Goal: Task Accomplishment & Management: Manage account settings

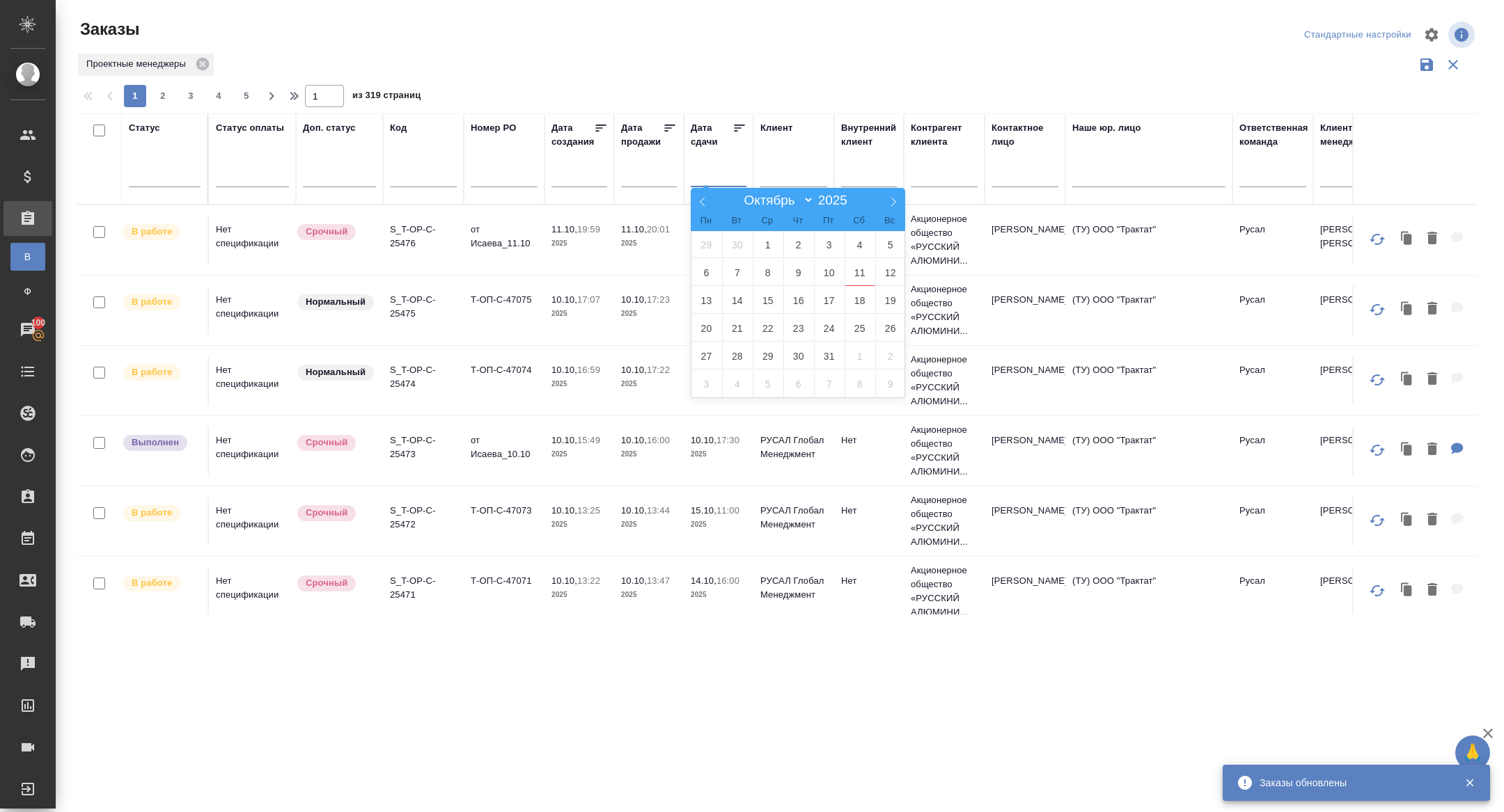
select select "9"
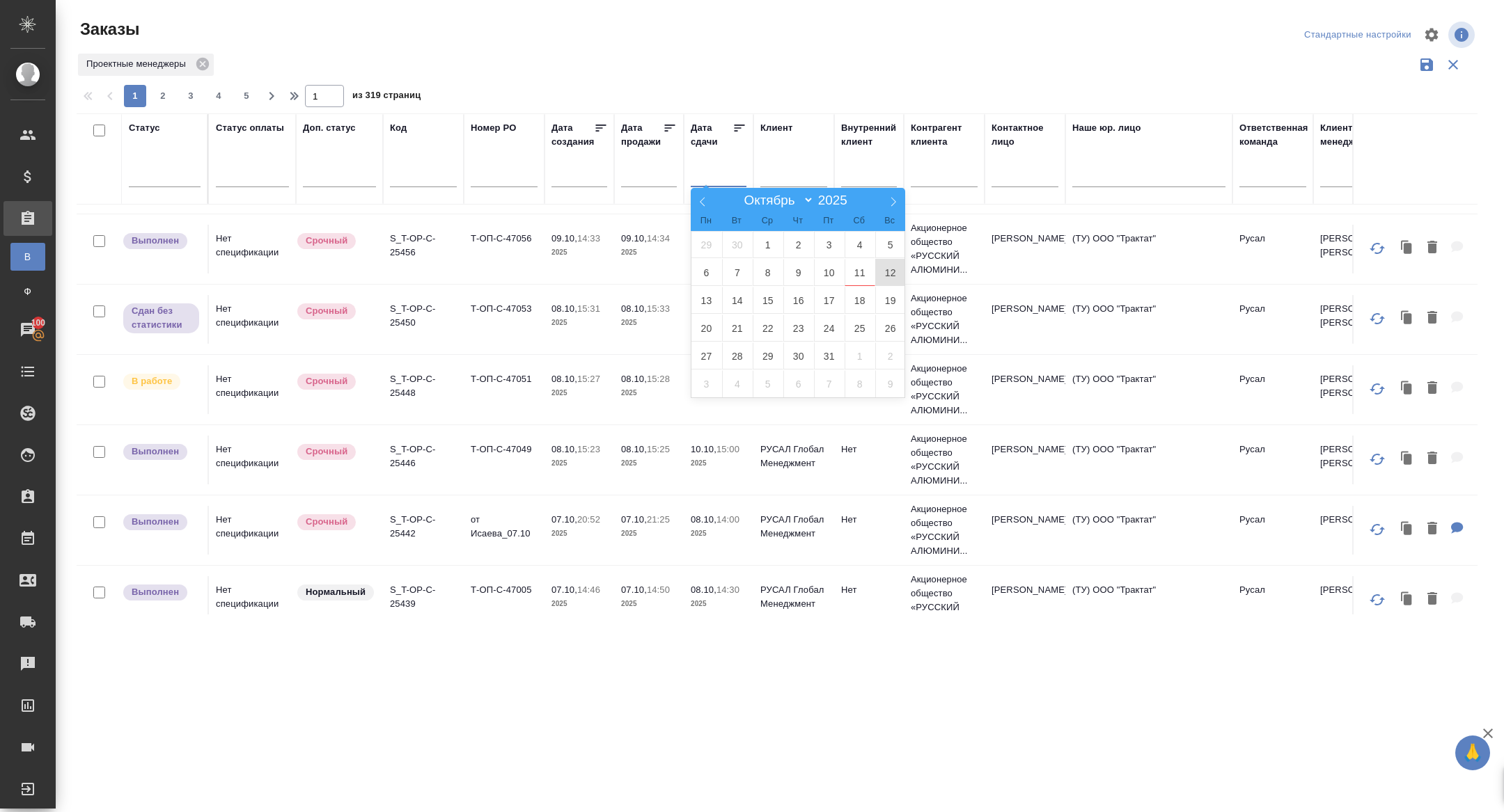
click at [885, 272] on span "12" at bounding box center [890, 272] width 31 height 27
type div "2025-10-11T21:00:00.000Z"
click at [700, 302] on span "13" at bounding box center [707, 300] width 31 height 27
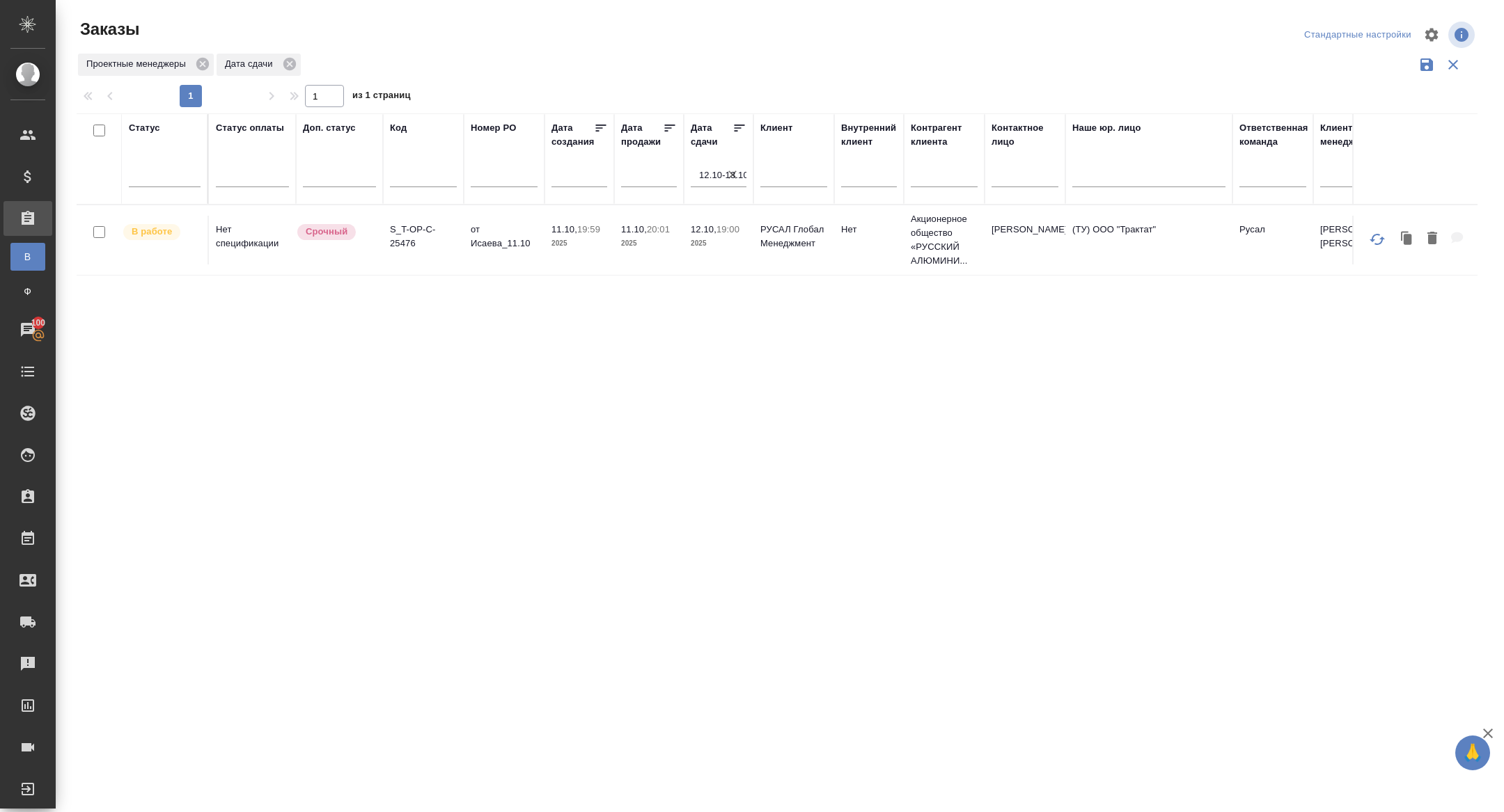
scroll to position [0, 0]
click at [731, 175] on icon "button" at bounding box center [732, 175] width 8 height 8
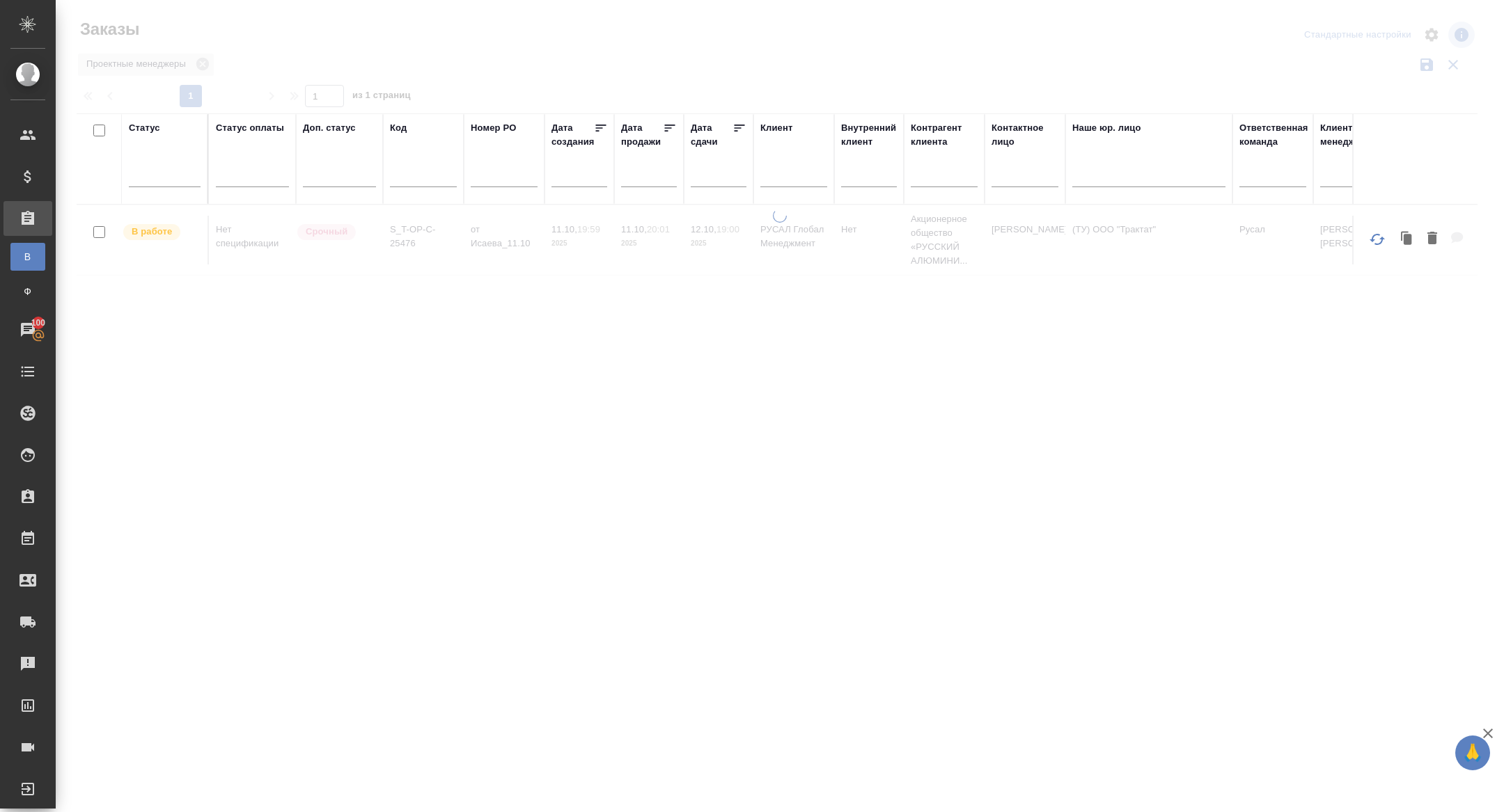
click at [709, 175] on input "text" at bounding box center [722, 175] width 47 height 20
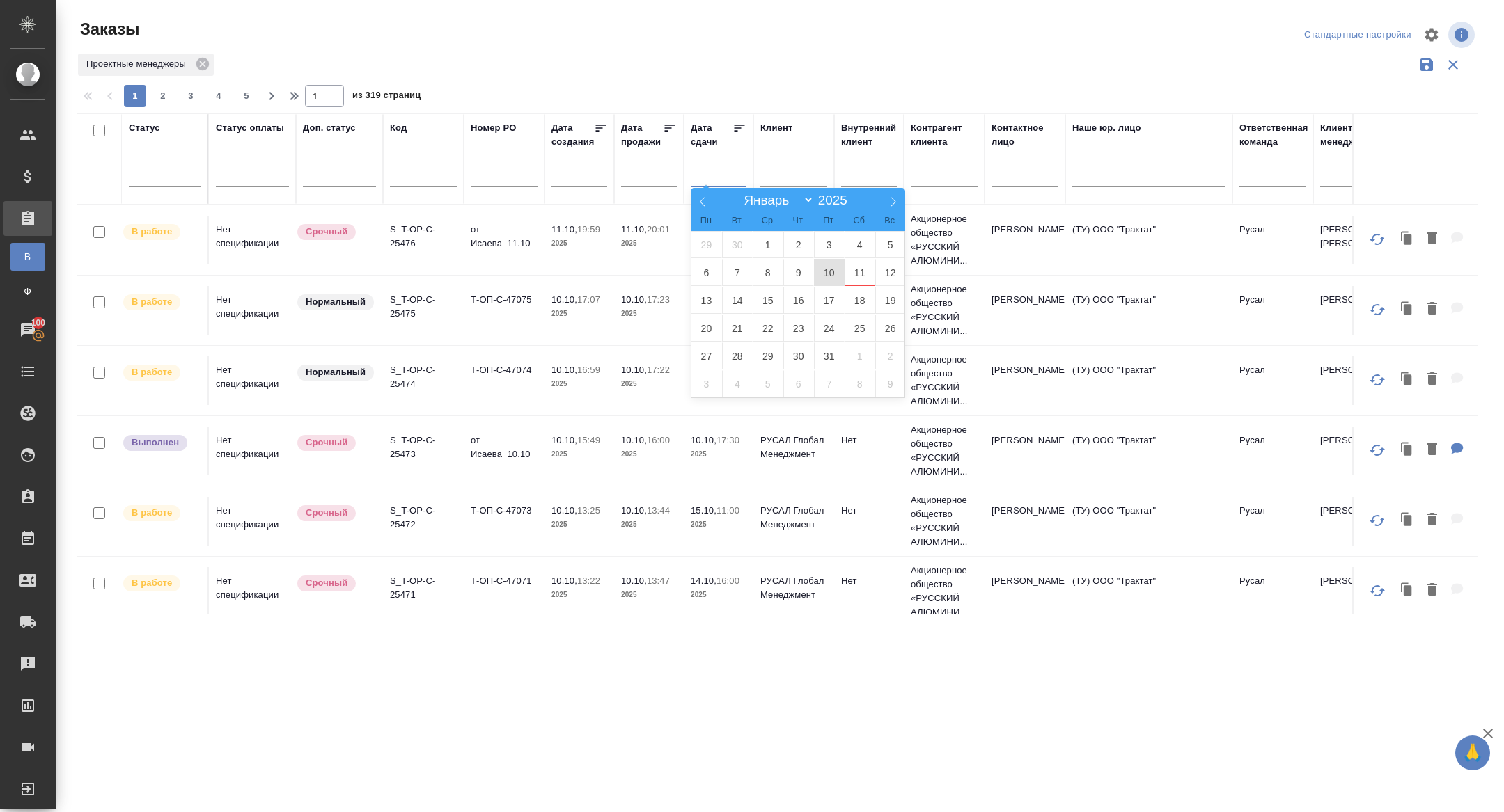
click at [831, 275] on span "10" at bounding box center [829, 272] width 31 height 27
type div "2025-10-09T21:00:00.000Z"
click at [855, 275] on span "11" at bounding box center [860, 272] width 31 height 27
select select "9"
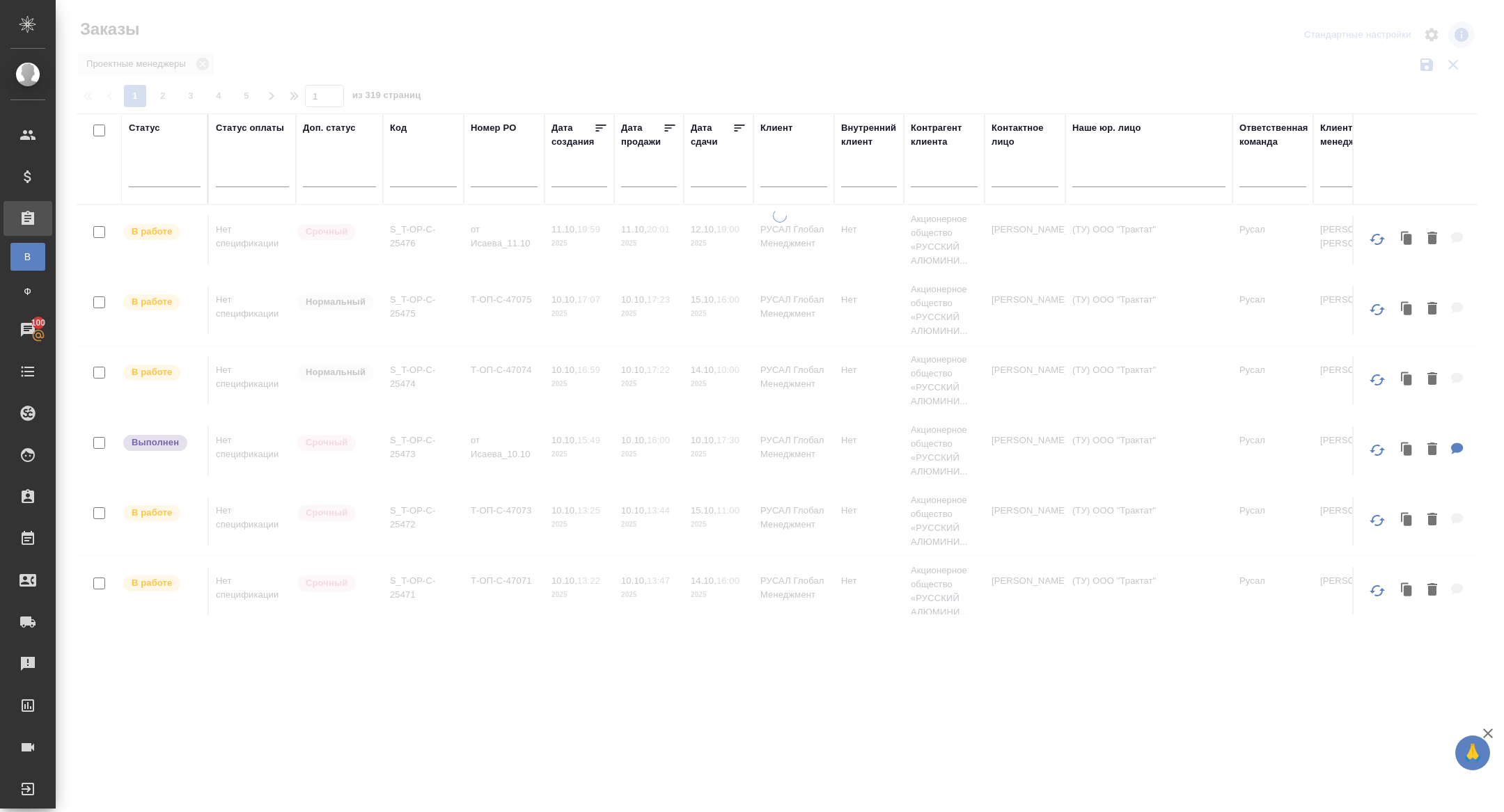
click at [728, 177] on input "text" at bounding box center [722, 175] width 47 height 20
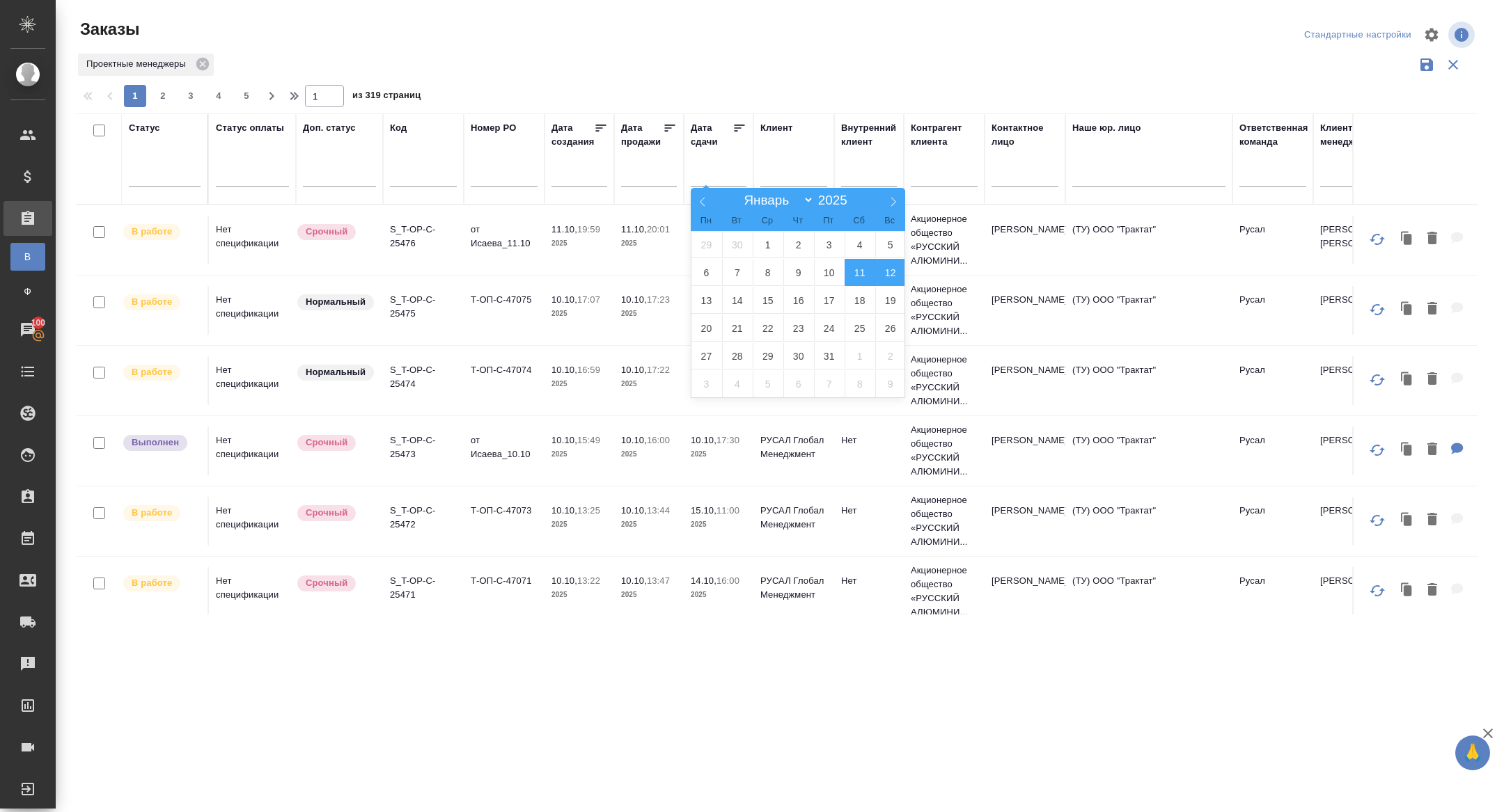
click at [887, 271] on span "12" at bounding box center [890, 272] width 31 height 27
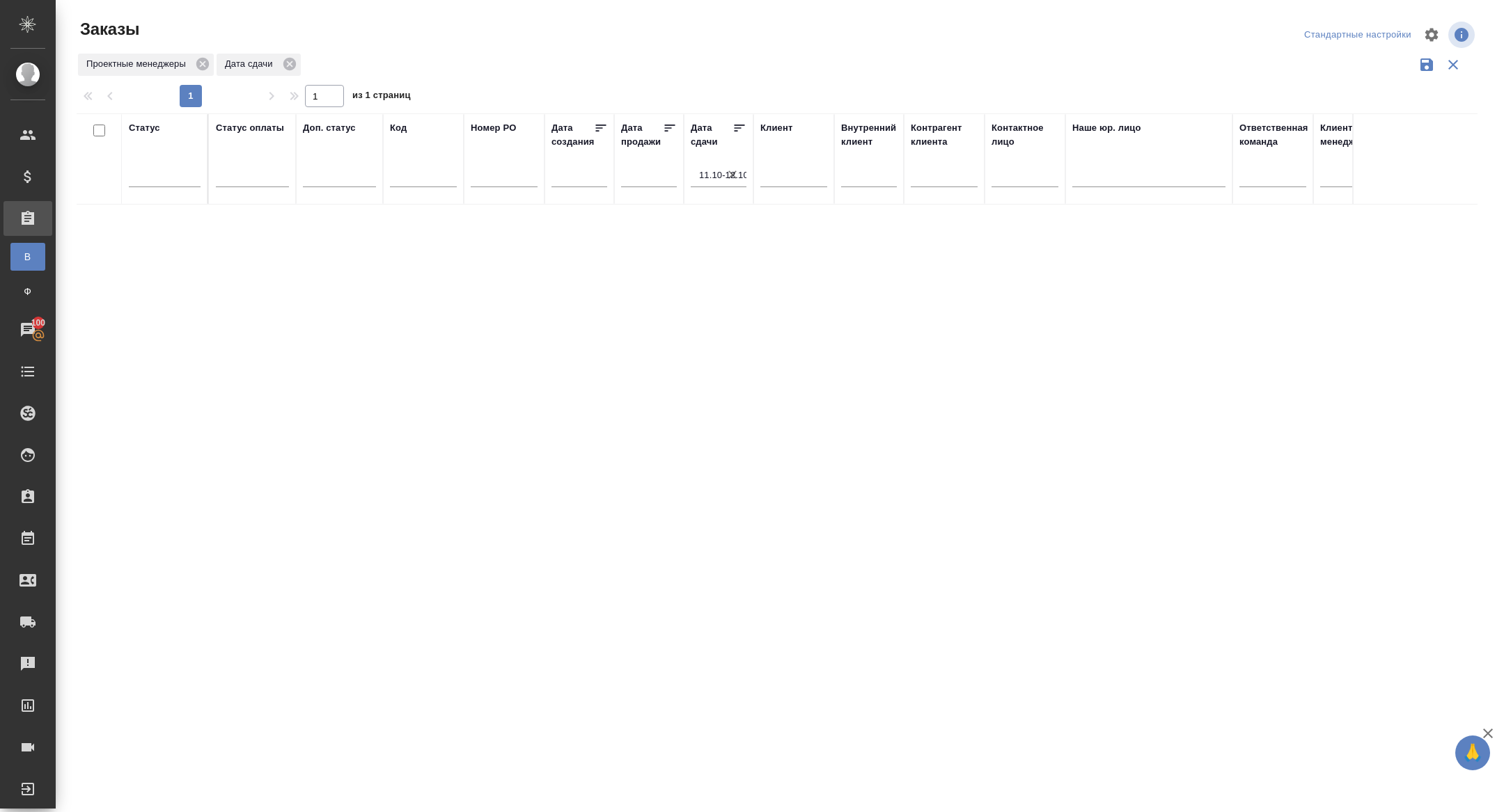
click at [731, 180] on icon "button" at bounding box center [732, 175] width 14 height 14
click at [728, 177] on input "text" at bounding box center [722, 175] width 47 height 20
type div "2025-10-19T21:00:00.000Z"
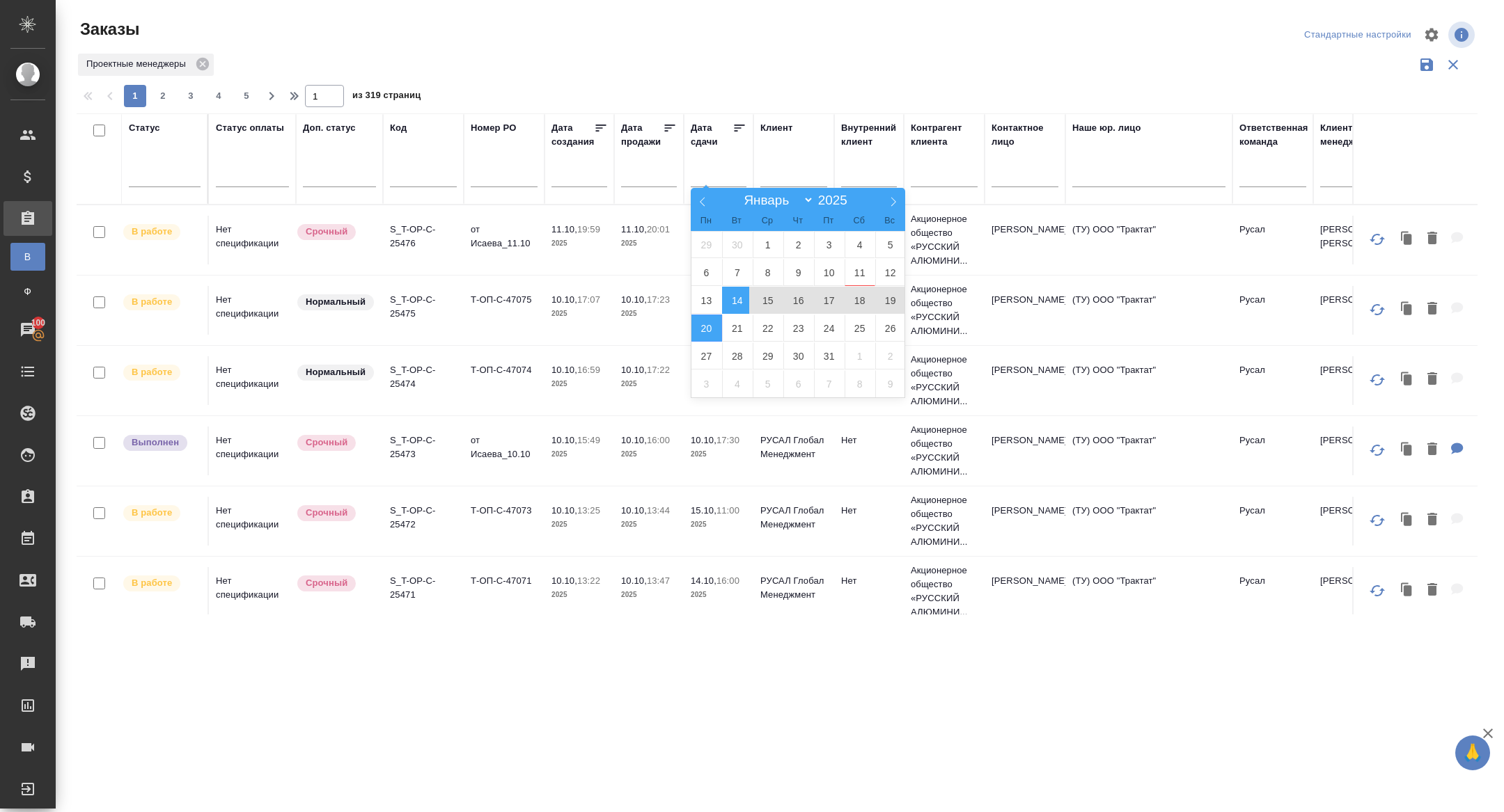
click at [741, 294] on span "14" at bounding box center [737, 300] width 31 height 27
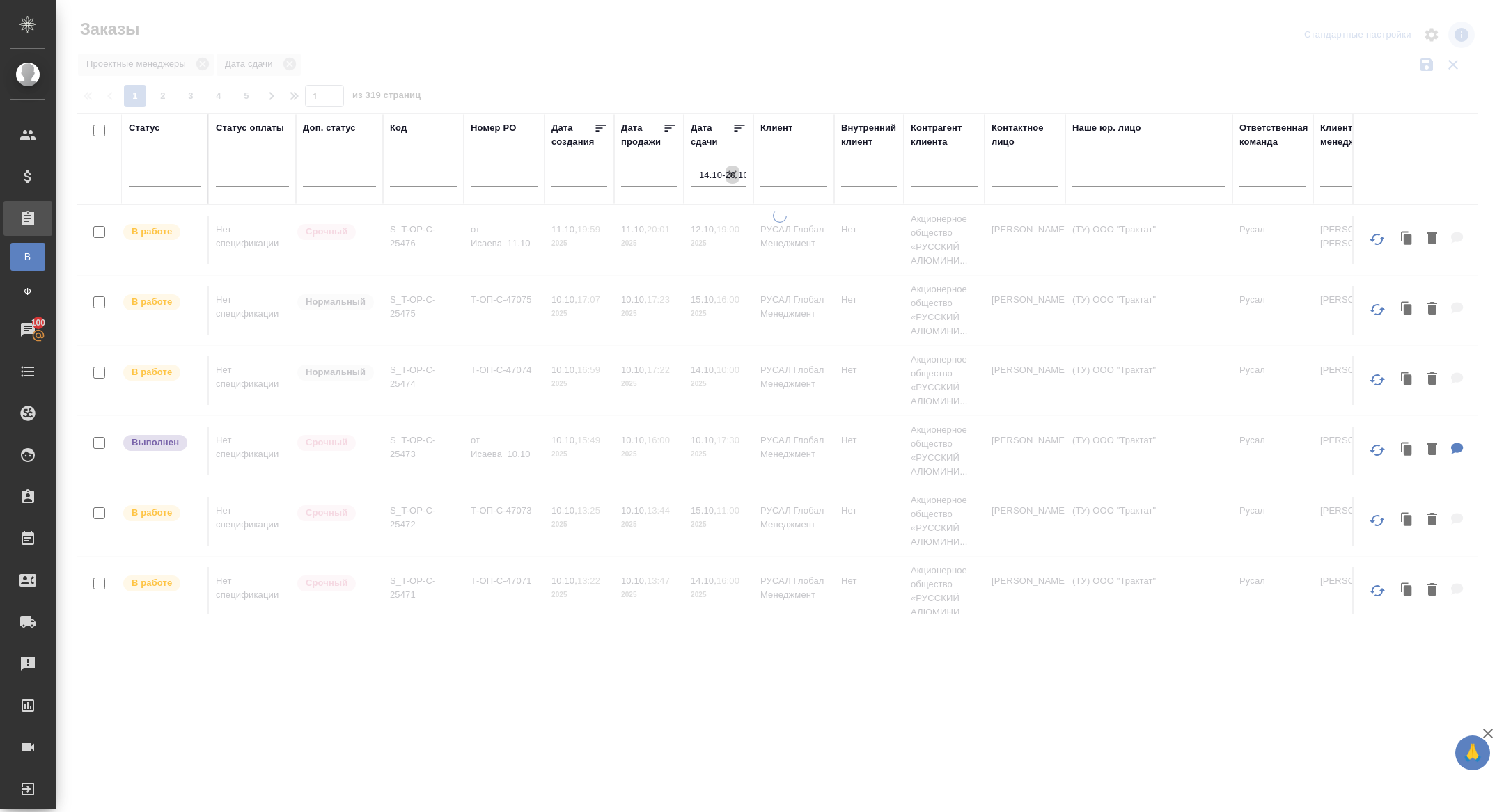
click at [732, 172] on icon "button" at bounding box center [732, 175] width 14 height 14
select select "9"
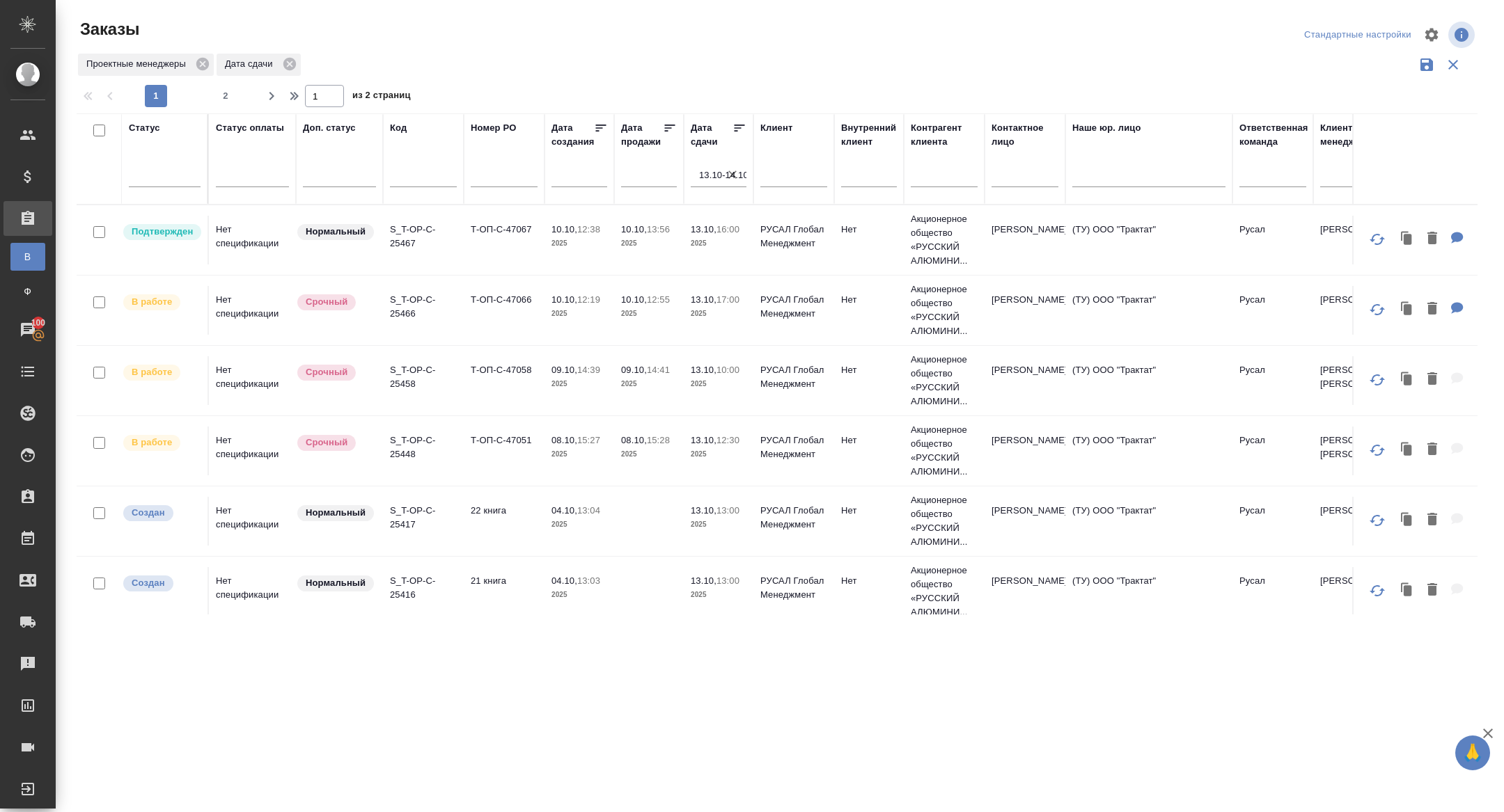
click at [739, 132] on icon at bounding box center [739, 128] width 14 height 14
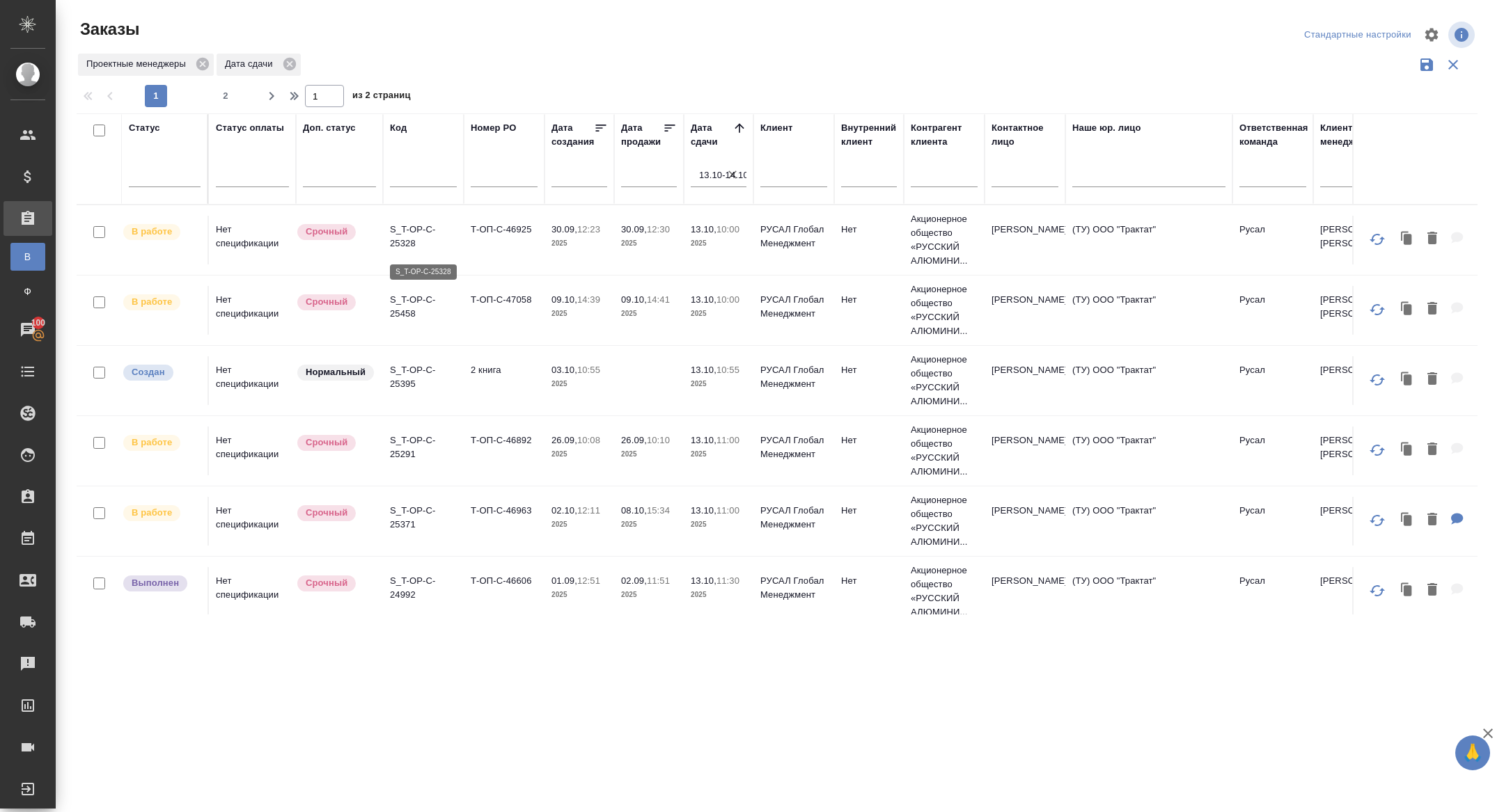
click at [397, 250] on p "S_T-OP-C-25328" at bounding box center [424, 237] width 67 height 28
click at [405, 321] on p "S_T-OP-C-25458" at bounding box center [424, 307] width 67 height 28
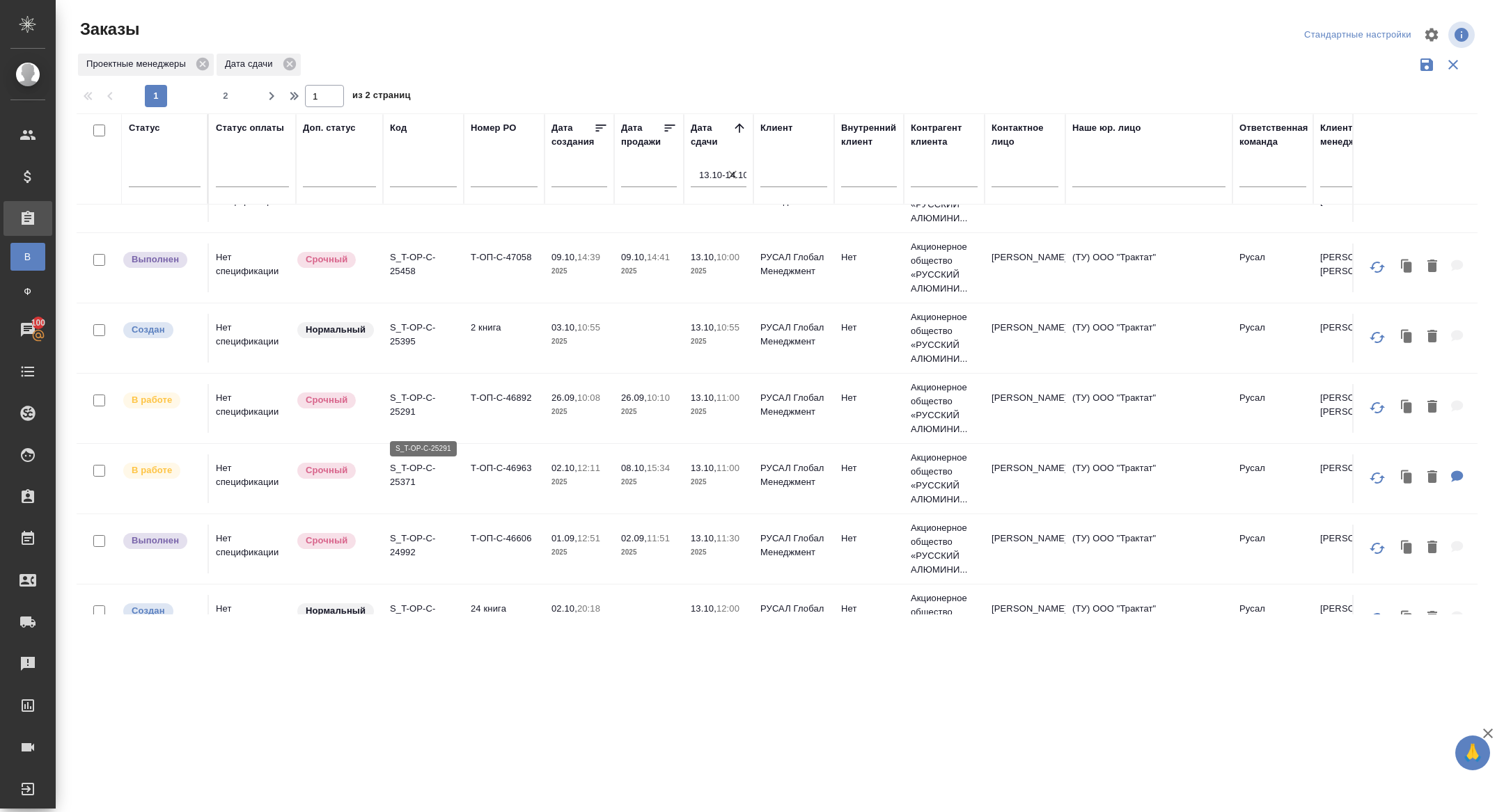
click at [403, 419] on p "S_T-OP-C-25291" at bounding box center [424, 405] width 67 height 28
click at [401, 486] on p "S_T-OP-C-25371" at bounding box center [424, 475] width 67 height 28
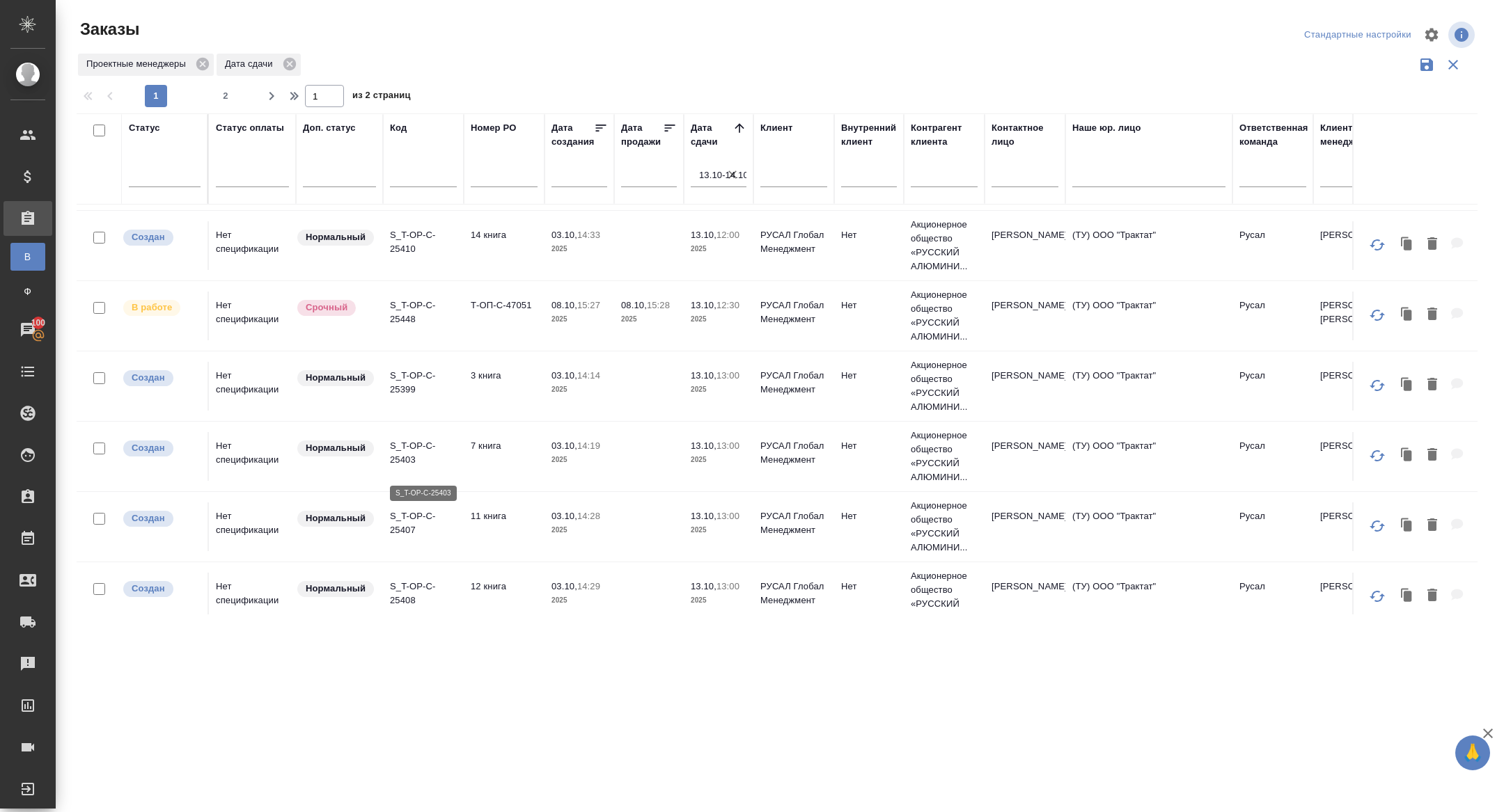
scroll to position [635, 0]
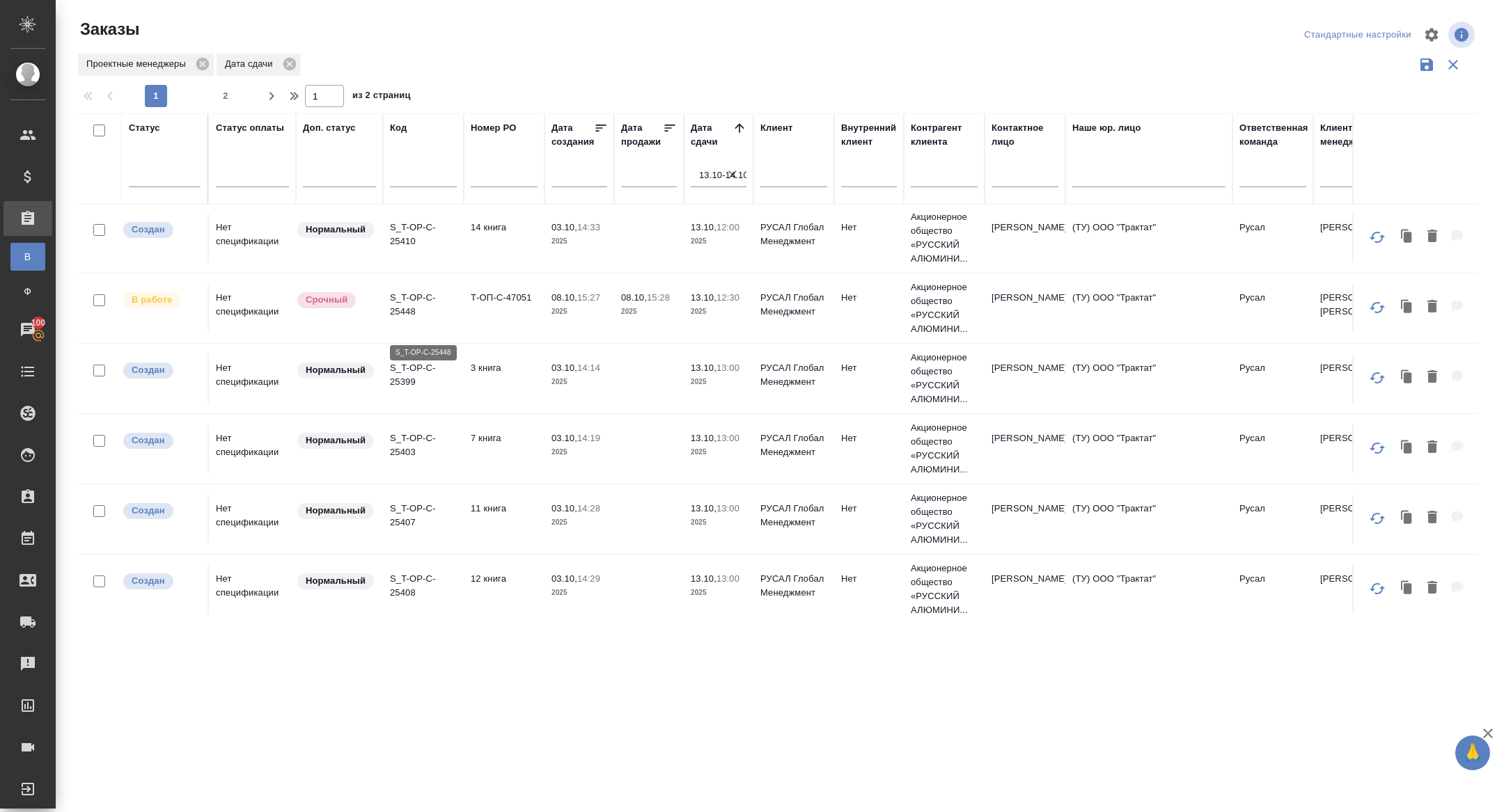
click at [413, 319] on p "S_T-OP-C-25448" at bounding box center [424, 304] width 67 height 28
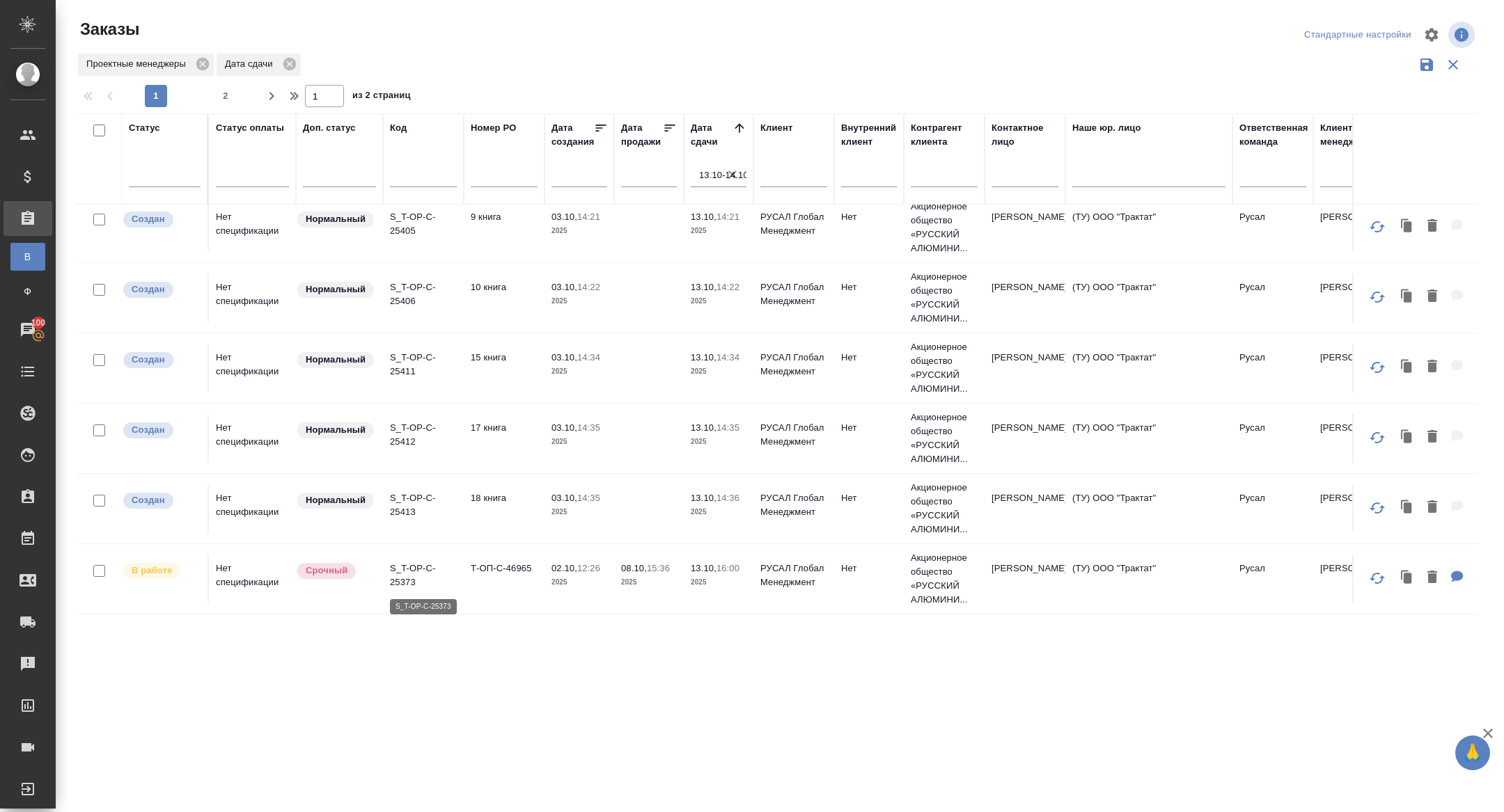
click at [402, 578] on p "S_T-OP-C-25373" at bounding box center [424, 575] width 67 height 28
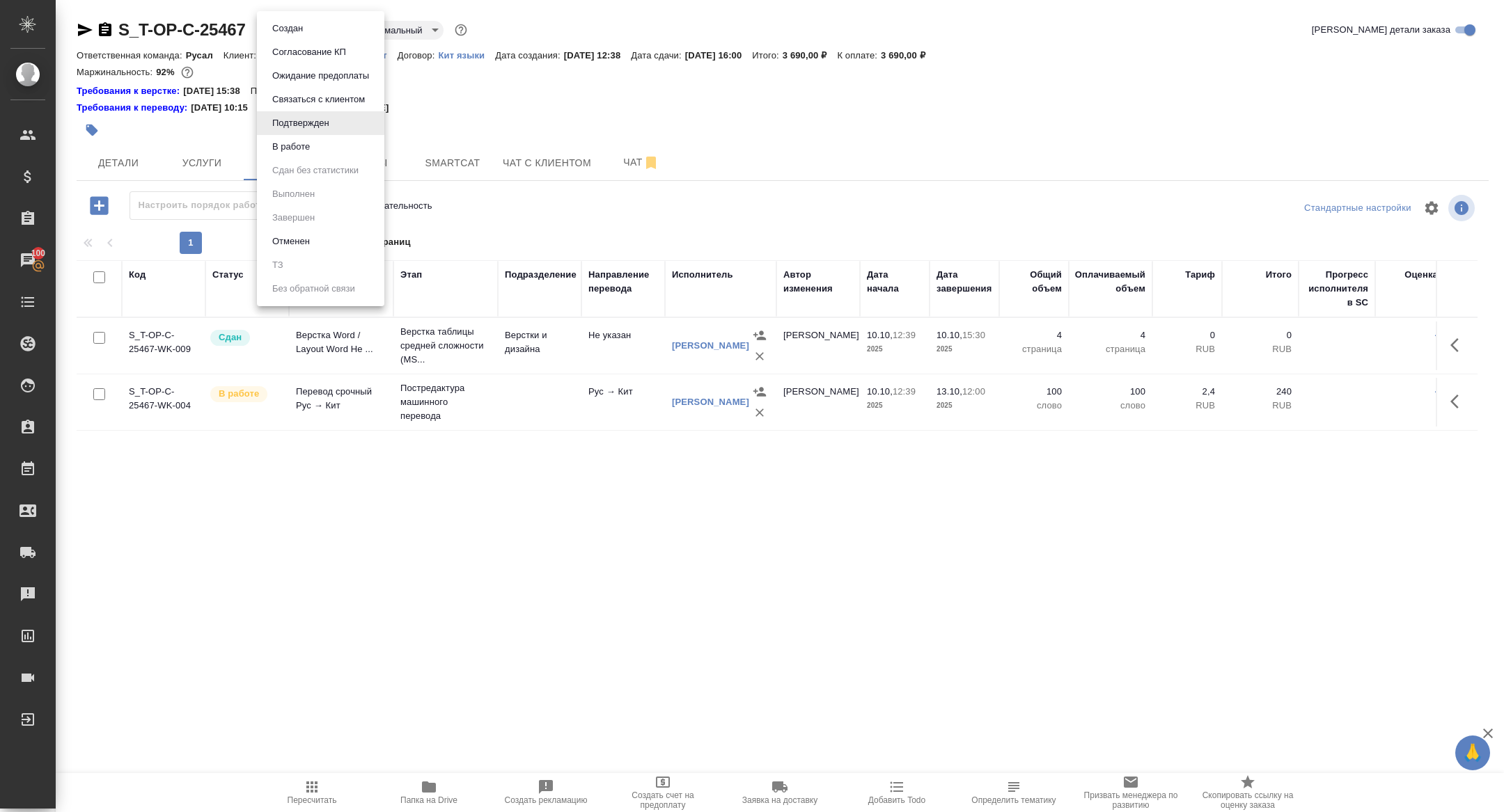
click at [321, 28] on body "🙏 .cls-1 fill:#fff; AWATERA Zhuravleva Alexandra Клиенты Спецификации Заказы 10…" at bounding box center [752, 406] width 1504 height 812
click at [307, 153] on button "В работе" at bounding box center [291, 147] width 46 height 15
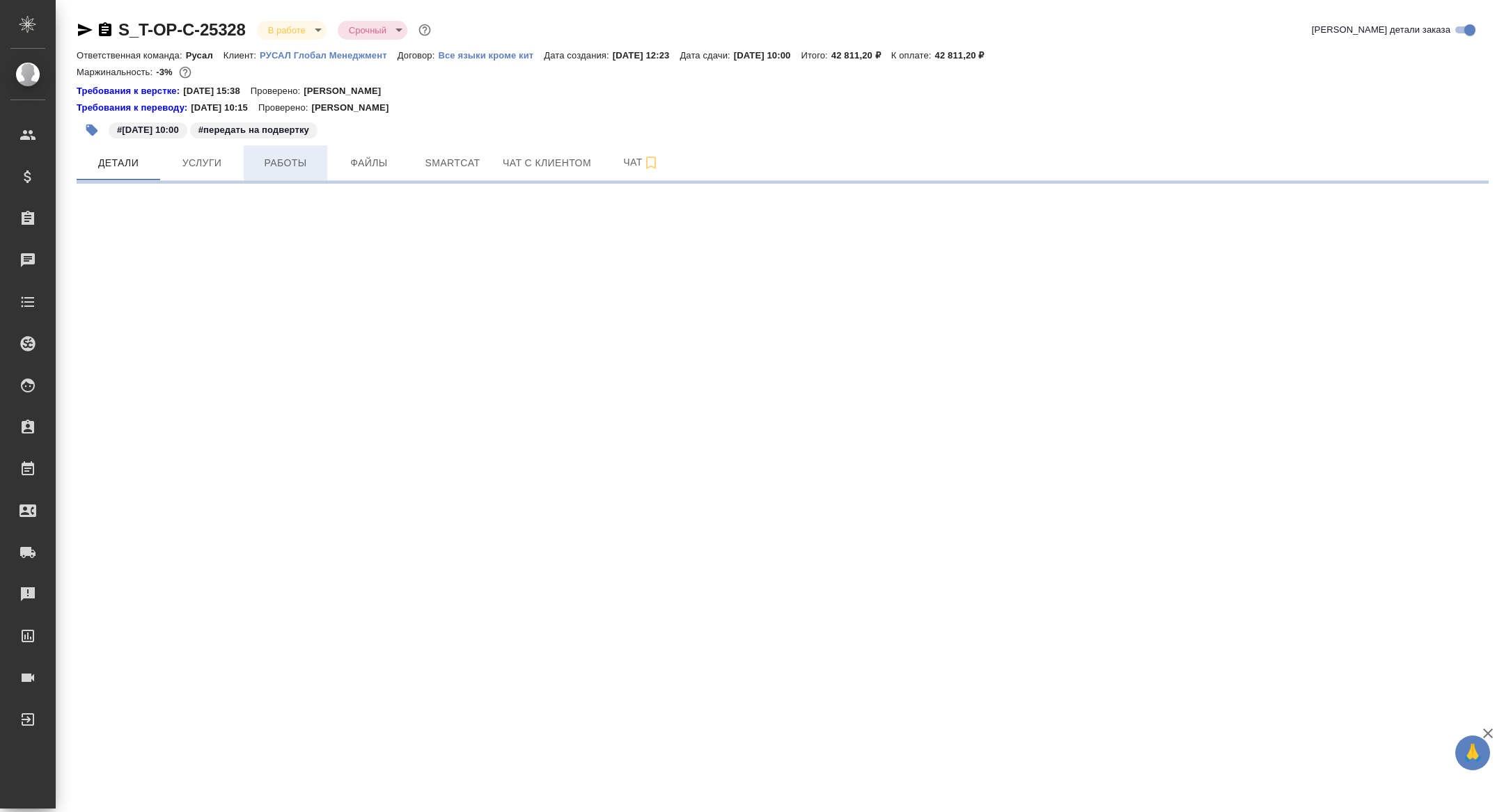
click at [280, 164] on span "Работы" at bounding box center [286, 164] width 67 height 18
select select "RU"
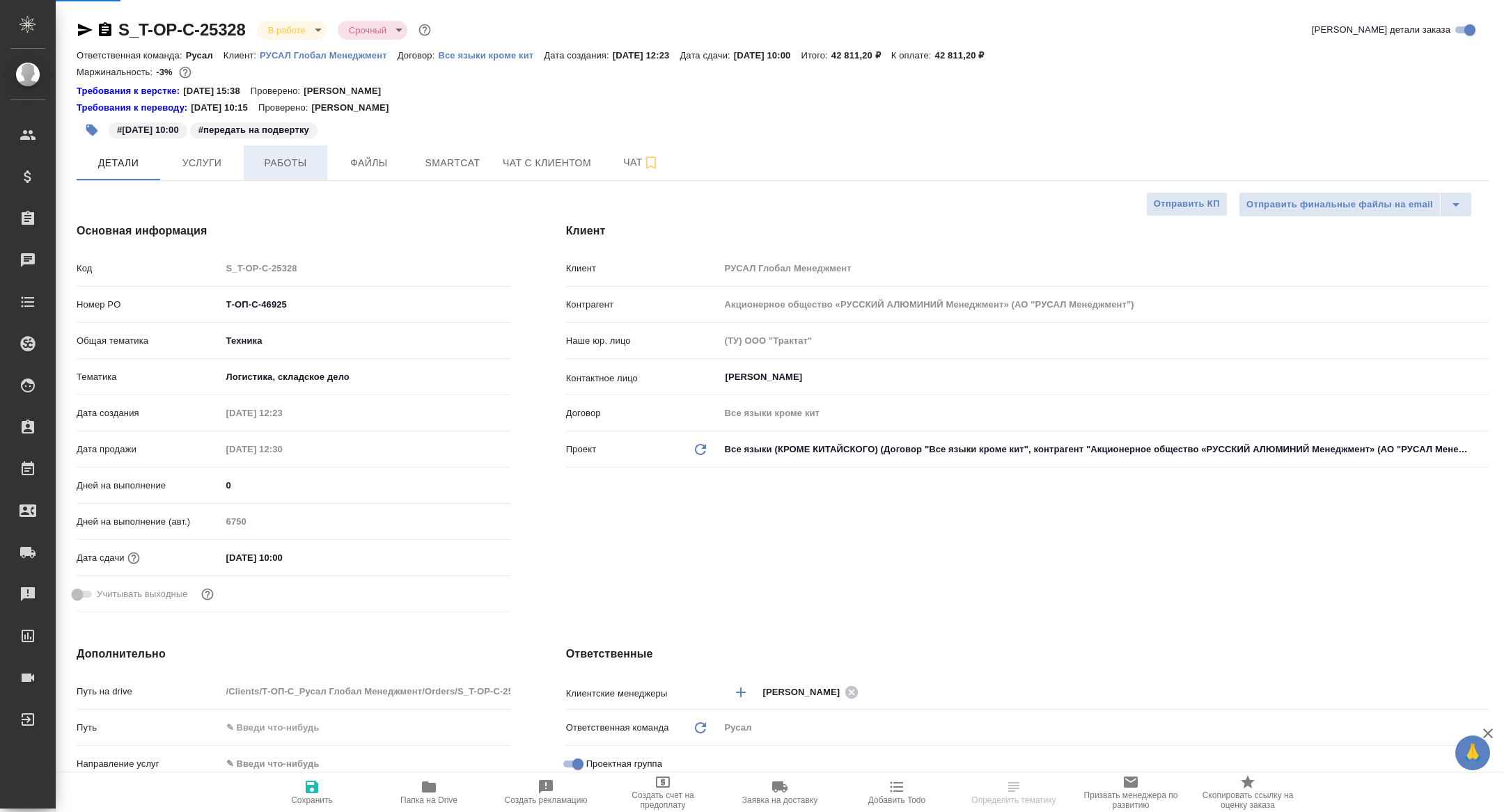
type textarea "x"
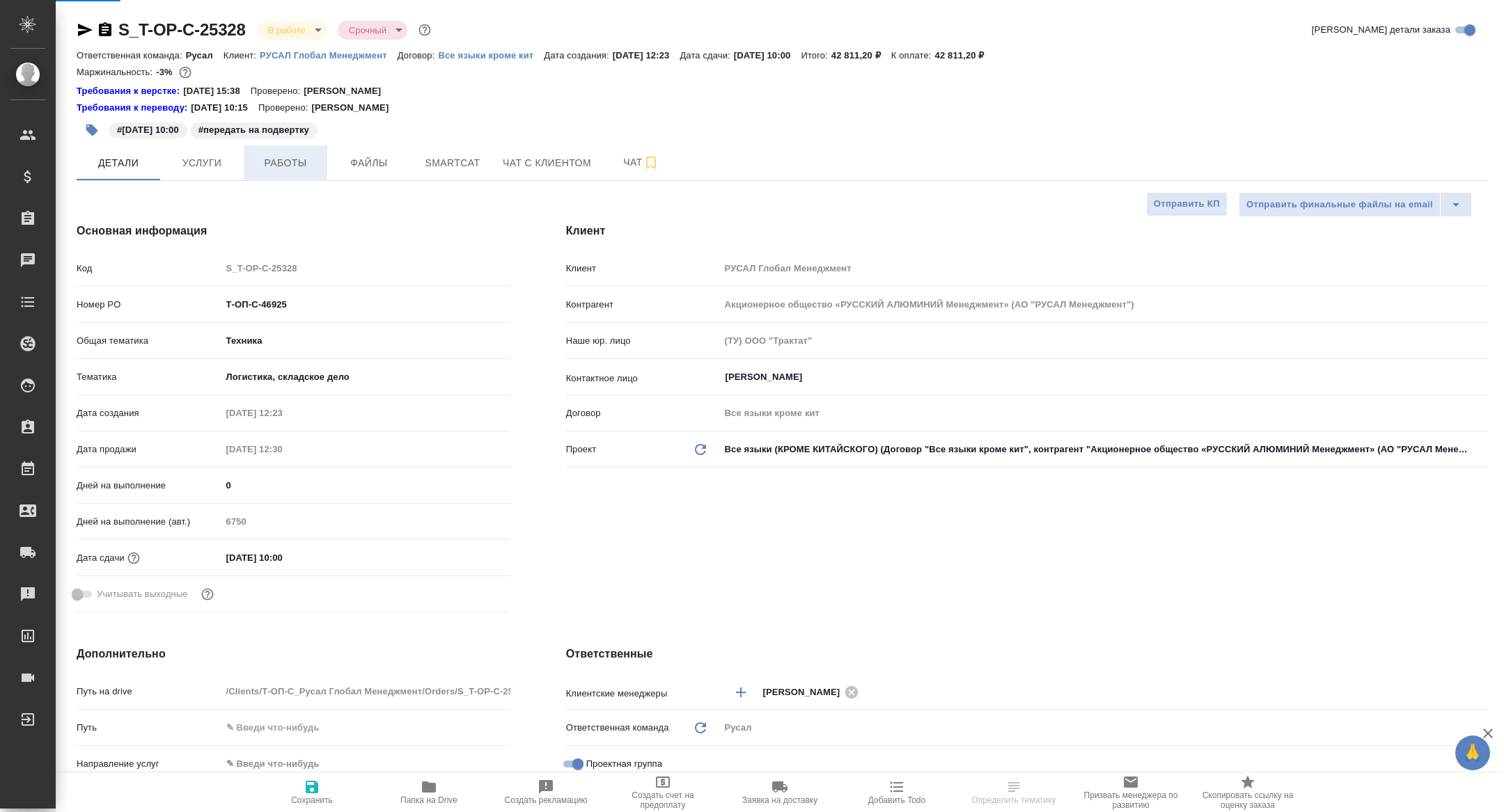
type textarea "x"
type input "[PERSON_NAME]"
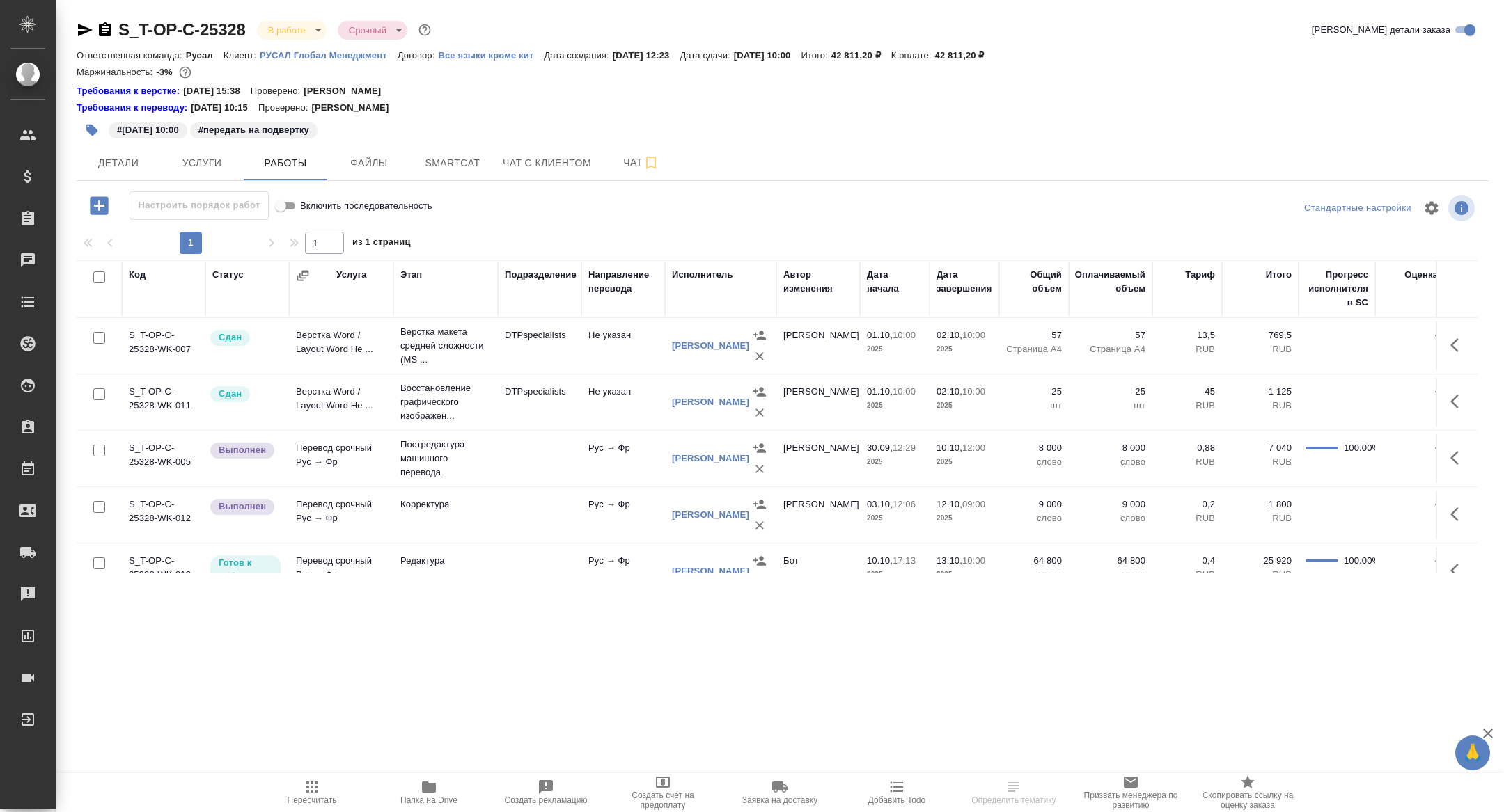
scroll to position [74, 0]
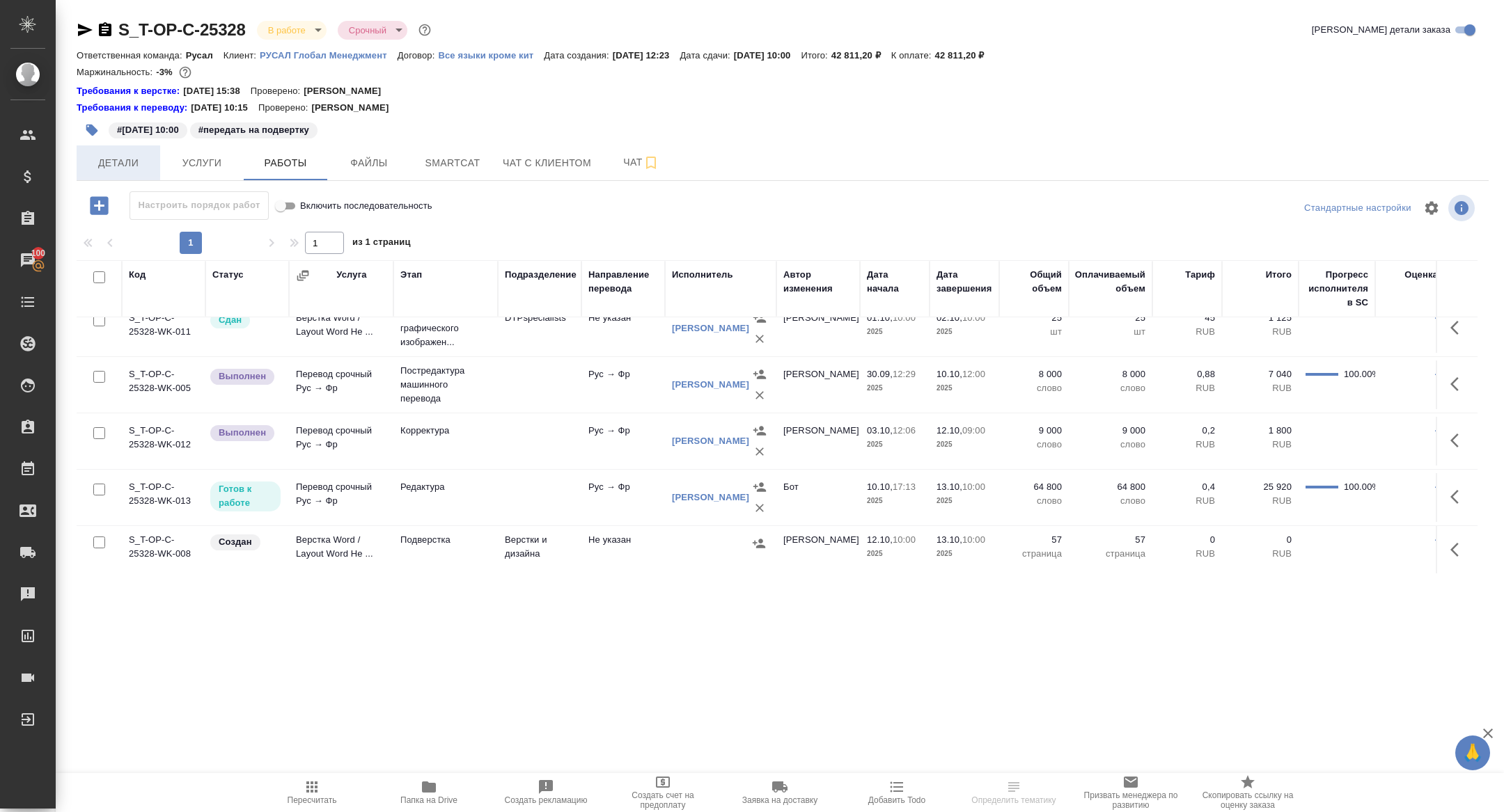
click at [93, 162] on span "Детали" at bounding box center [118, 164] width 67 height 18
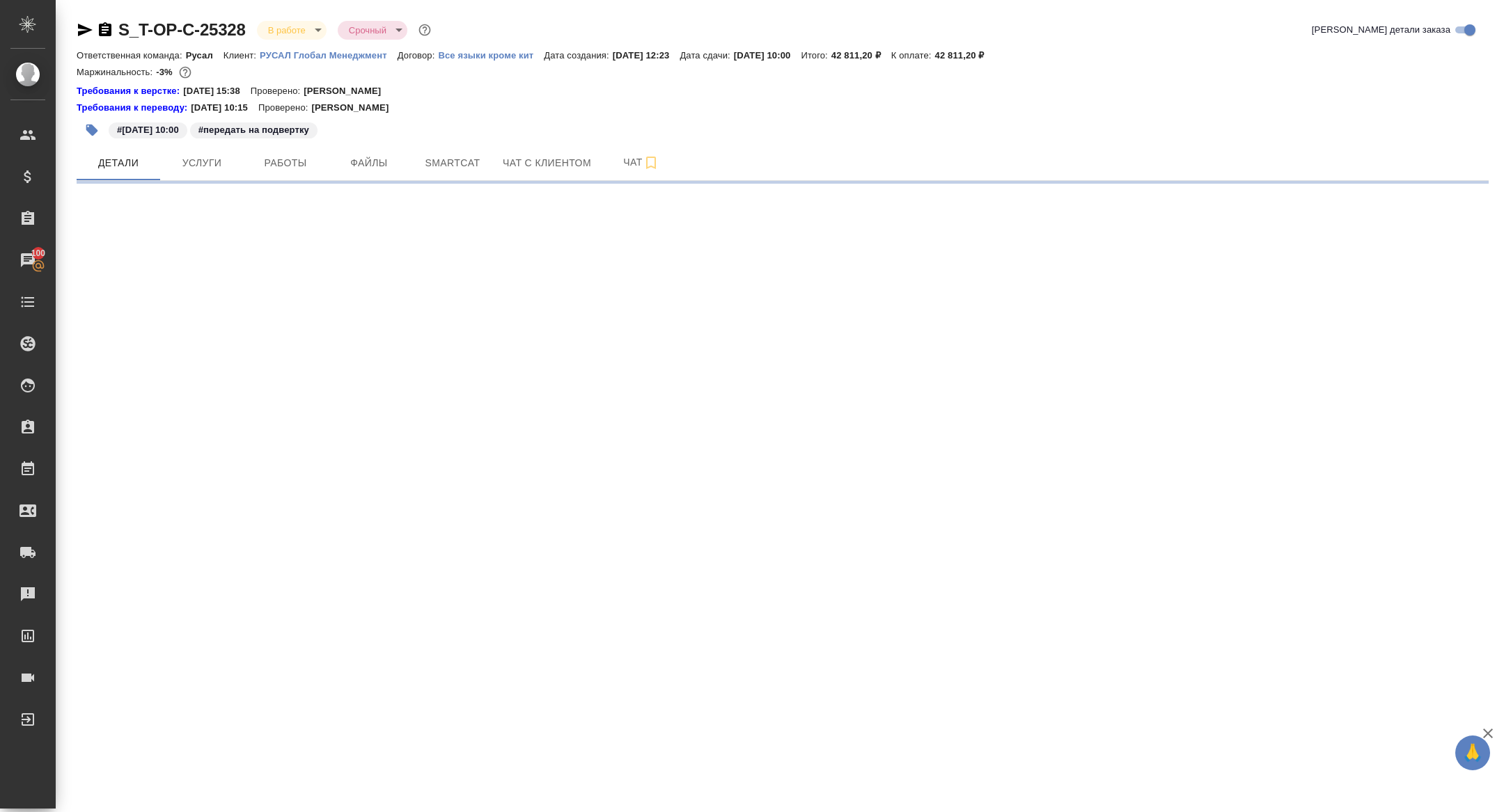
select select "RU"
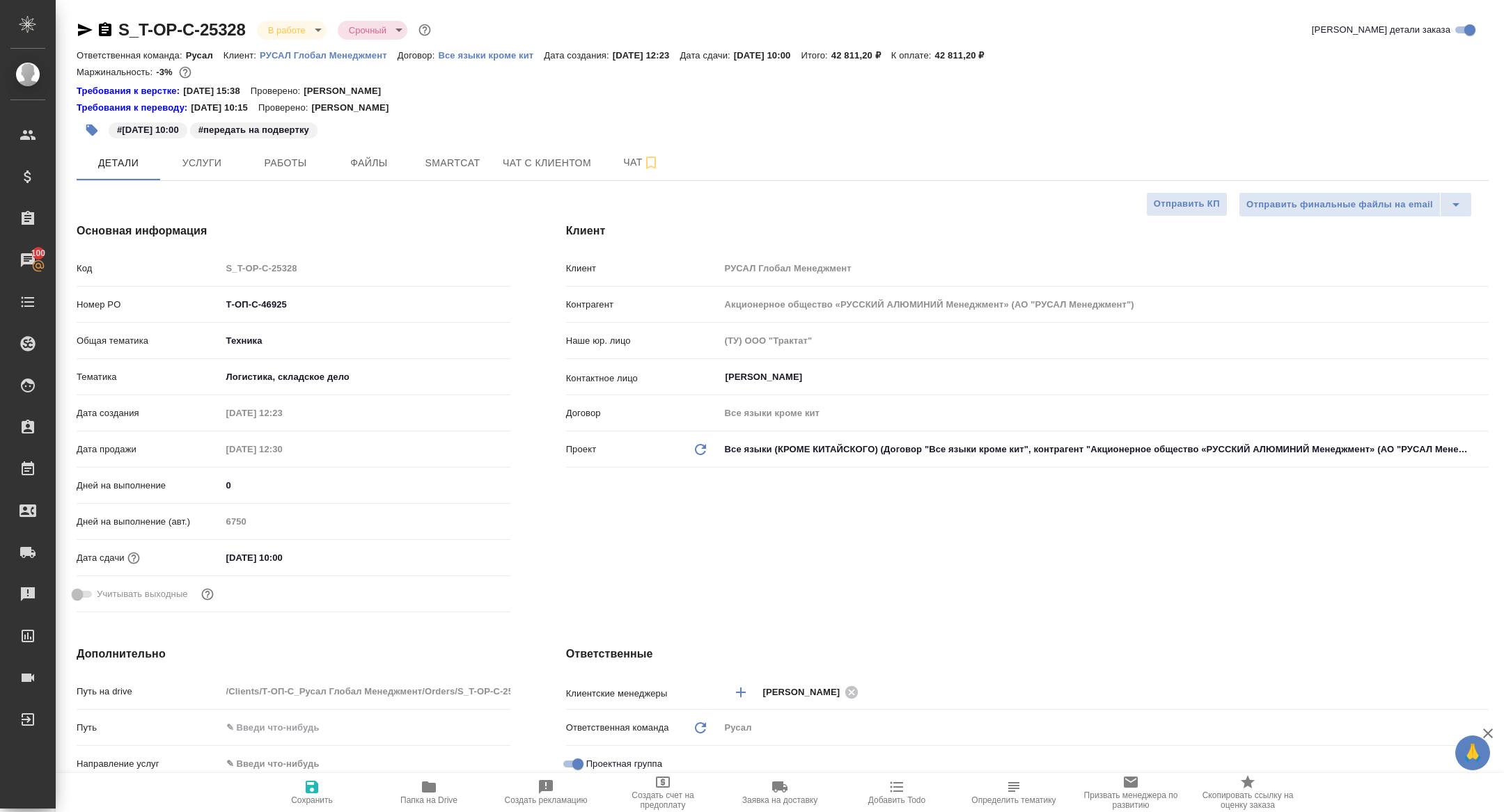
type textarea "x"
click at [302, 161] on span "Работы" at bounding box center [286, 164] width 67 height 18
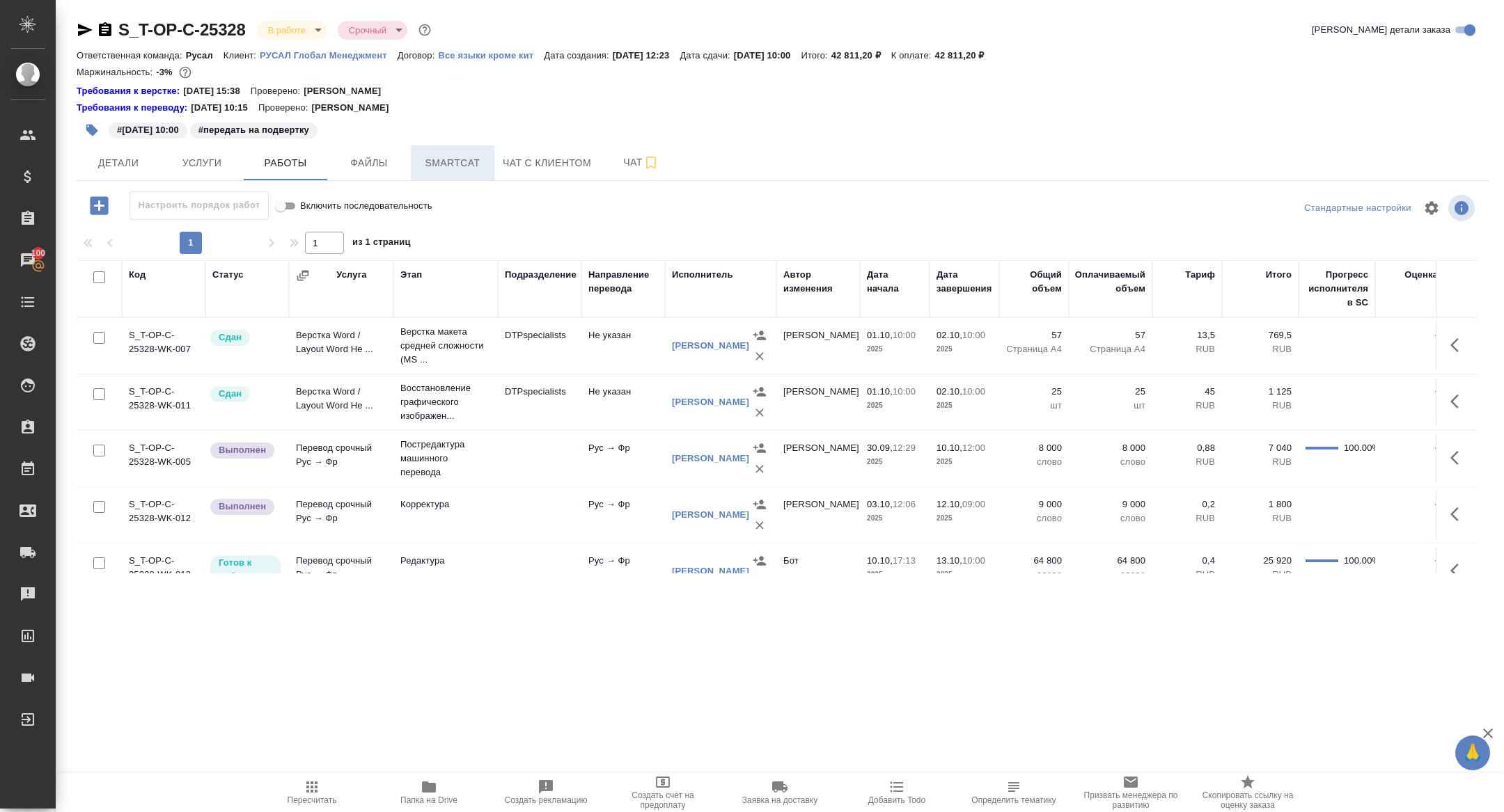
click at [448, 170] on span "Smartcat" at bounding box center [453, 164] width 67 height 18
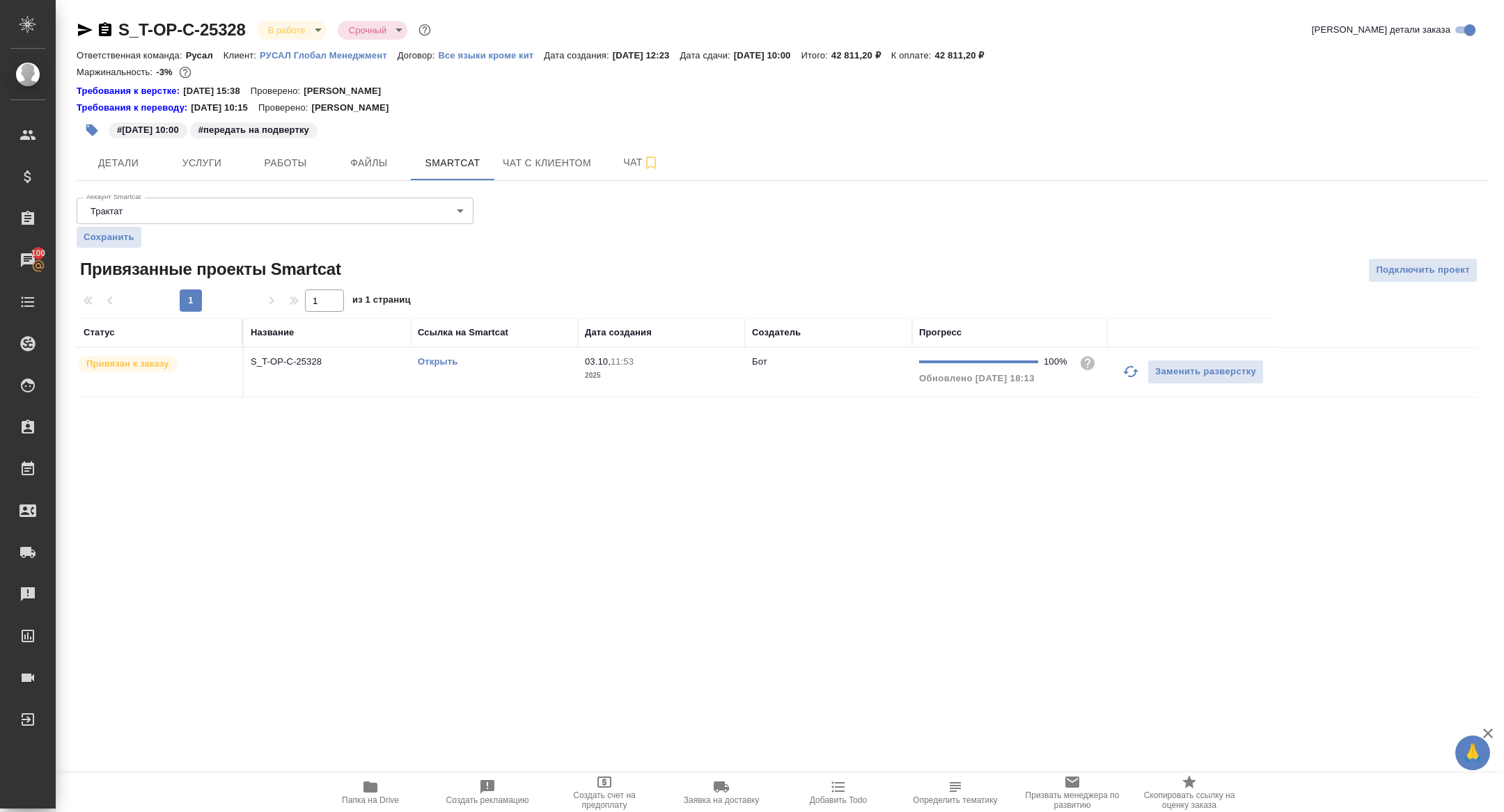
click at [361, 792] on span "Папка на Drive" at bounding box center [370, 792] width 100 height 26
click at [262, 173] on button "Работы" at bounding box center [286, 163] width 83 height 35
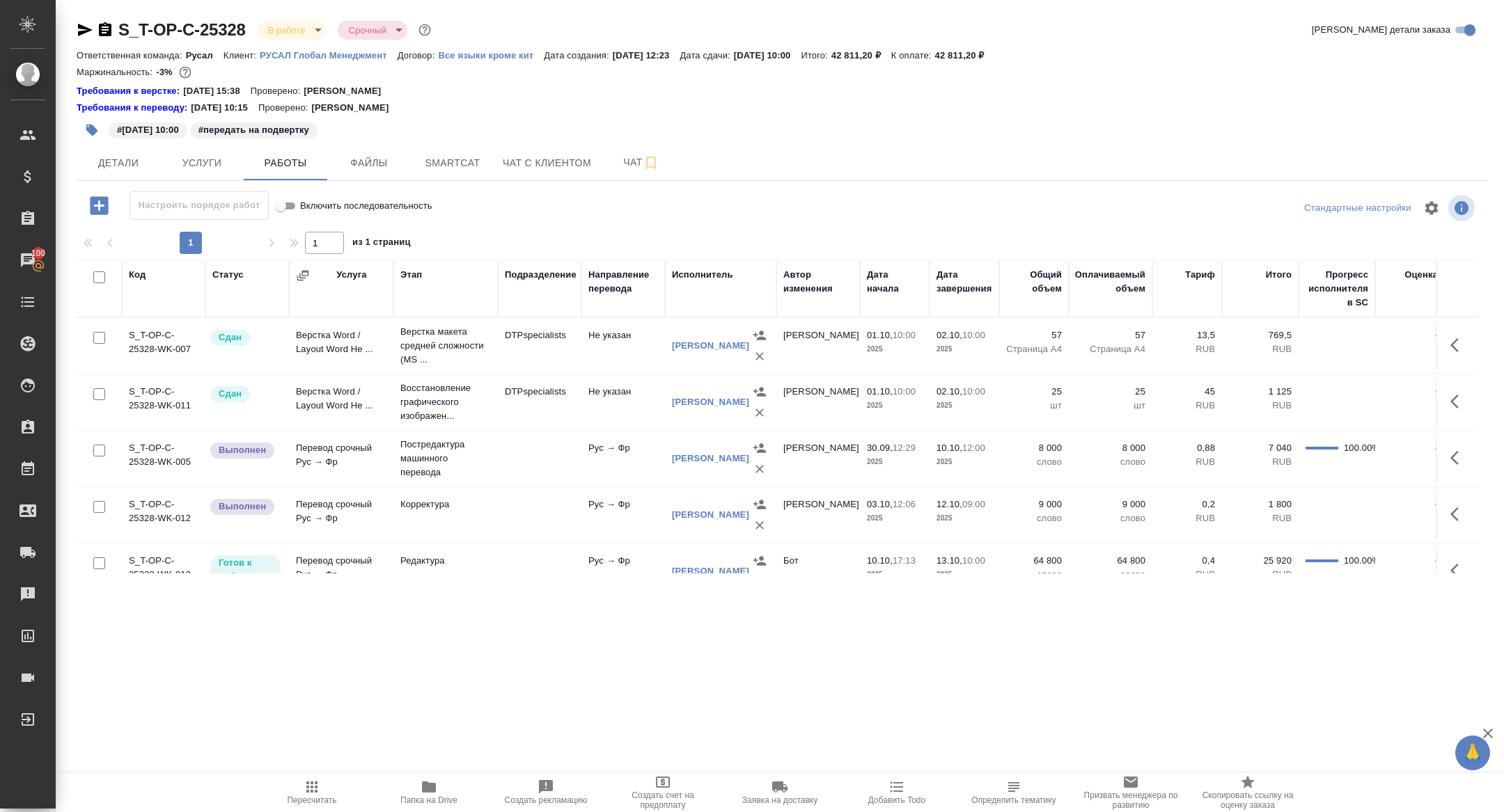
scroll to position [74, 0]
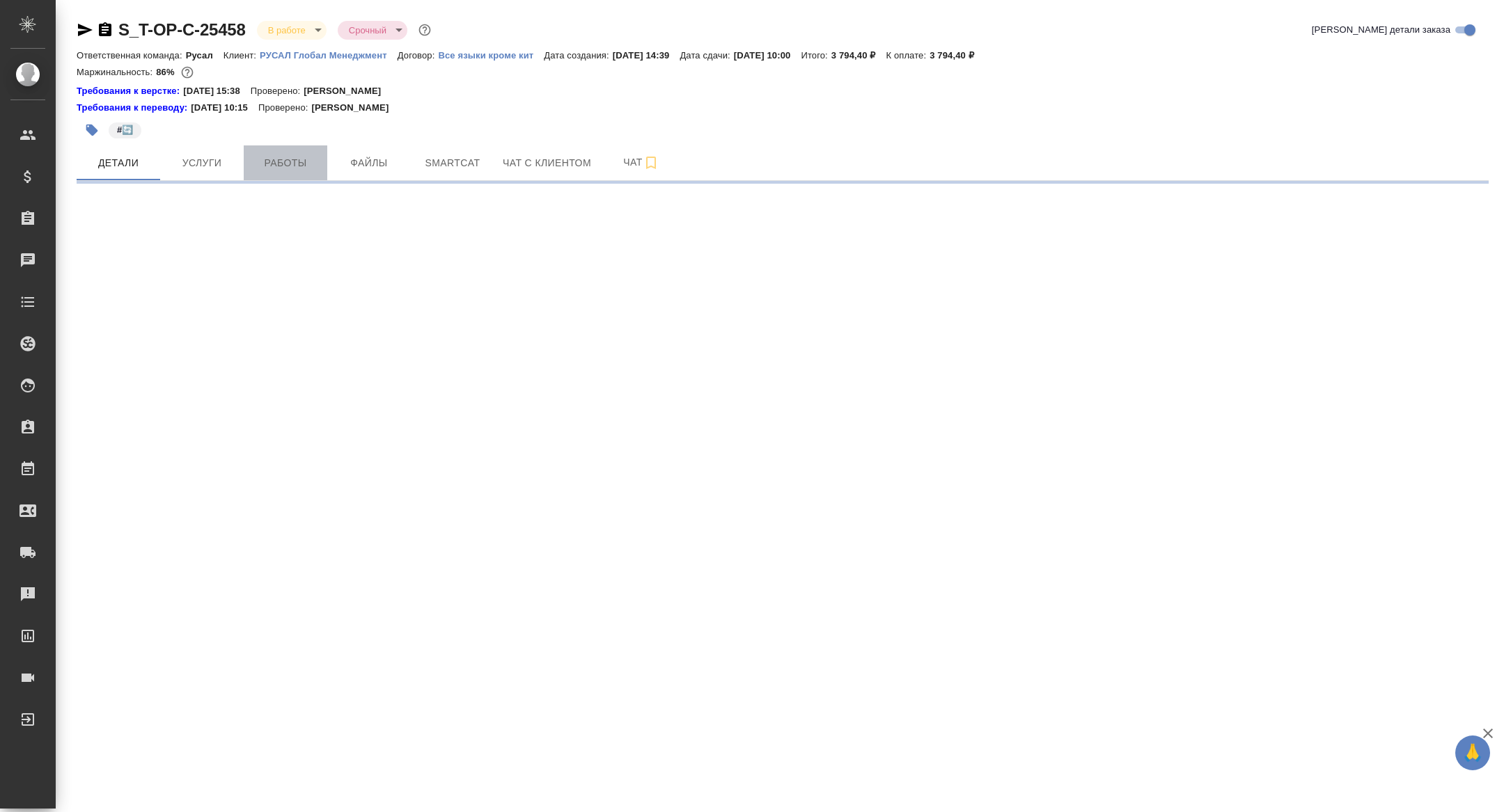
click at [316, 150] on button "Работы" at bounding box center [286, 163] width 83 height 35
select select "RU"
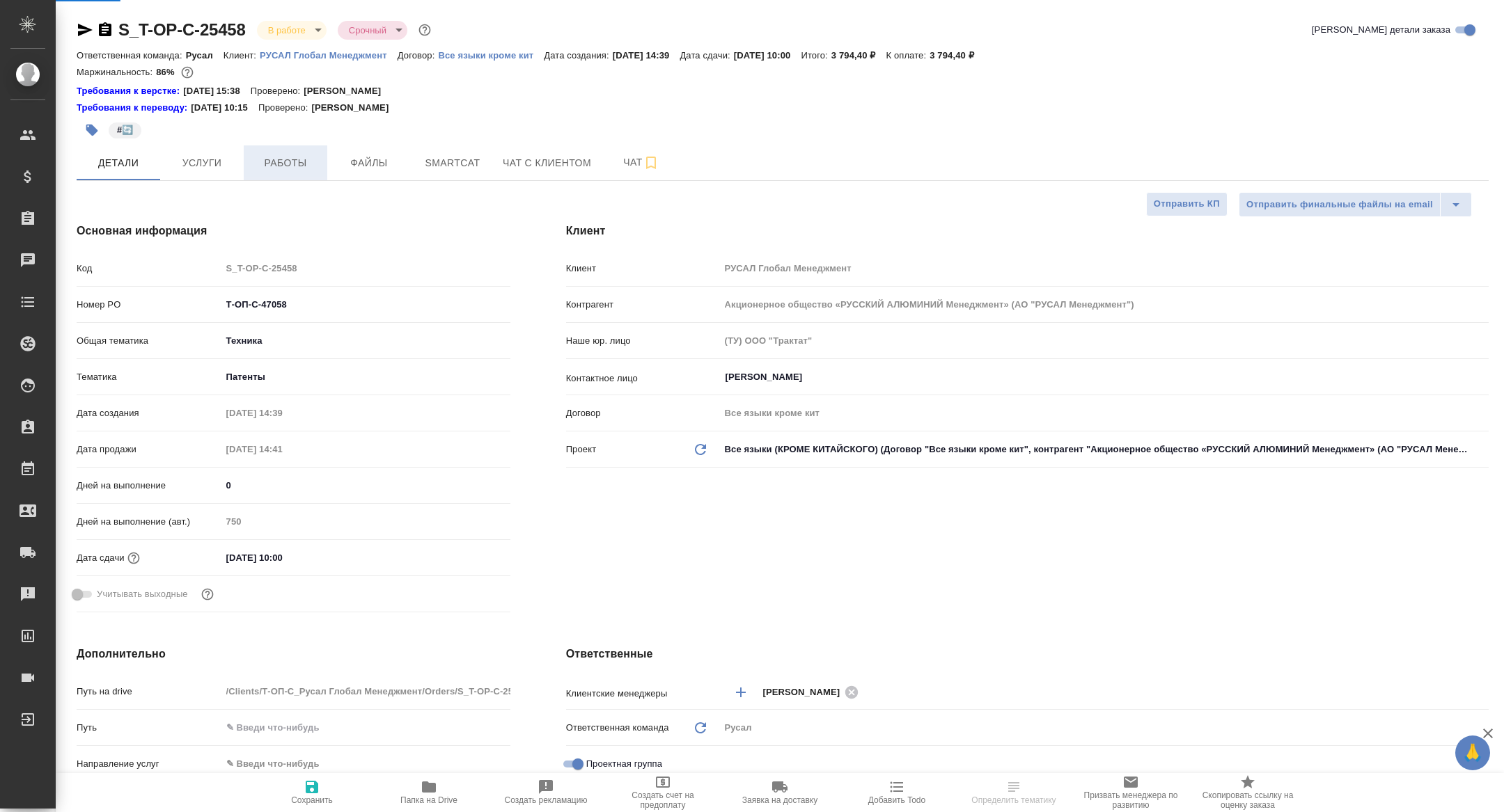
type textarea "x"
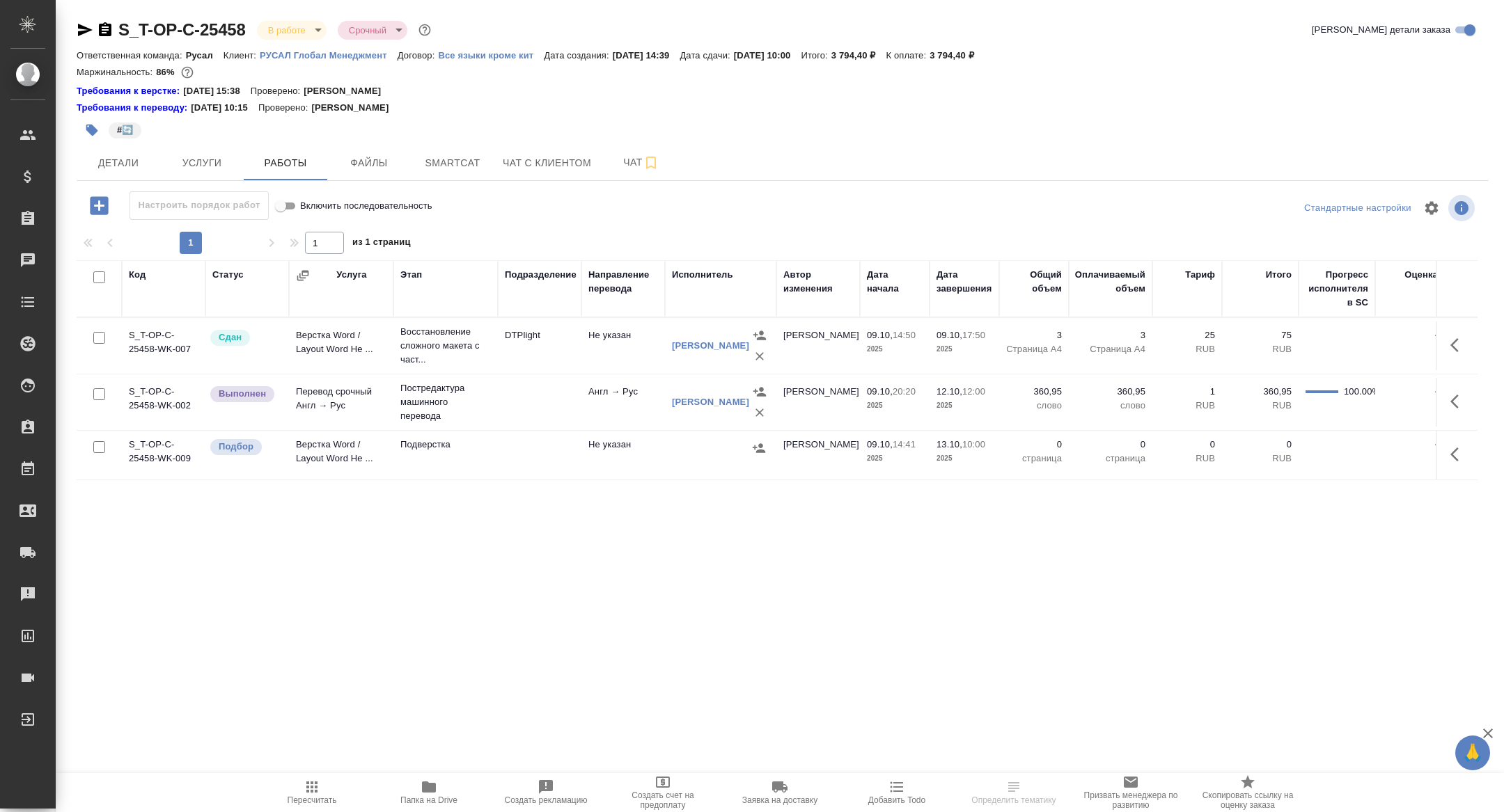
click at [404, 809] on button "Папка на Drive" at bounding box center [429, 792] width 117 height 39
click at [136, 164] on span "Детали" at bounding box center [118, 164] width 67 height 18
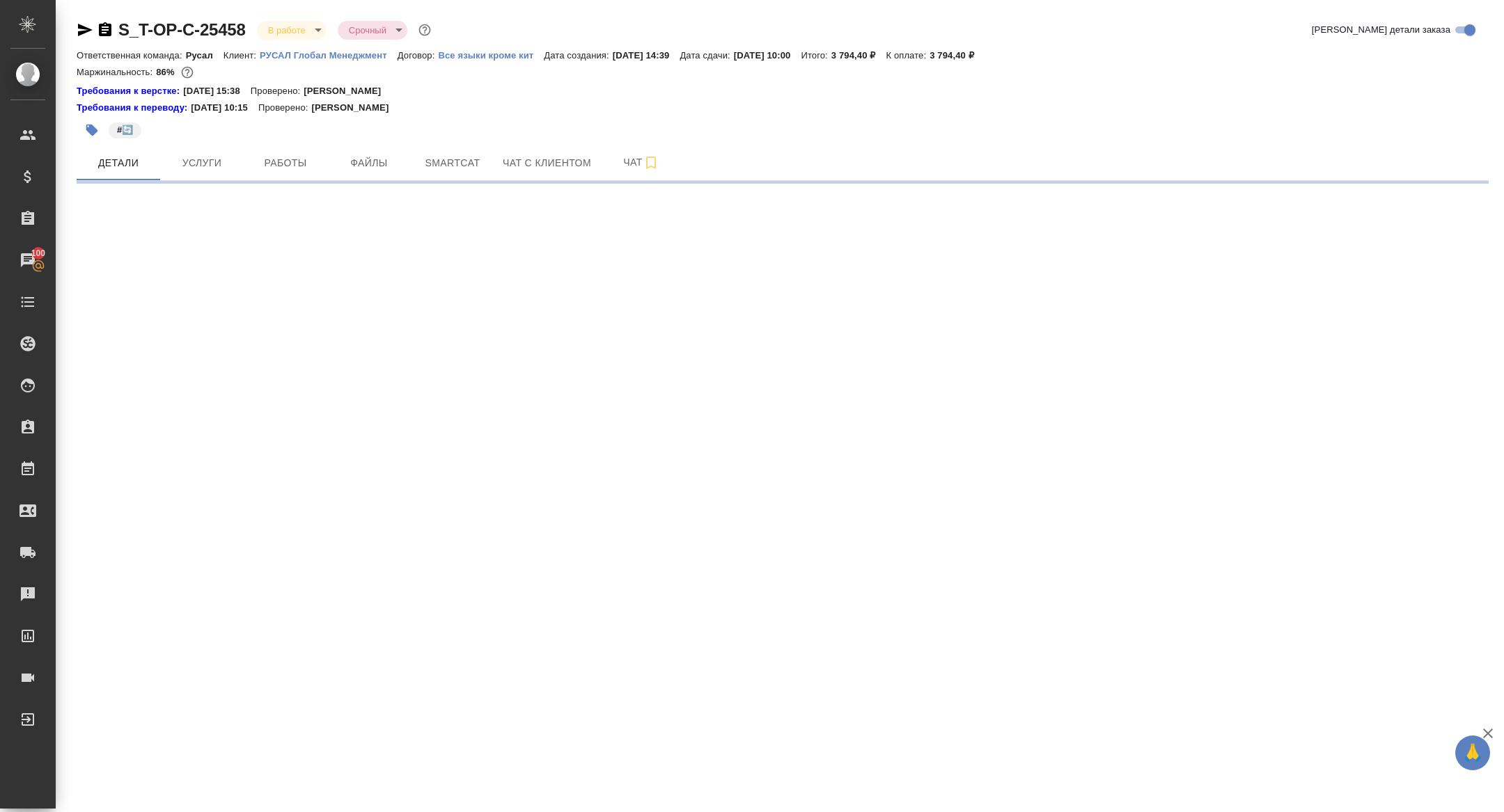
select select "RU"
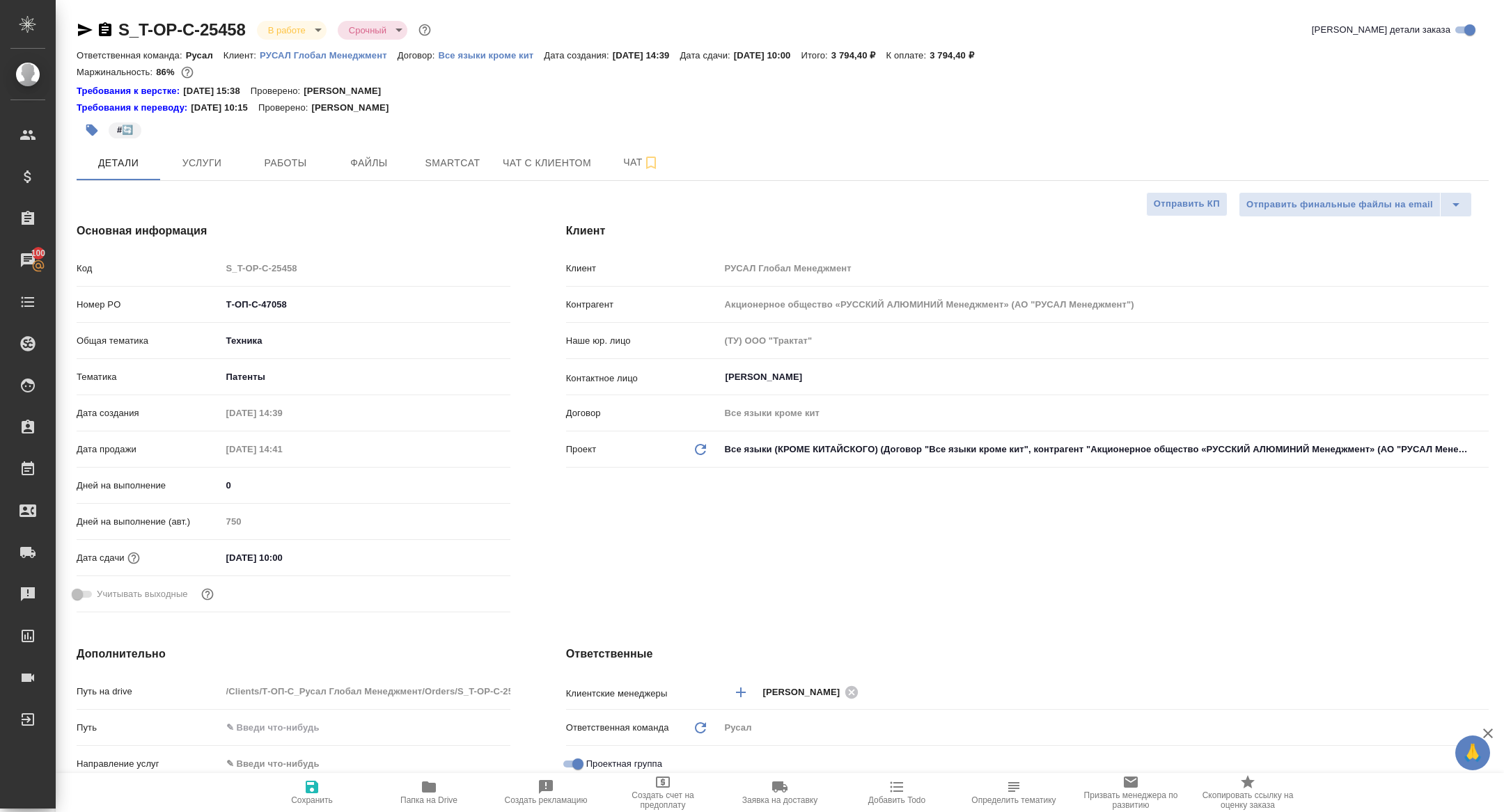
type textarea "x"
drag, startPoint x: 346, startPoint y: 313, endPoint x: 185, endPoint y: 292, distance: 162.4
click at [186, 292] on div "Номер PO Т-ОП-С-47058" at bounding box center [294, 304] width 434 height 24
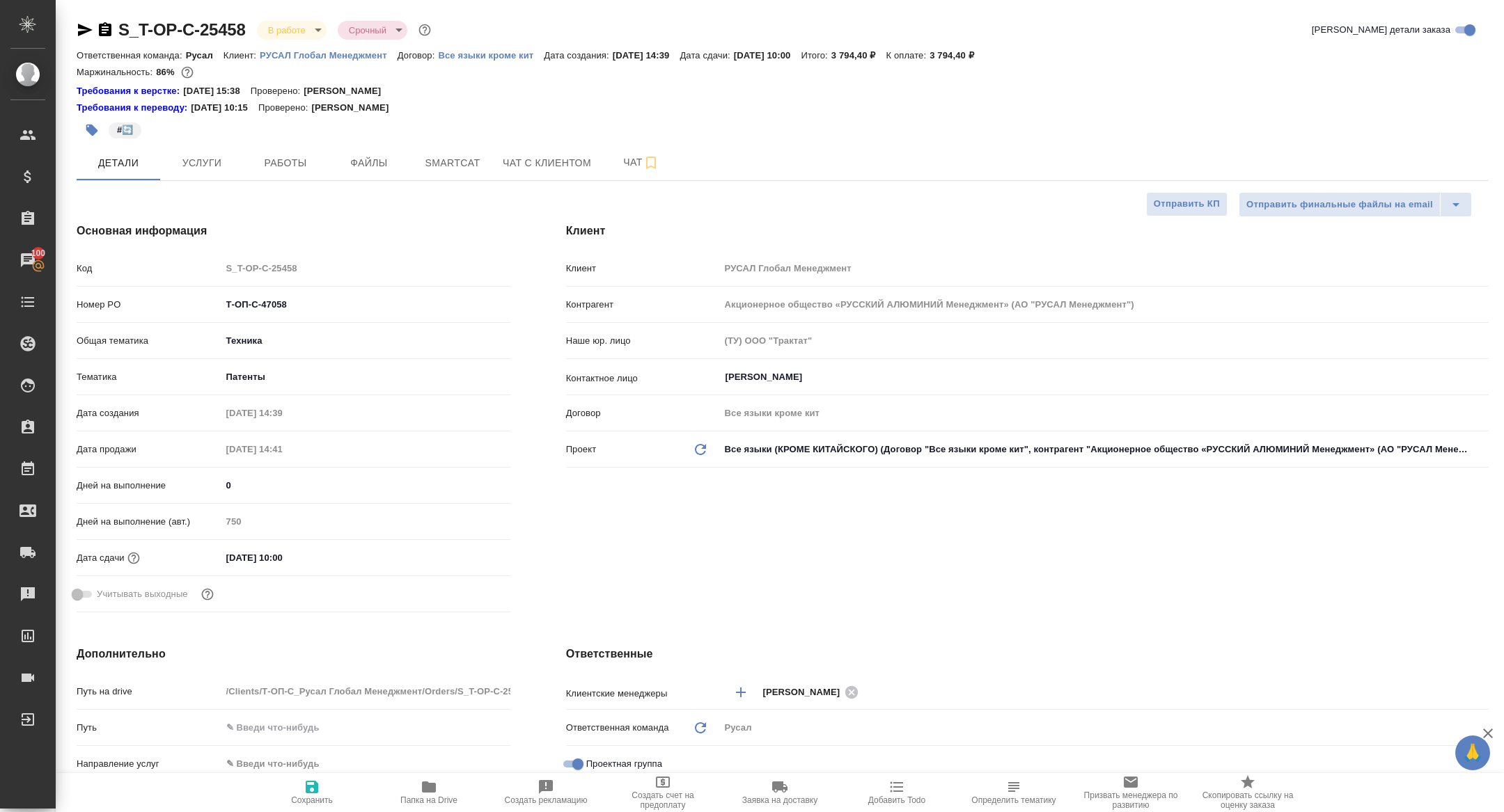
type textarea "x"
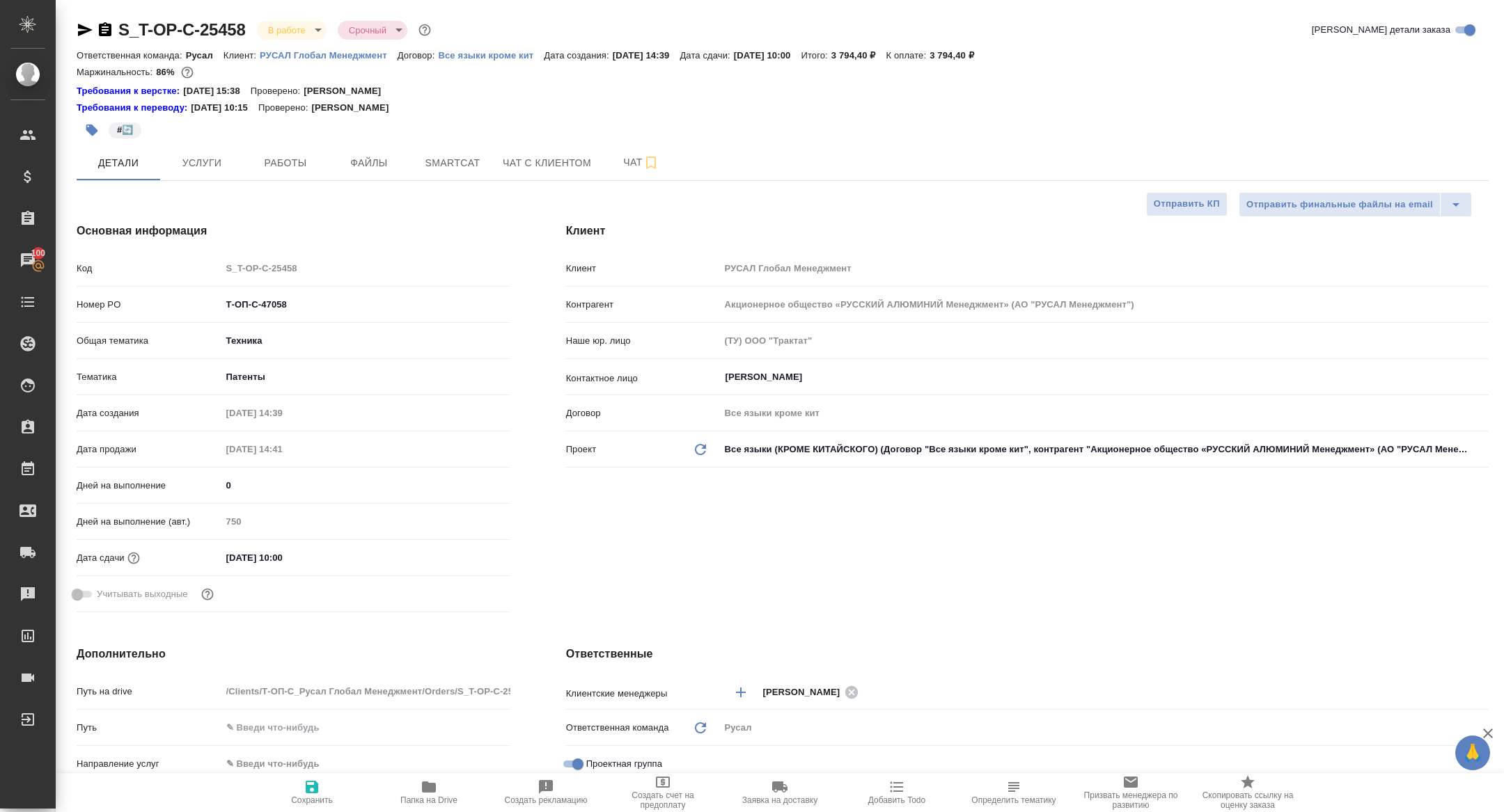
type textarea "x"
click at [283, 39] on div "S_T-OP-C-25458 В работе inProgress Срочный urgent" at bounding box center [255, 30] width 357 height 23
click at [283, 33] on body "🙏 .cls-1 fill:#fff; AWATERA Zhuravleva Alexandra Клиенты Спецификации Заказы 10…" at bounding box center [752, 406] width 1504 height 812
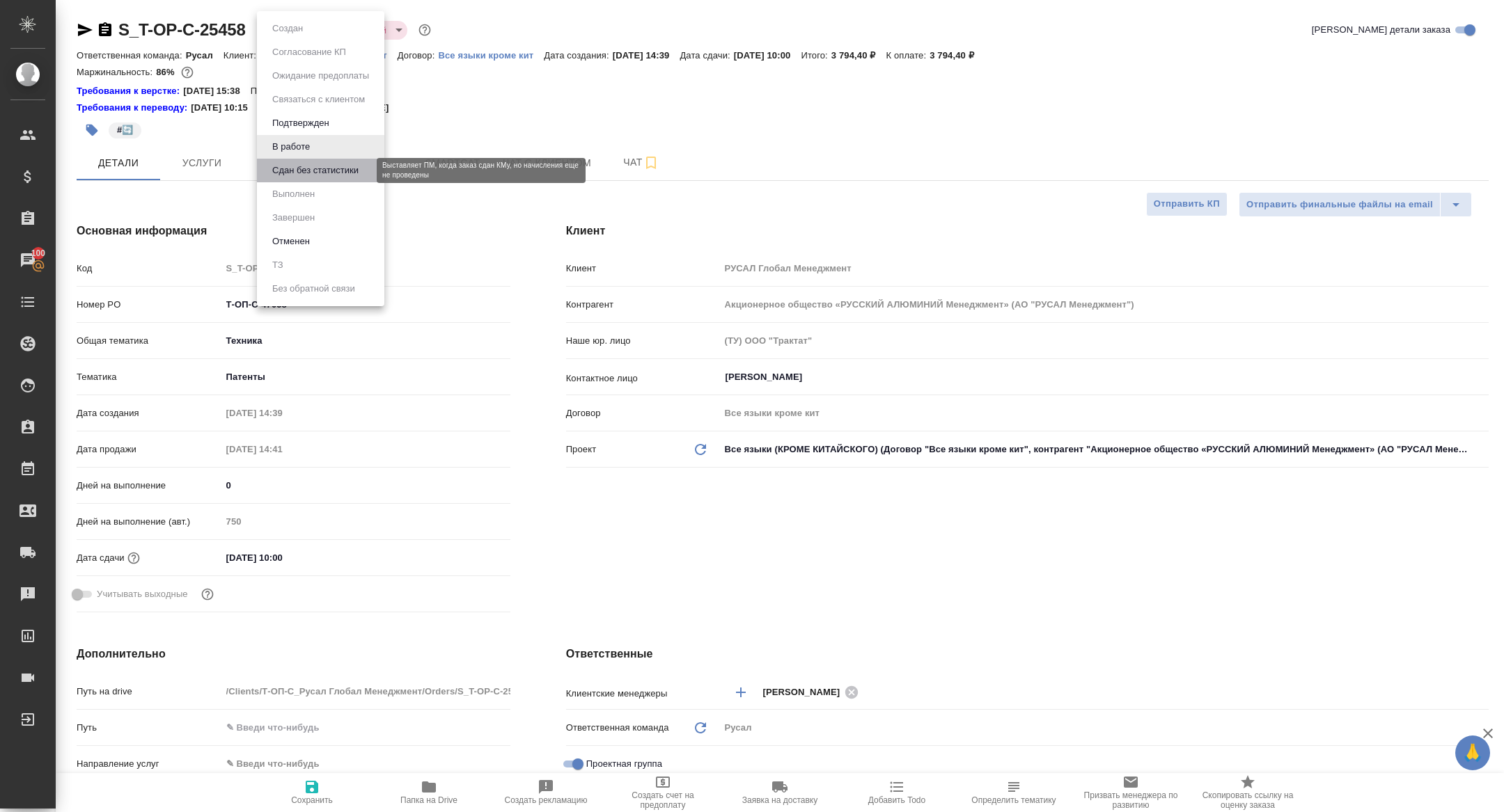
click at [286, 171] on button "Сдан без статистики" at bounding box center [316, 170] width 95 height 15
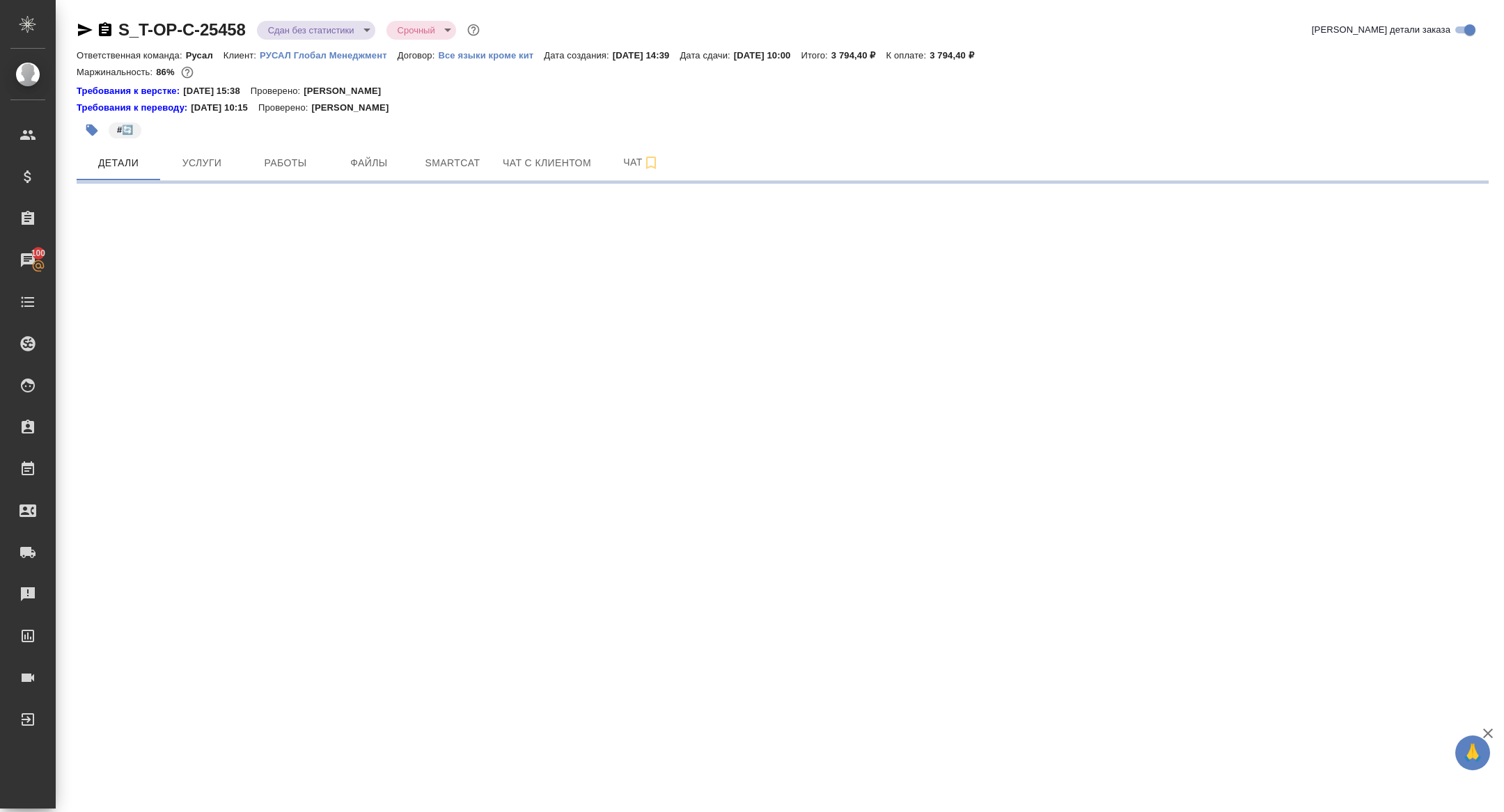
select select "RU"
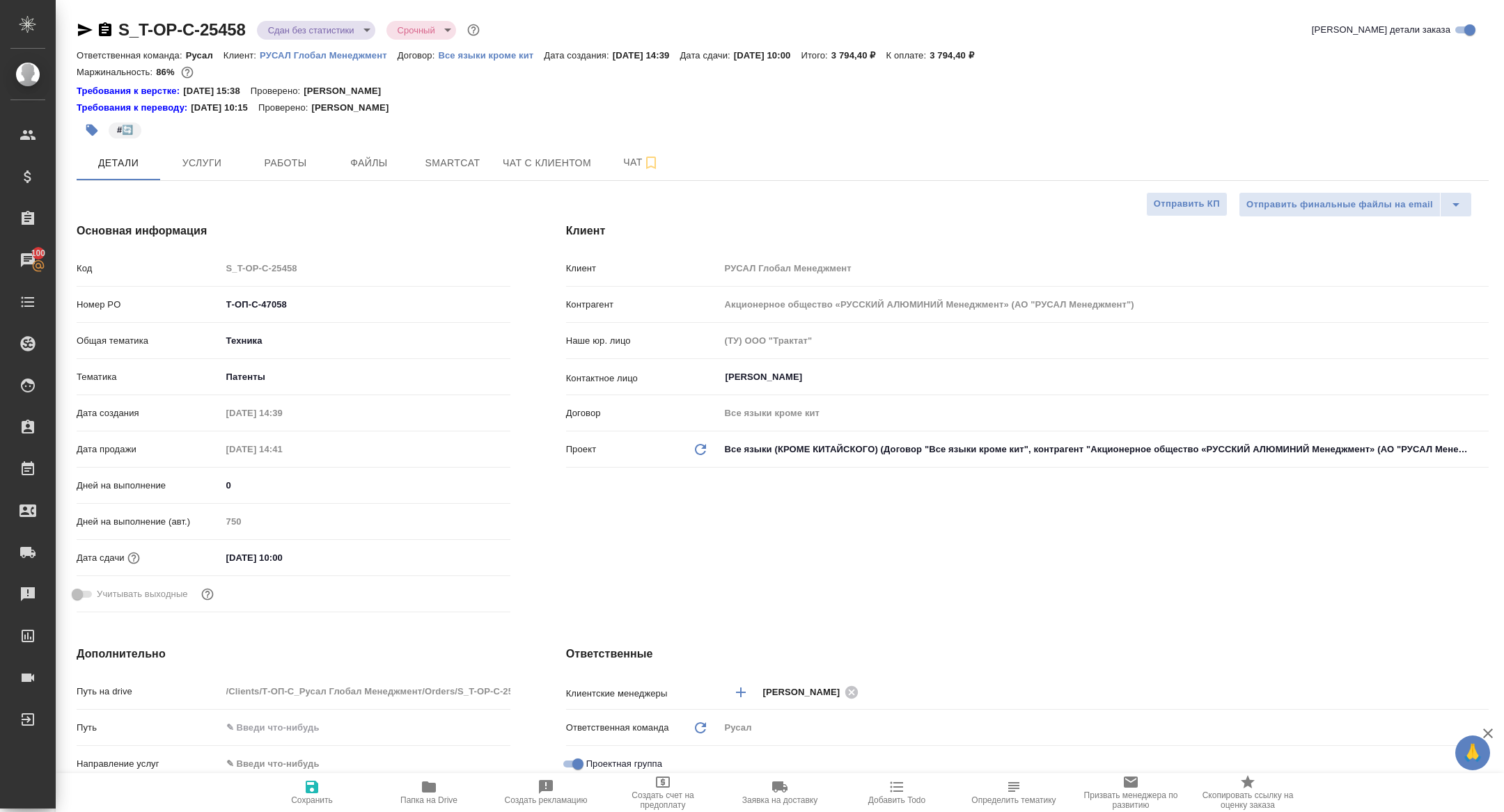
type textarea "x"
click at [287, 140] on div "#🔄️" at bounding box center [547, 130] width 942 height 31
click at [289, 150] on button "Работы" at bounding box center [286, 163] width 83 height 35
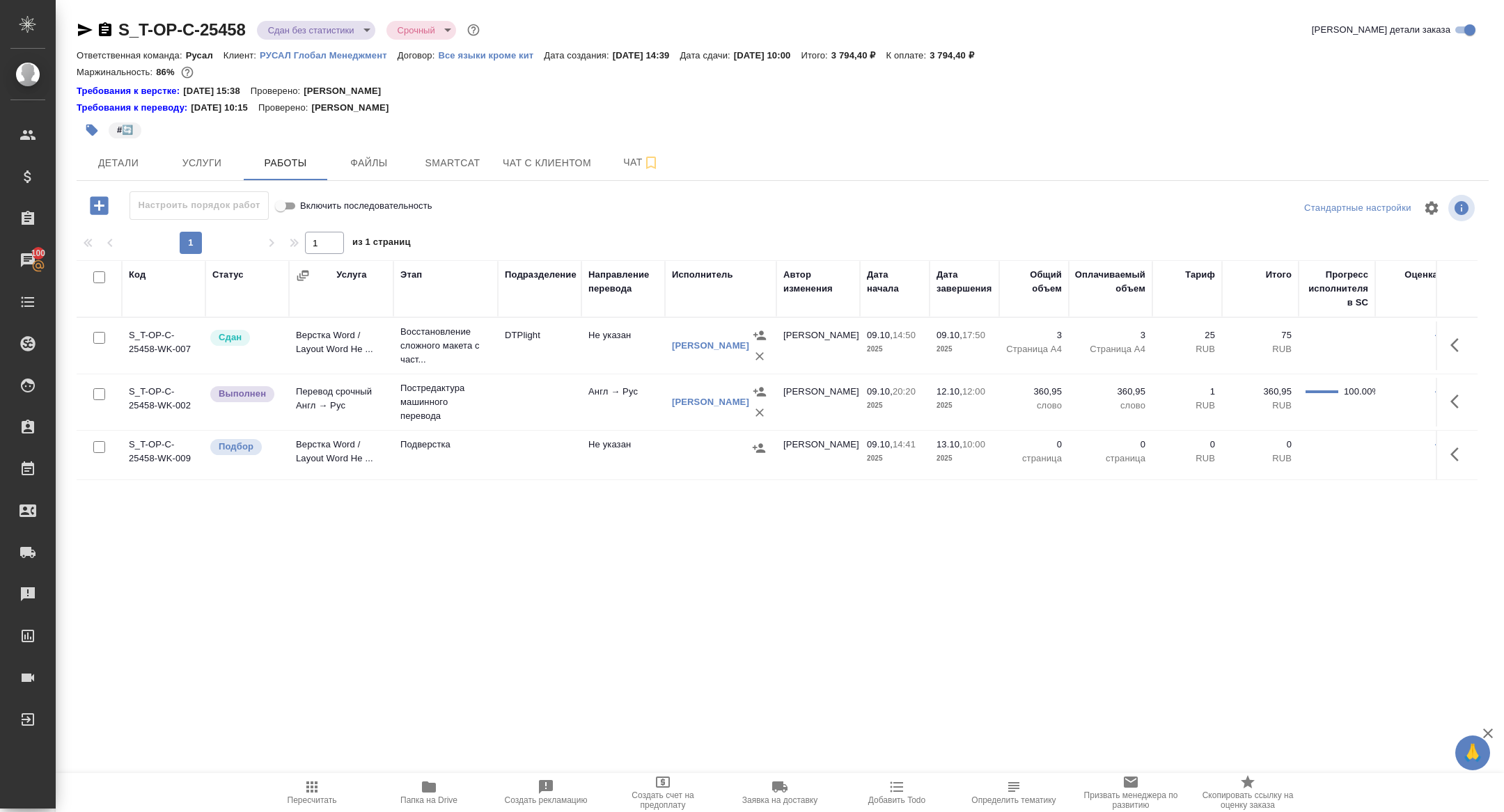
click at [102, 275] on input "checkbox" at bounding box center [99, 277] width 12 height 12
checkbox input "true"
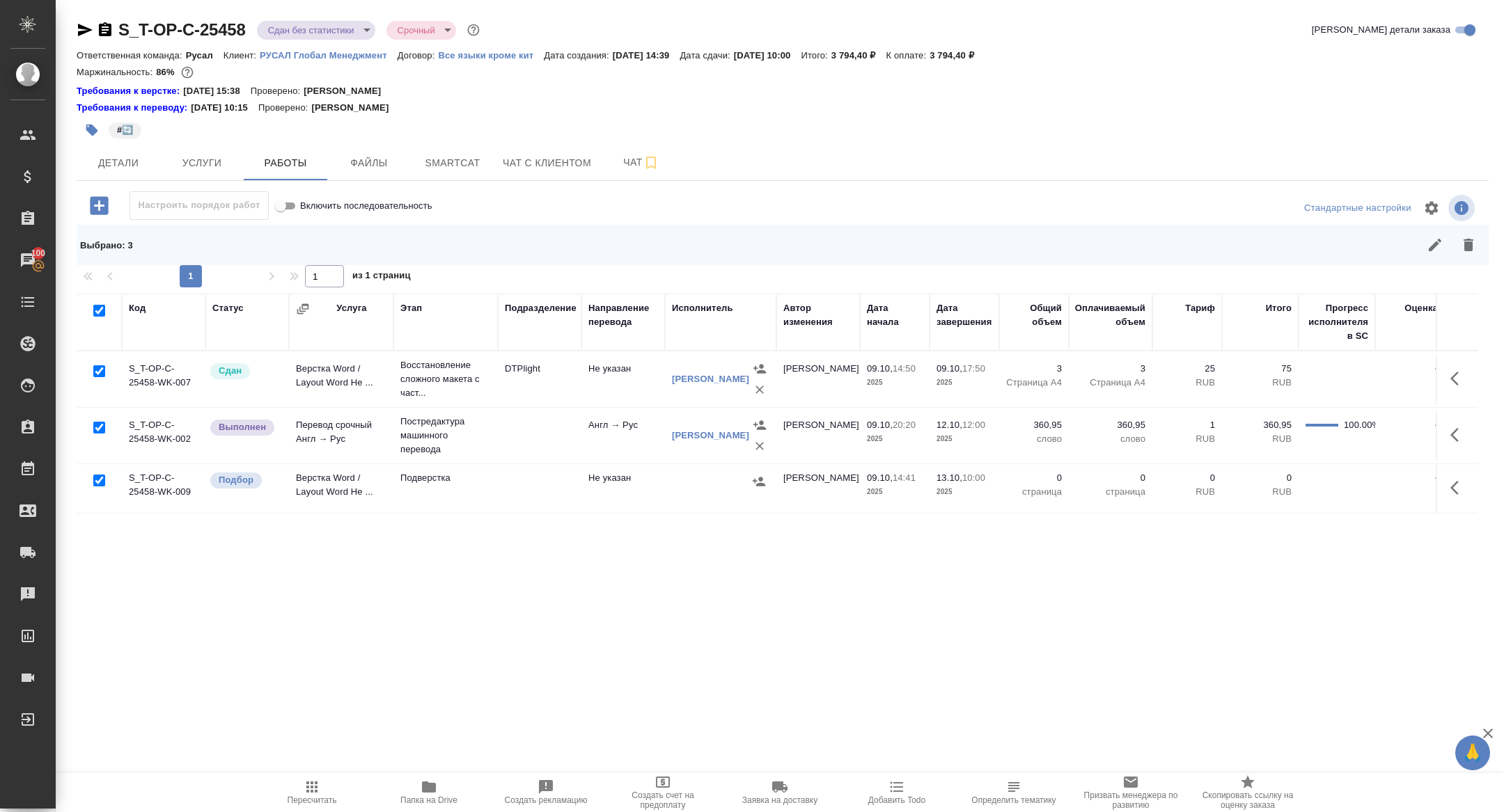
click at [94, 314] on input "checkbox" at bounding box center [99, 310] width 12 height 12
checkbox input "false"
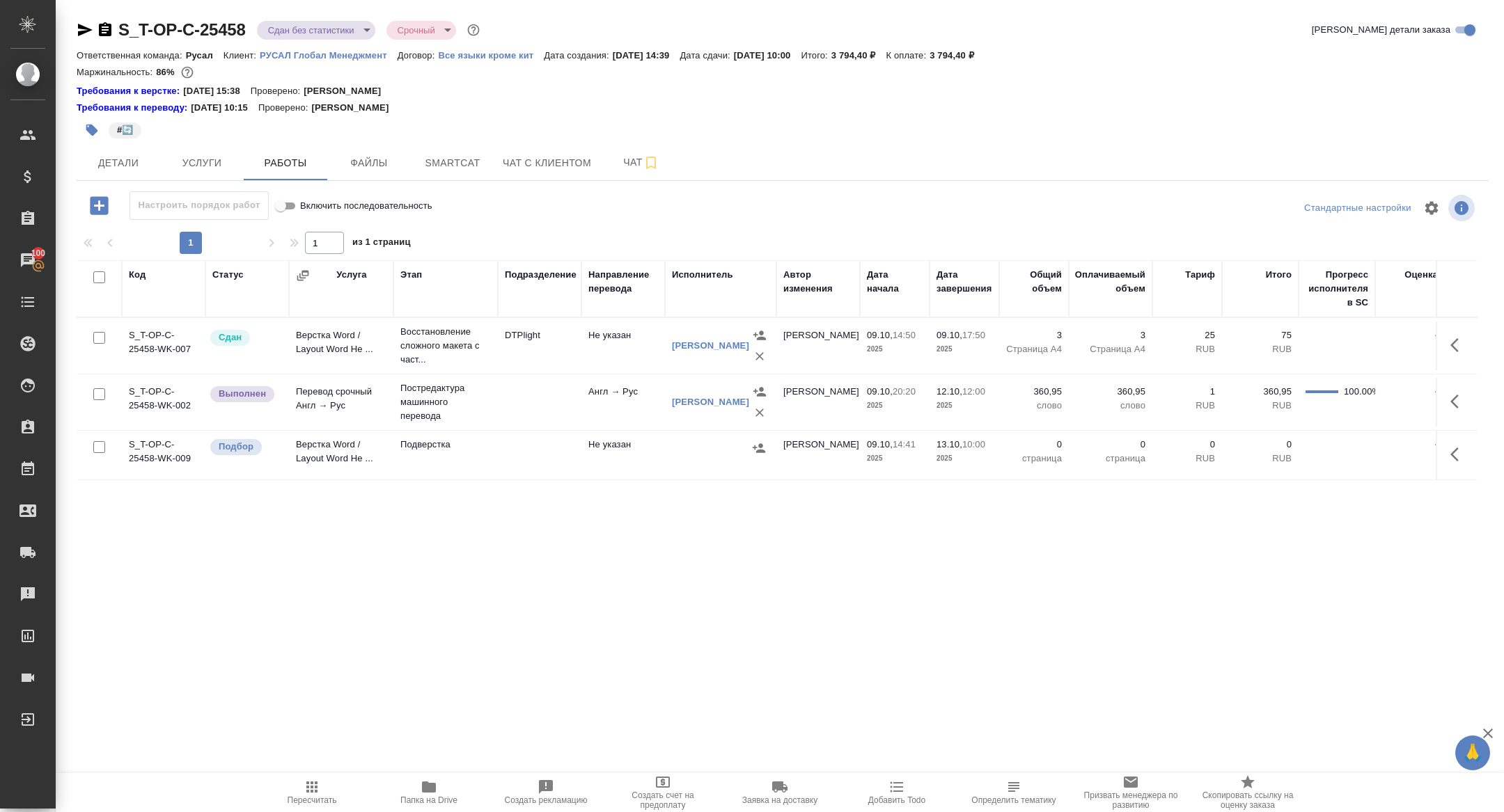
click at [96, 441] on input "checkbox" at bounding box center [99, 447] width 12 height 12
checkbox input "true"
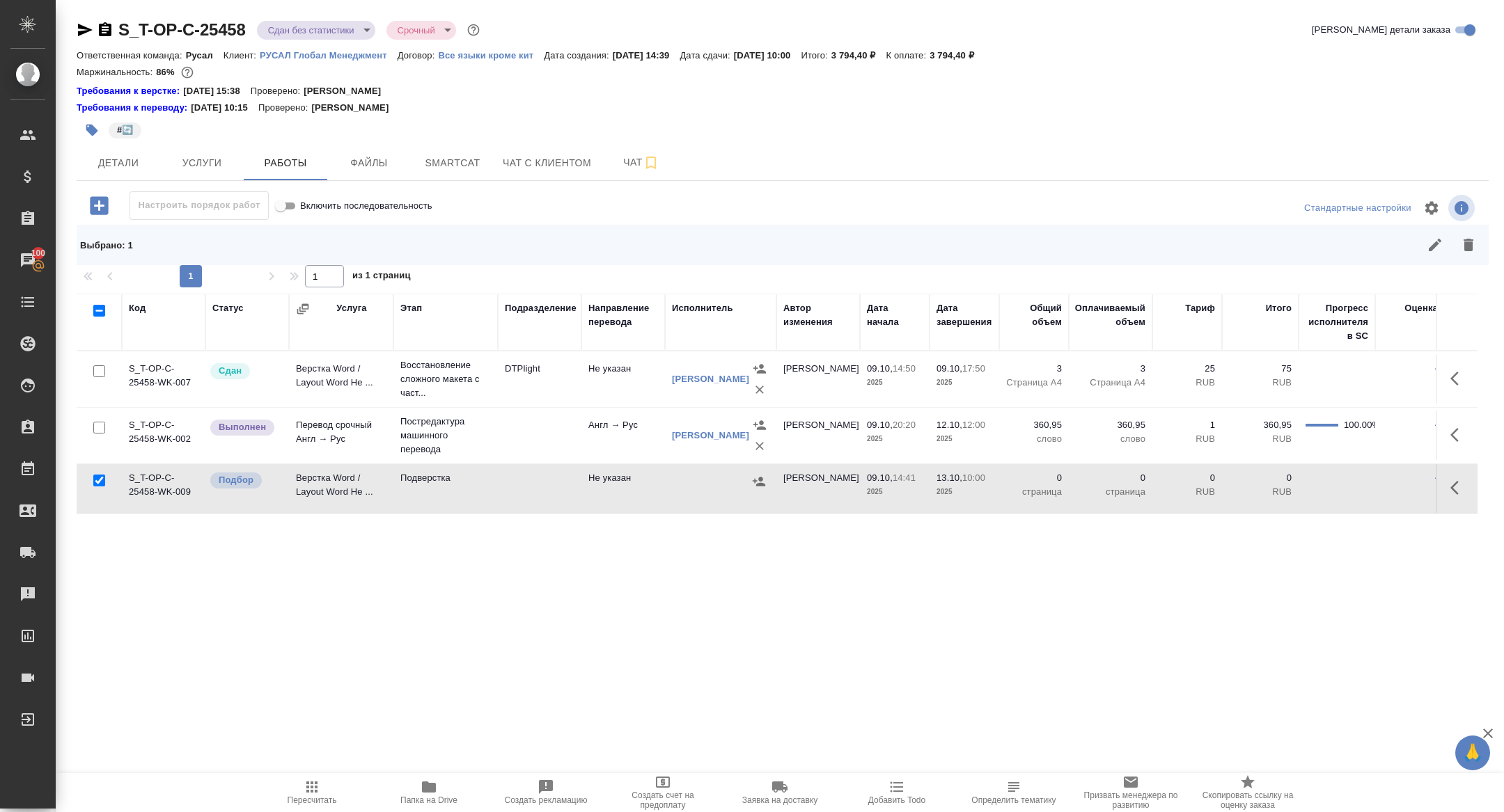
click at [1473, 259] on button "button" at bounding box center [1468, 245] width 34 height 34
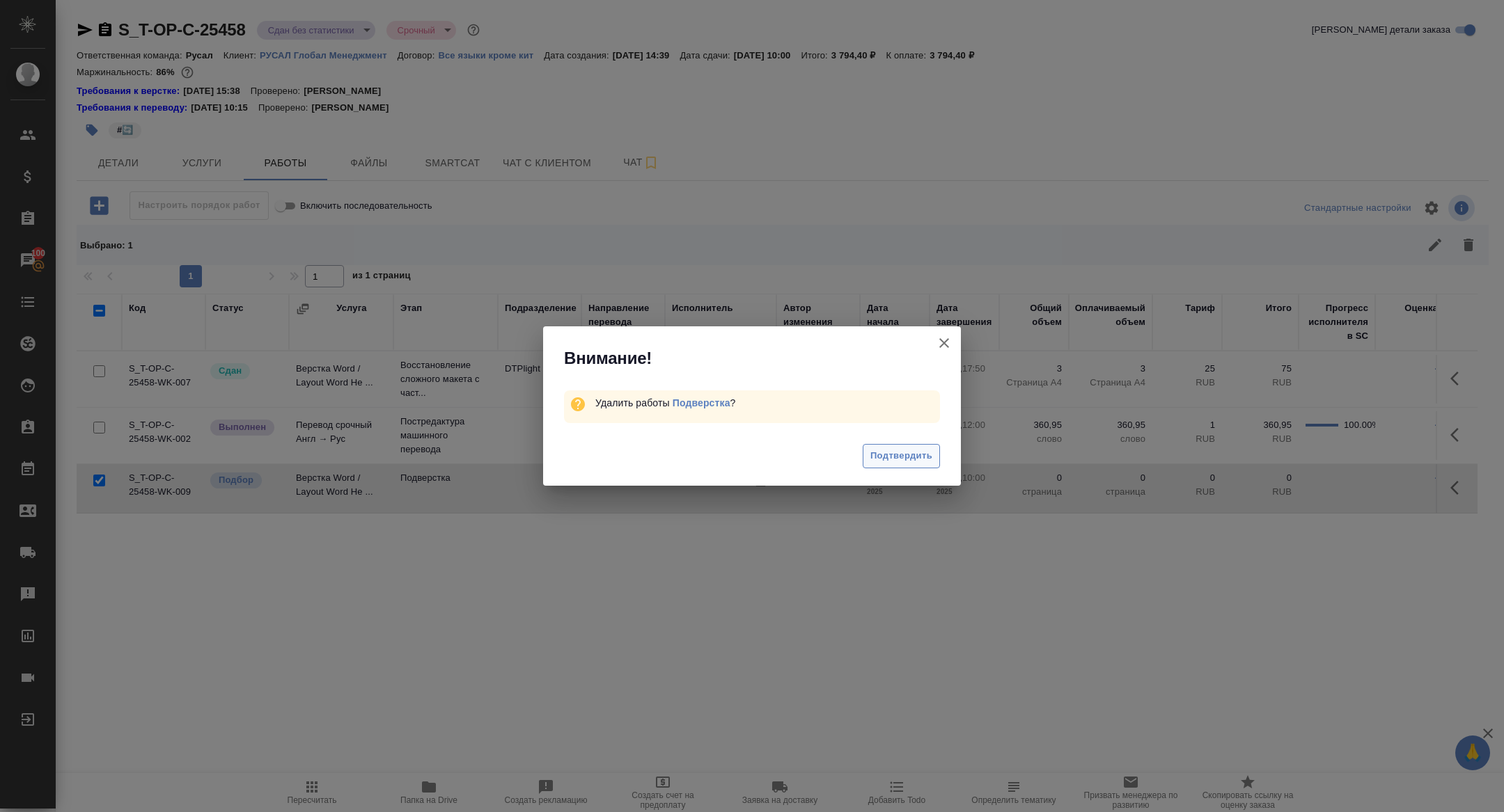
click at [907, 466] on button "Подтвердить" at bounding box center [901, 456] width 77 height 24
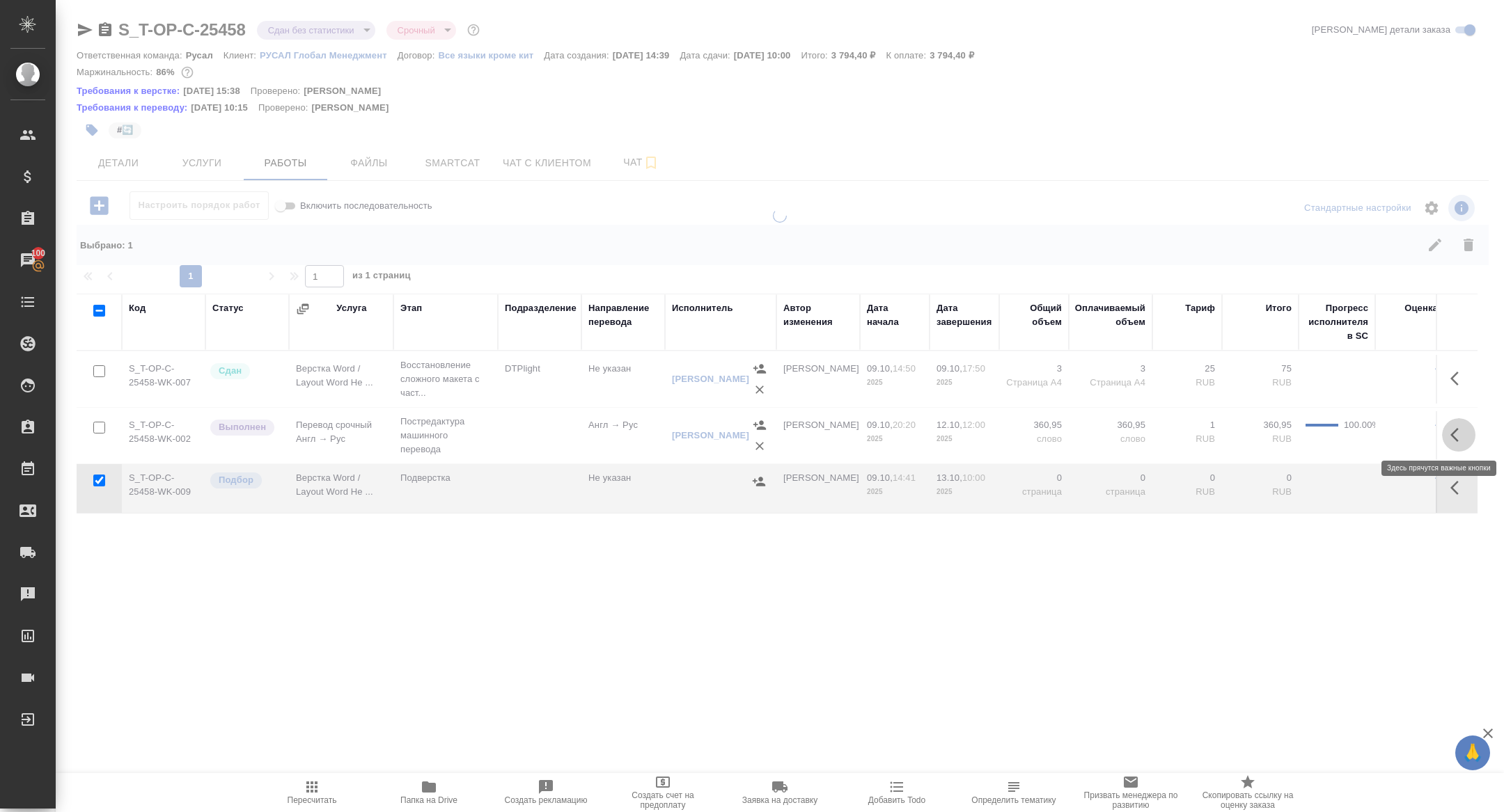
click at [1451, 424] on button "button" at bounding box center [1459, 435] width 34 height 34
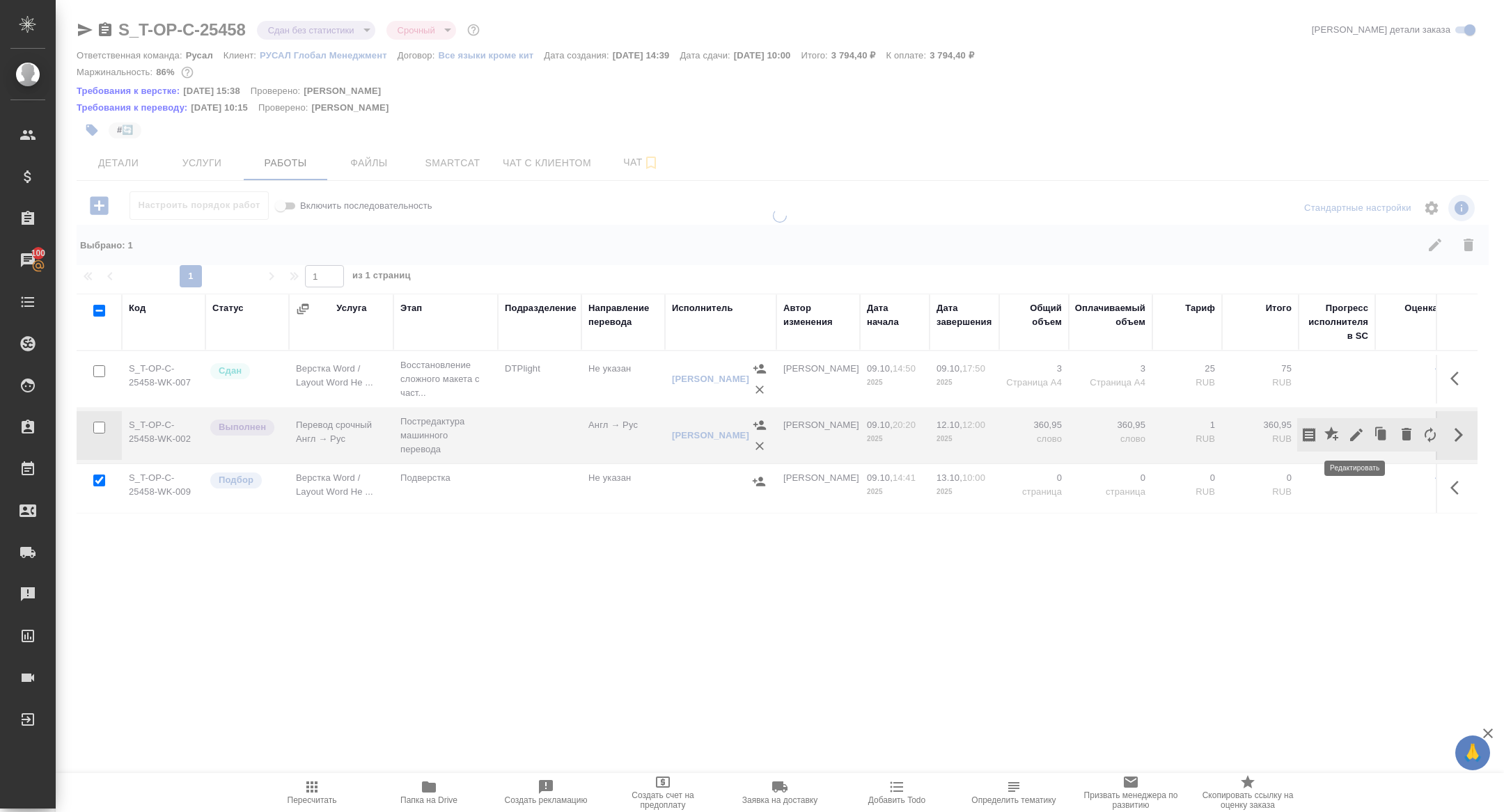
click at [1356, 429] on icon "button" at bounding box center [1356, 434] width 17 height 17
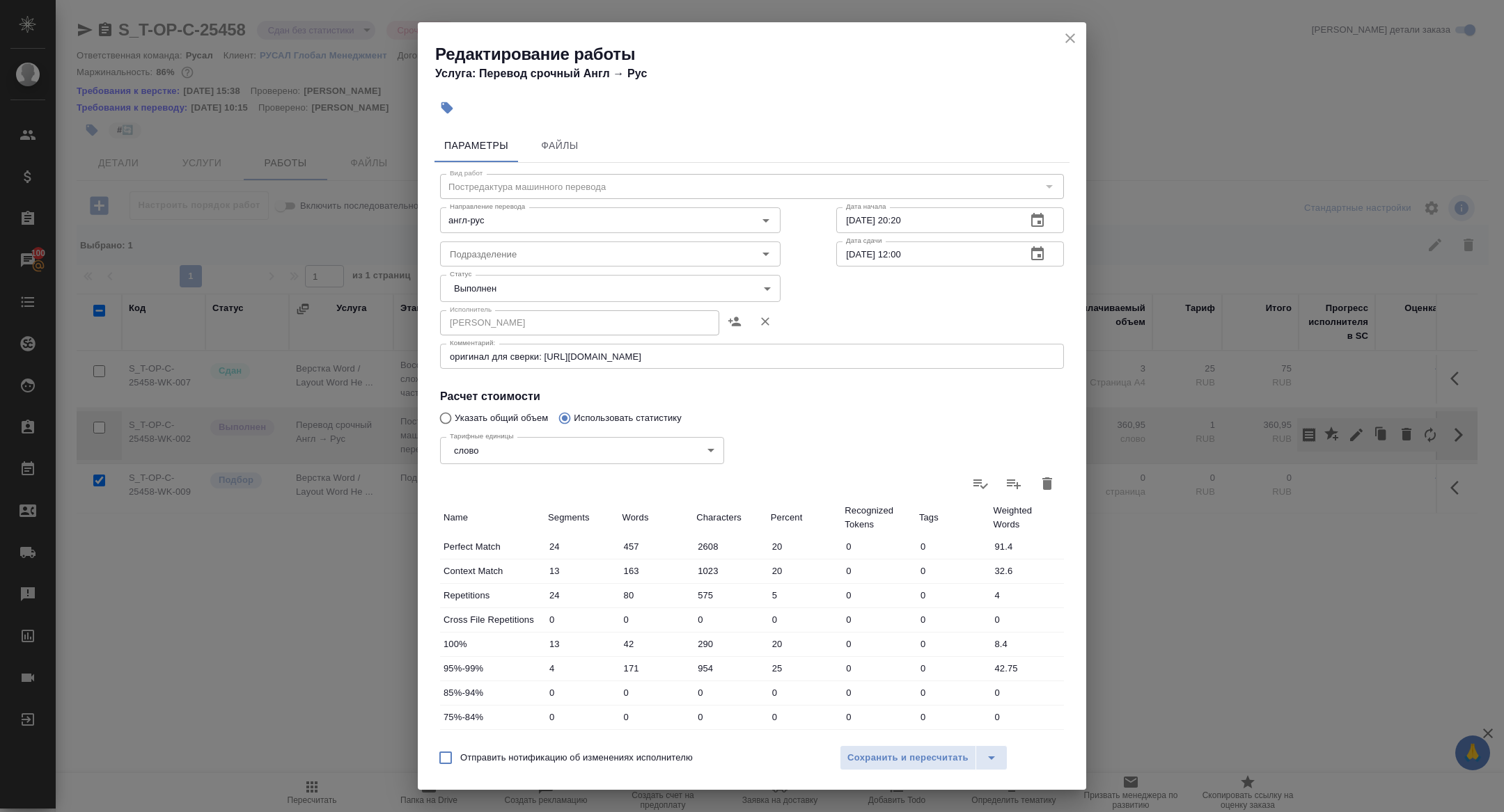
click at [497, 296] on body "🙏 .cls-1 fill:#fff; AWATERA Zhuravleva Alexandra Клиенты Спецификации Заказы 10…" at bounding box center [752, 406] width 1504 height 812
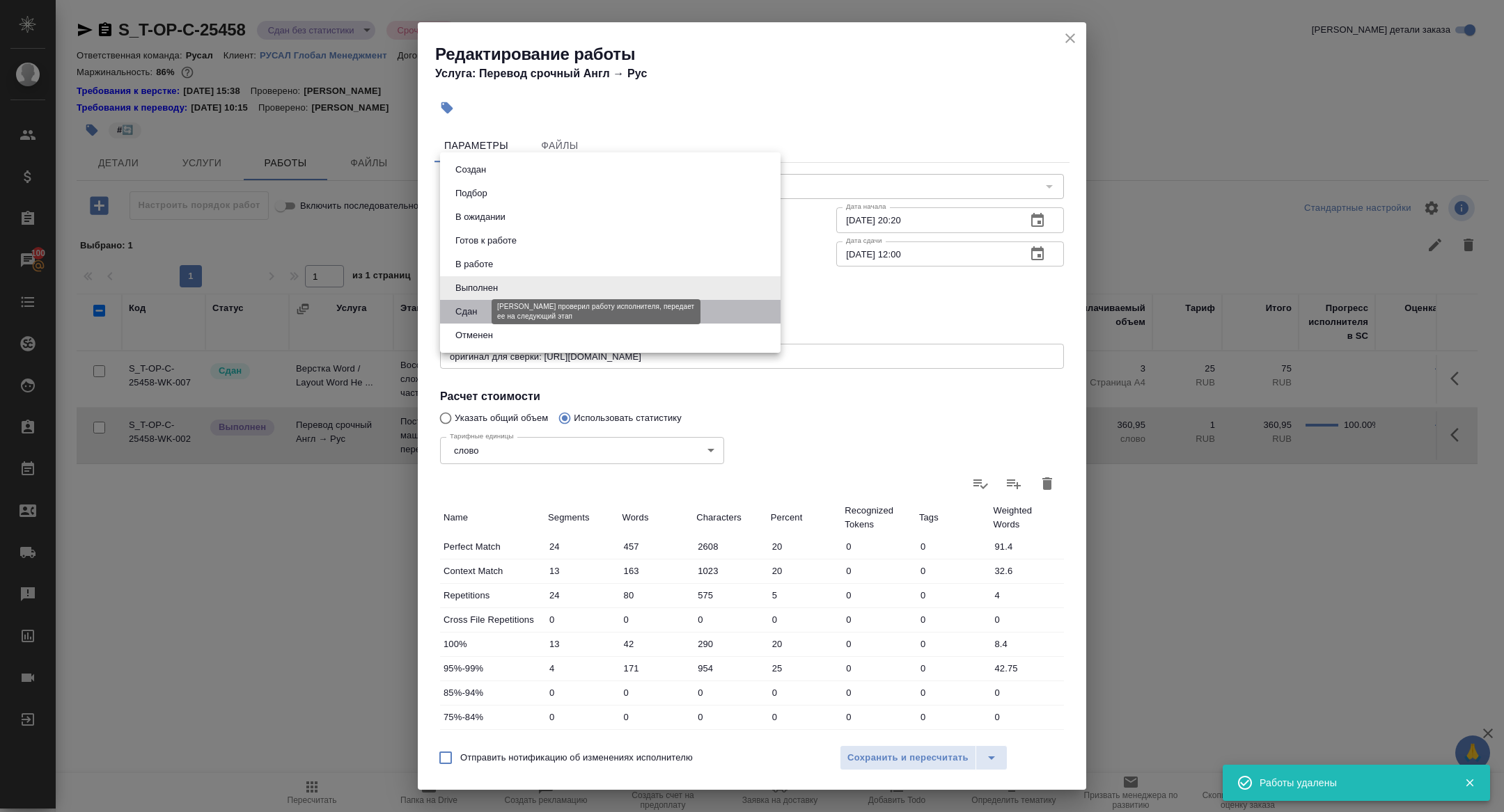
click at [475, 310] on button "Сдан" at bounding box center [466, 312] width 30 height 15
type input "closed"
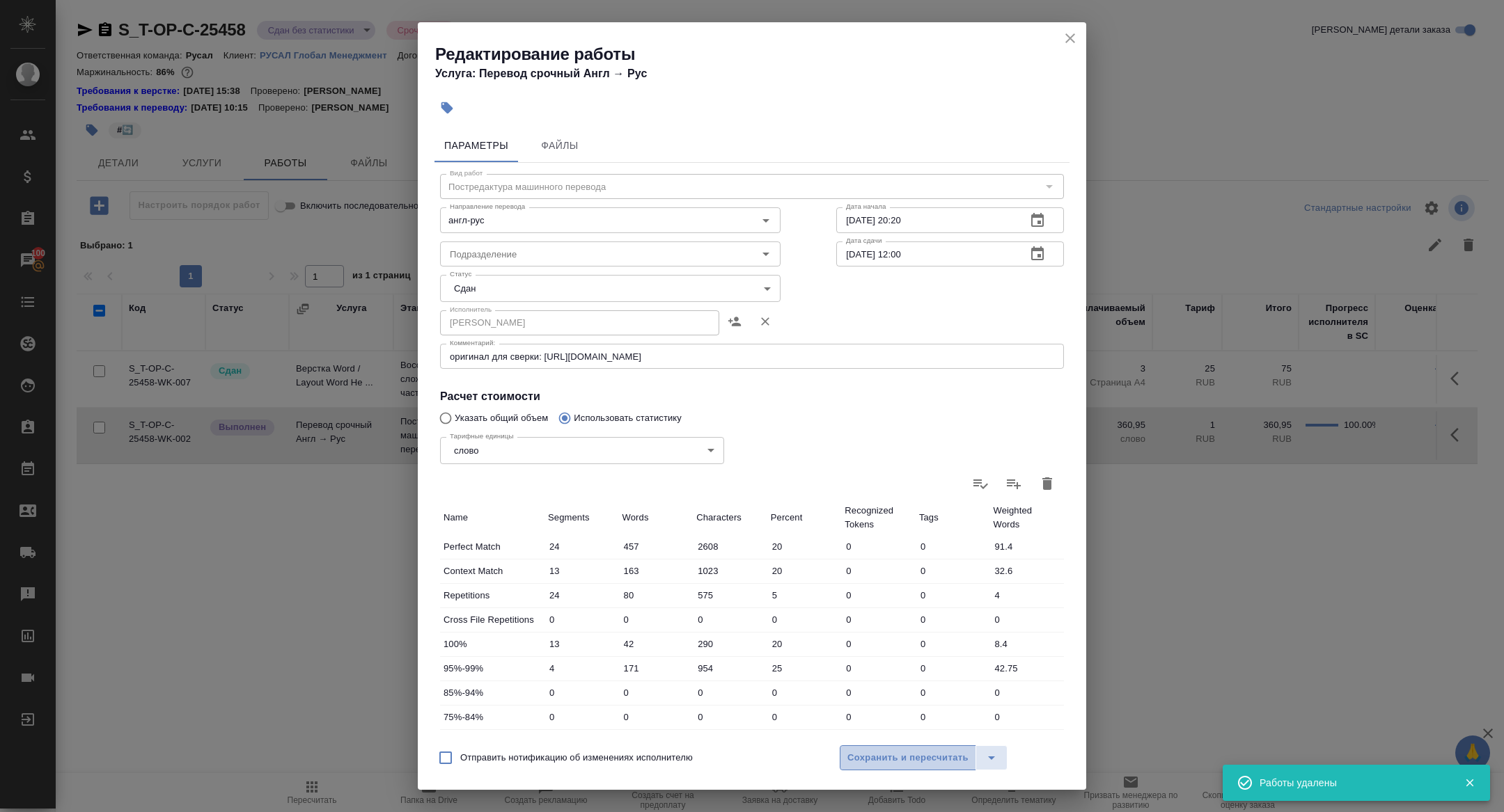
click at [886, 769] on button "Сохранить и пересчитать" at bounding box center [908, 758] width 137 height 25
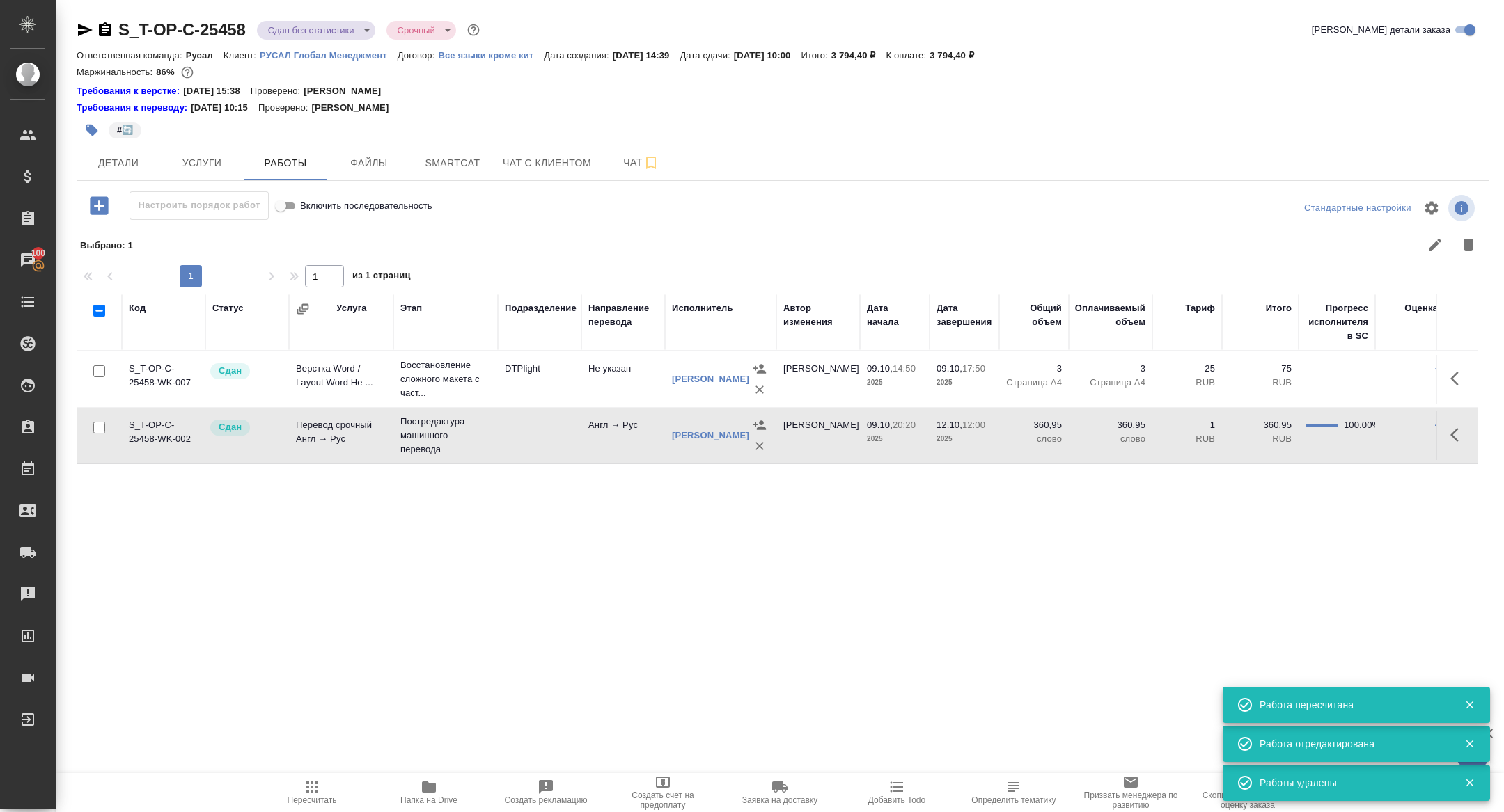
click at [322, 36] on body "🙏 .cls-1 fill:#fff; AWATERA Zhuravleva Alexandra Клиенты Спецификации Заказы 10…" at bounding box center [752, 406] width 1504 height 812
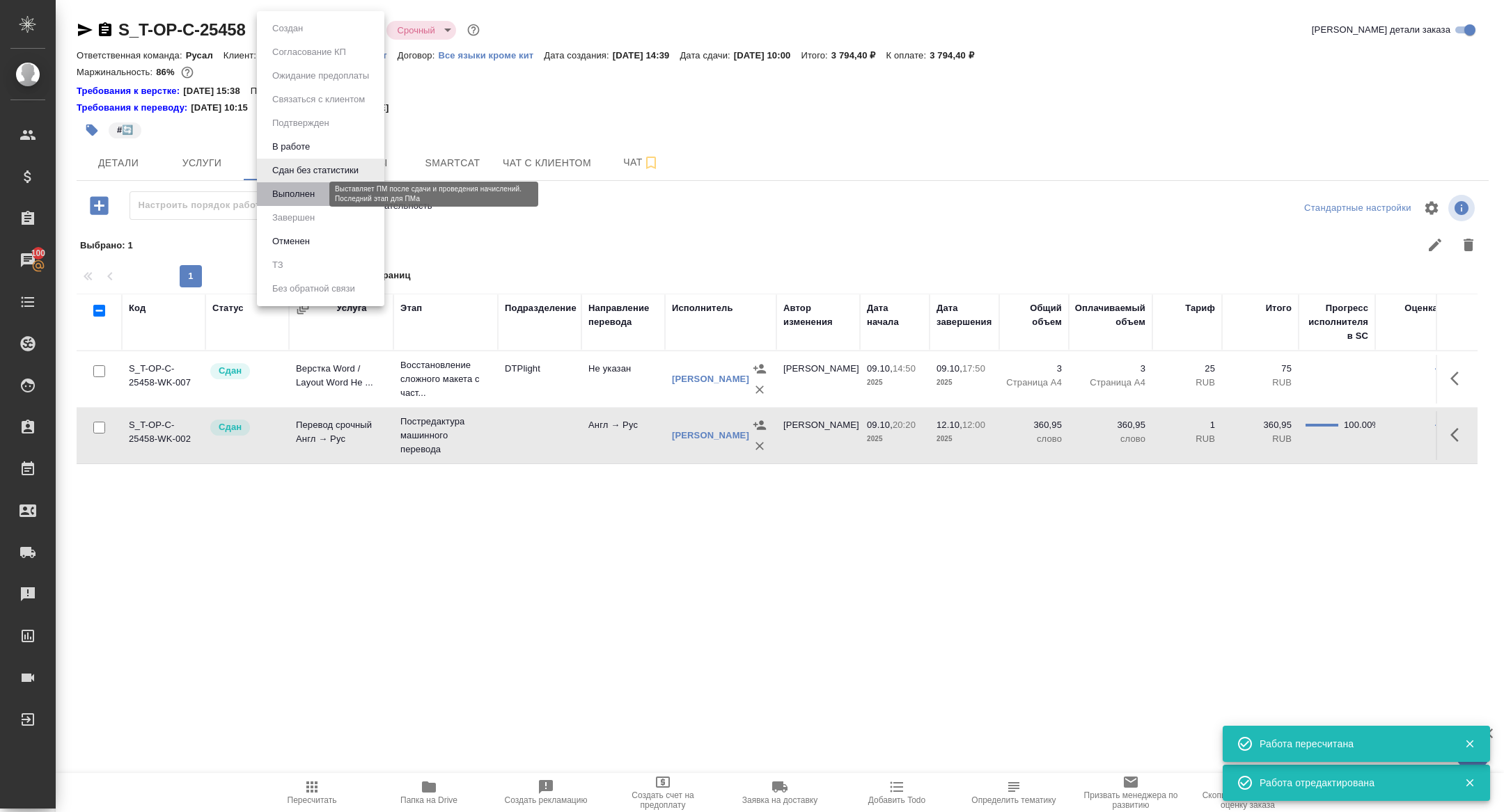
click at [284, 201] on button "Выполнен" at bounding box center [294, 194] width 51 height 15
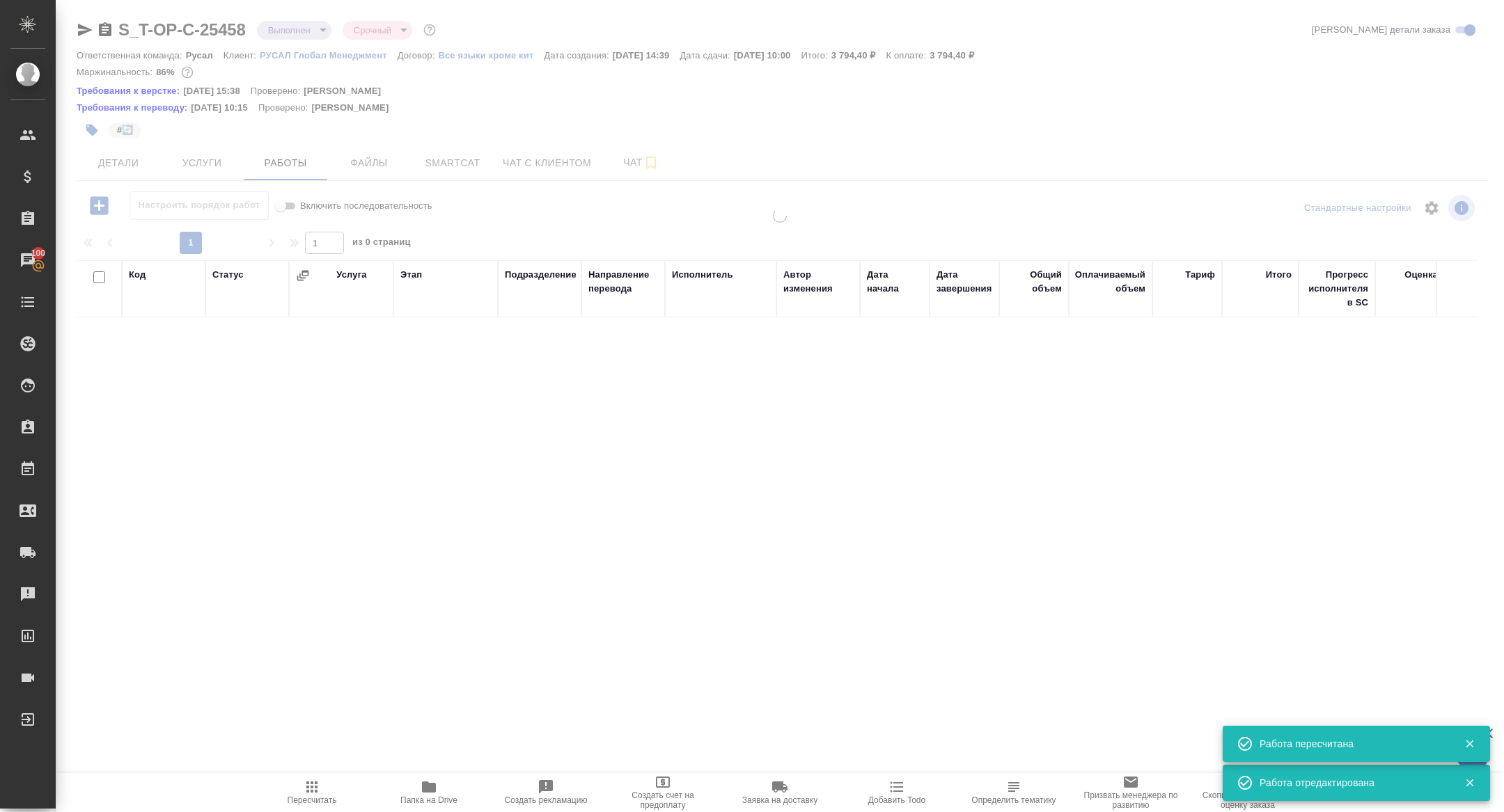
click at [134, 166] on div at bounding box center [779, 304] width 1448 height 609
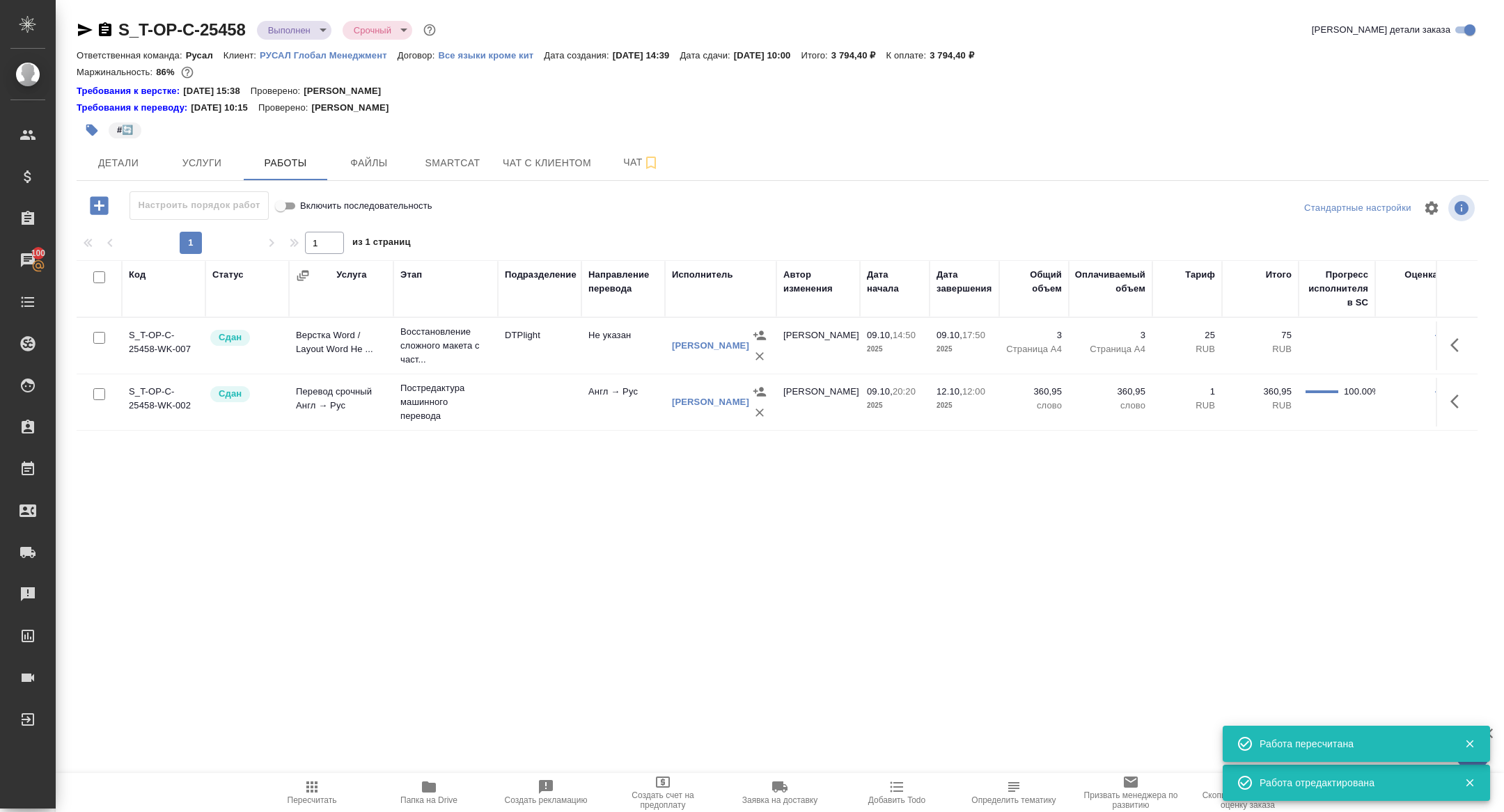
click at [134, 166] on span "Детали" at bounding box center [118, 164] width 67 height 18
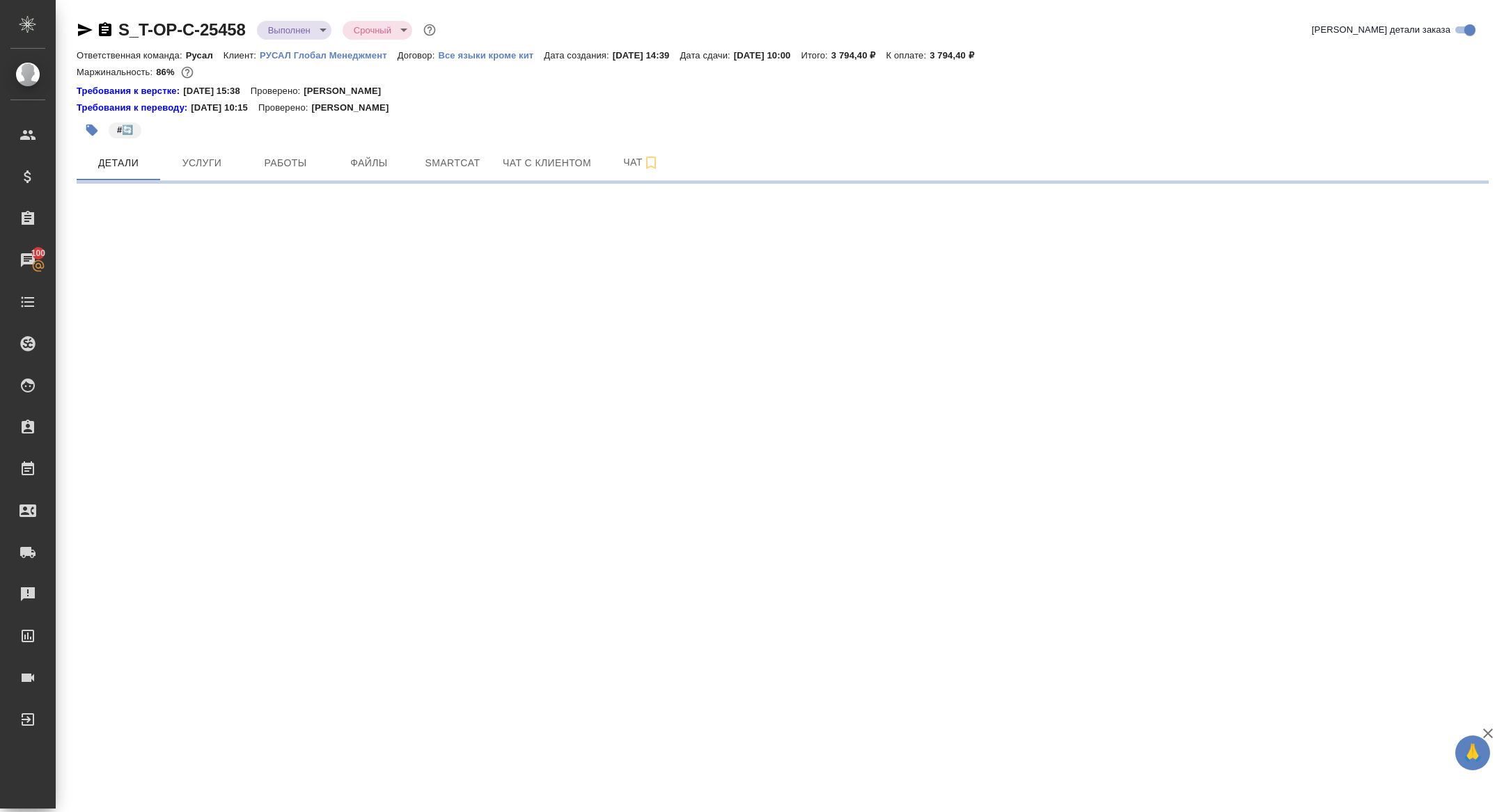
select select "RU"
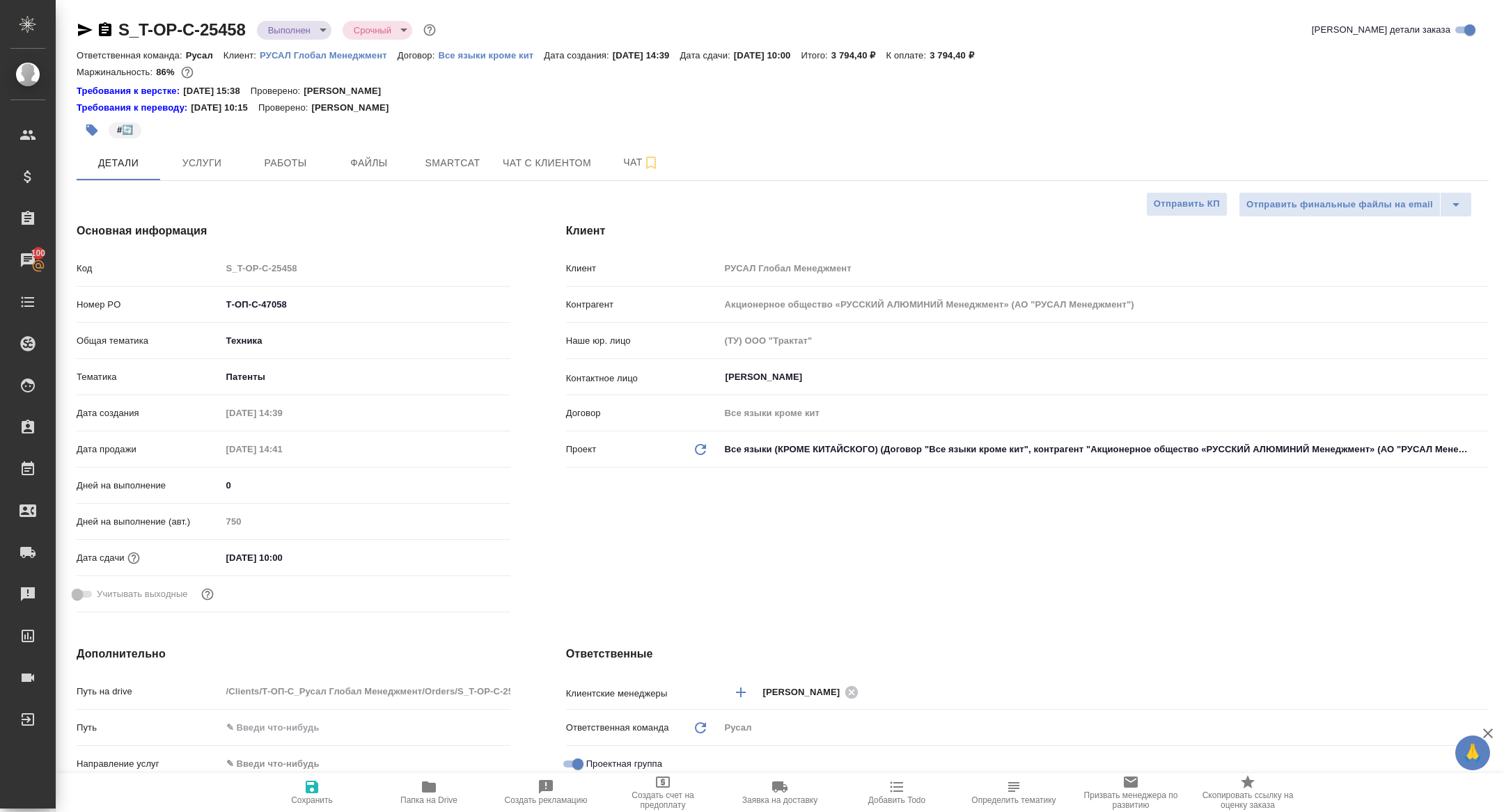
type textarea "x"
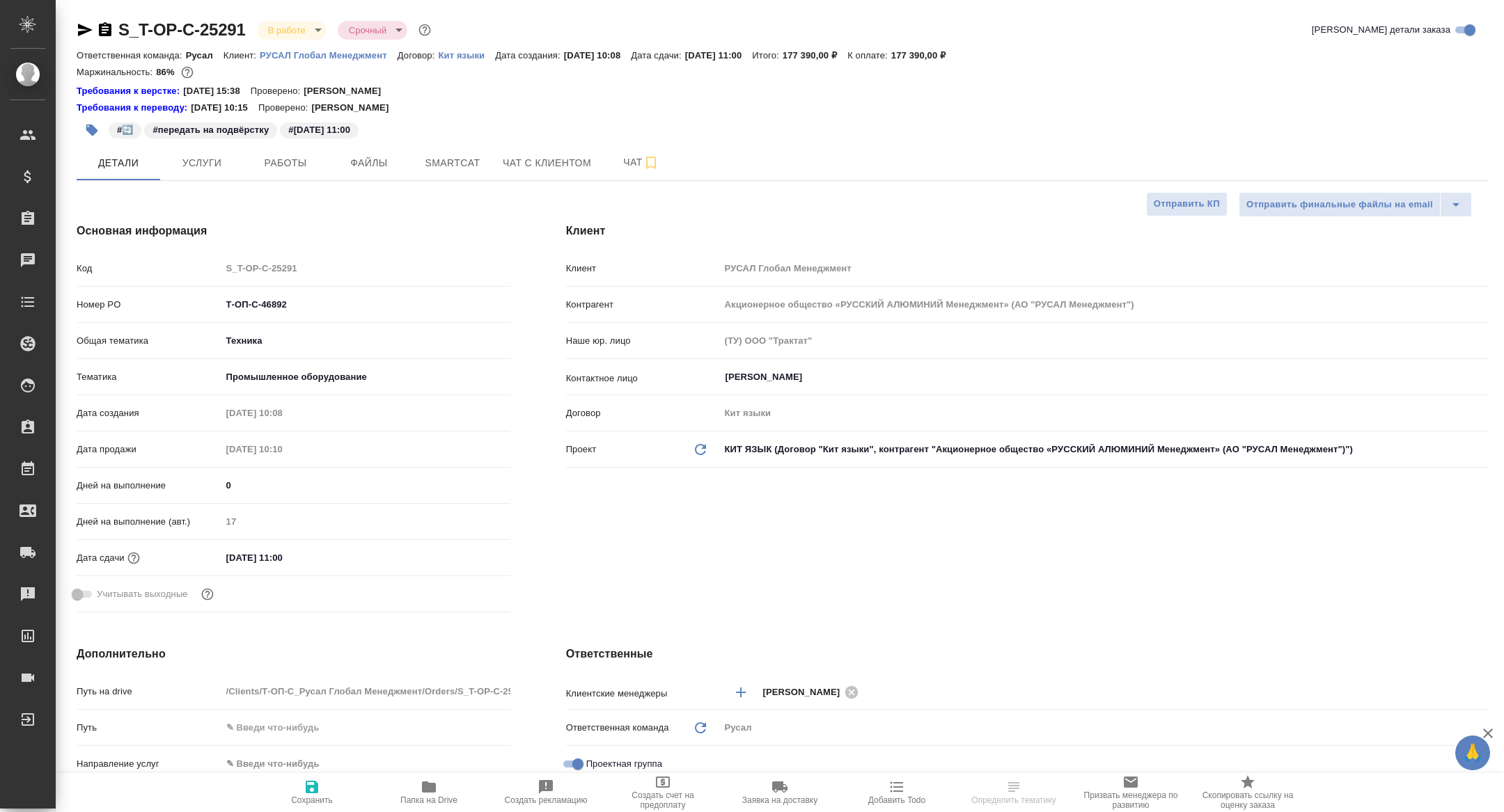
select select "RU"
click at [304, 163] on span "Работы" at bounding box center [286, 164] width 67 height 18
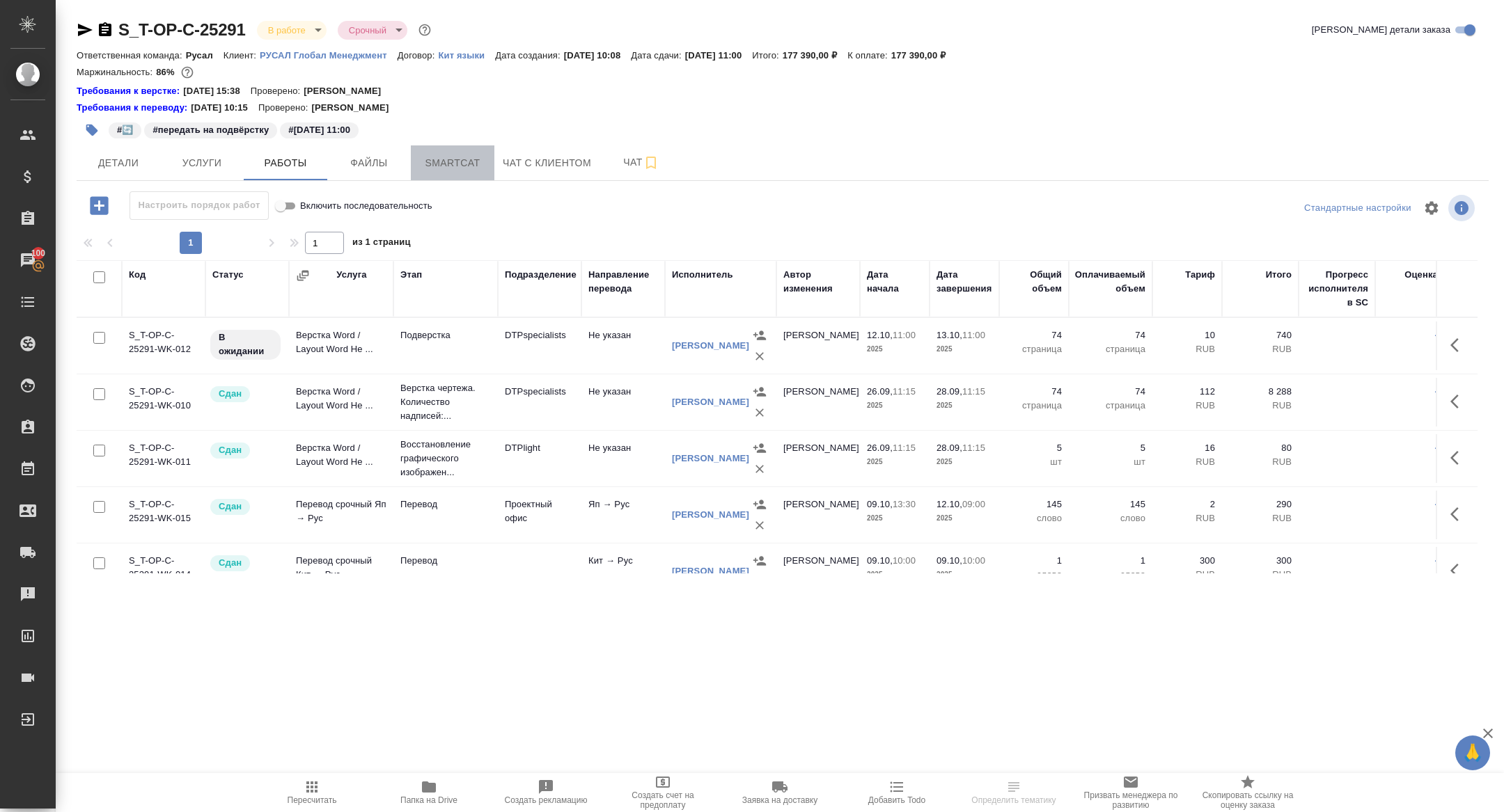
click at [466, 165] on span "Smartcat" at bounding box center [453, 164] width 67 height 18
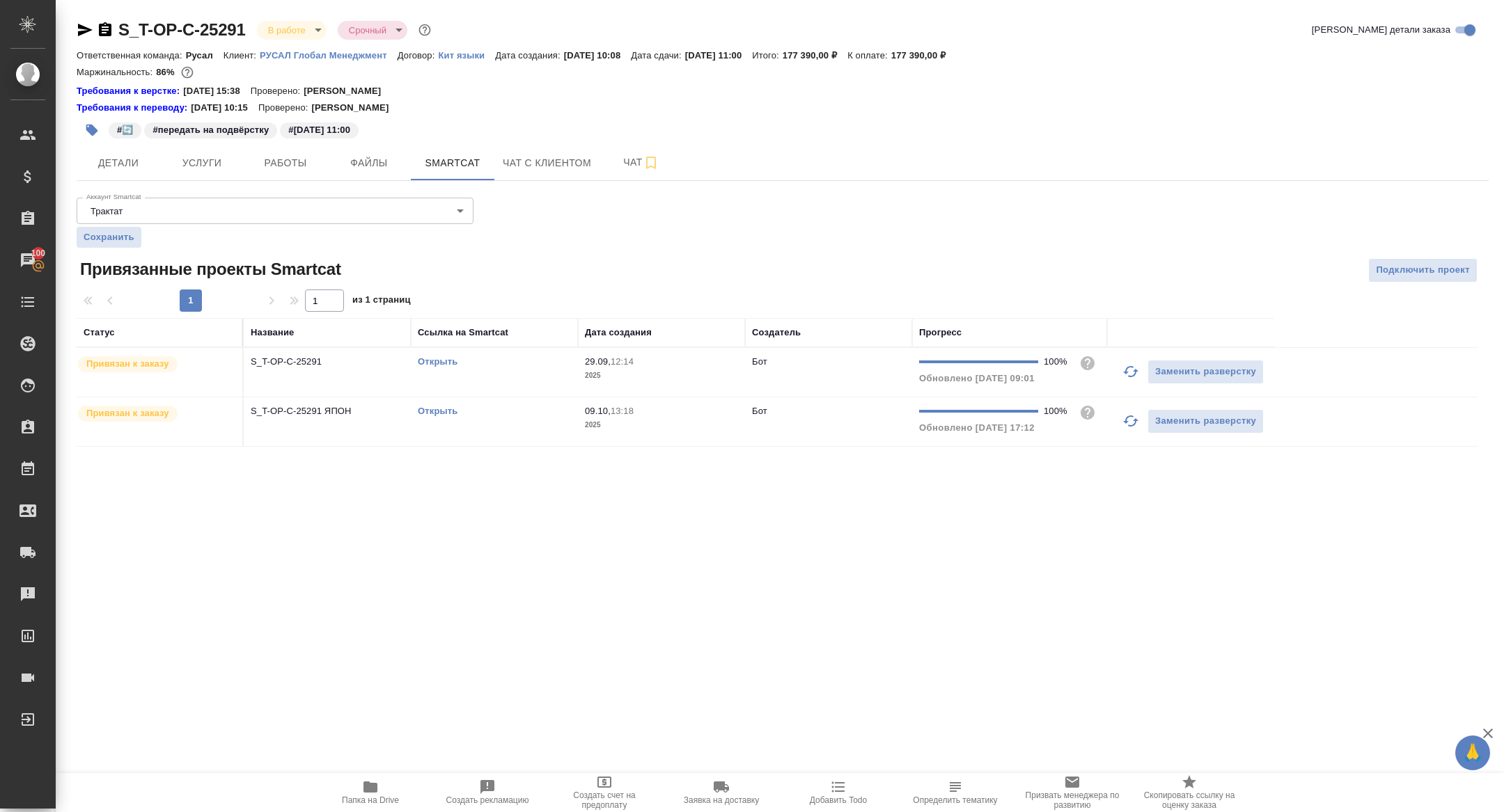
click at [438, 409] on link "Открыть" at bounding box center [438, 411] width 39 height 10
click at [442, 367] on div "Открыть" at bounding box center [495, 361] width 153 height 14
click at [441, 364] on link "Открыть" at bounding box center [438, 361] width 39 height 10
click at [137, 161] on span "Детали" at bounding box center [118, 164] width 67 height 18
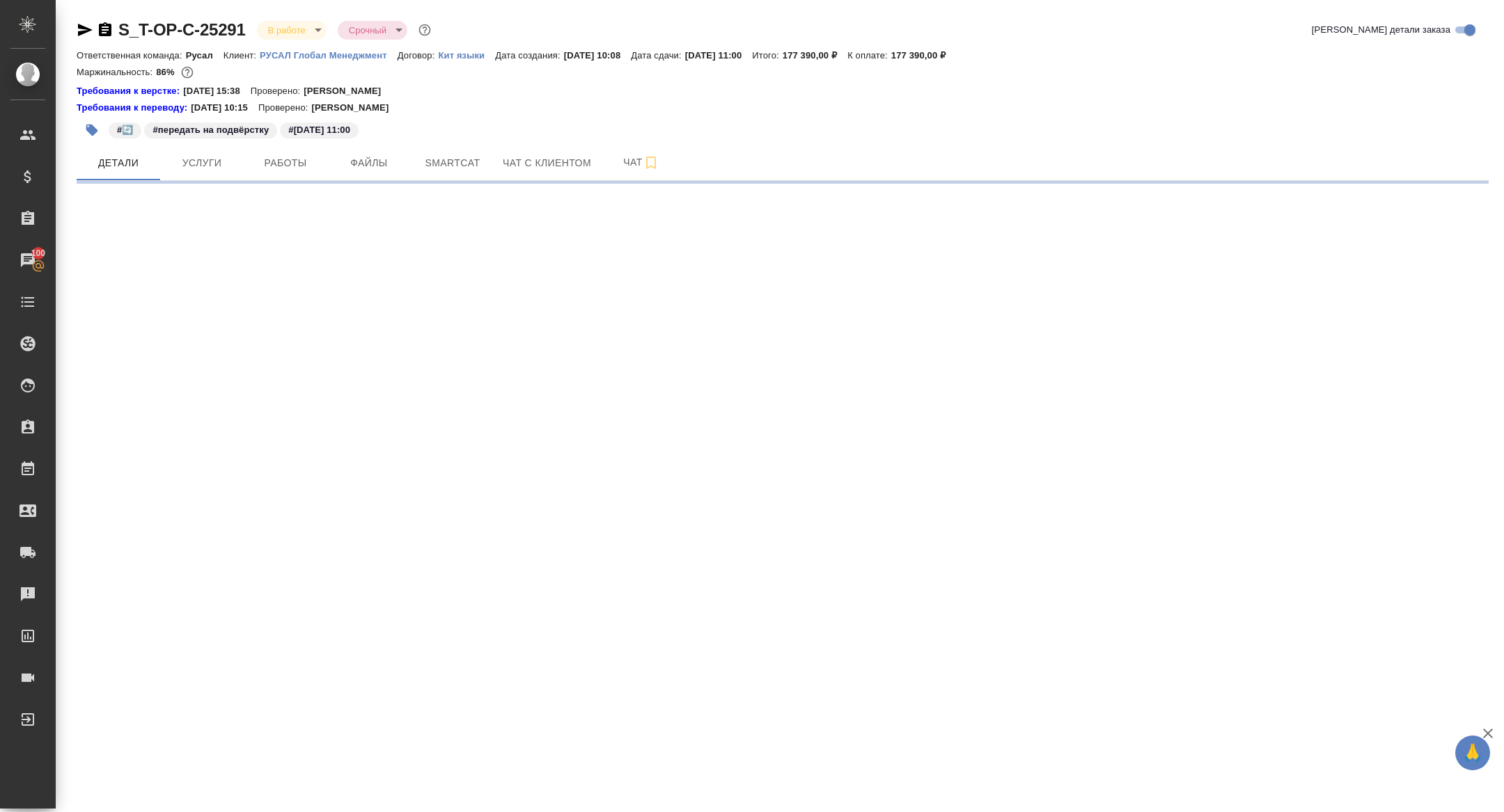
select select "RU"
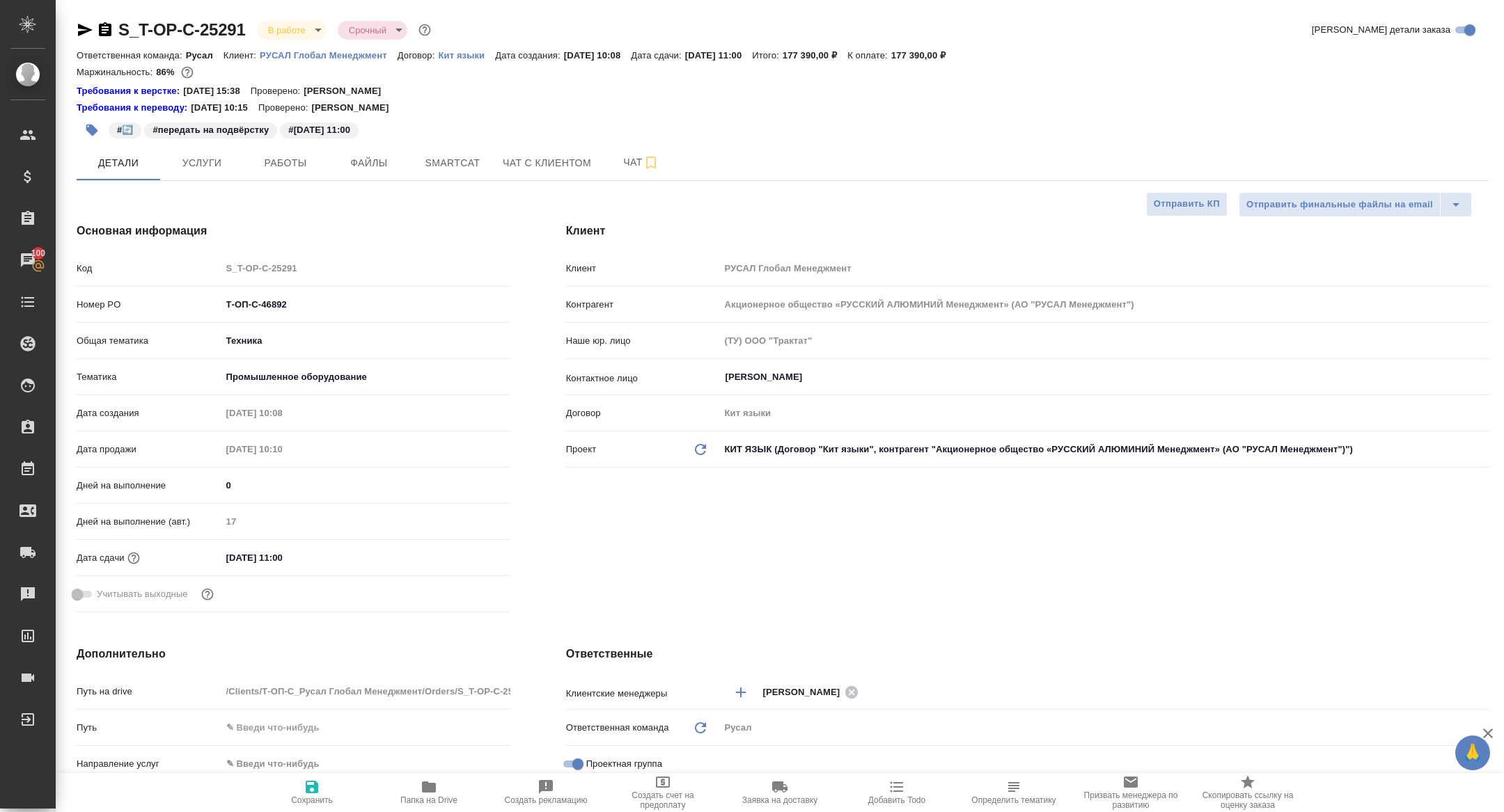
type textarea "x"
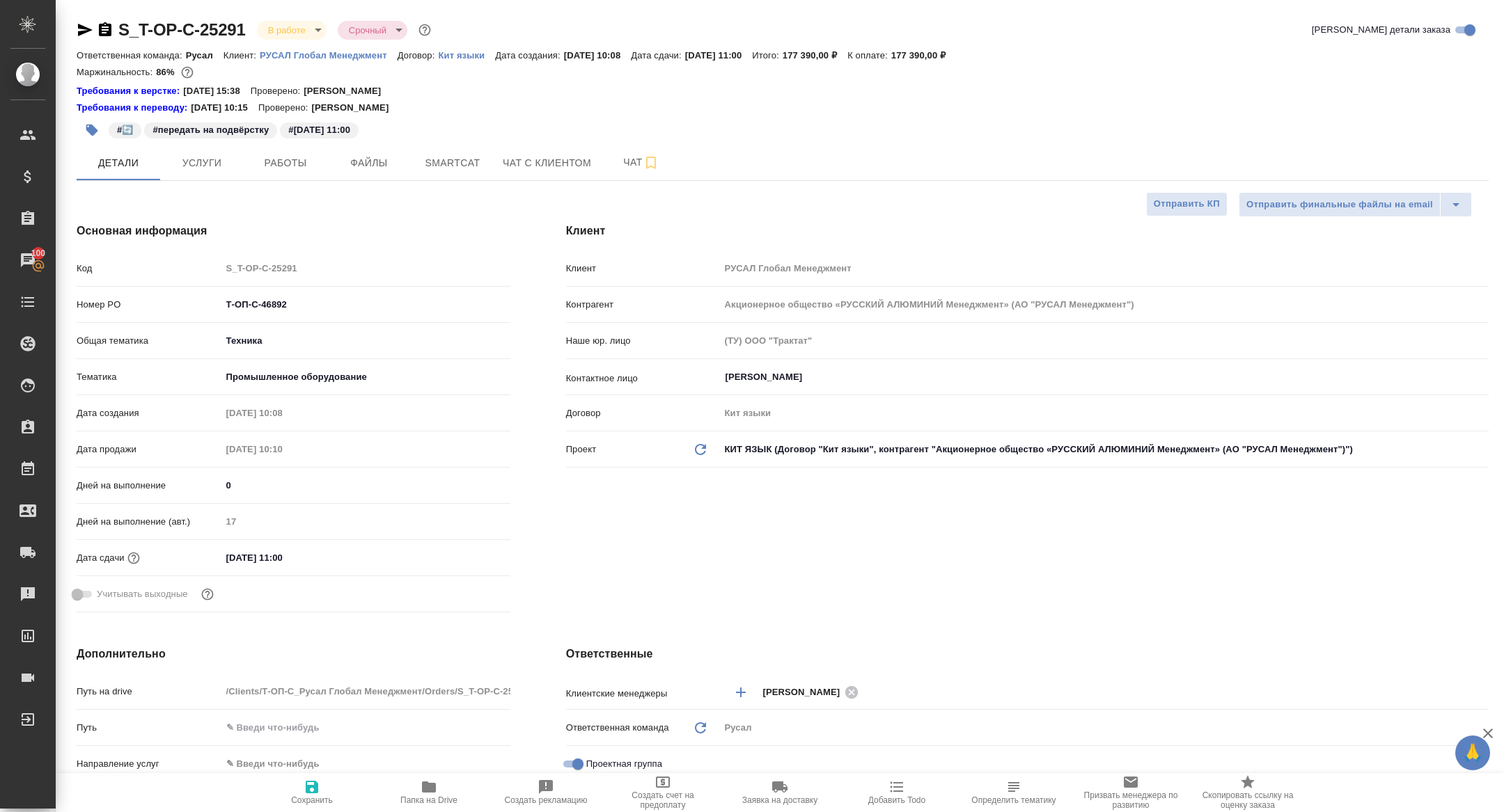
type textarea "x"
click at [305, 156] on span "Работы" at bounding box center [286, 164] width 67 height 18
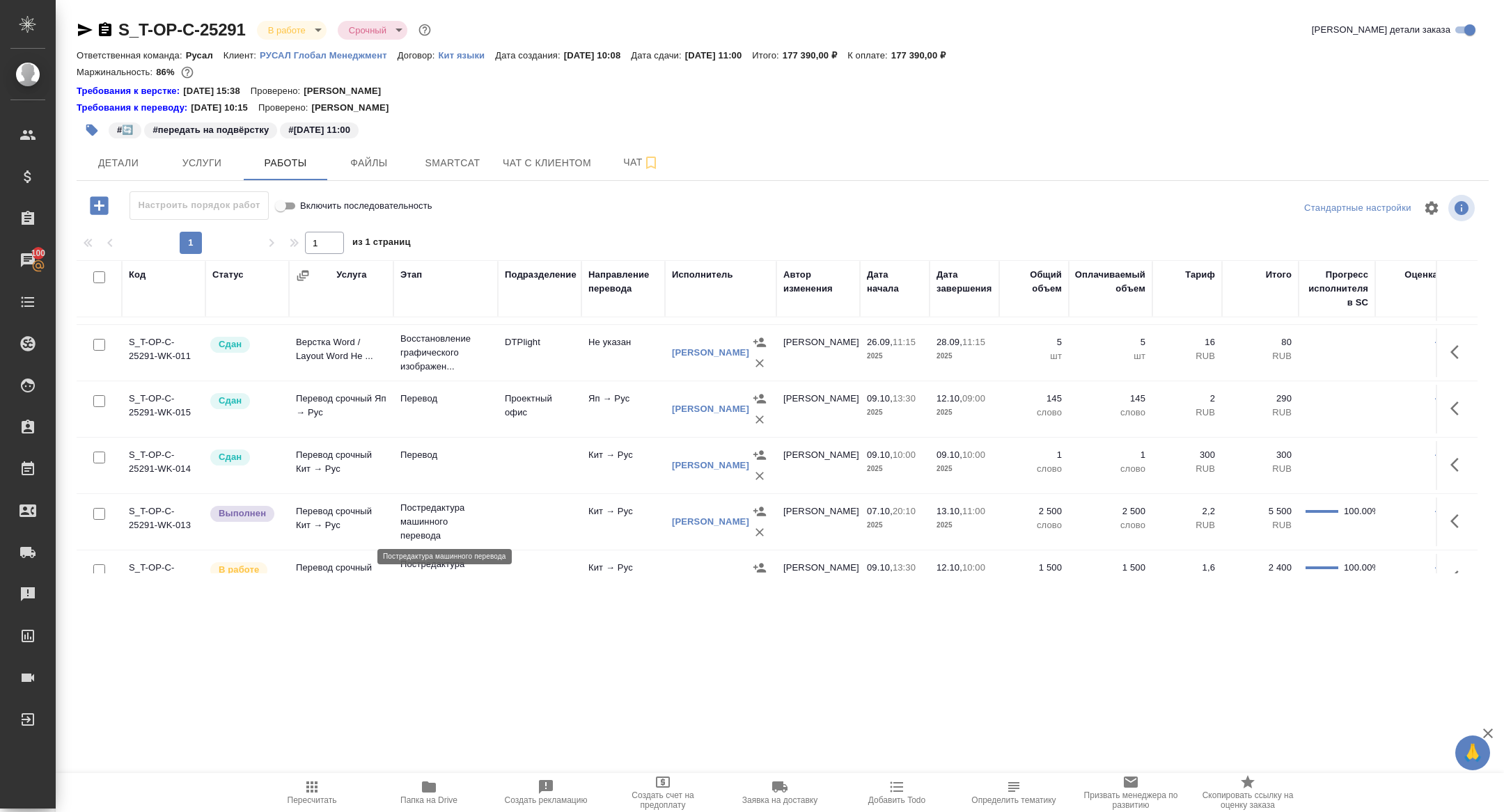
scroll to position [104, 0]
click at [441, 792] on span "Папка на Drive" at bounding box center [429, 792] width 100 height 26
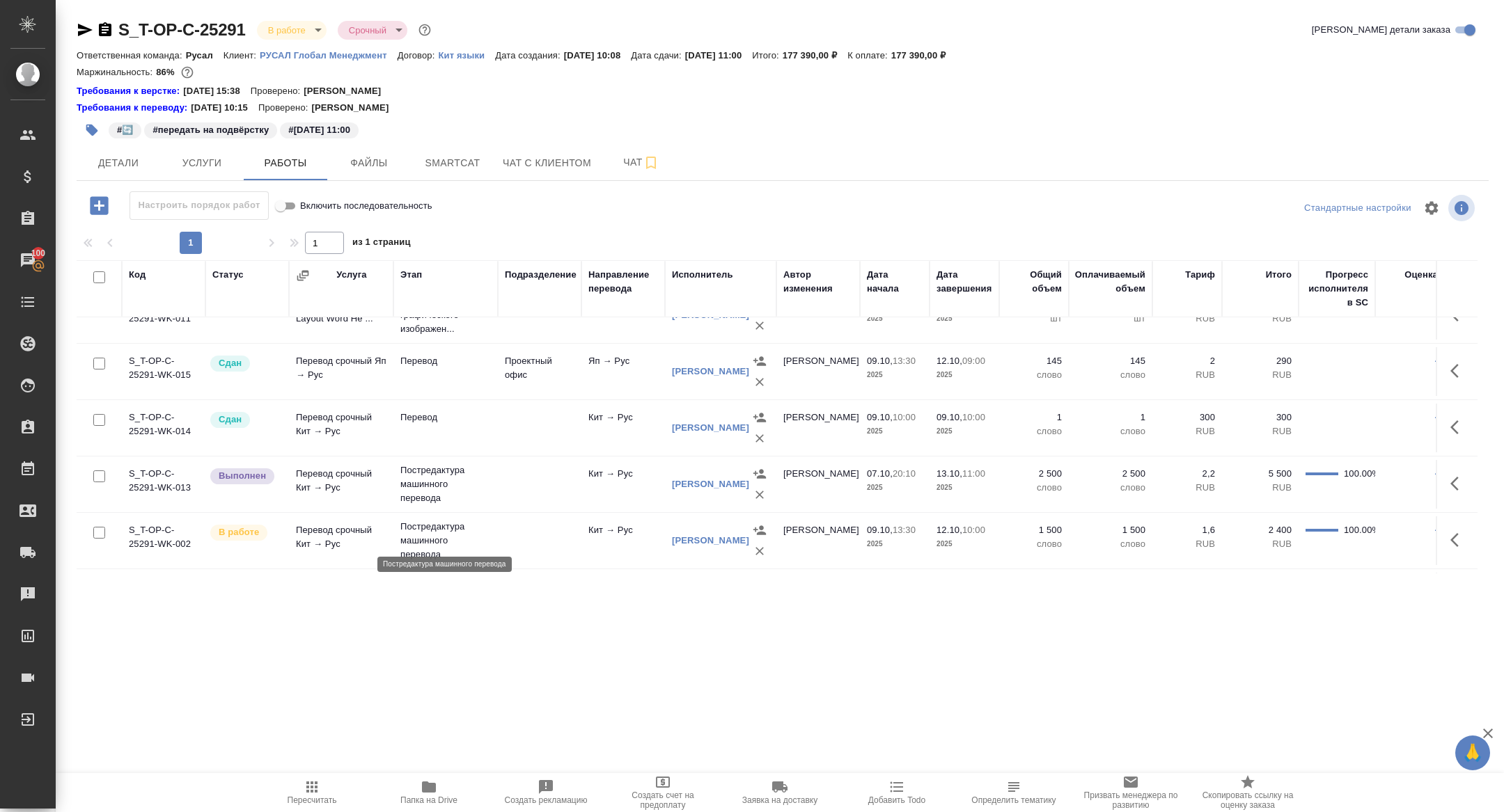
scroll to position [156, 0]
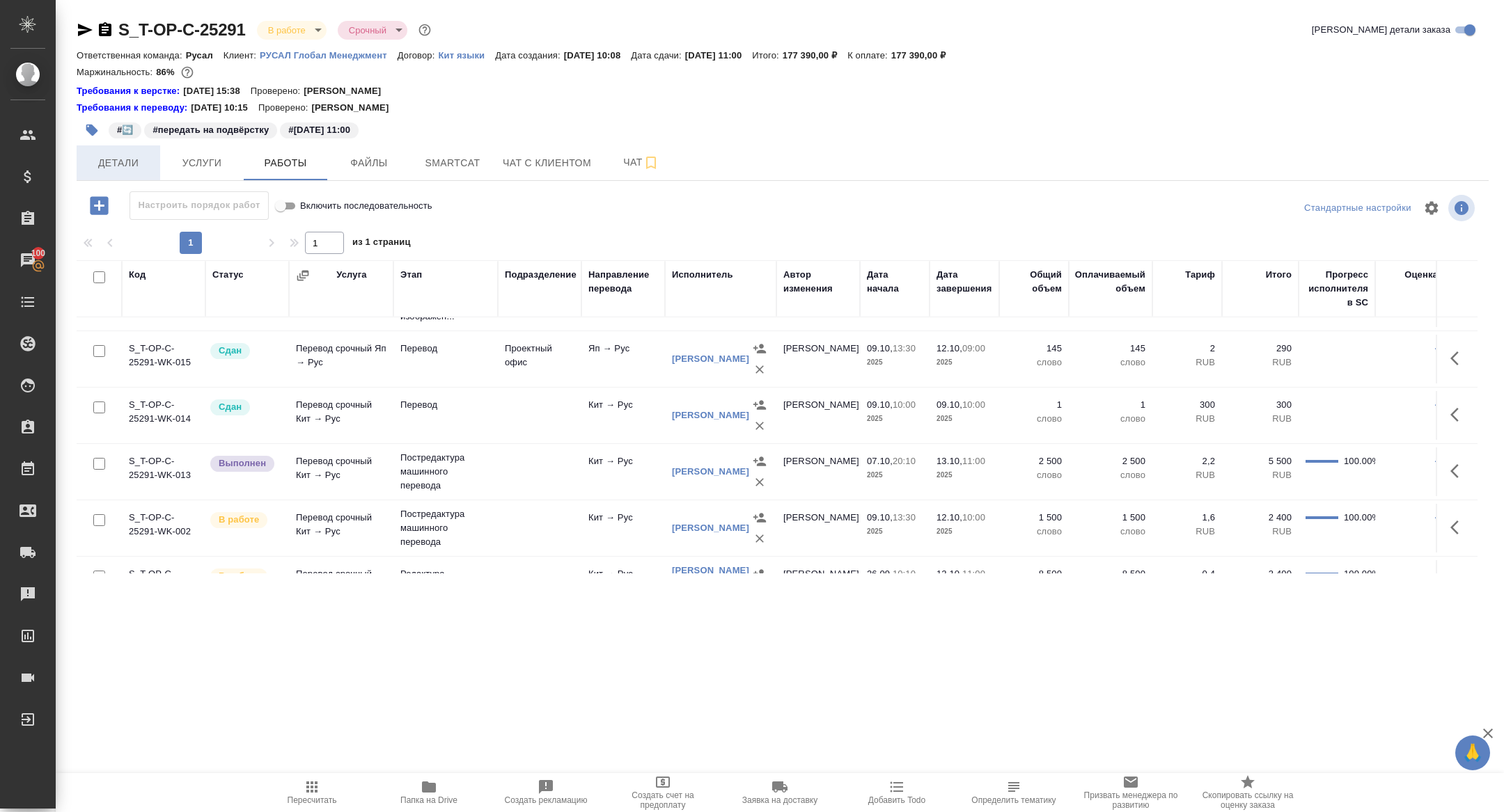
click at [131, 176] on button "Детали" at bounding box center [118, 163] width 83 height 35
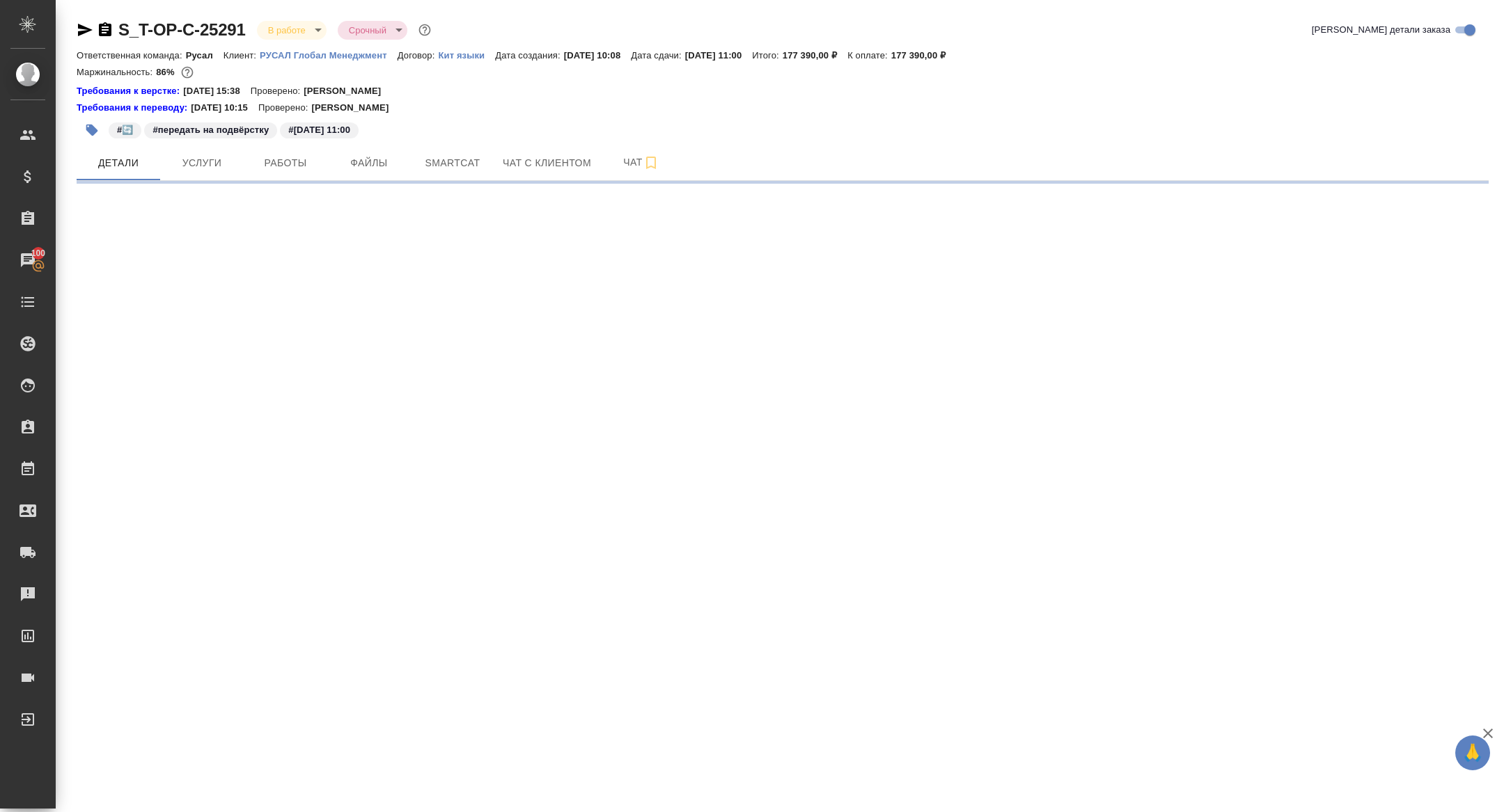
select select "RU"
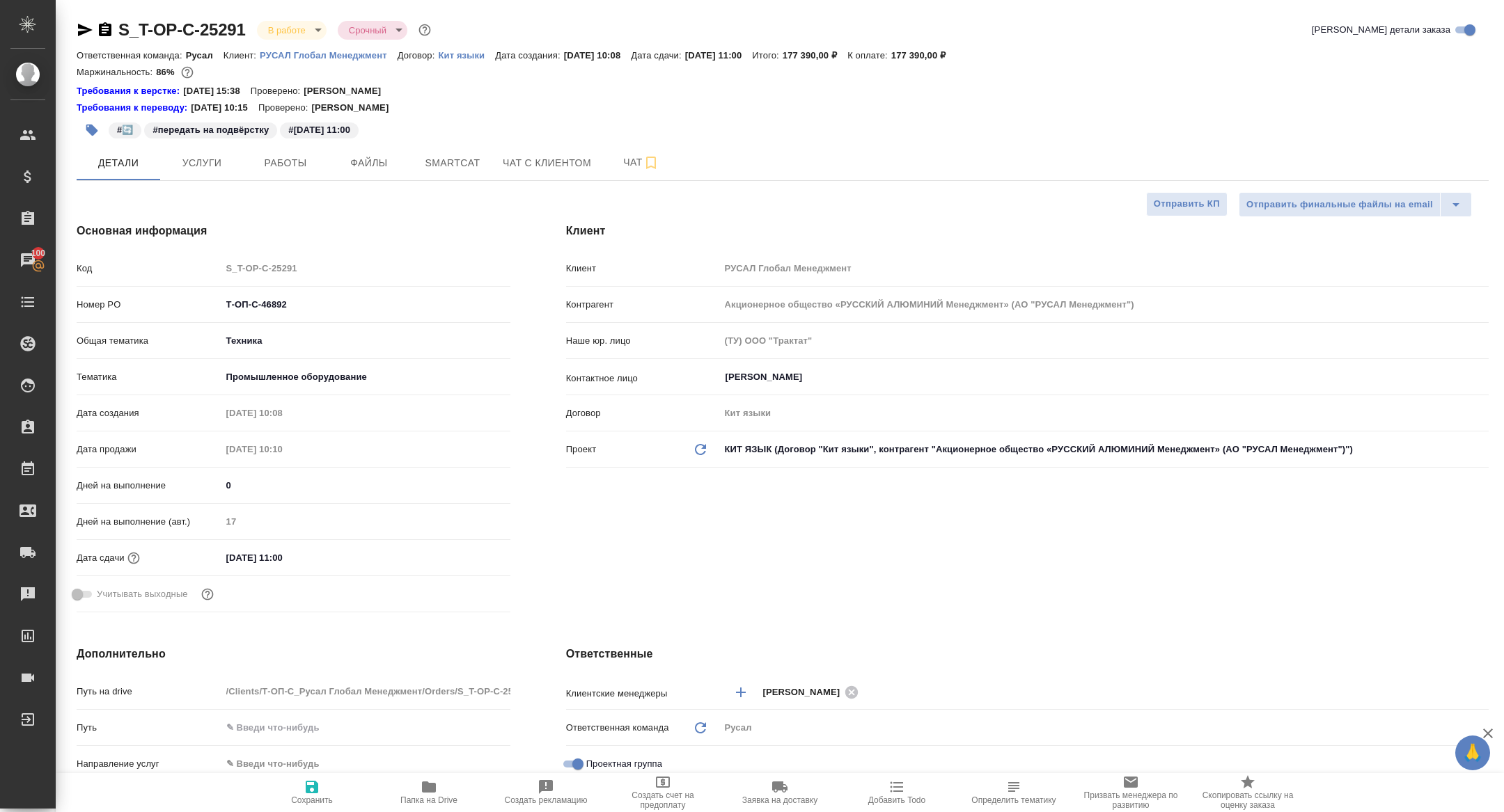
type textarea "x"
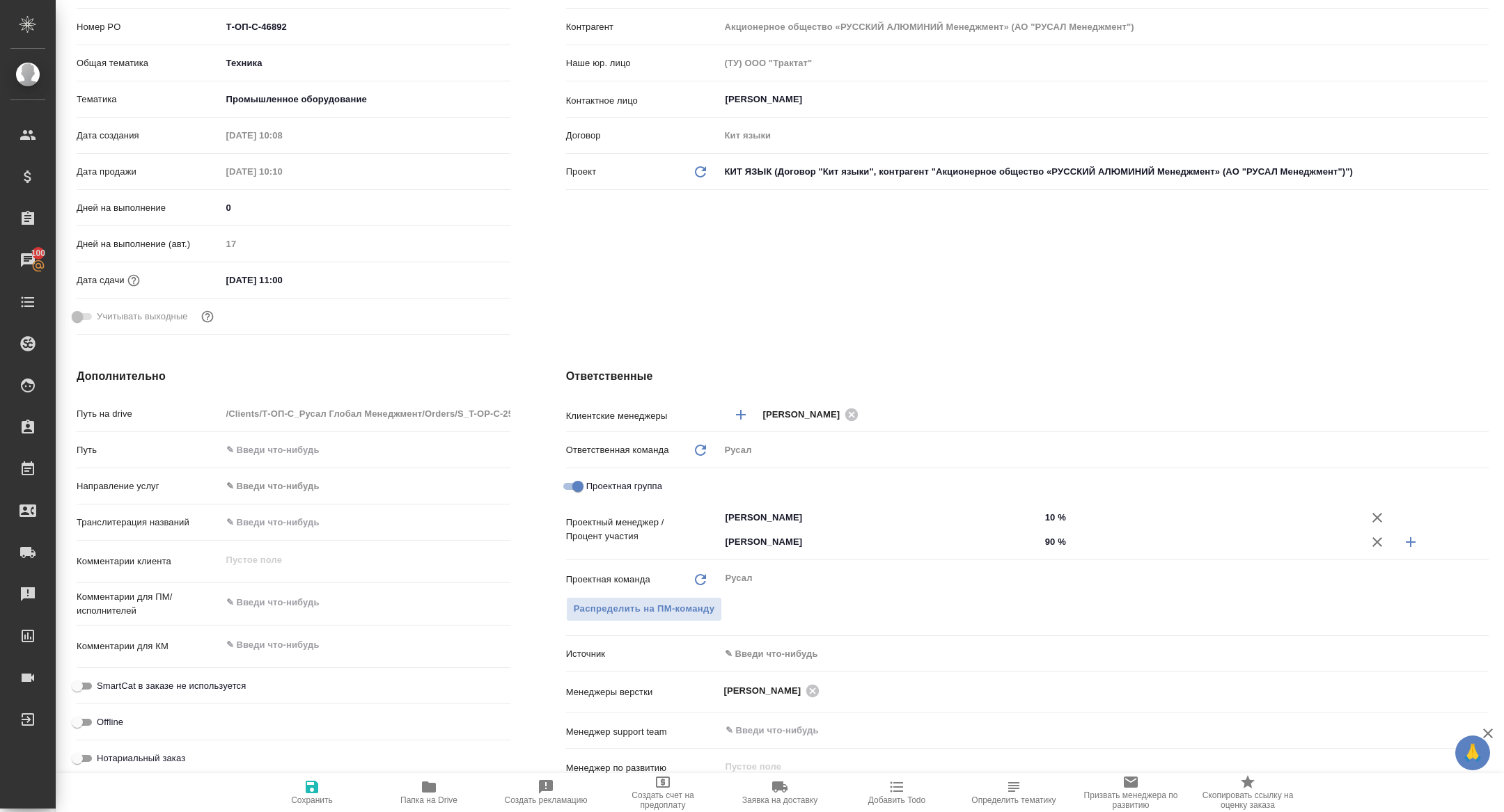
type textarea "x"
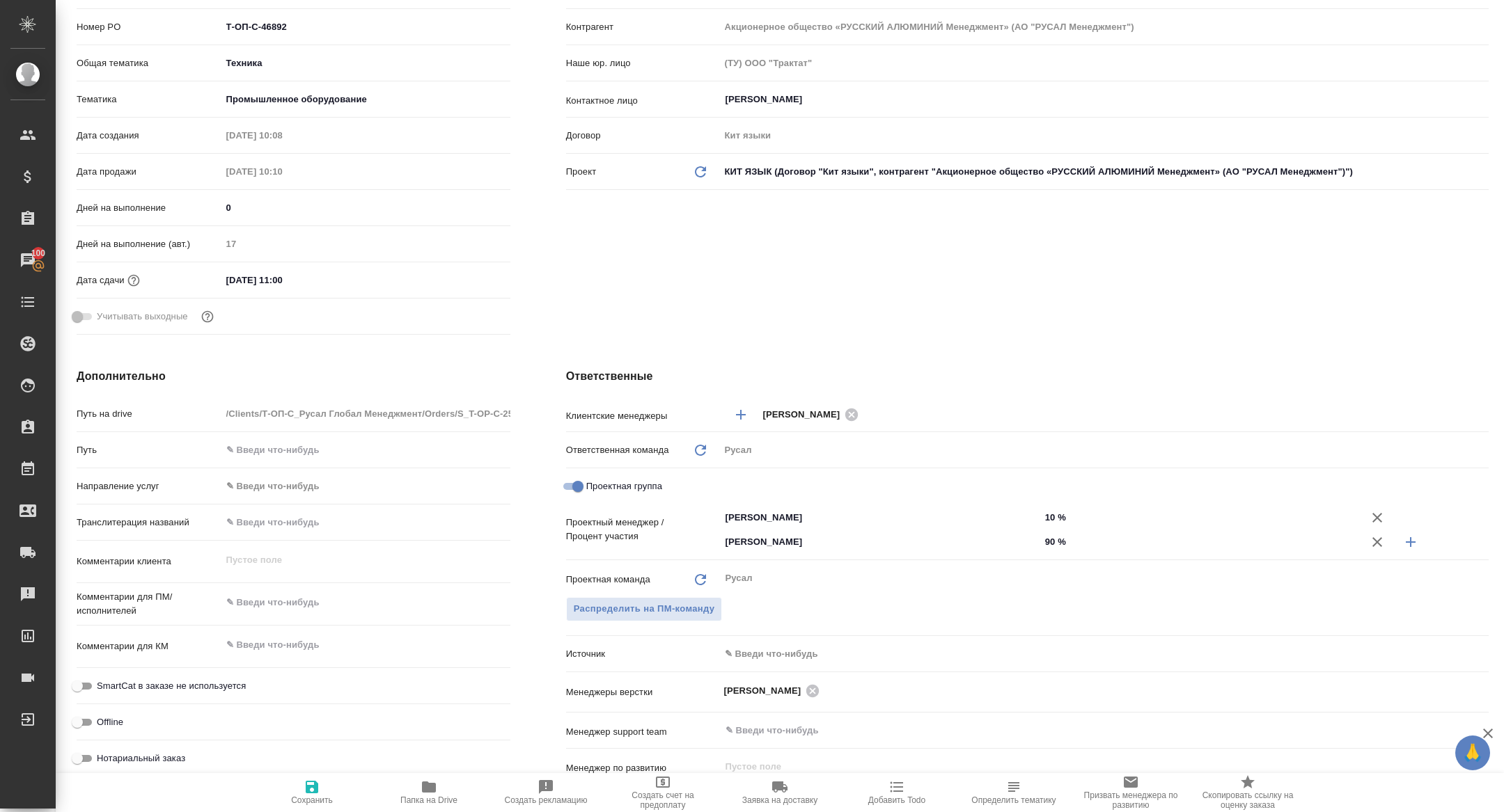
type textarea "x"
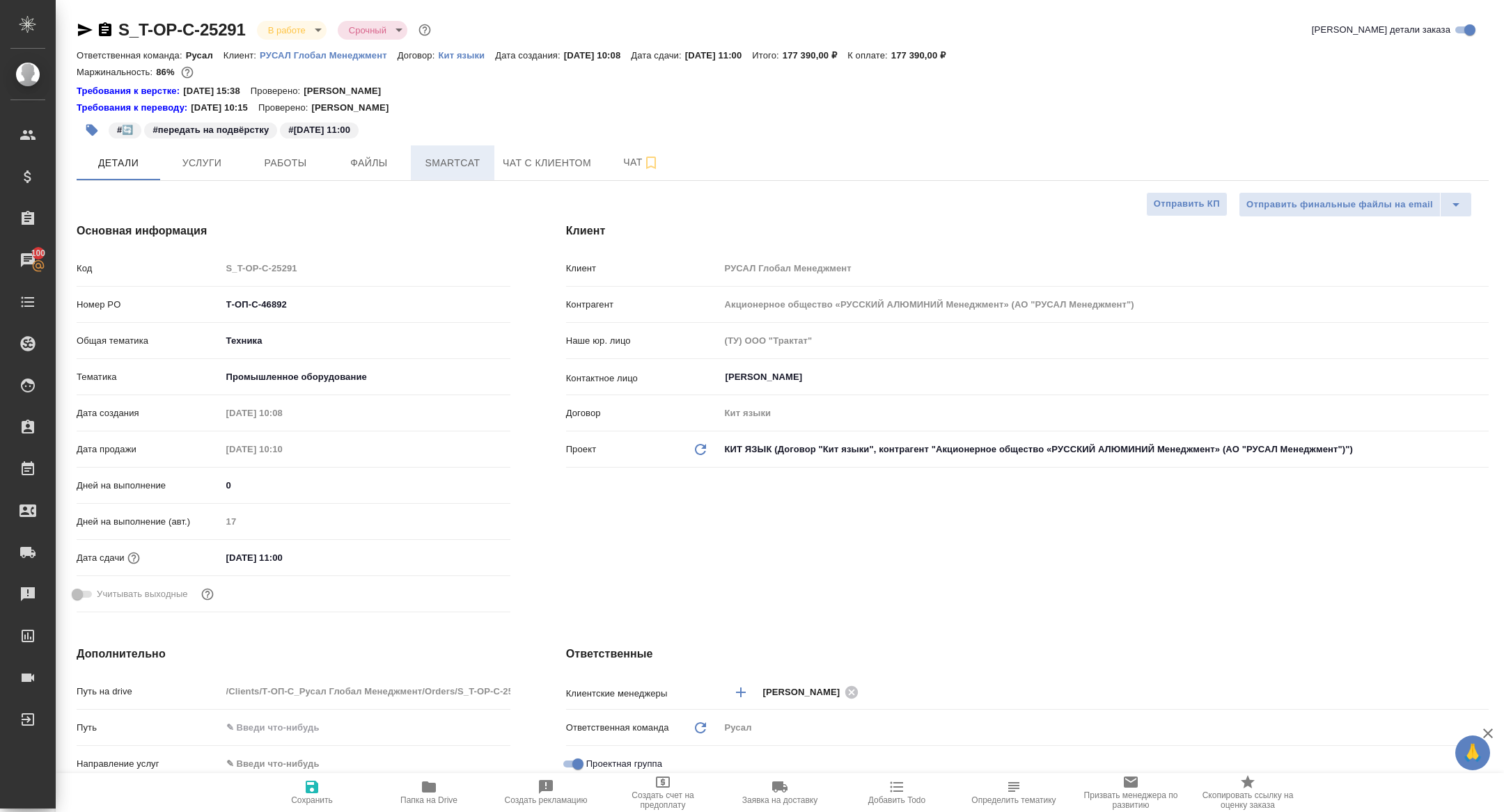
click at [446, 167] on span "Smartcat" at bounding box center [453, 164] width 67 height 18
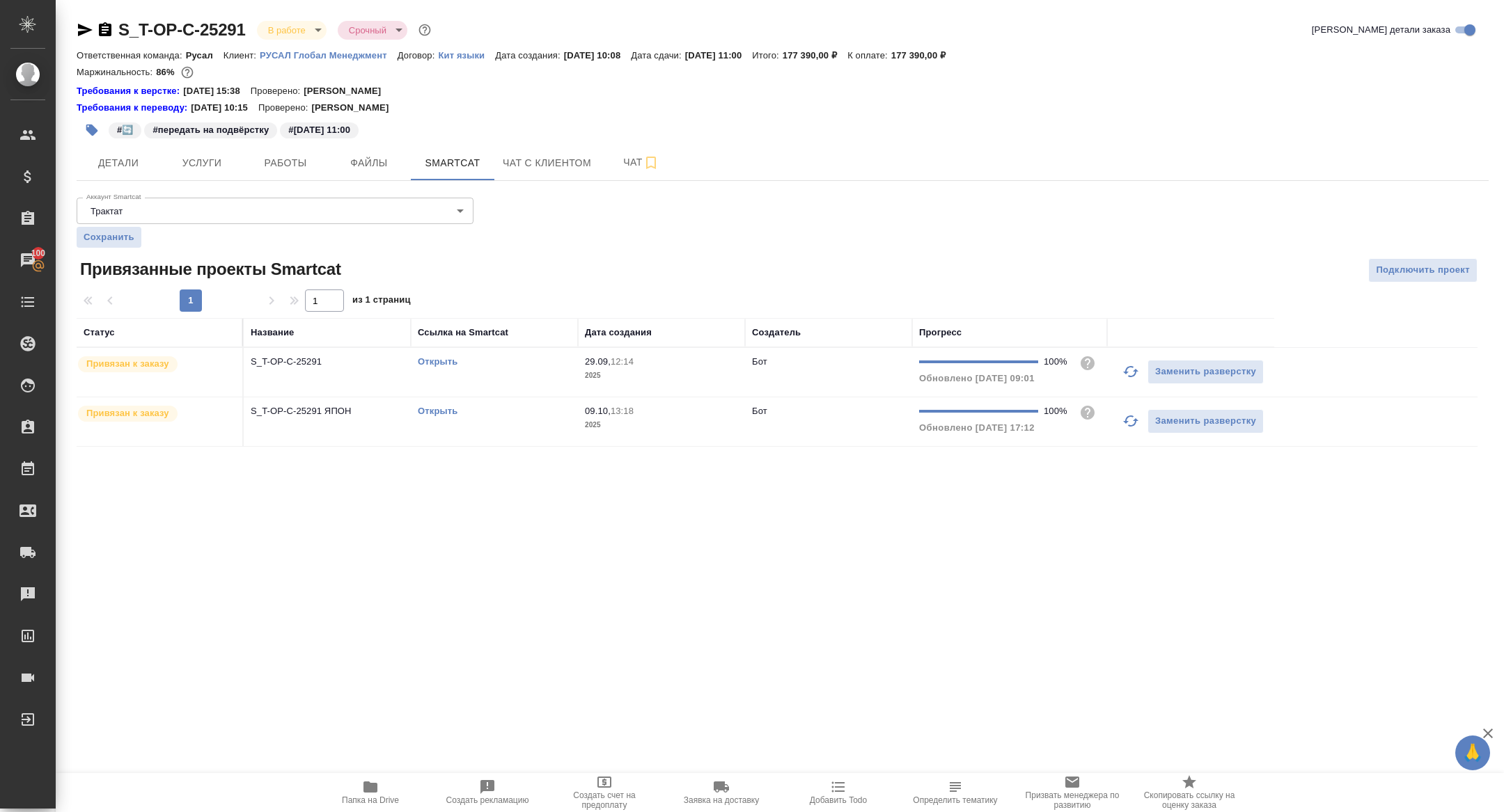
click at [433, 360] on link "Открыть" at bounding box center [438, 361] width 39 height 10
click at [430, 397] on tr "Привязан к заказу S_T-OP-C-25291 ЯПОН Открыть 09.10, 13:18 2025 Бот 100% Обновл…" at bounding box center [777, 422] width 1401 height 50
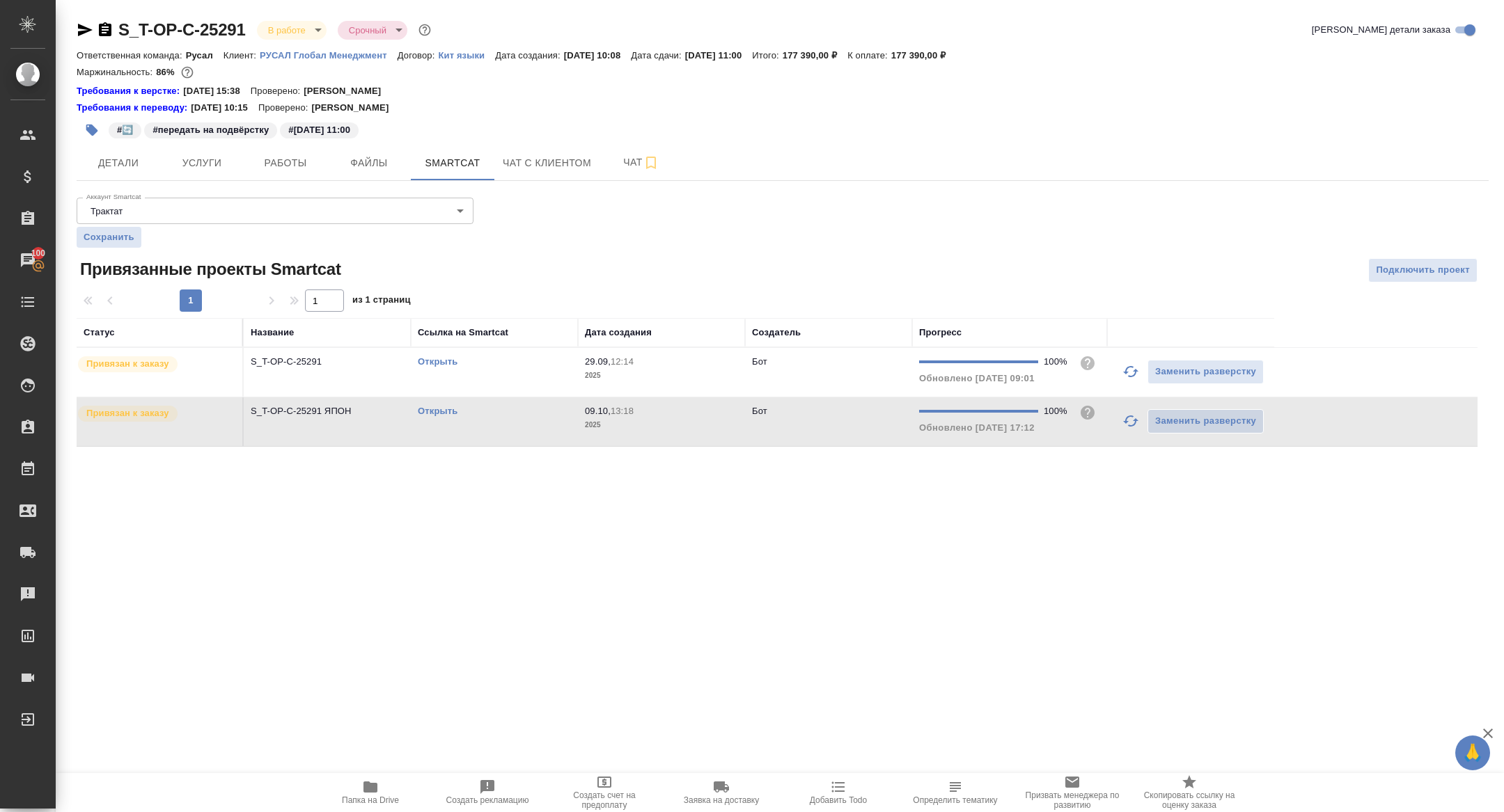
click at [430, 409] on link "Открыть" at bounding box center [438, 411] width 39 height 10
click at [286, 142] on div "#🔄️ #передать на подвёрстку #12.10.2025 11:00" at bounding box center [547, 130] width 942 height 31
click at [285, 162] on span "Работы" at bounding box center [286, 164] width 67 height 18
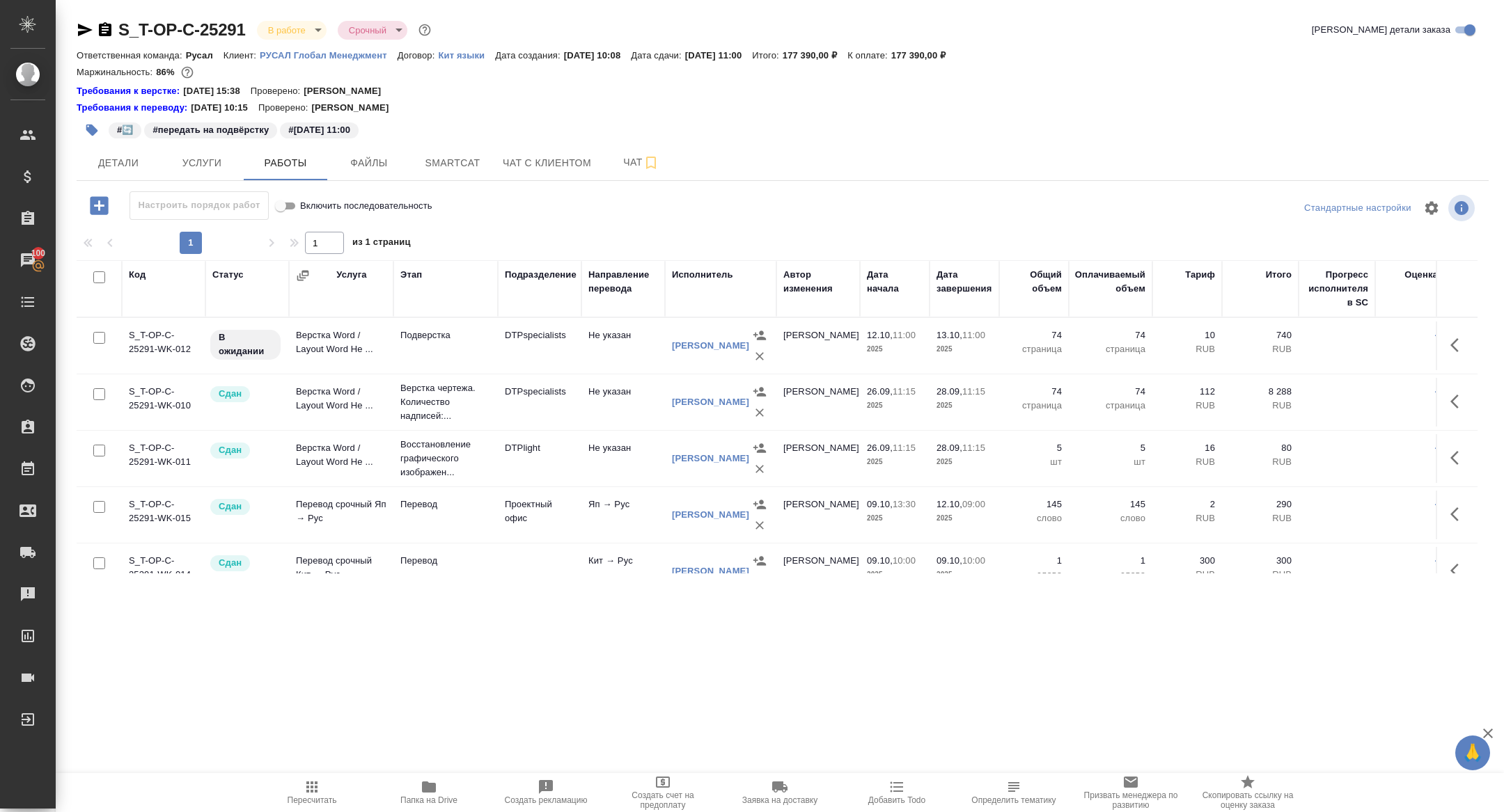
click at [1455, 356] on button "button" at bounding box center [1459, 345] width 34 height 34
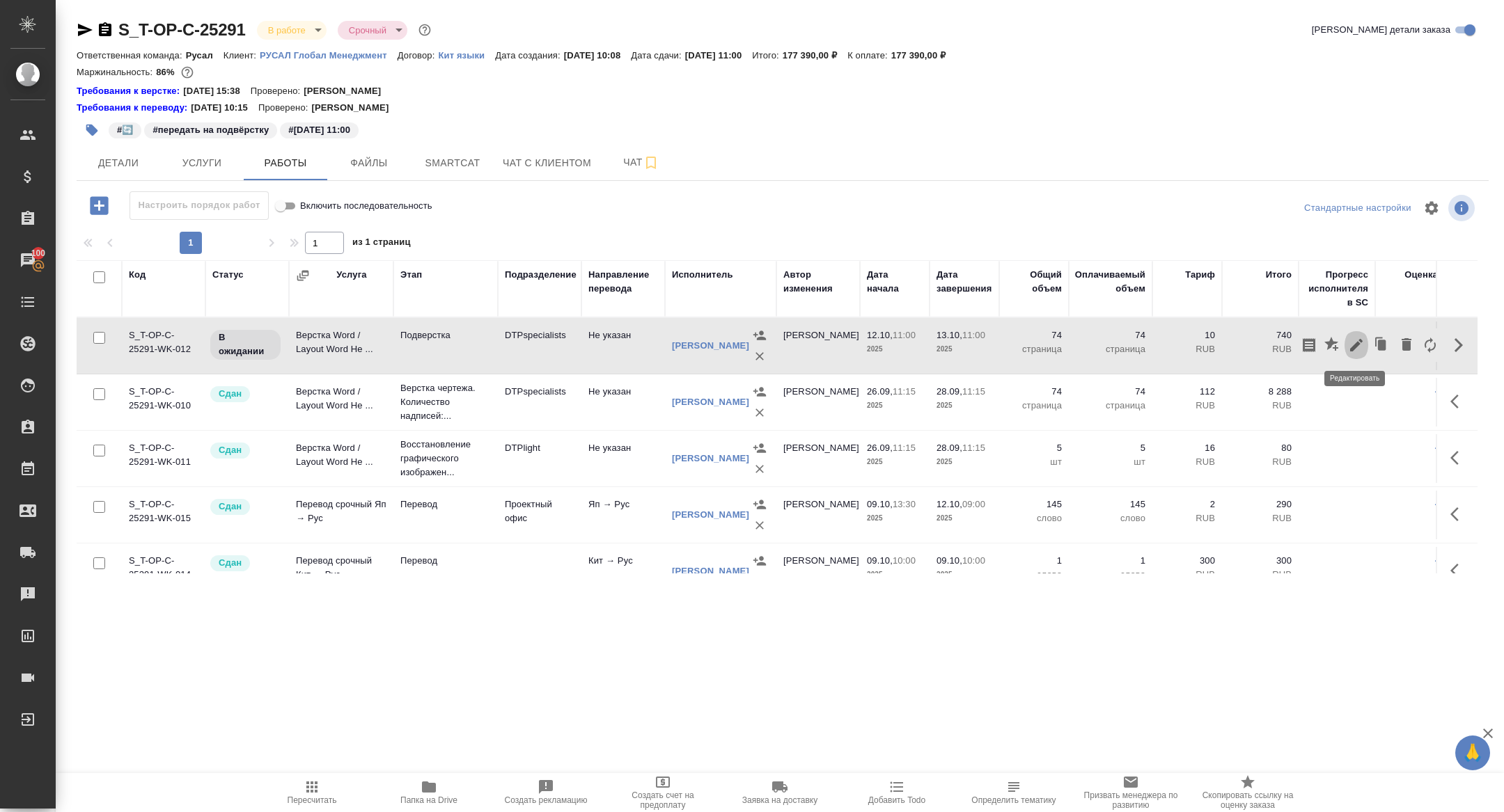
click at [1355, 352] on icon "button" at bounding box center [1356, 345] width 17 height 17
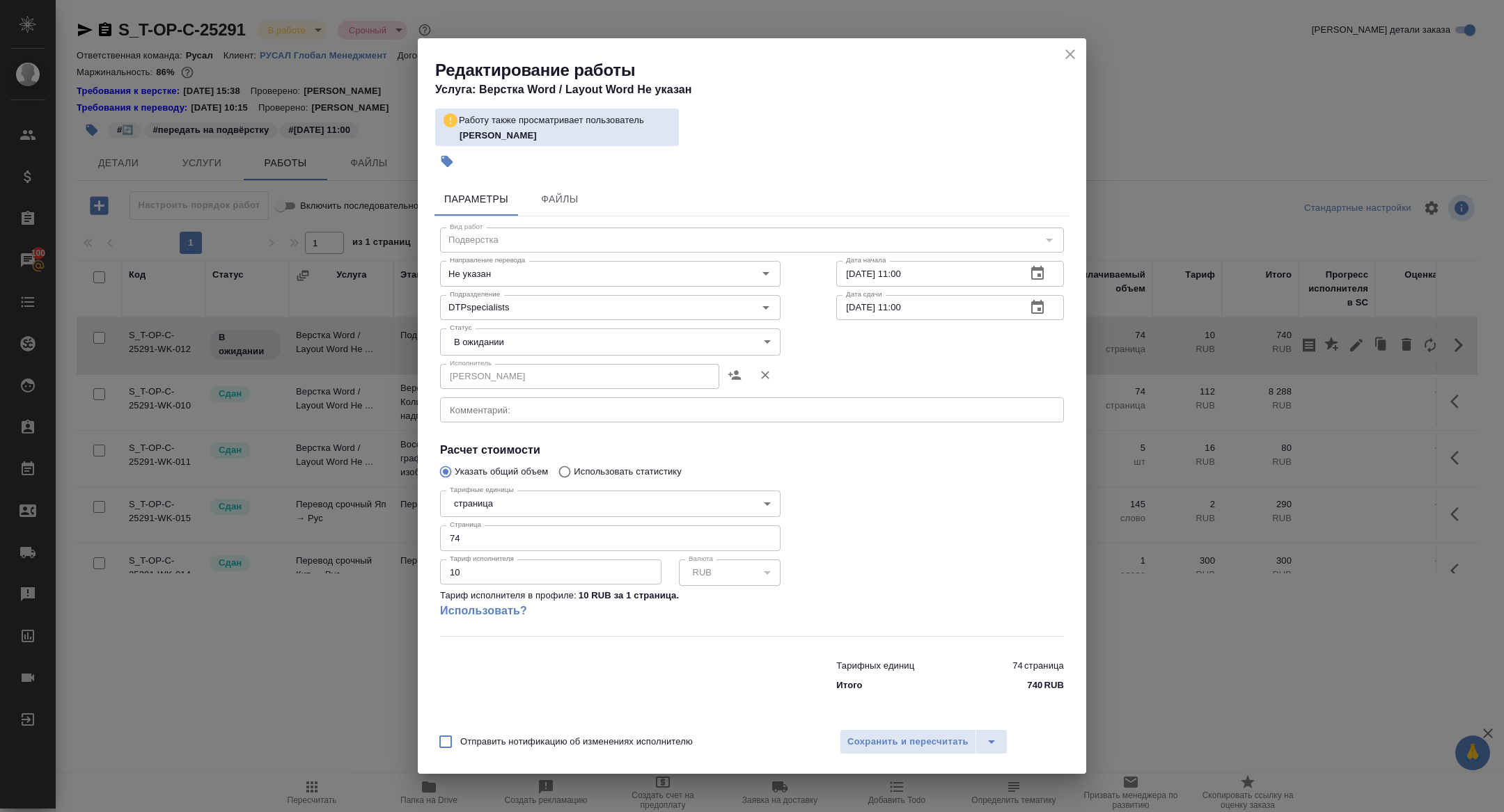
click at [485, 402] on div "x Комментарий:" at bounding box center [752, 410] width 624 height 25
paste textarea "https://drive.awatera.com/f/10511967"
type textarea "https://drive.awatera.com/f/10511967"
click at [503, 342] on body "🙏 .cls-1 fill:#fff; AWATERA Zhuravleva Alexandra Клиенты Спецификации Заказы 10…" at bounding box center [752, 406] width 1504 height 812
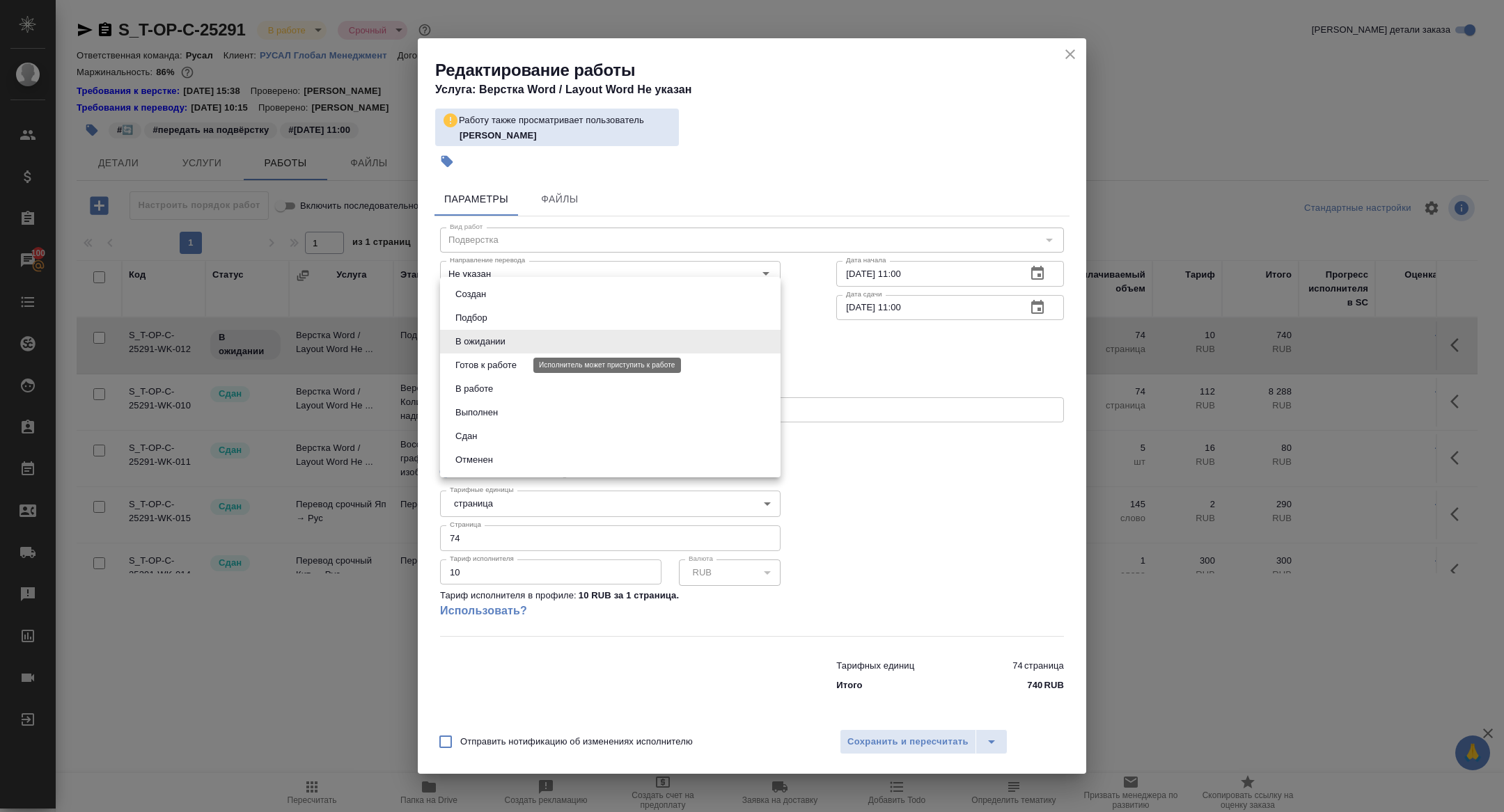
click at [503, 368] on button "Готов к работе" at bounding box center [486, 365] width 69 height 15
type input "readyForWork"
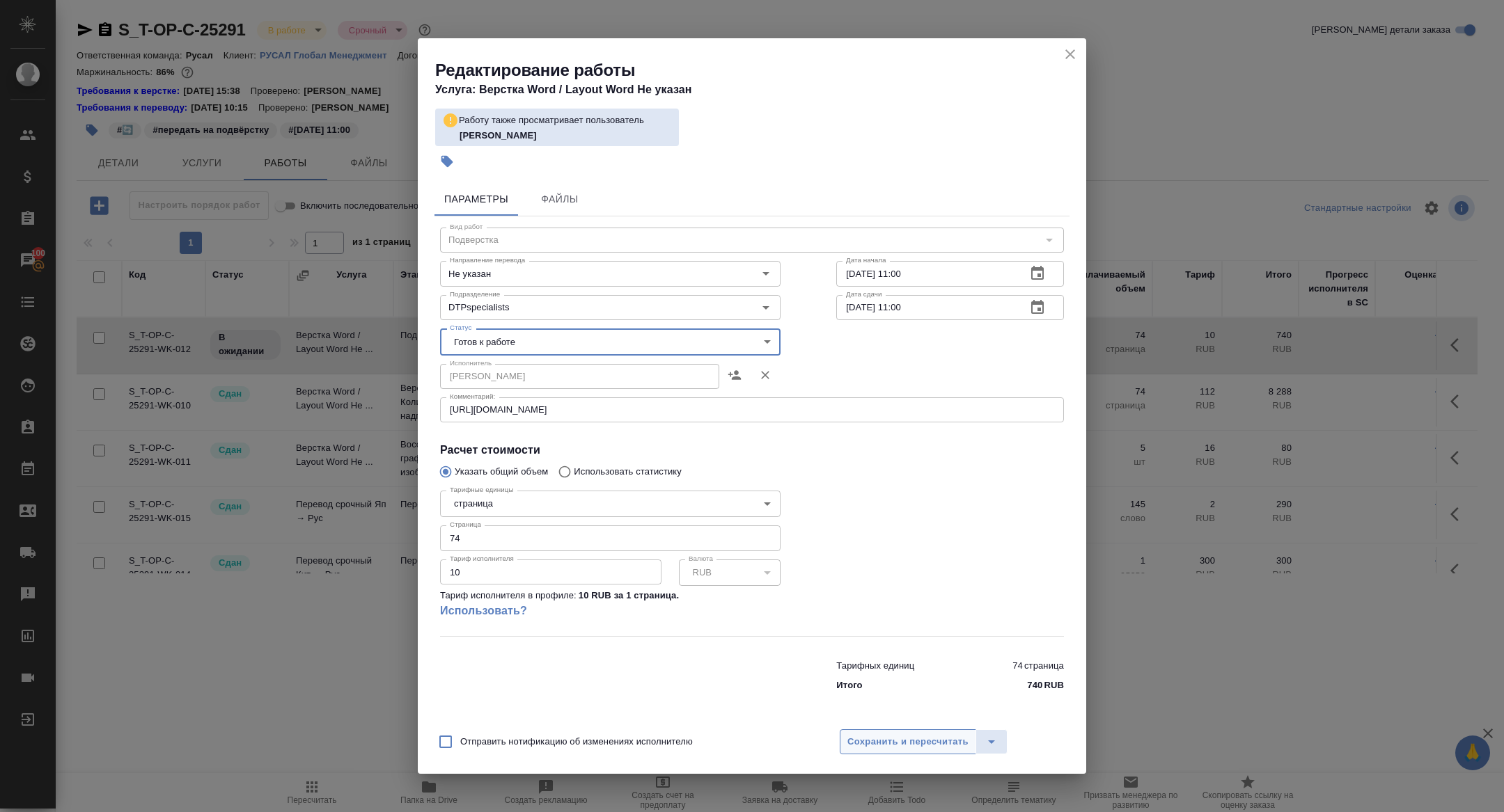
click at [930, 740] on span "Сохранить и пересчитать" at bounding box center [908, 743] width 121 height 16
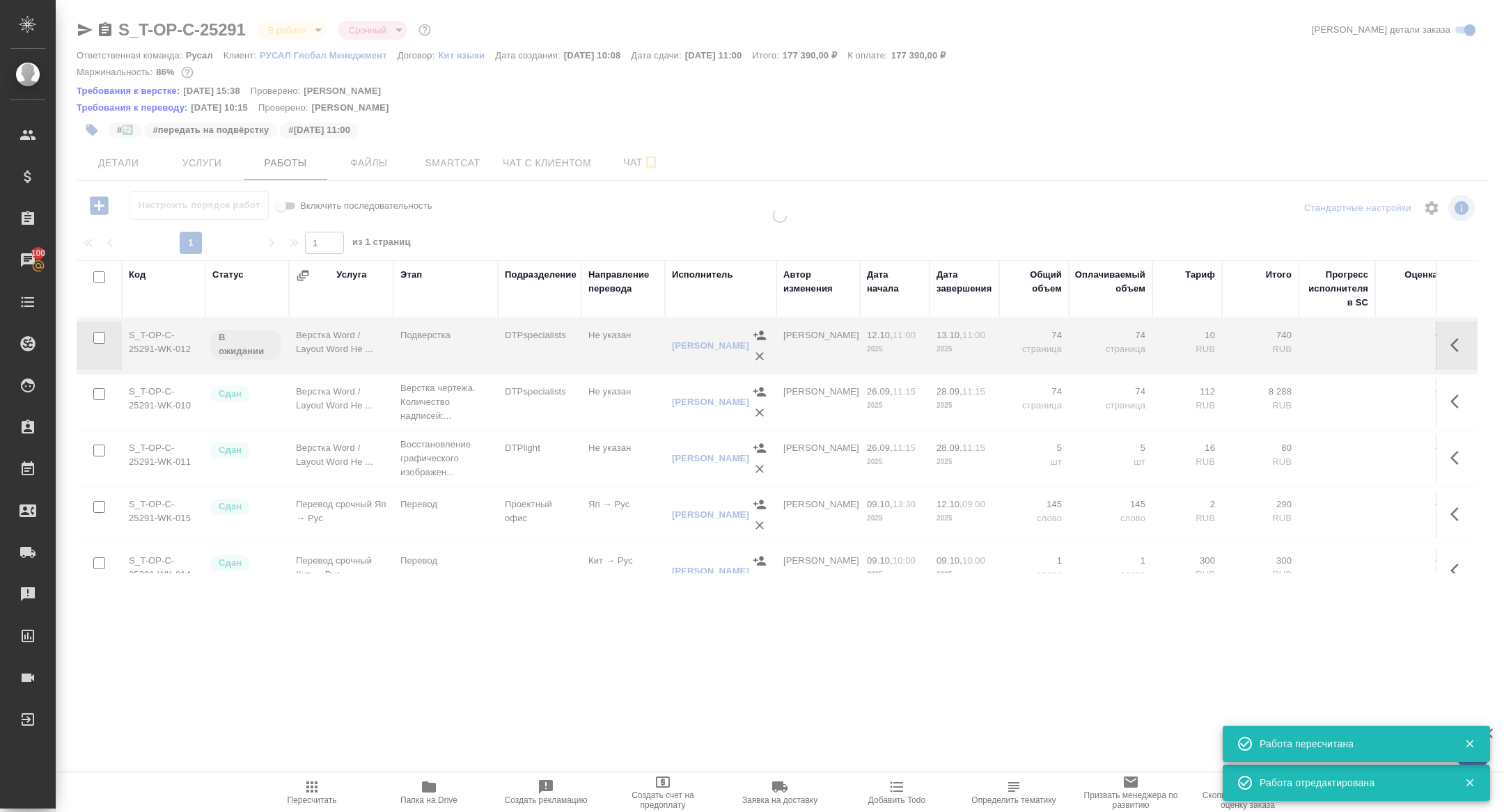
click at [448, 516] on div at bounding box center [779, 409] width 1448 height 400
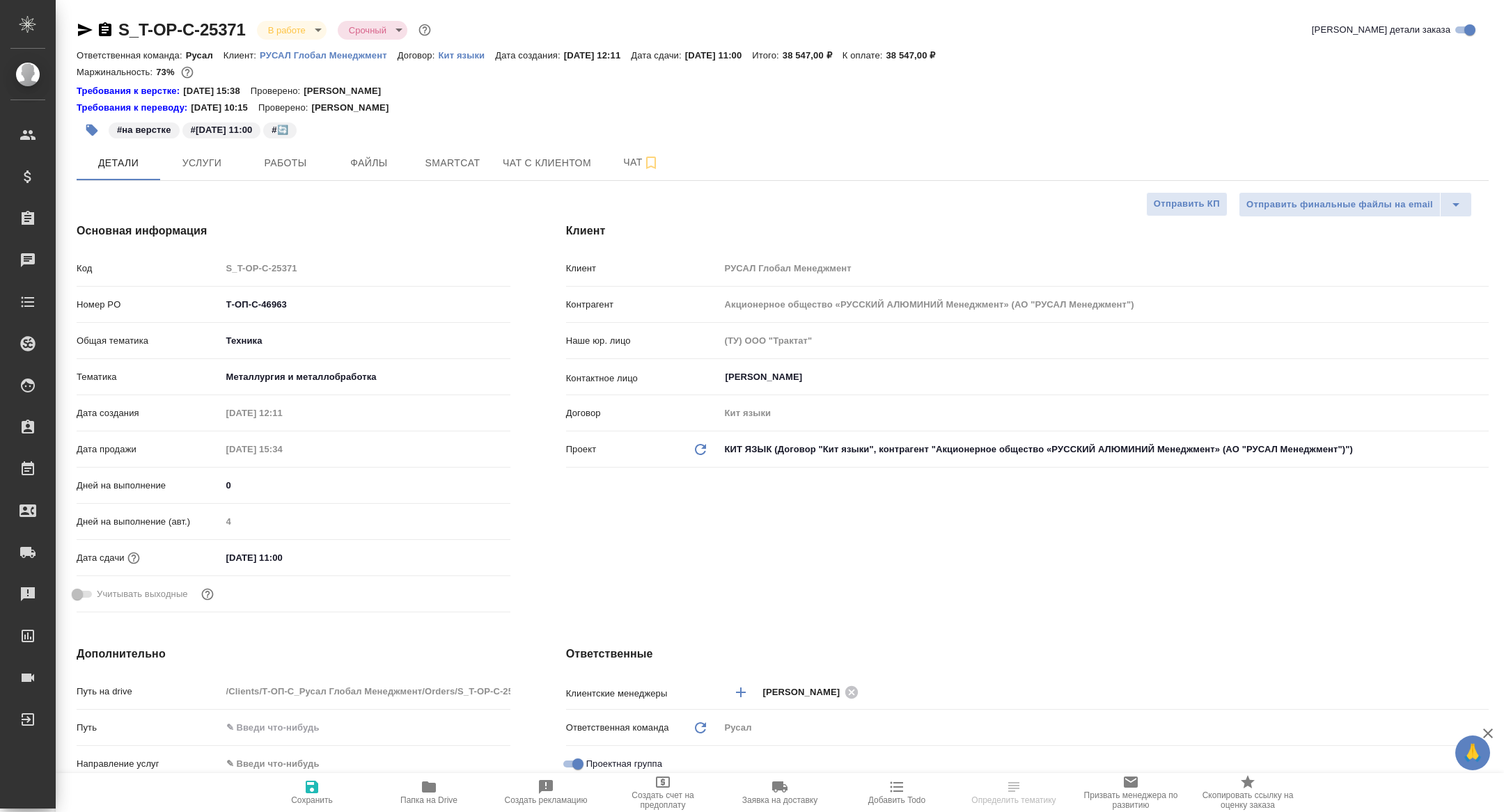
select select "RU"
type textarea "x"
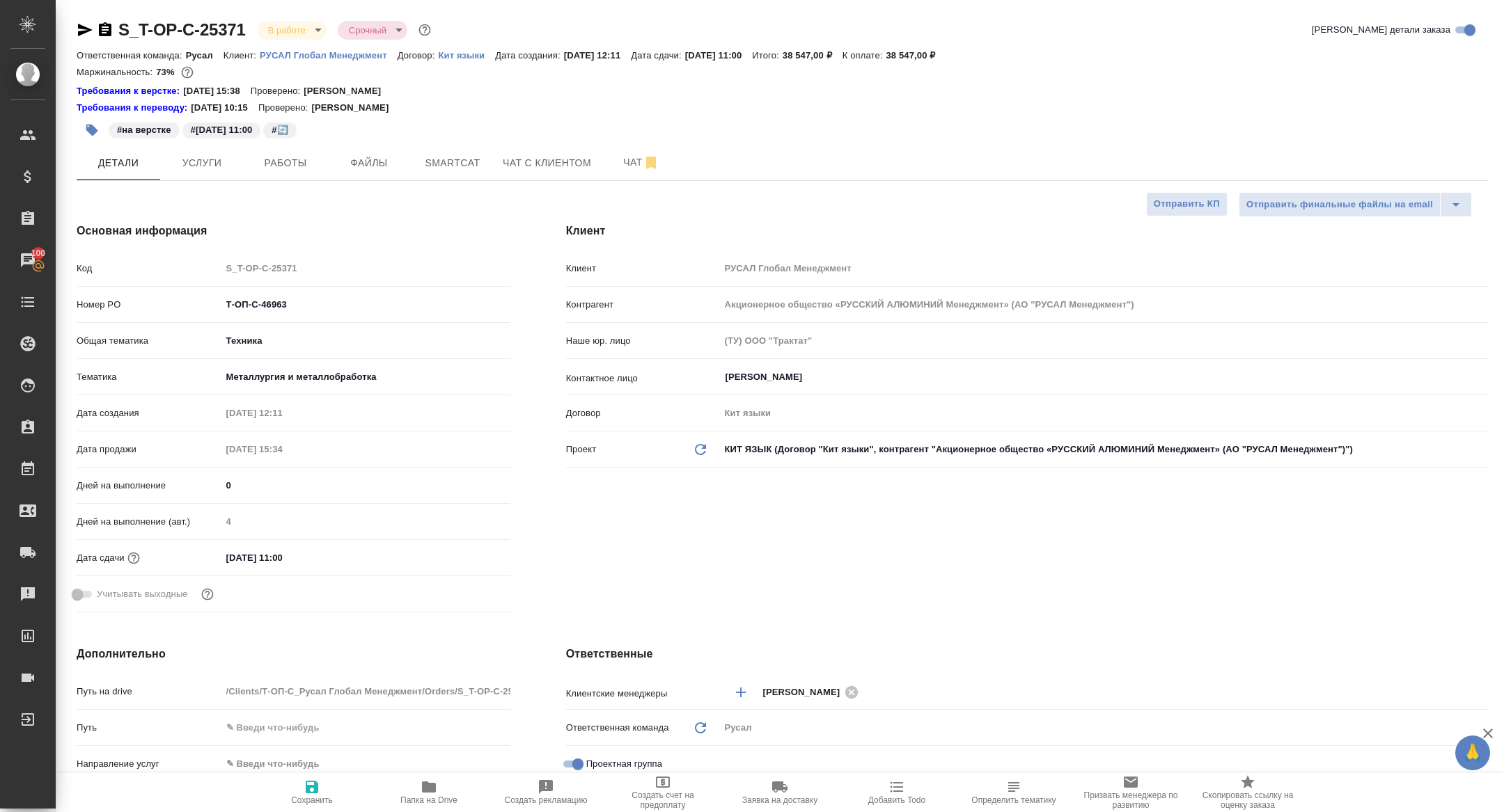
type textarea "x"
click at [299, 153] on button "Работы" at bounding box center [286, 163] width 83 height 35
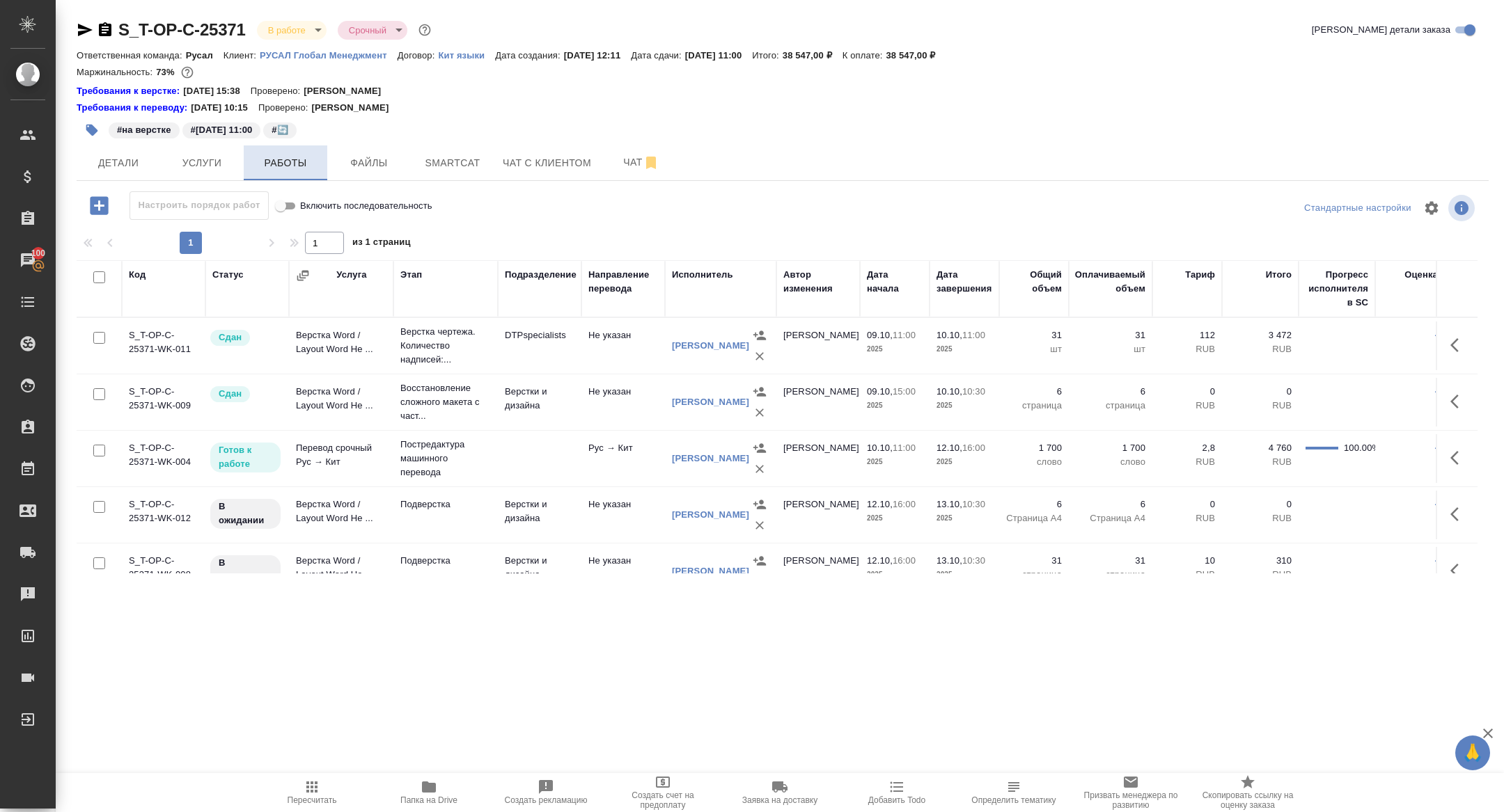
scroll to position [25, 0]
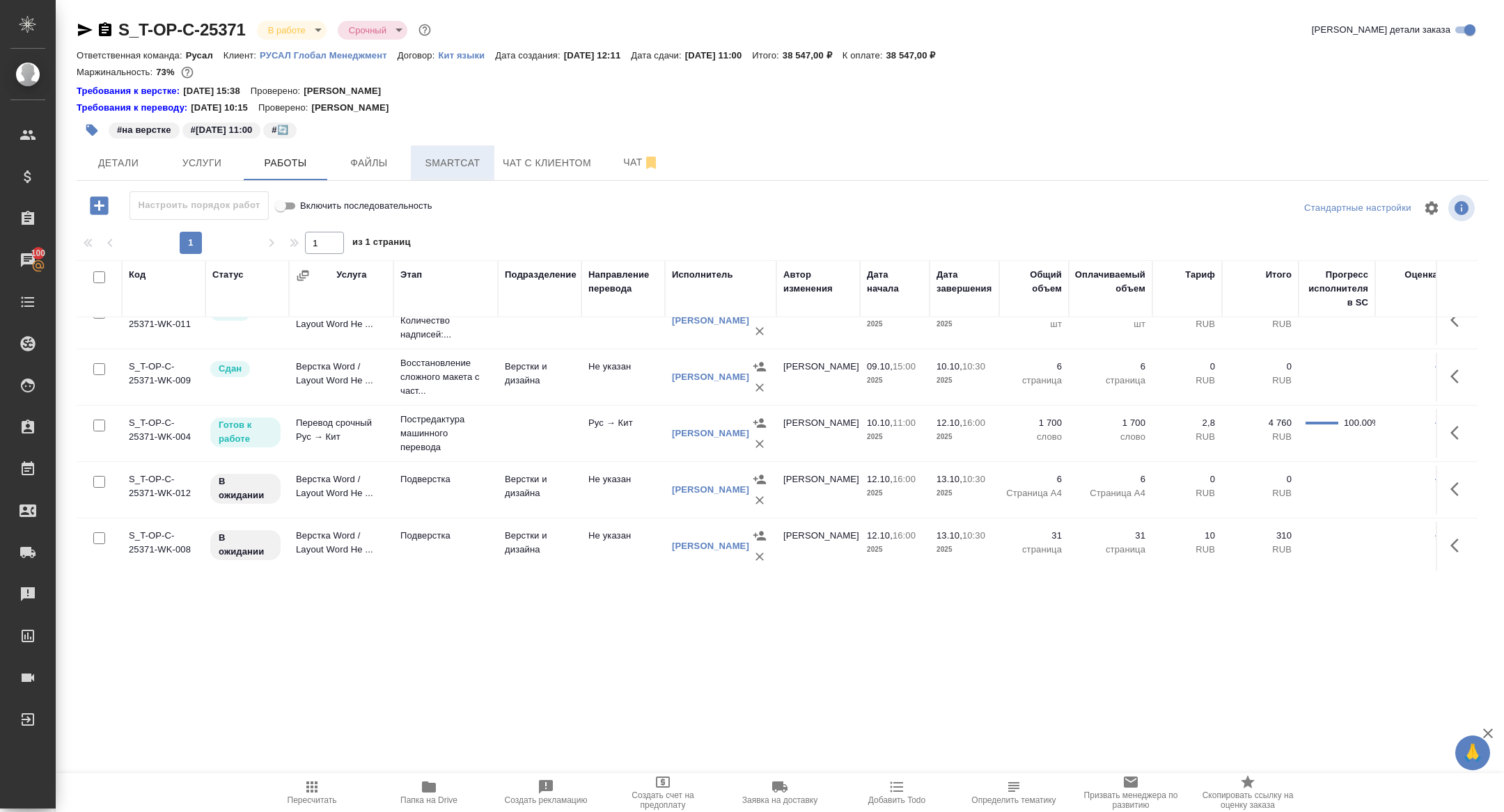
click at [454, 158] on span "Smartcat" at bounding box center [453, 164] width 67 height 18
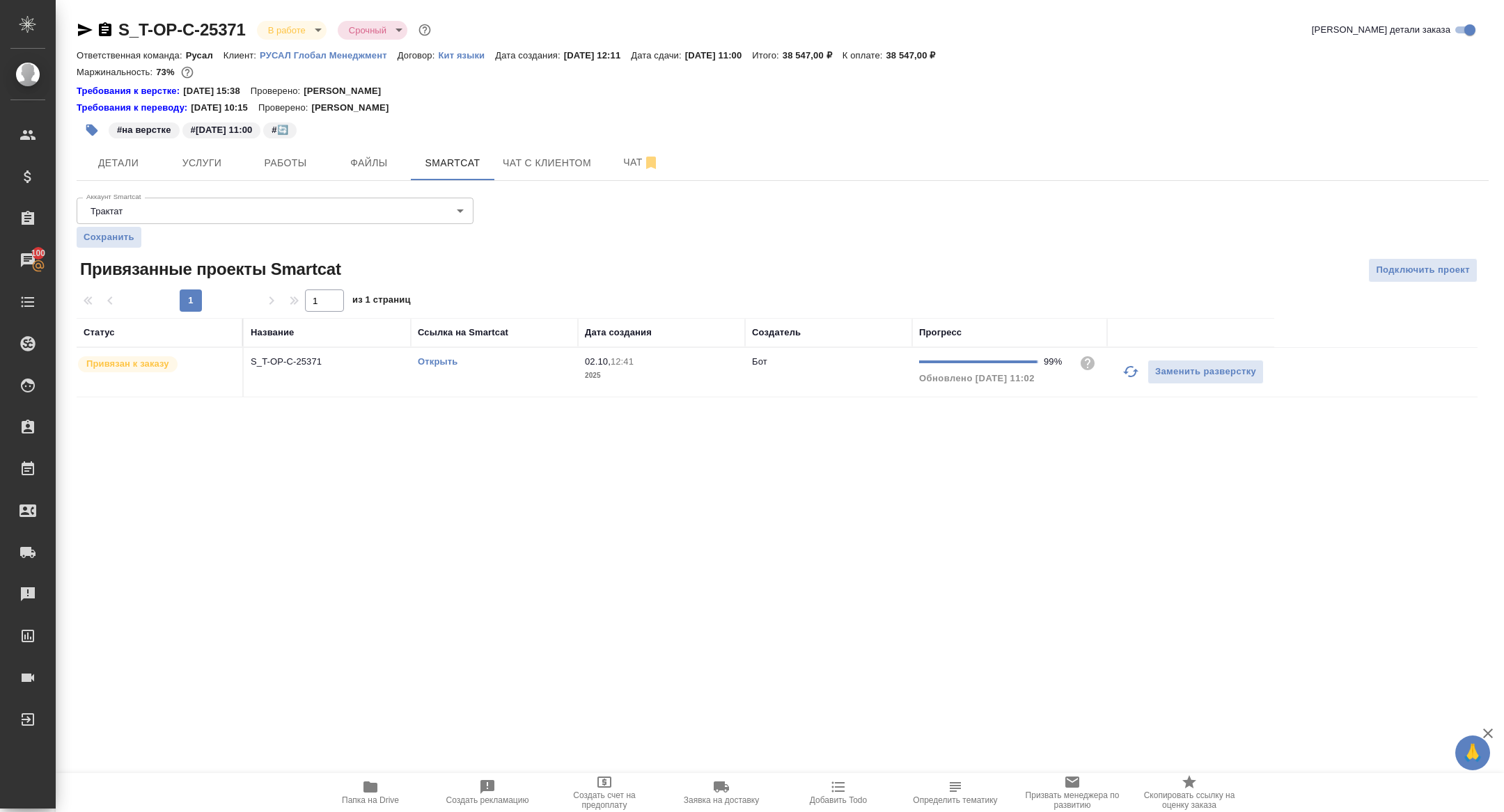
click at [428, 356] on link "Открыть" at bounding box center [438, 361] width 39 height 10
click at [374, 794] on icon "button" at bounding box center [370, 787] width 17 height 17
click at [296, 168] on span "Работы" at bounding box center [286, 164] width 67 height 18
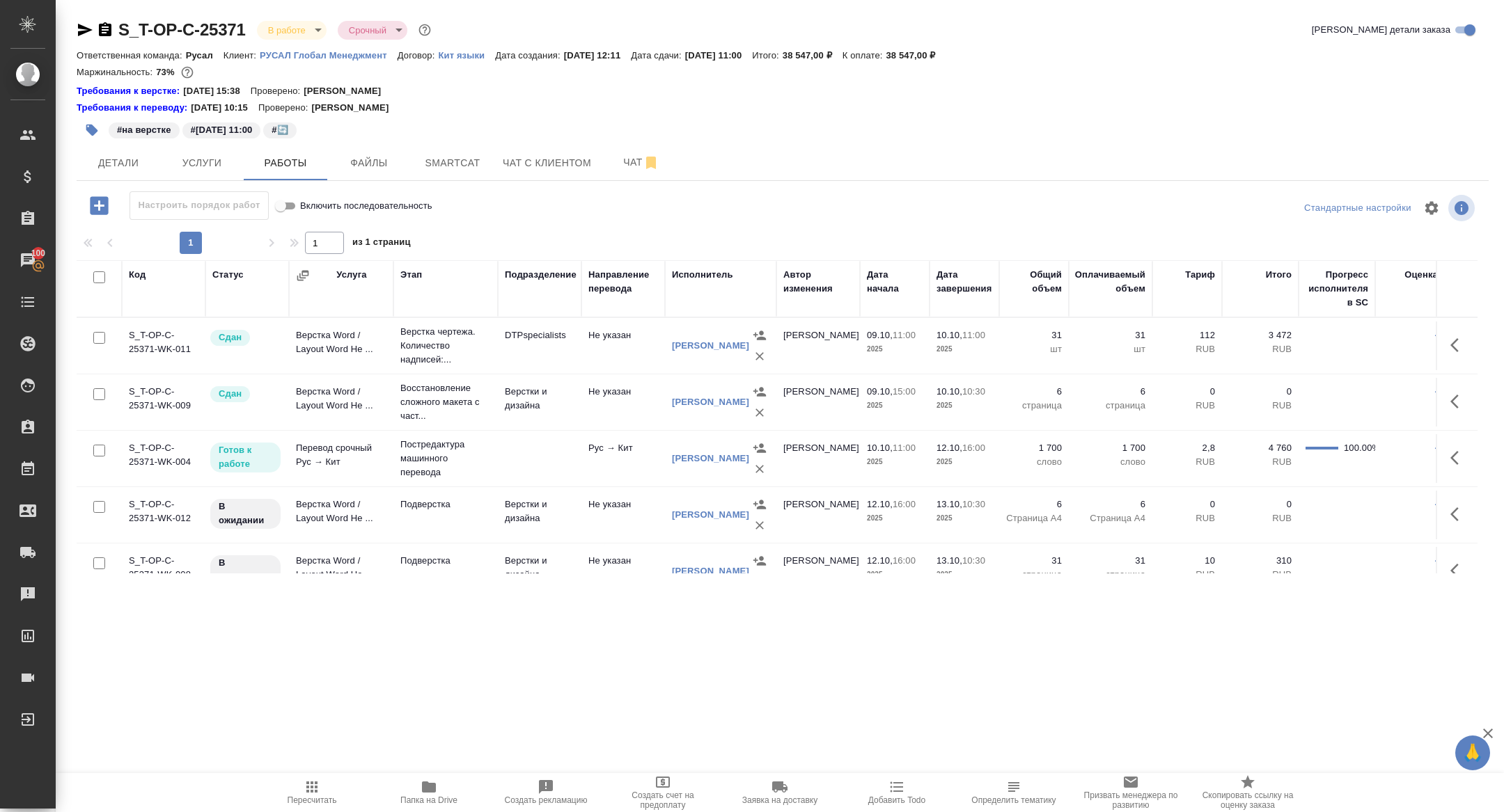
scroll to position [25, 0]
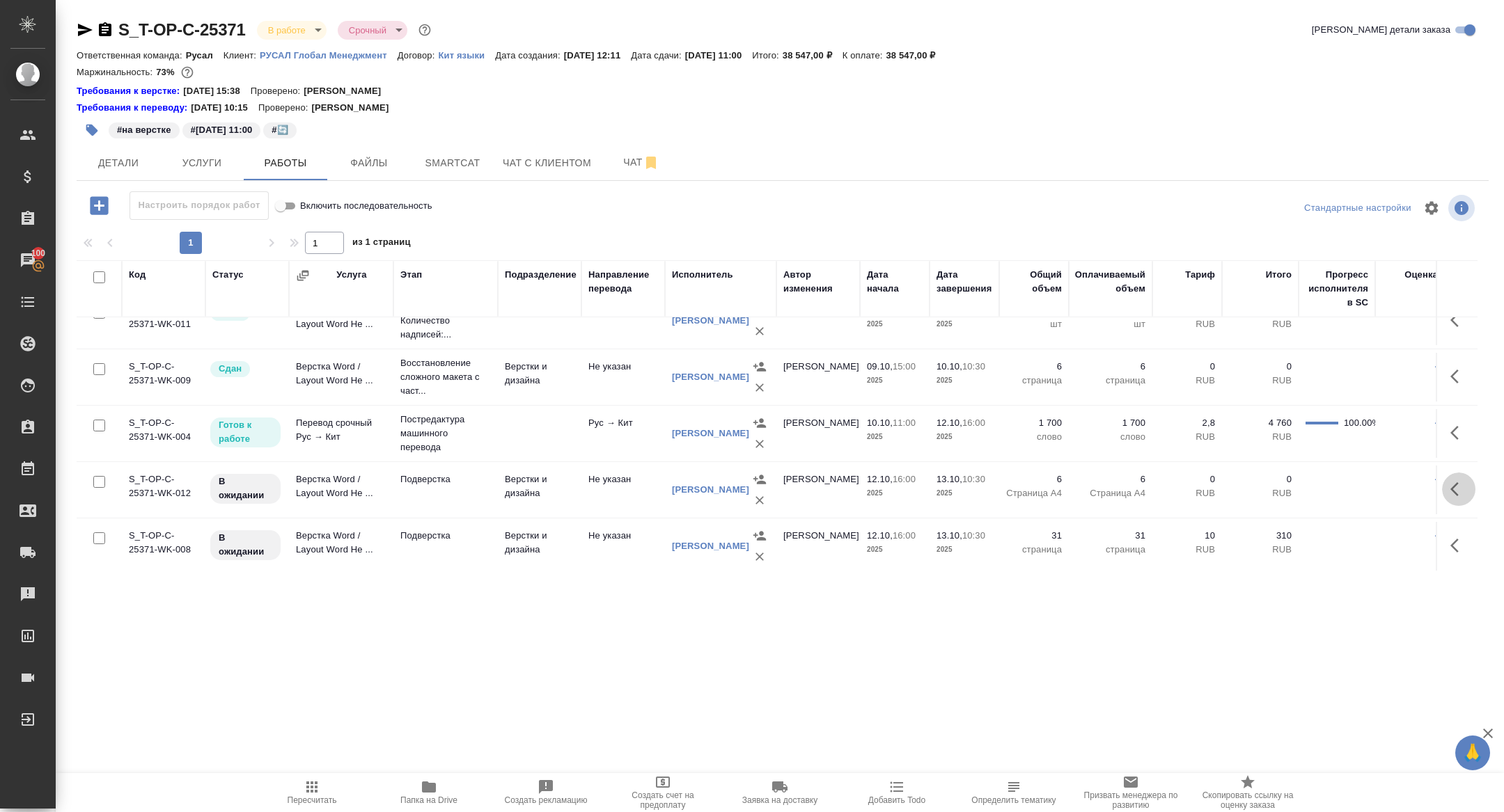
click at [1451, 493] on icon "button" at bounding box center [1458, 489] width 17 height 17
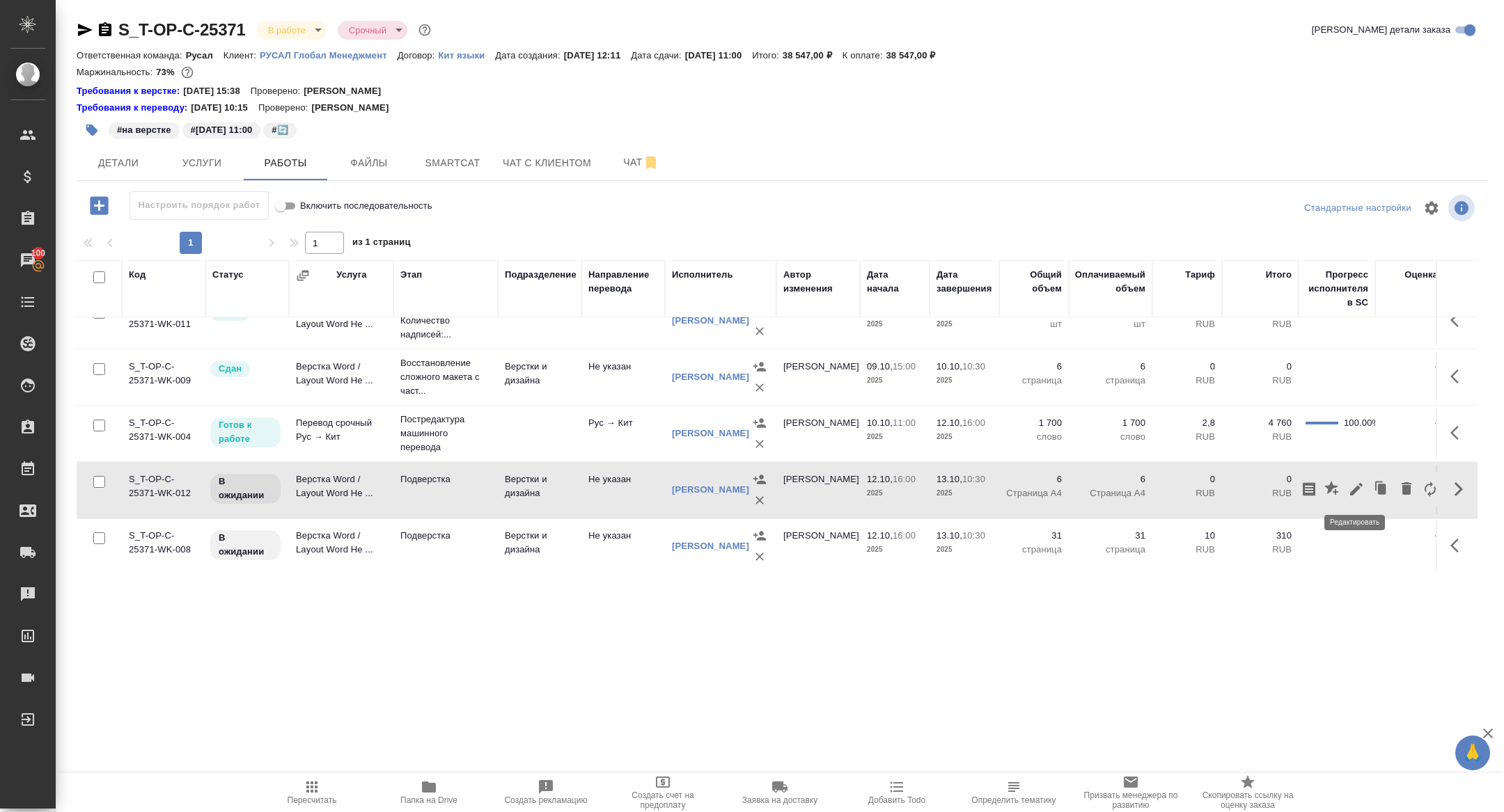
click at [1351, 486] on icon "button" at bounding box center [1356, 489] width 17 height 17
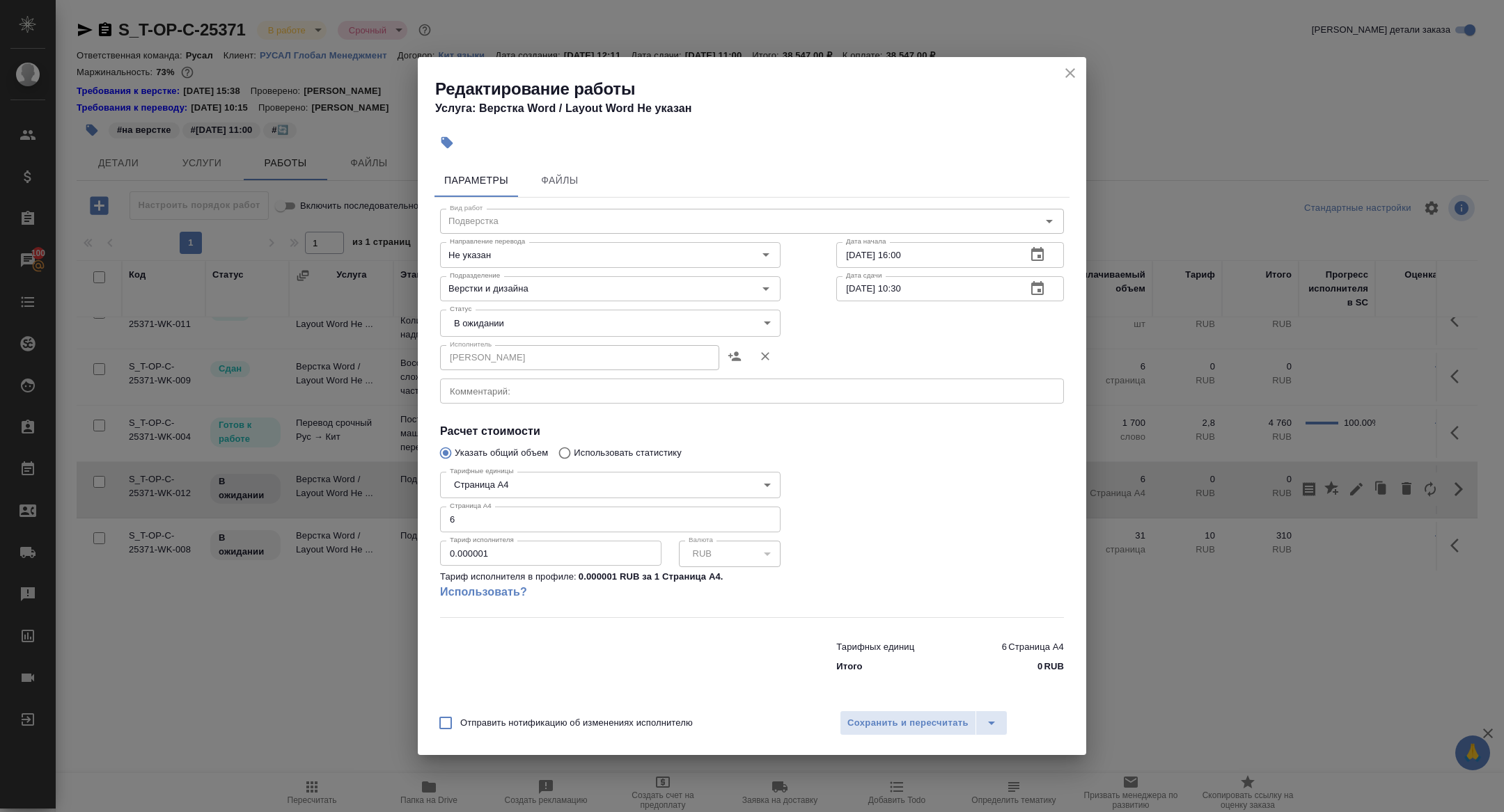
click at [481, 389] on textarea at bounding box center [752, 391] width 604 height 10
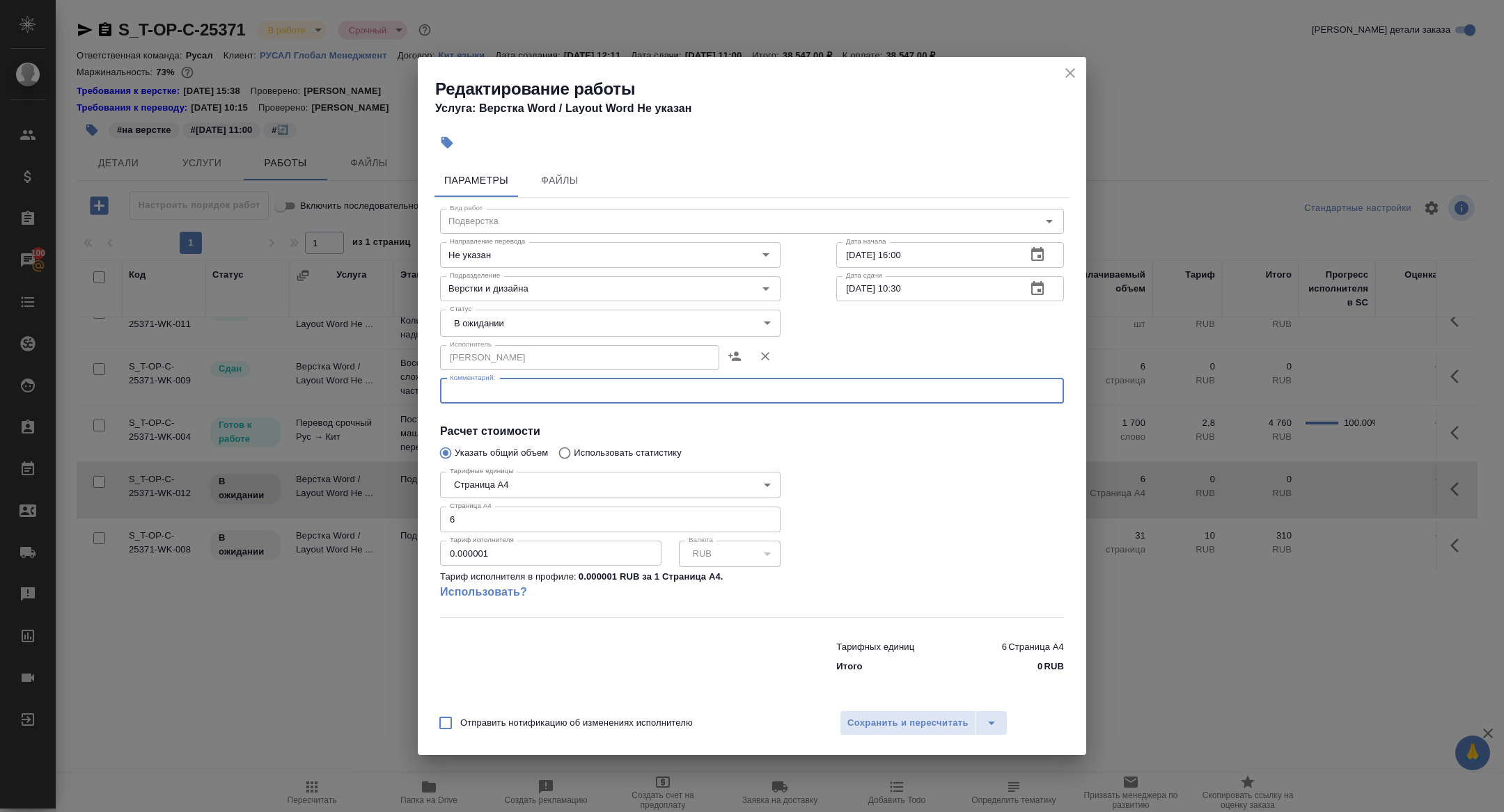
paste textarea "[URL][DOMAIN_NAME]"
type textarea "[URL][DOMAIN_NAME]"
click at [498, 323] on body "🙏 .cls-1 fill:#fff; AWATERA [PERSON_NAME] Спецификации Заказы 100 Чаты Todo Про…" at bounding box center [752, 406] width 1504 height 812
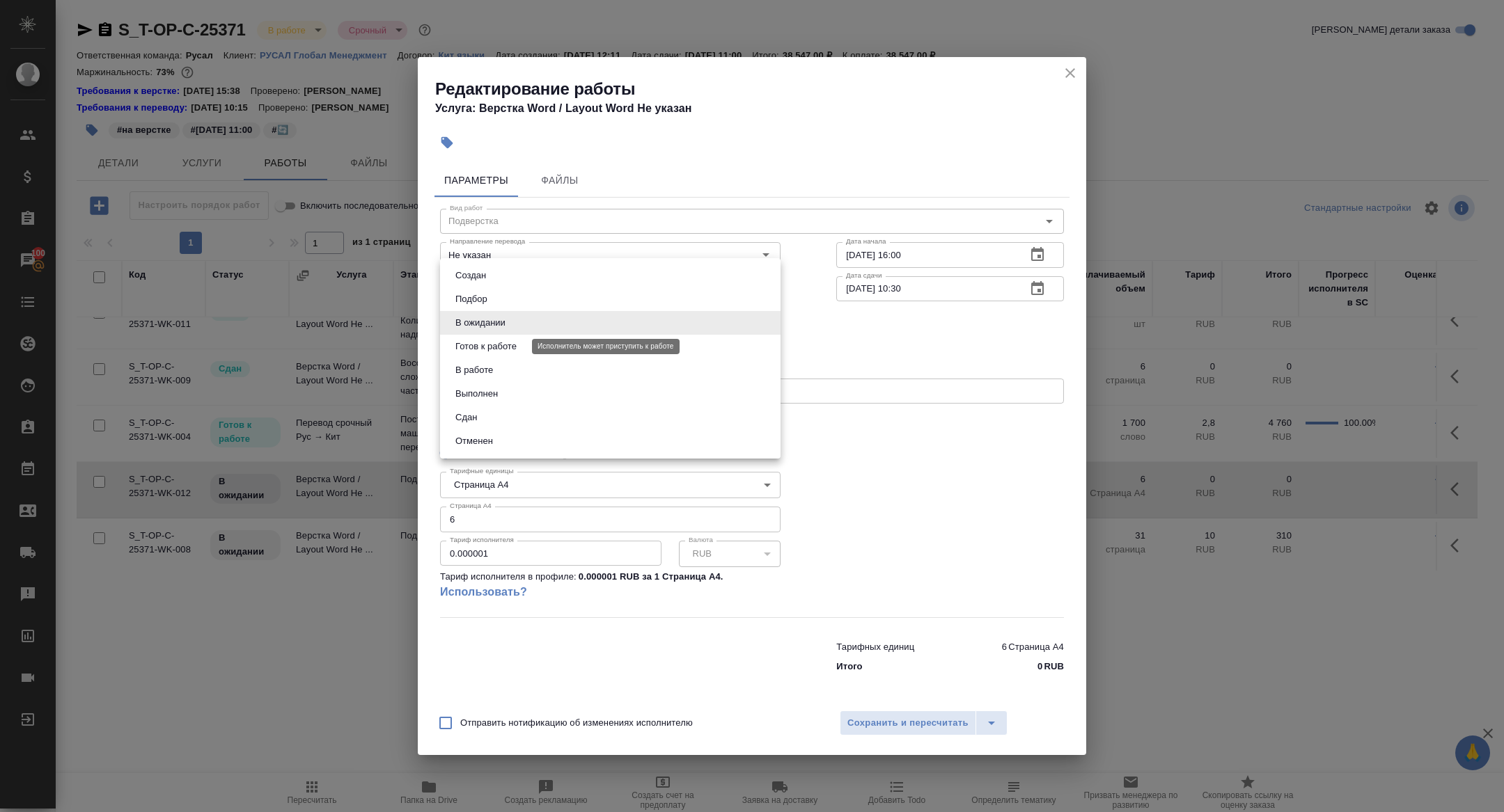
click at [496, 347] on button "Готов к работе" at bounding box center [486, 346] width 69 height 15
type input "readyForWork"
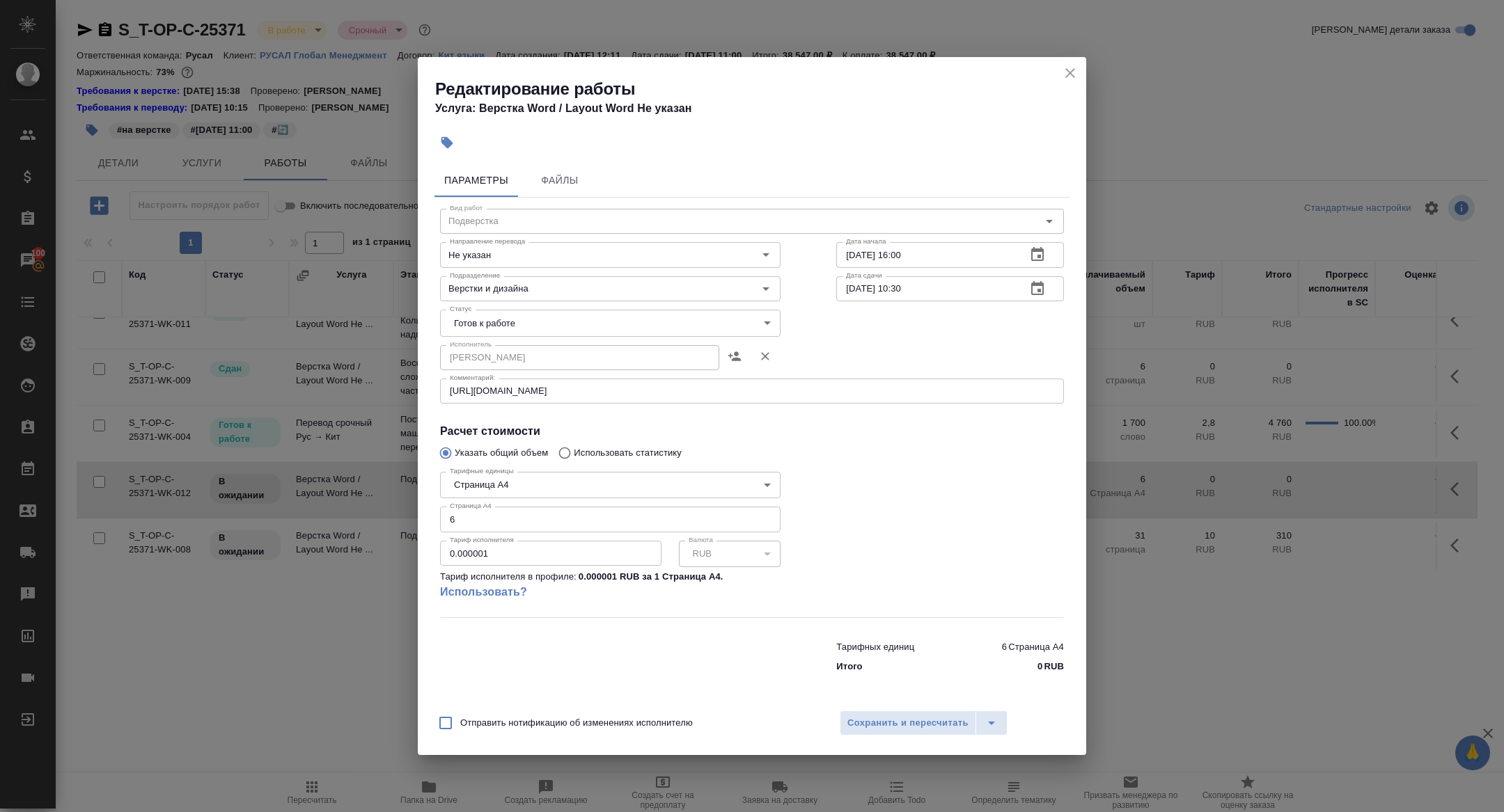
click at [907, 739] on div "Отправить нотификацию об изменениях исполнителю Сохранить и пересчитать" at bounding box center [752, 728] width 668 height 53
click at [893, 724] on span "Сохранить и пересчитать" at bounding box center [908, 724] width 121 height 16
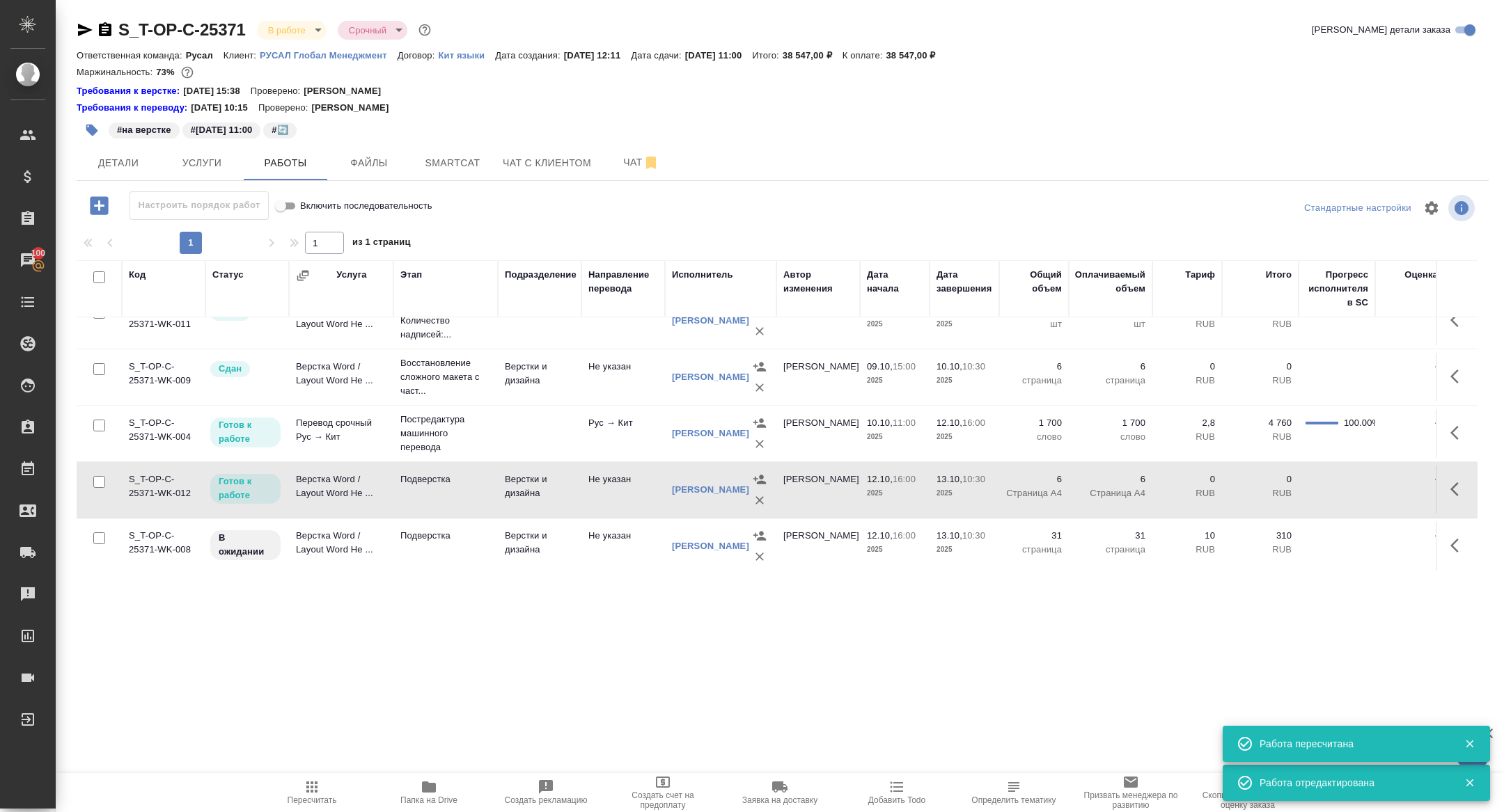
click at [1454, 545] on icon "button" at bounding box center [1458, 545] width 17 height 17
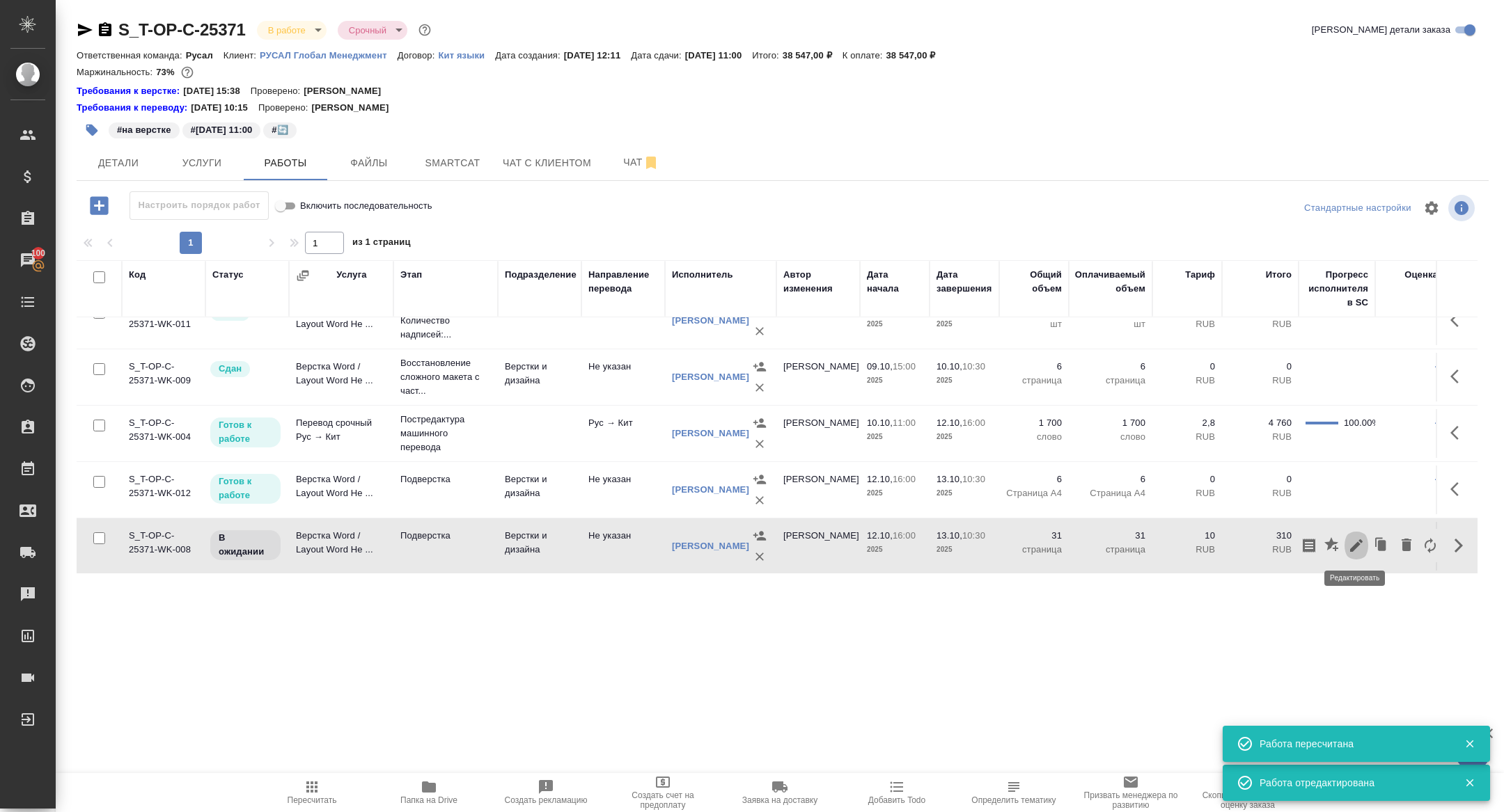
click at [1349, 539] on icon "button" at bounding box center [1356, 545] width 17 height 17
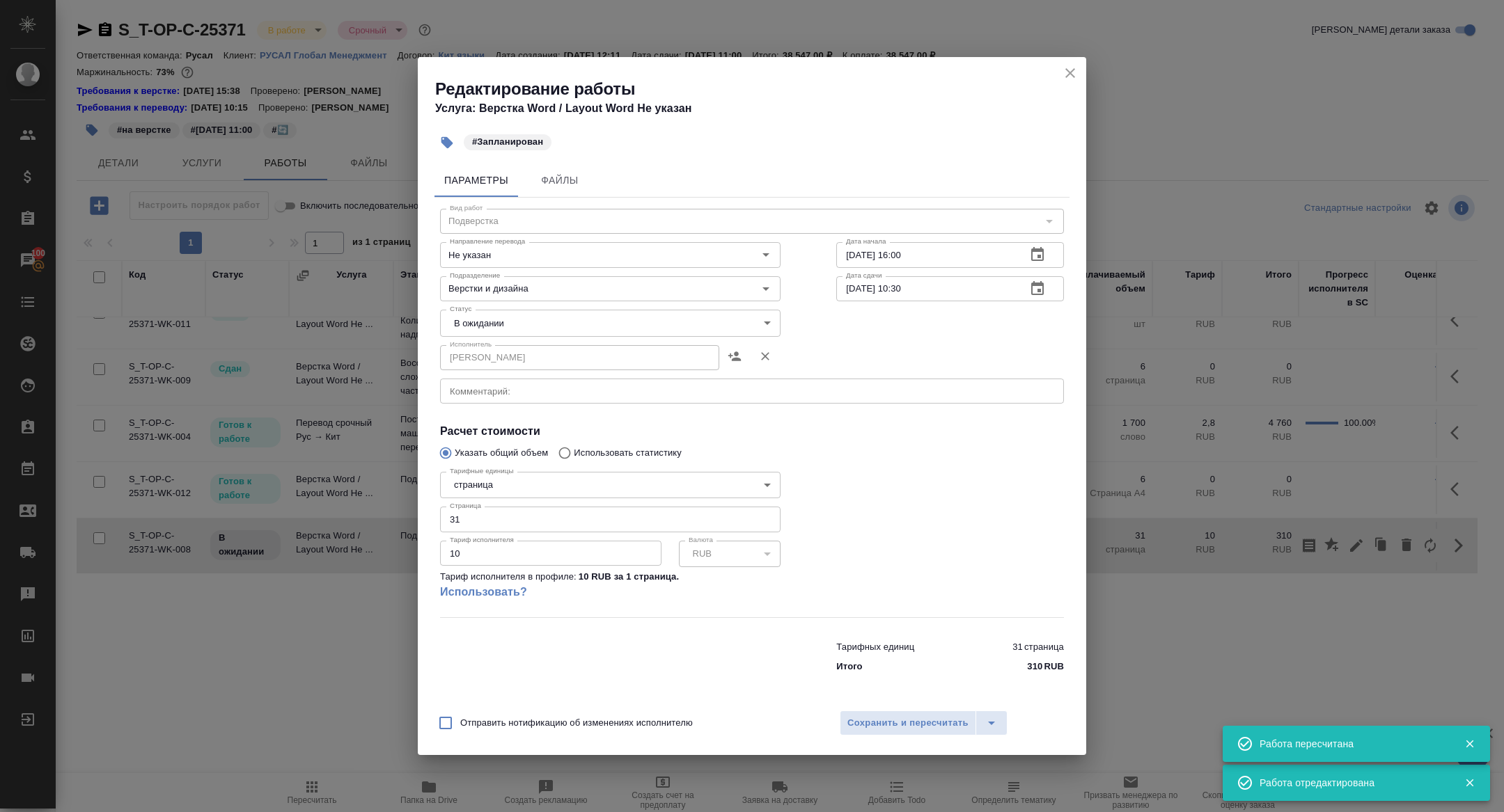
click at [498, 393] on textarea at bounding box center [752, 391] width 604 height 10
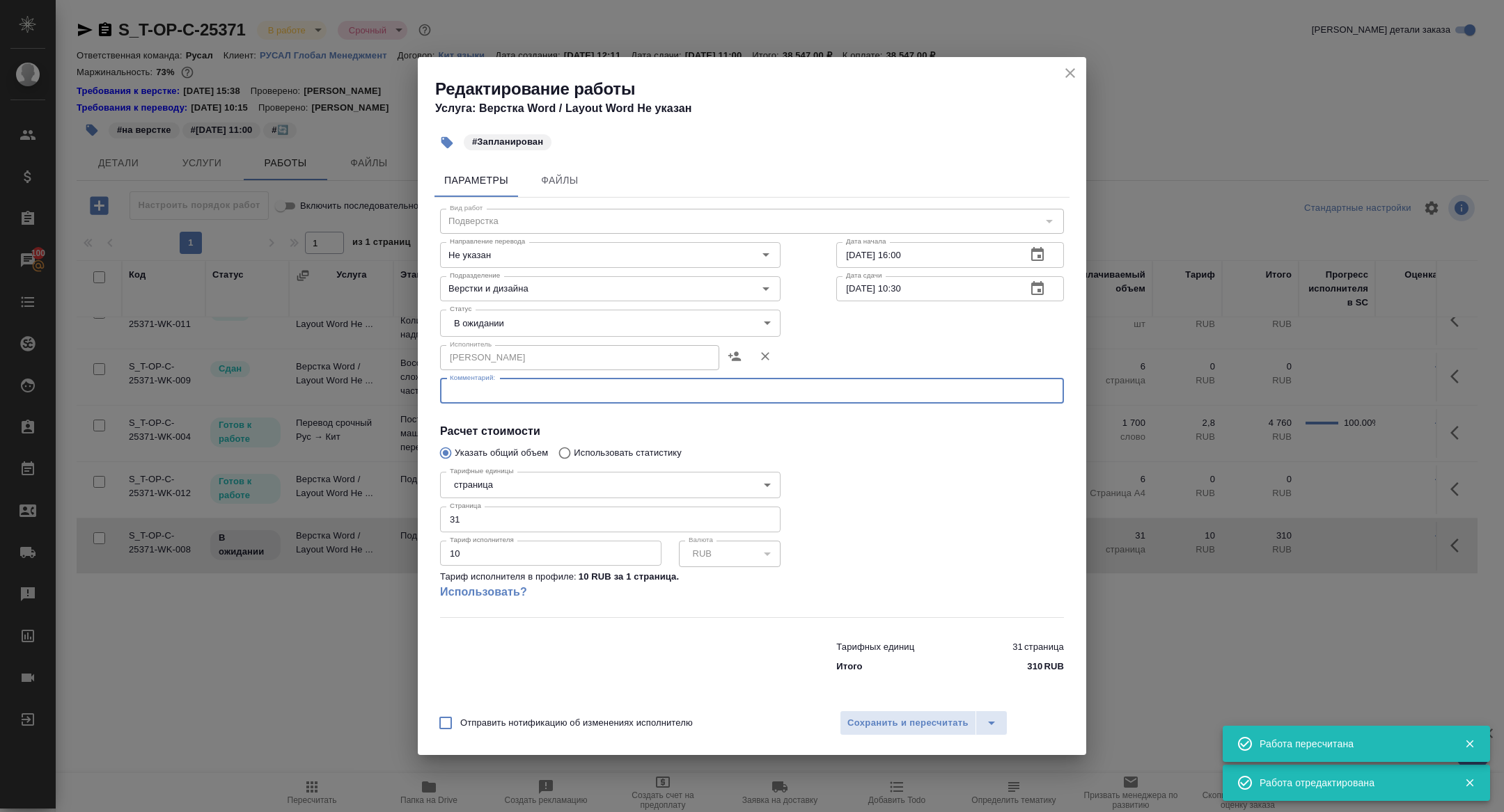
paste textarea "[URL][DOMAIN_NAME]"
type textarea "[URL][DOMAIN_NAME]"
click at [489, 321] on body "🙏 .cls-1 fill:#fff; AWATERA [PERSON_NAME] Спецификации Заказы 100 Чаты Todo Про…" at bounding box center [752, 406] width 1504 height 812
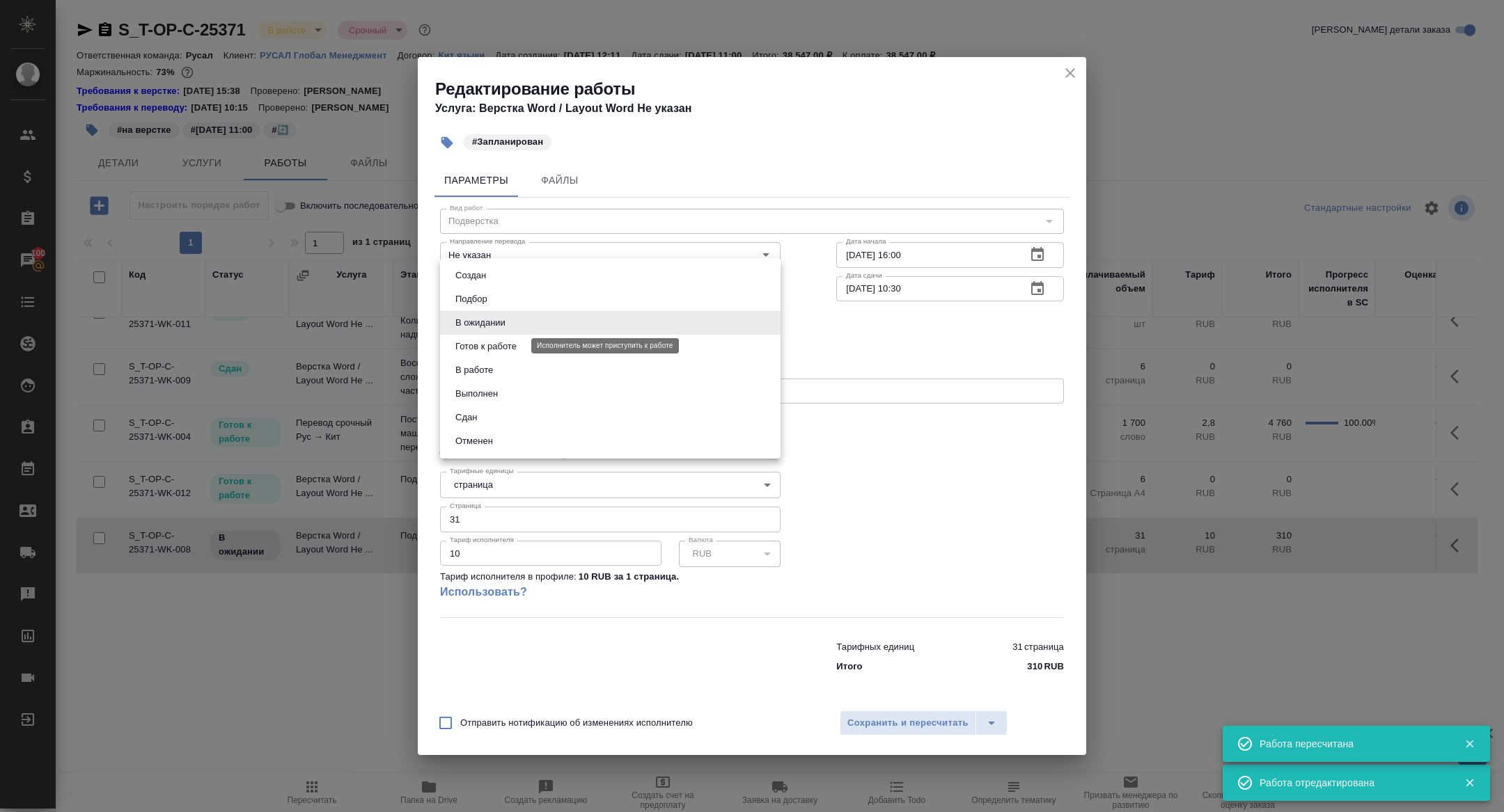
click at [489, 350] on button "Готов к работе" at bounding box center [486, 346] width 69 height 15
type input "readyForWork"
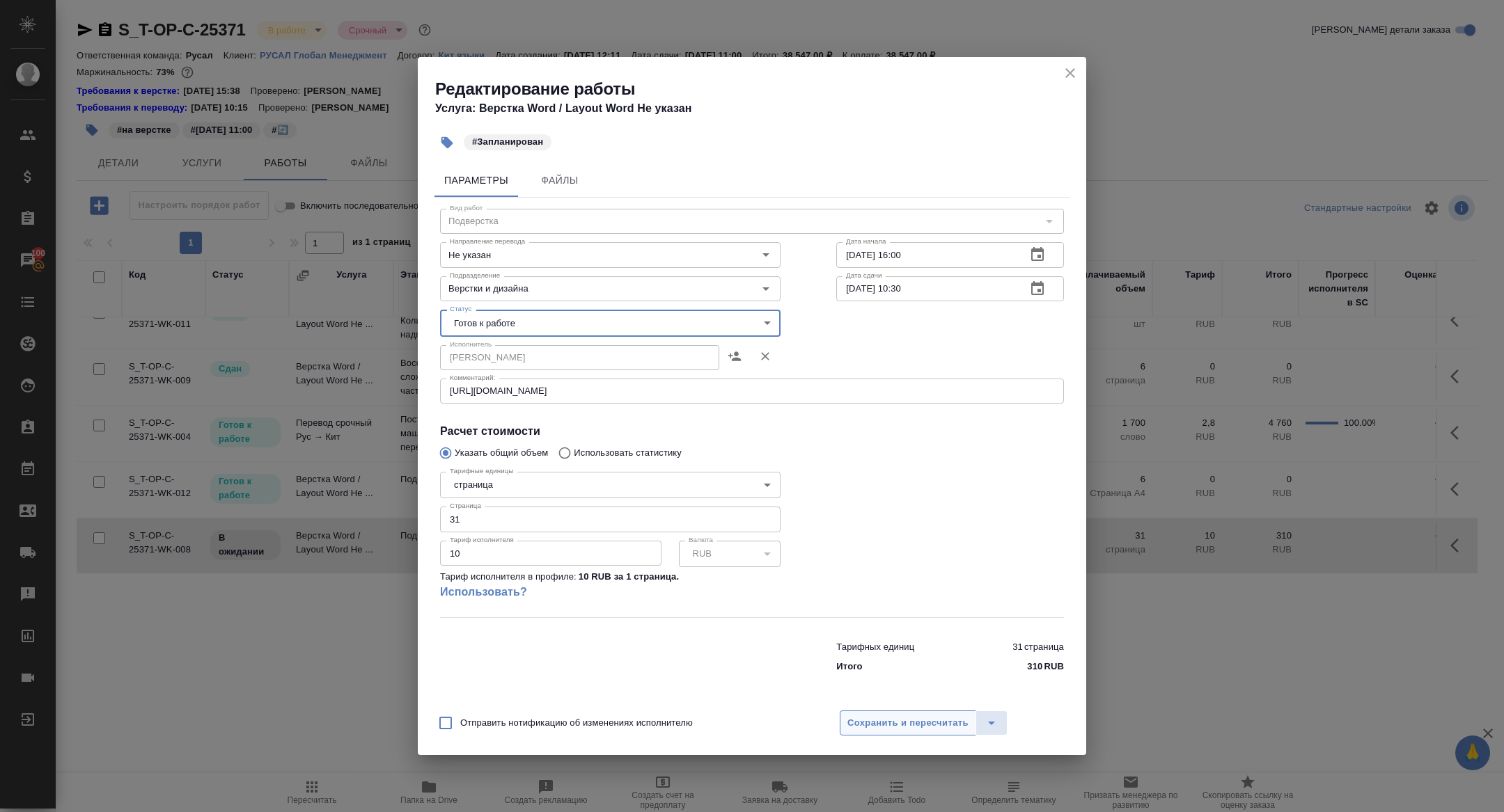
click at [879, 724] on span "Сохранить и пересчитать" at bounding box center [908, 724] width 121 height 16
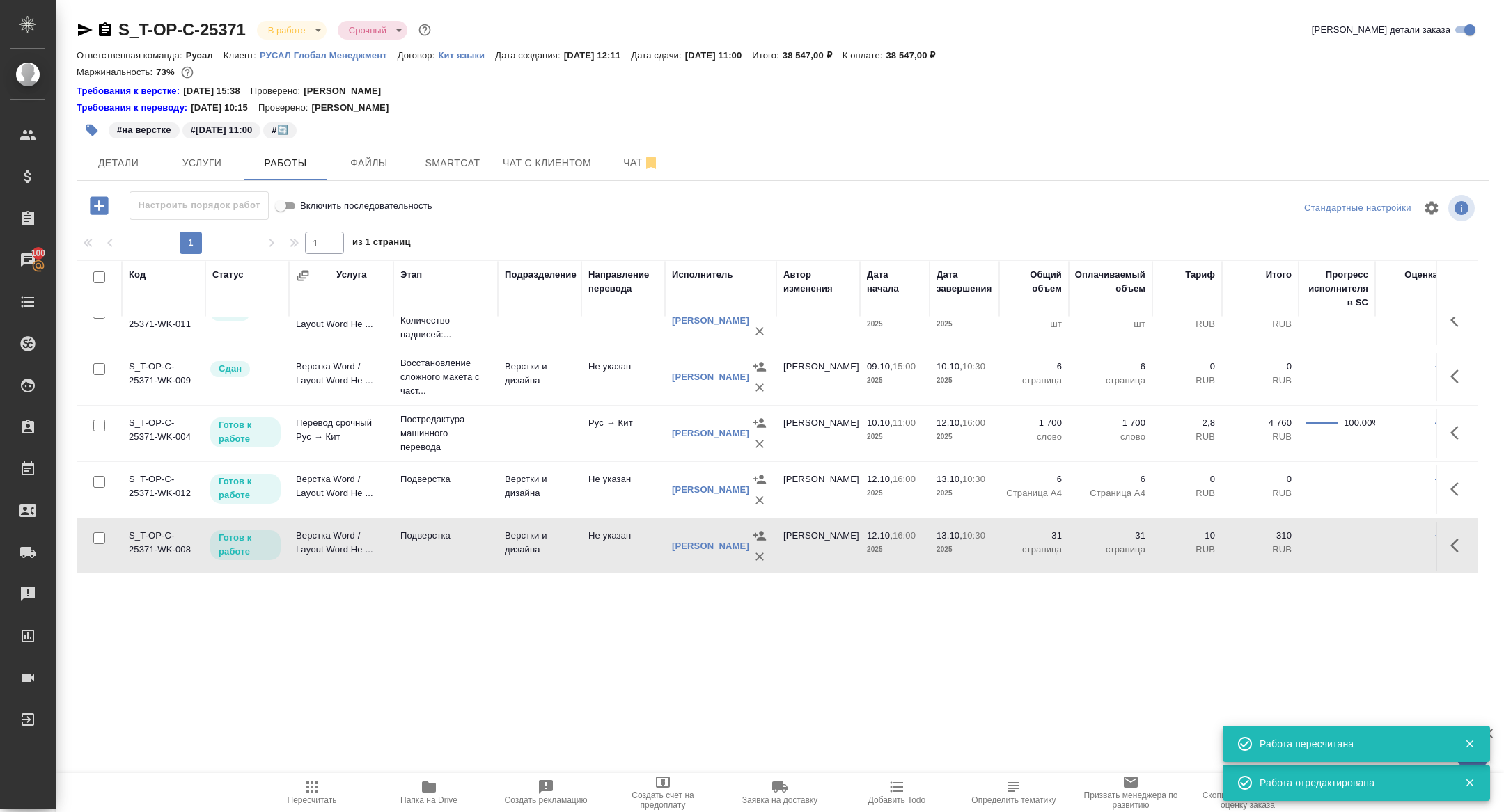
scroll to position [0, 0]
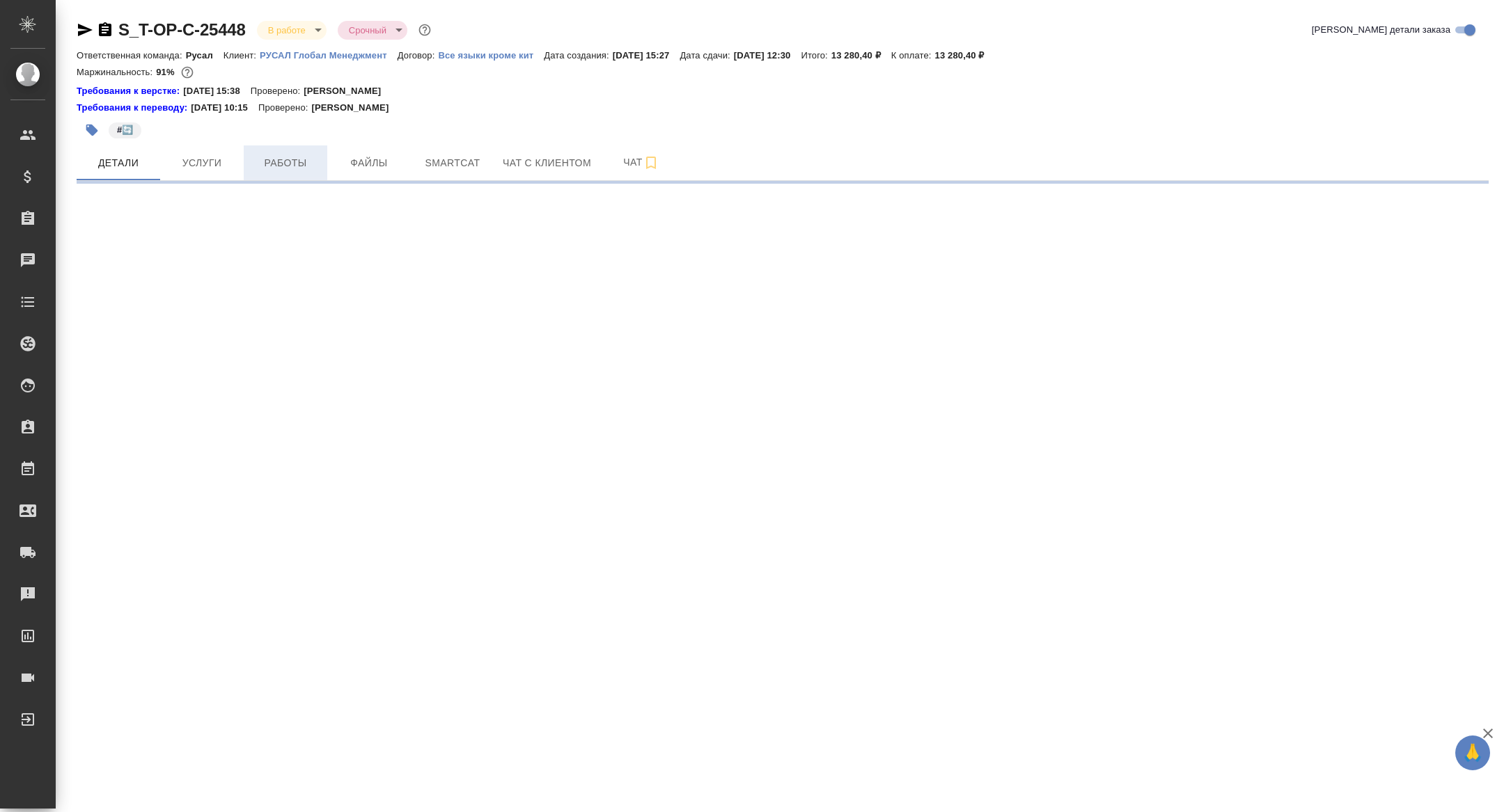
click at [271, 175] on button "Работы" at bounding box center [286, 163] width 83 height 35
select select "RU"
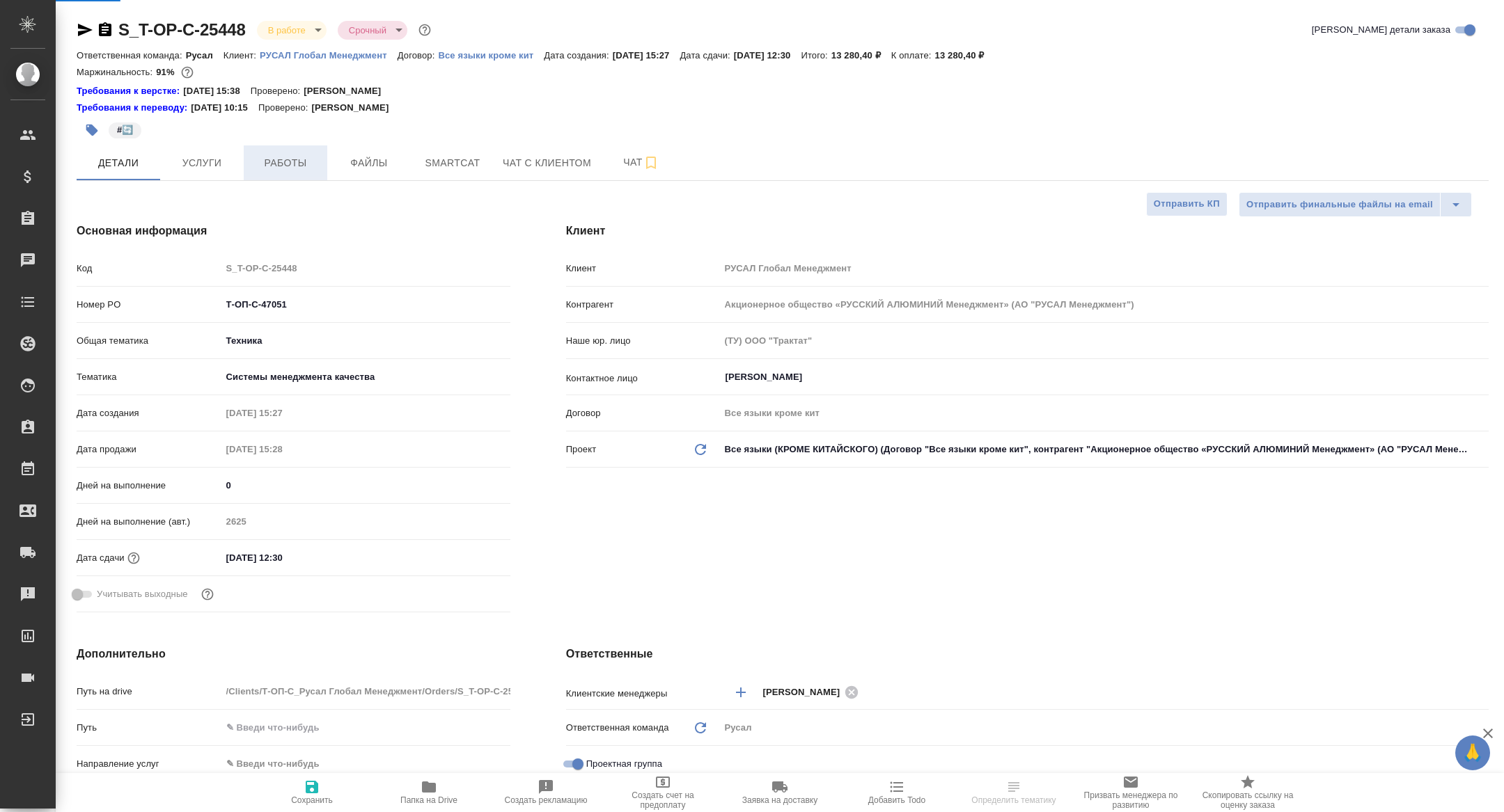
type textarea "x"
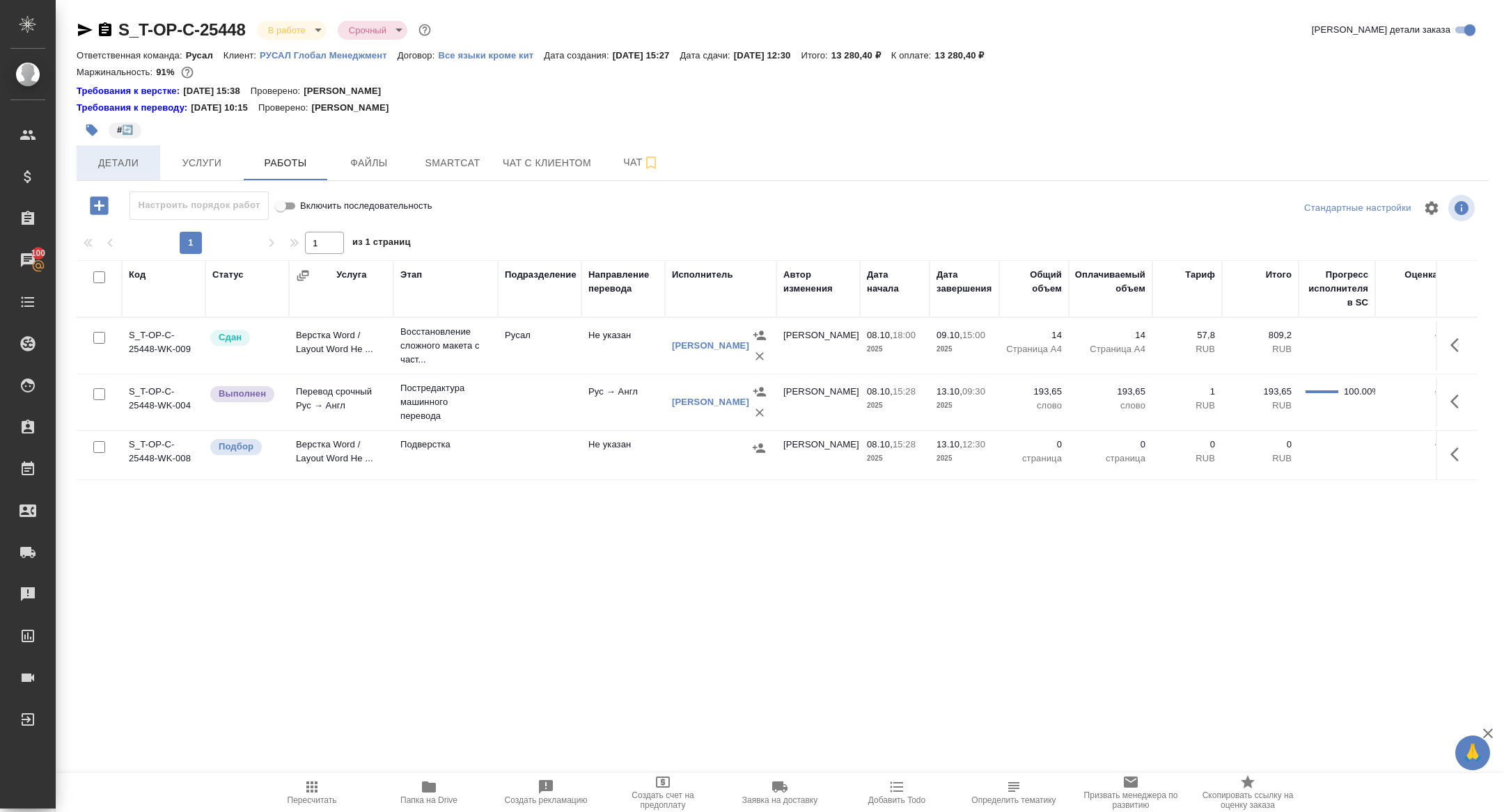
click at [137, 151] on button "Детали" at bounding box center [118, 163] width 83 height 35
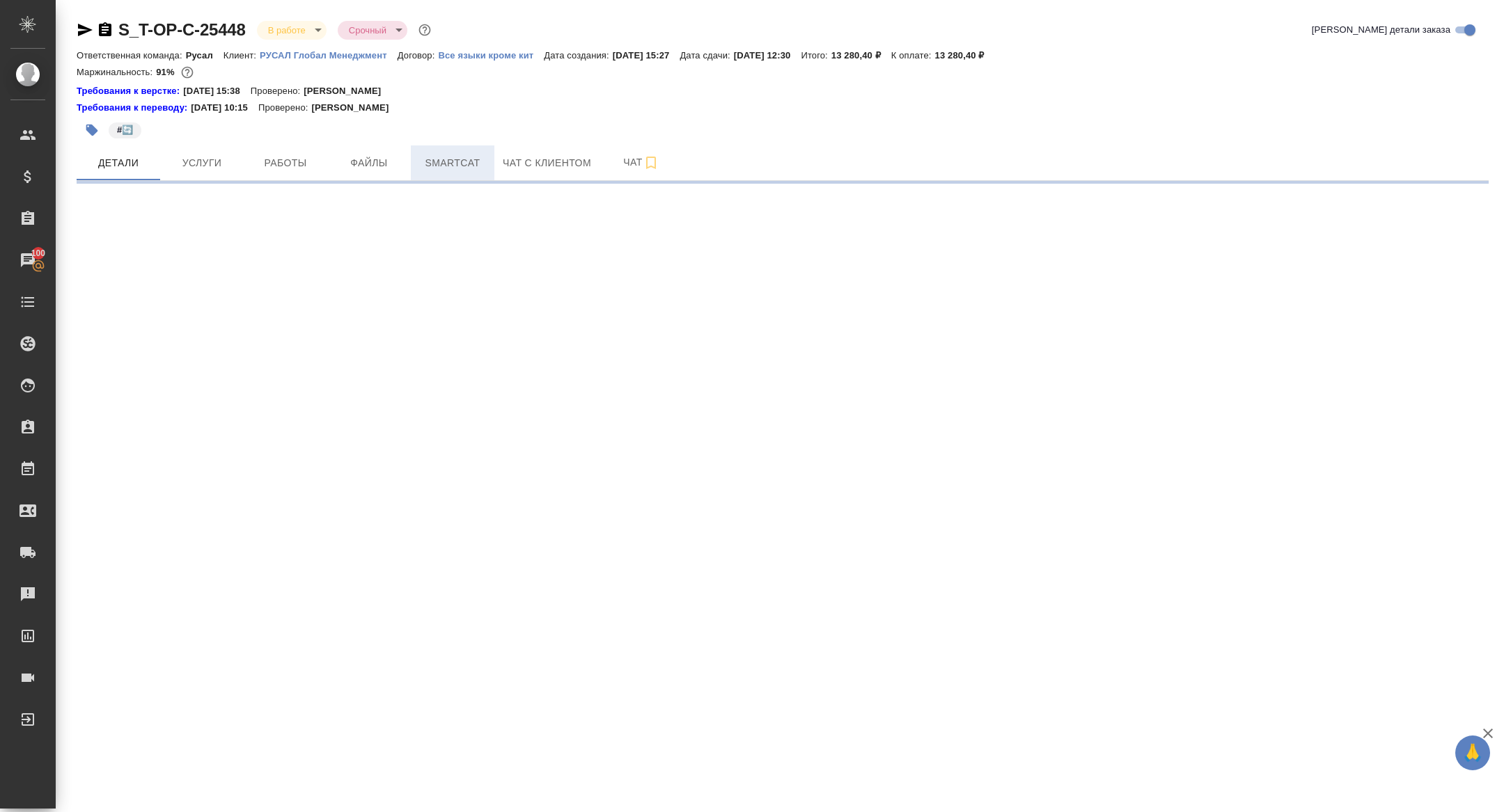
select select "RU"
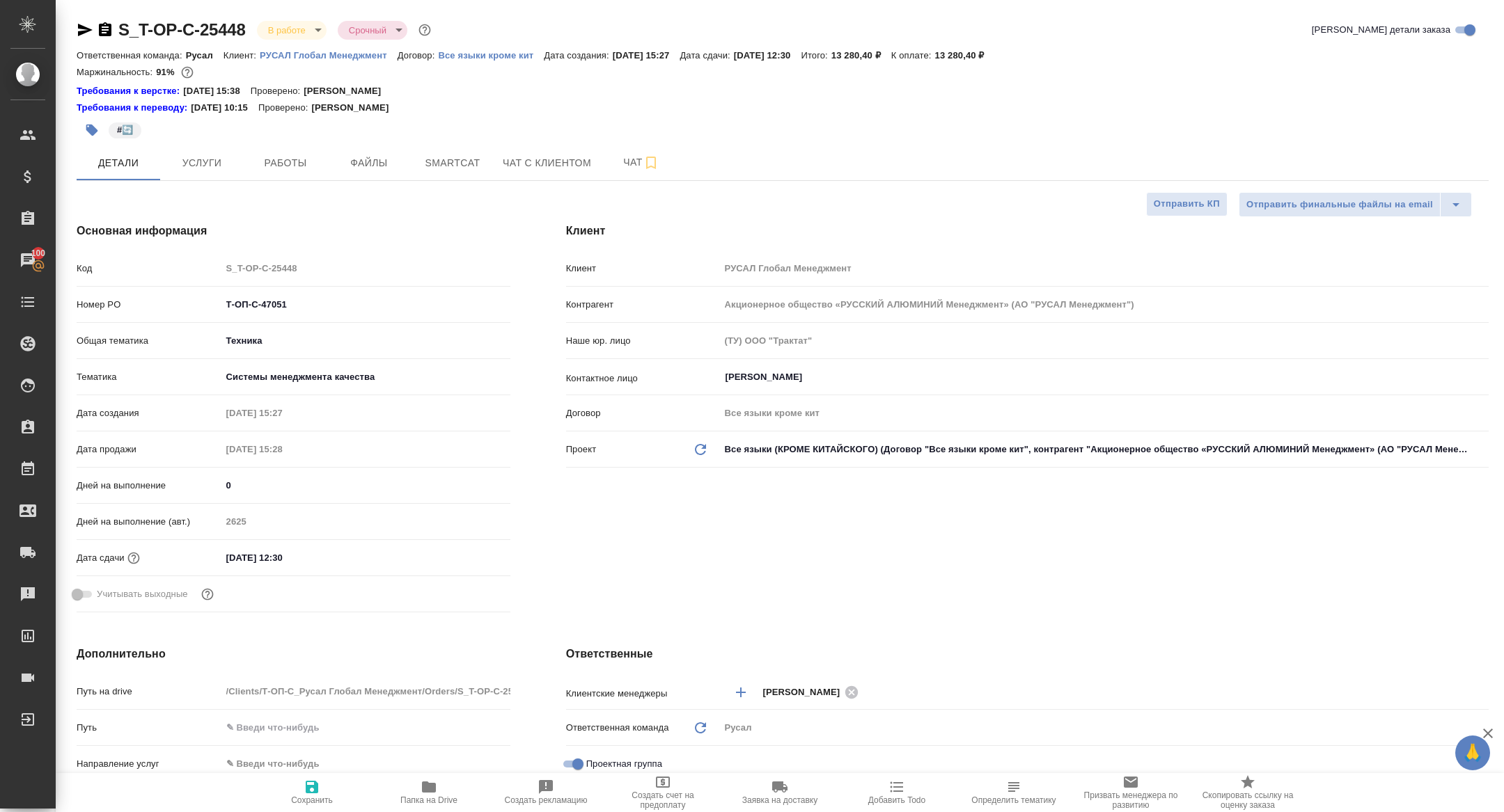
type textarea "x"
drag, startPoint x: 319, startPoint y: 316, endPoint x: 258, endPoint y: 298, distance: 63.6
click at [258, 298] on div "Номер PO Т-ОП-С-47051" at bounding box center [294, 304] width 434 height 24
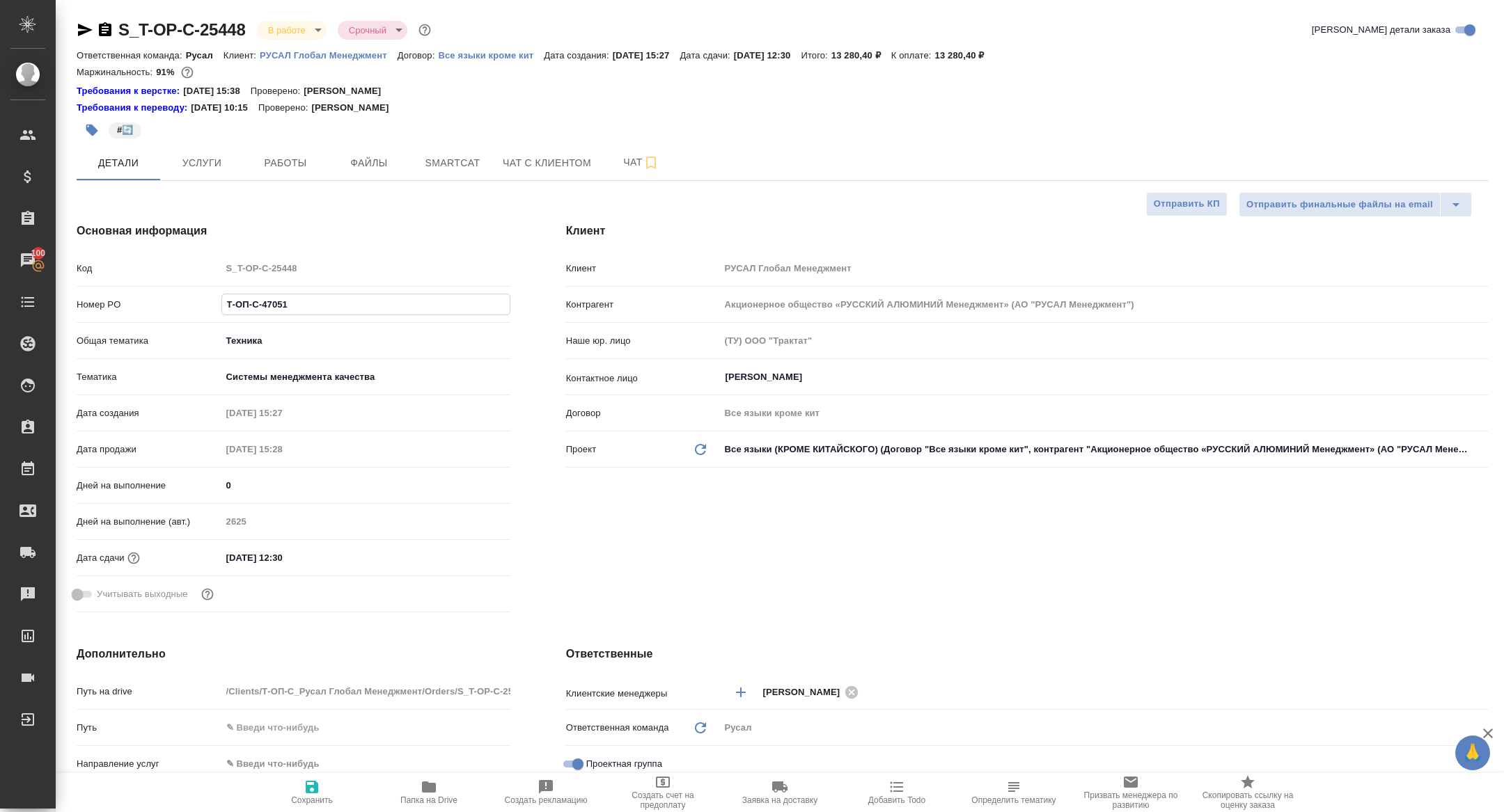
drag, startPoint x: 323, startPoint y: 307, endPoint x: 126, endPoint y: 275, distance: 199.6
click at [126, 275] on div "Код S_T-OP-C-25448 Номер PO Т-ОП-С-47051 Общая тематика Техника tech Тематика С…" at bounding box center [294, 437] width 434 height 362
type textarea "x"
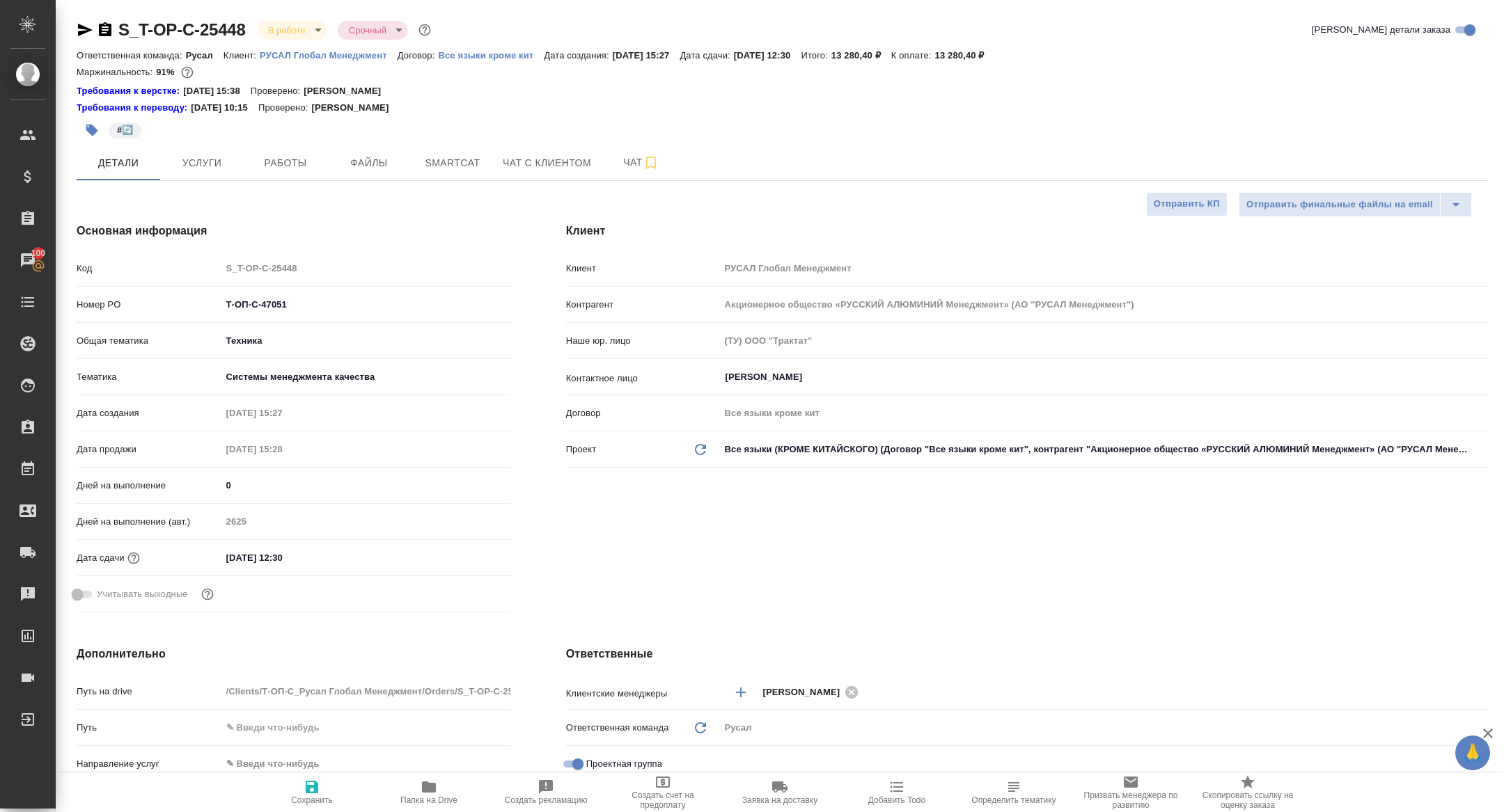
type textarea "x"
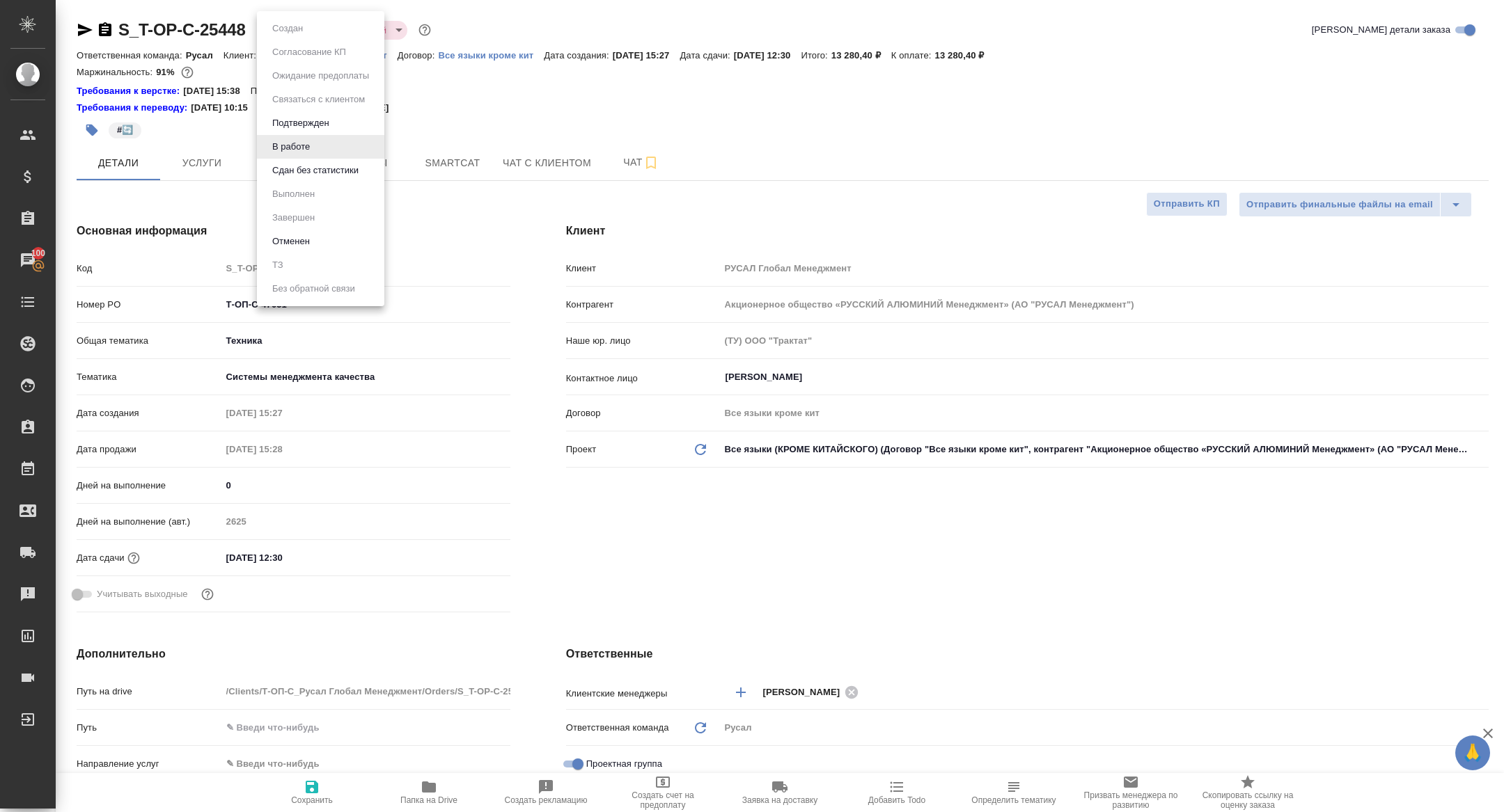
click at [283, 36] on body "🙏 .cls-1 fill:#fff; AWATERA Zhuravleva Alexandra Клиенты Спецификации Заказы 10…" at bounding box center [752, 406] width 1504 height 812
click at [312, 171] on button "Сдан без статистики" at bounding box center [316, 170] width 95 height 15
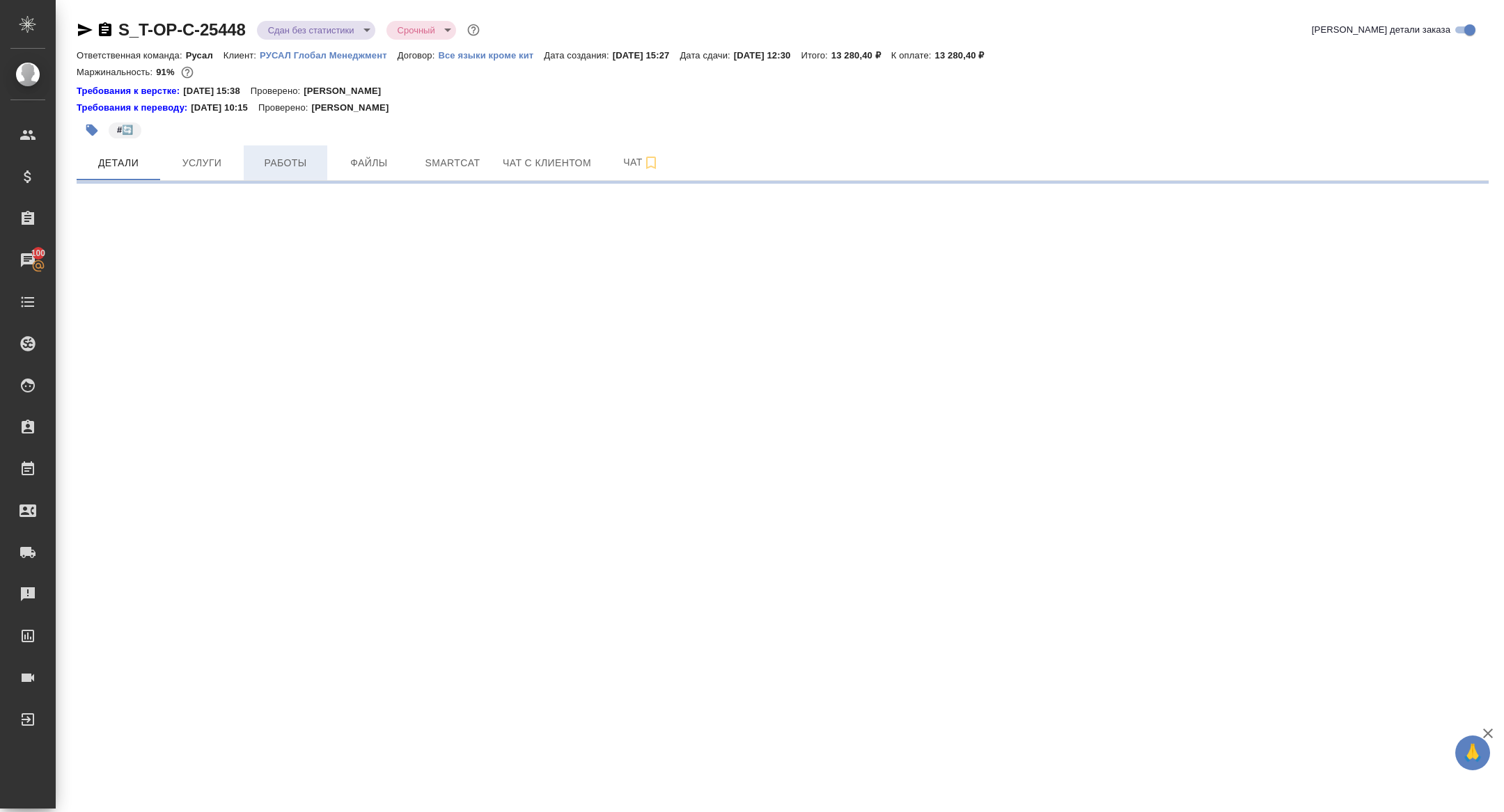
select select "RU"
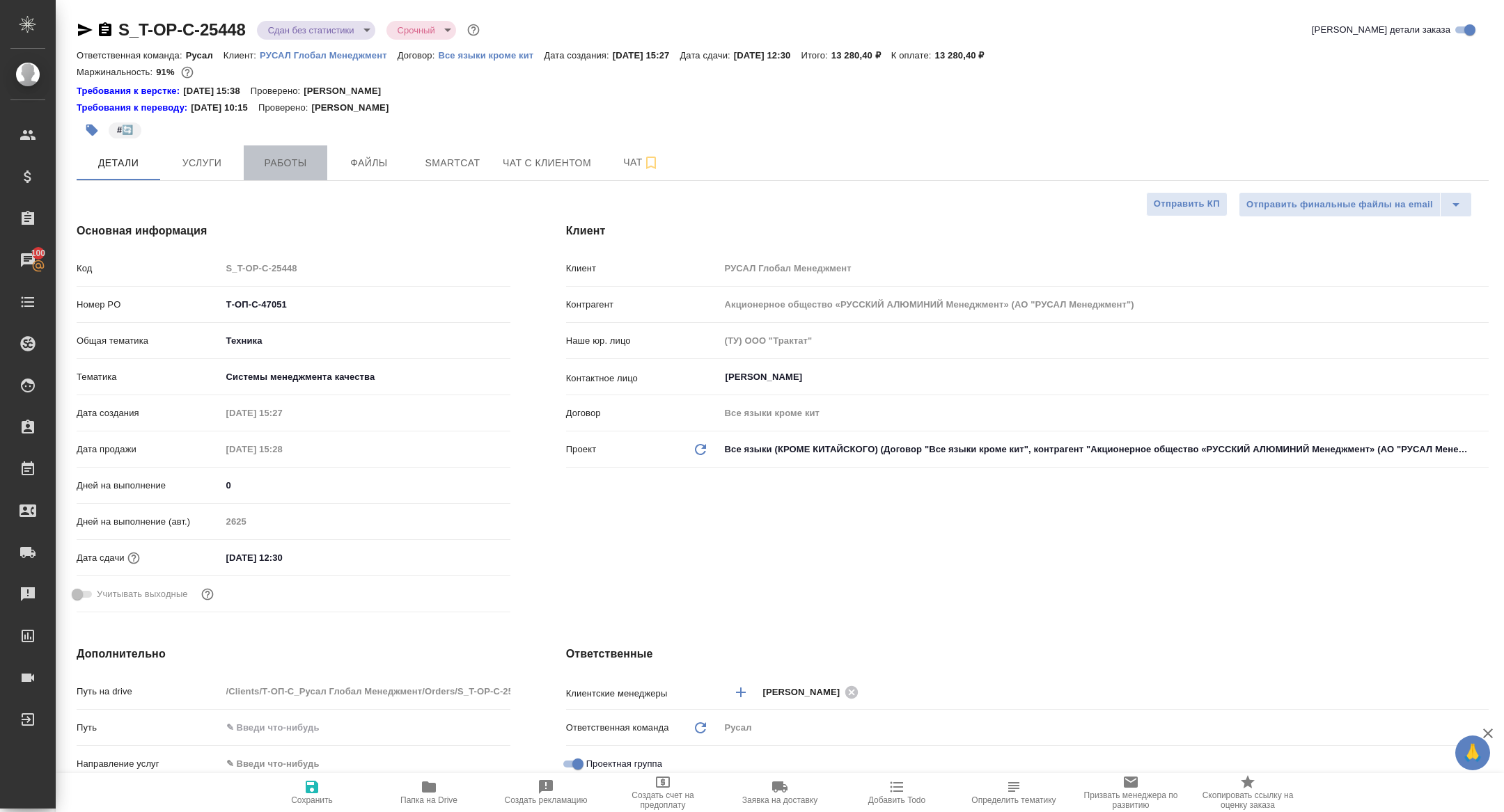
type textarea "x"
click at [292, 169] on span "Работы" at bounding box center [286, 164] width 67 height 18
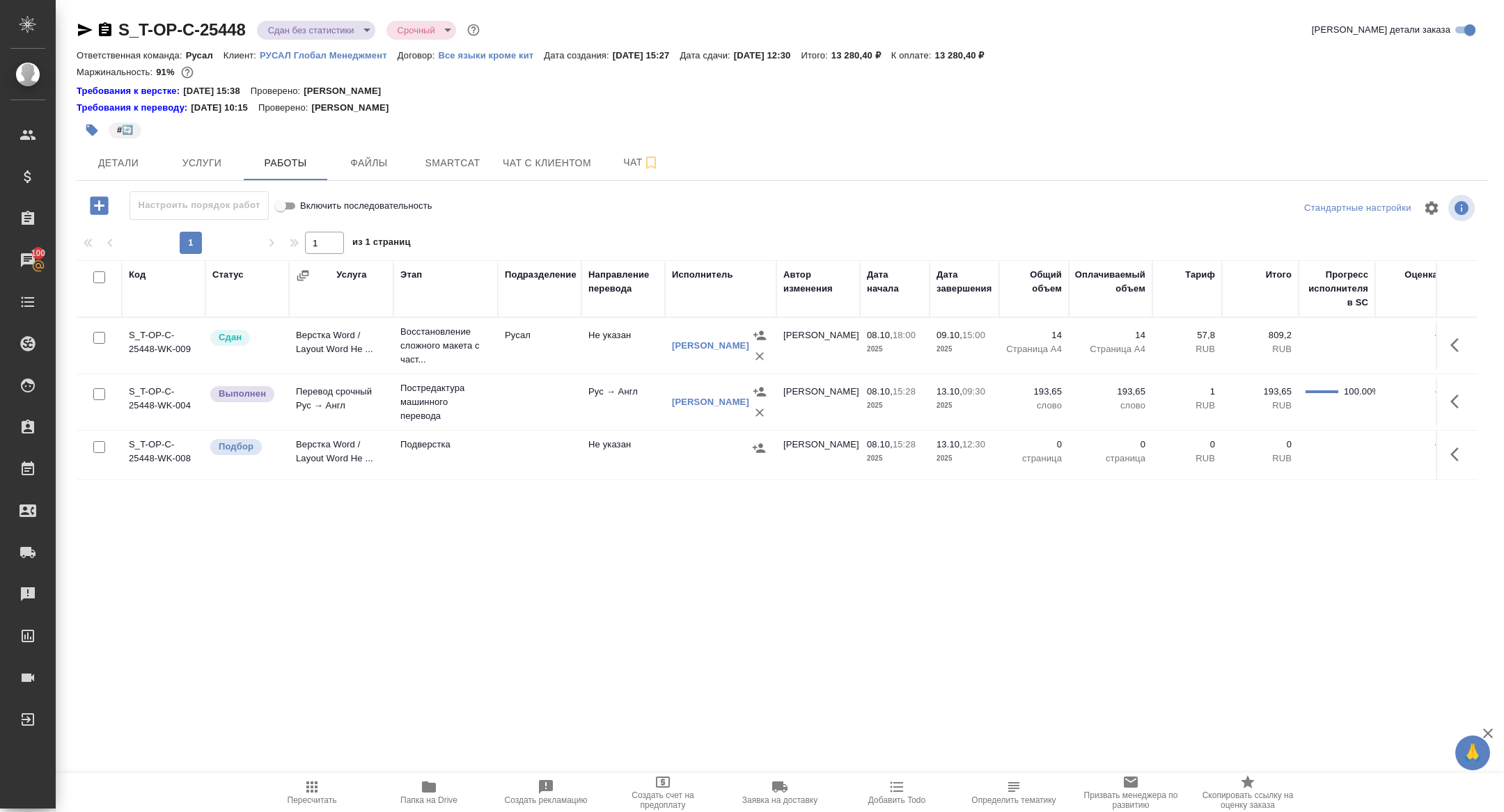
drag, startPoint x: 1465, startPoint y: 399, endPoint x: 1446, endPoint y: 410, distance: 22.0
click at [1465, 399] on icon "button" at bounding box center [1458, 402] width 17 height 17
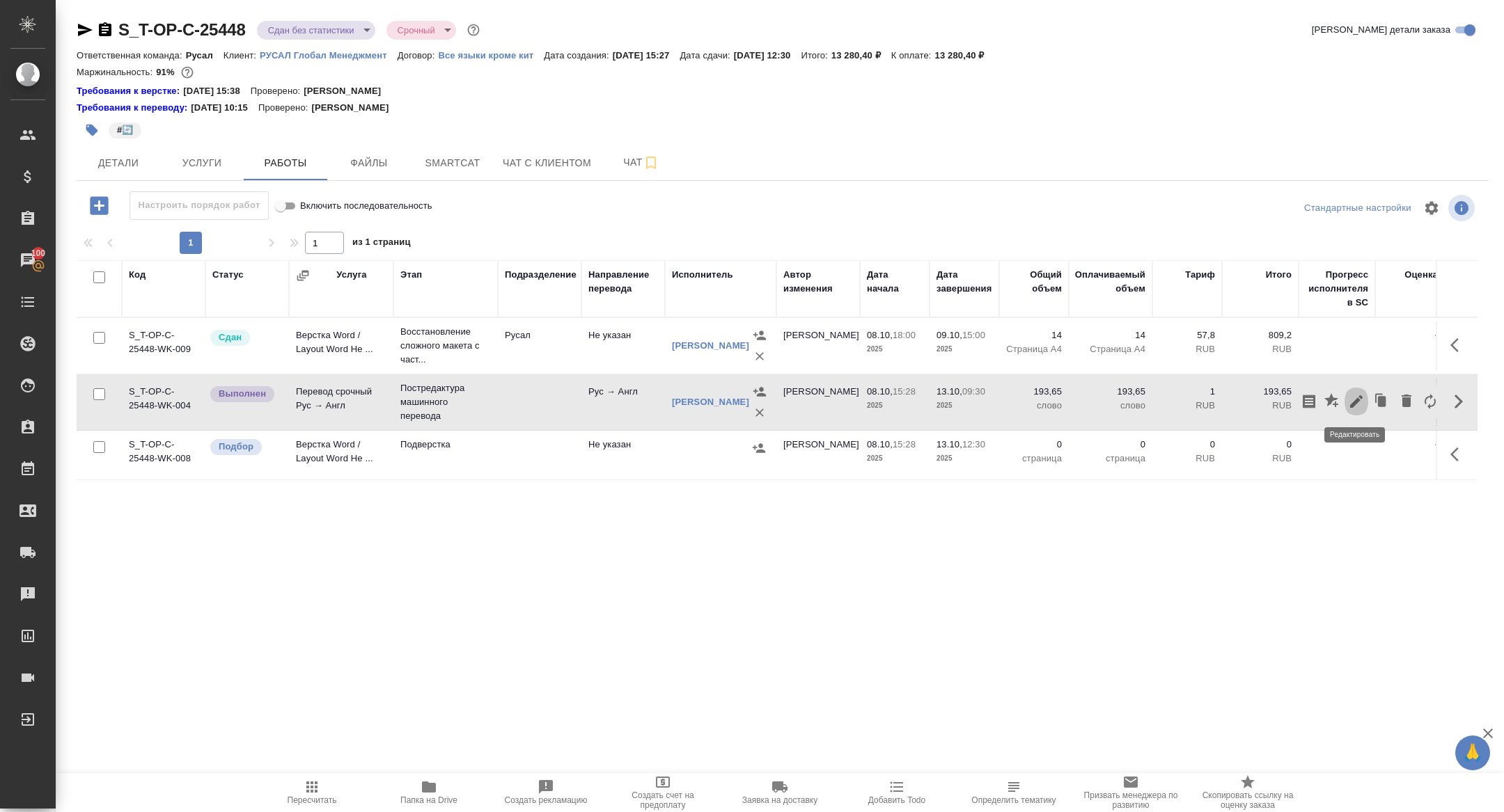
click at [1361, 404] on icon "button" at bounding box center [1356, 402] width 17 height 17
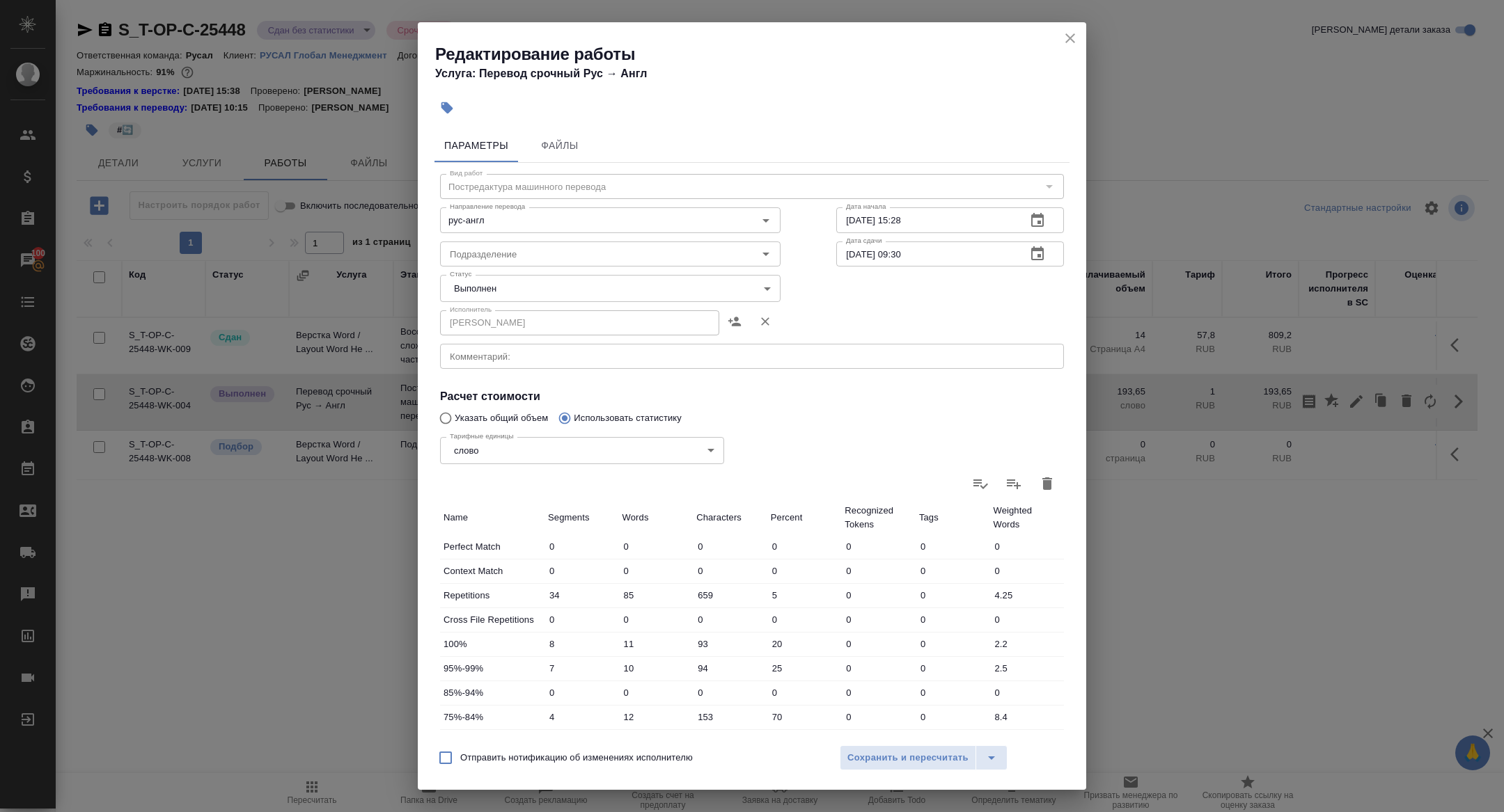
click at [484, 284] on body "🙏 .cls-1 fill:#fff; AWATERA Zhuravleva Alexandra Клиенты Спецификации Заказы 10…" at bounding box center [752, 406] width 1504 height 812
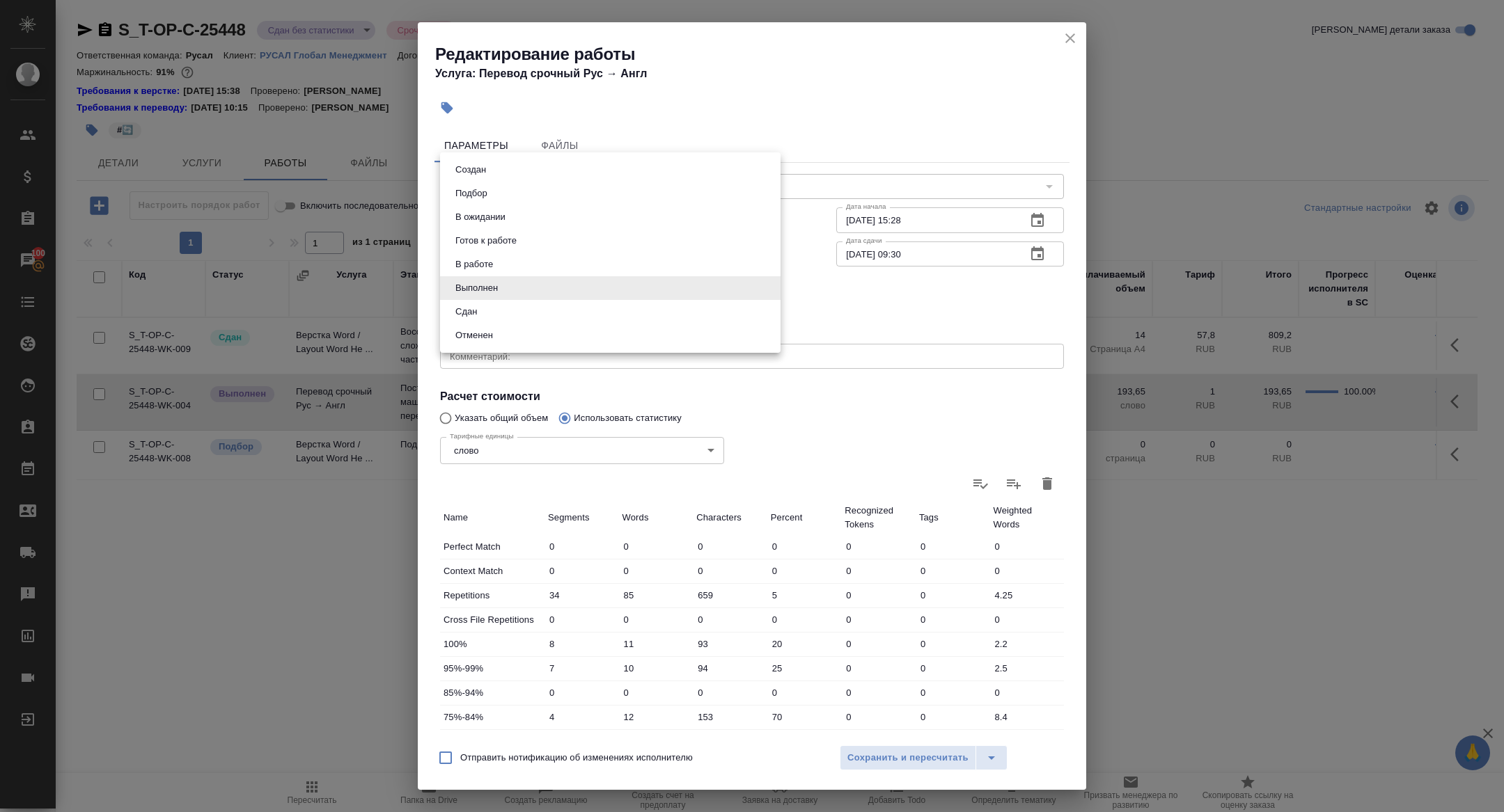
click at [477, 312] on button "Сдан" at bounding box center [466, 312] width 30 height 15
type input "closed"
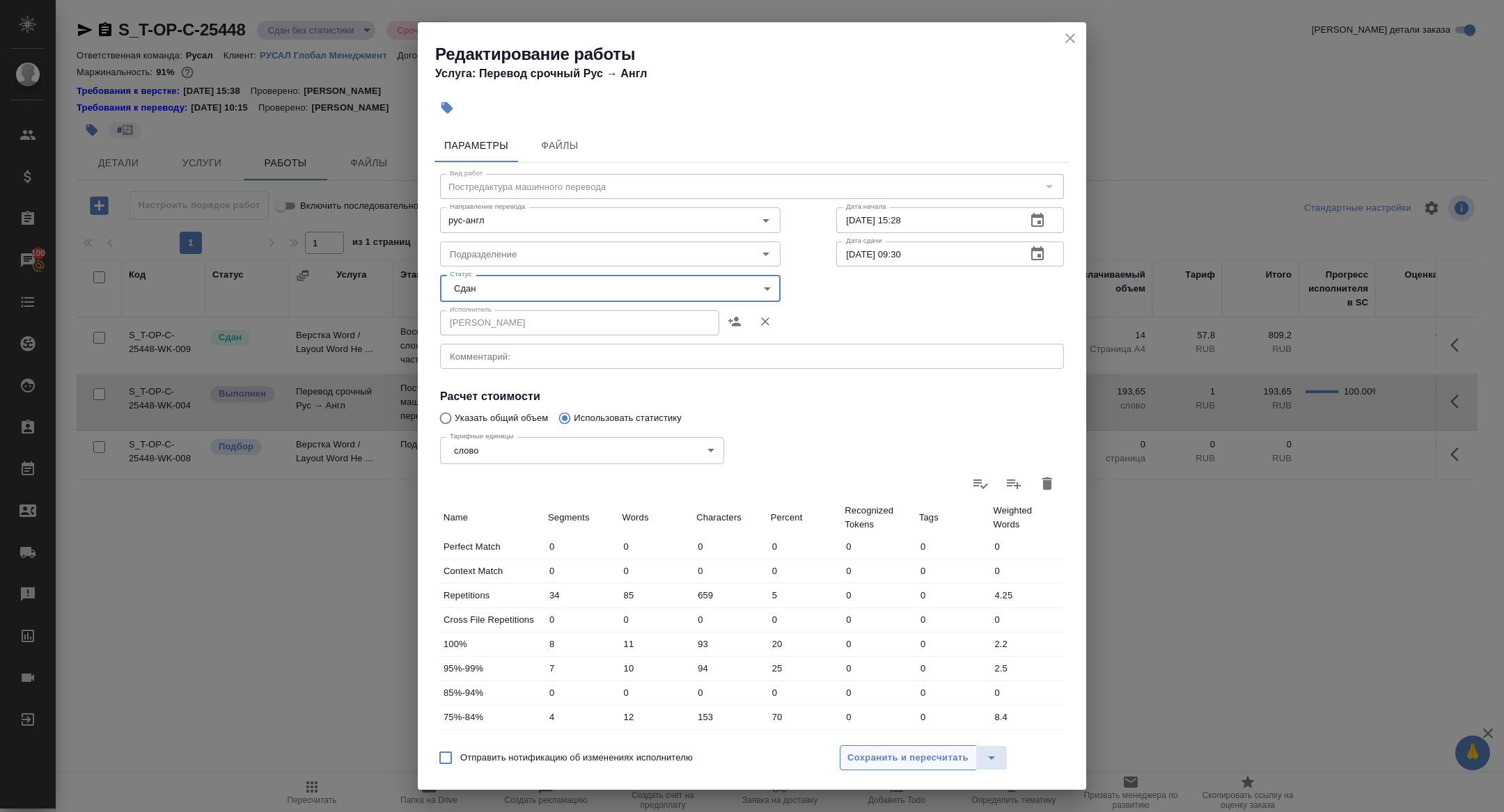
click at [920, 758] on span "Сохранить и пересчитать" at bounding box center [908, 759] width 121 height 16
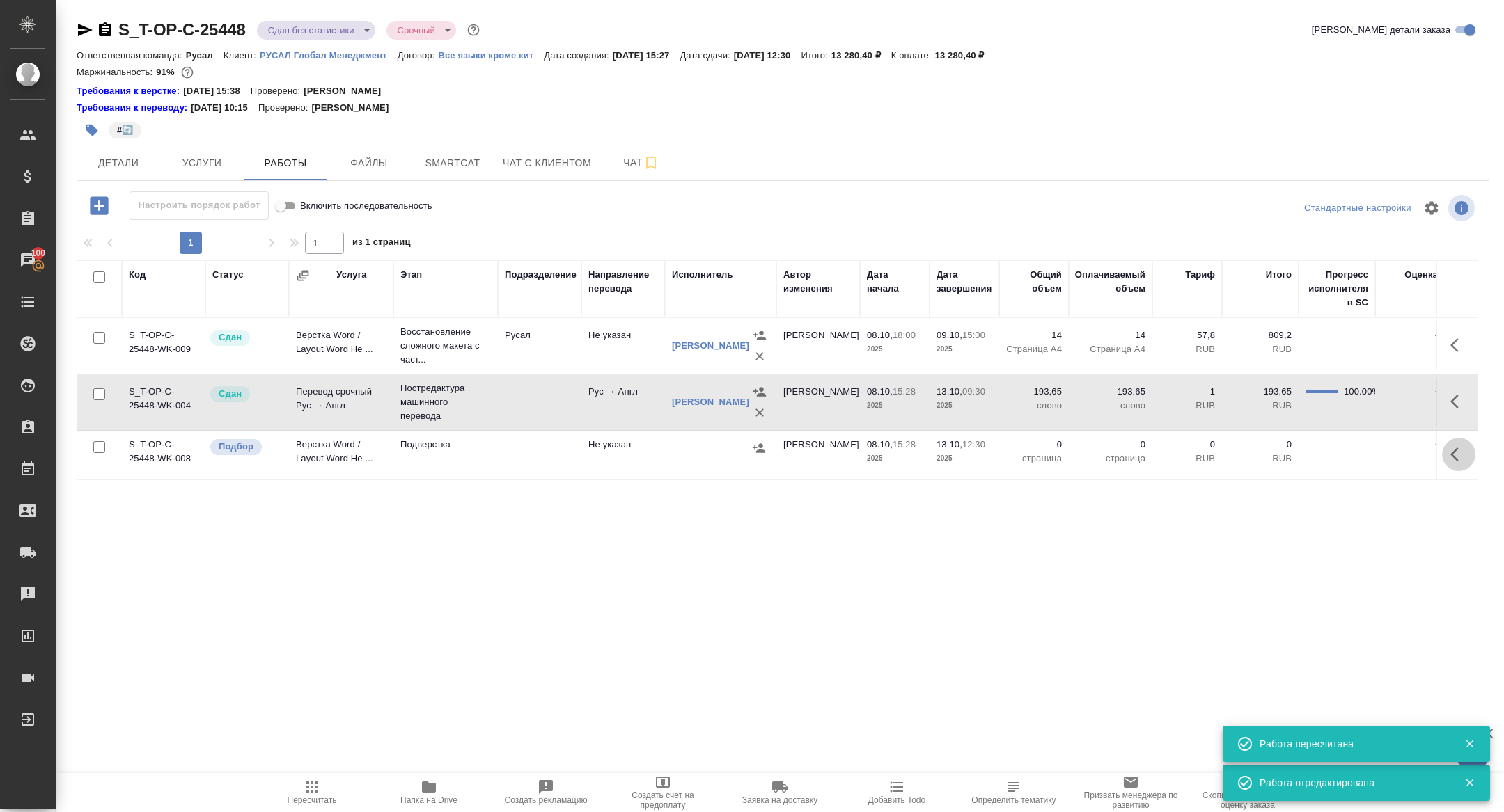
click at [1470, 456] on button "button" at bounding box center [1459, 455] width 34 height 34
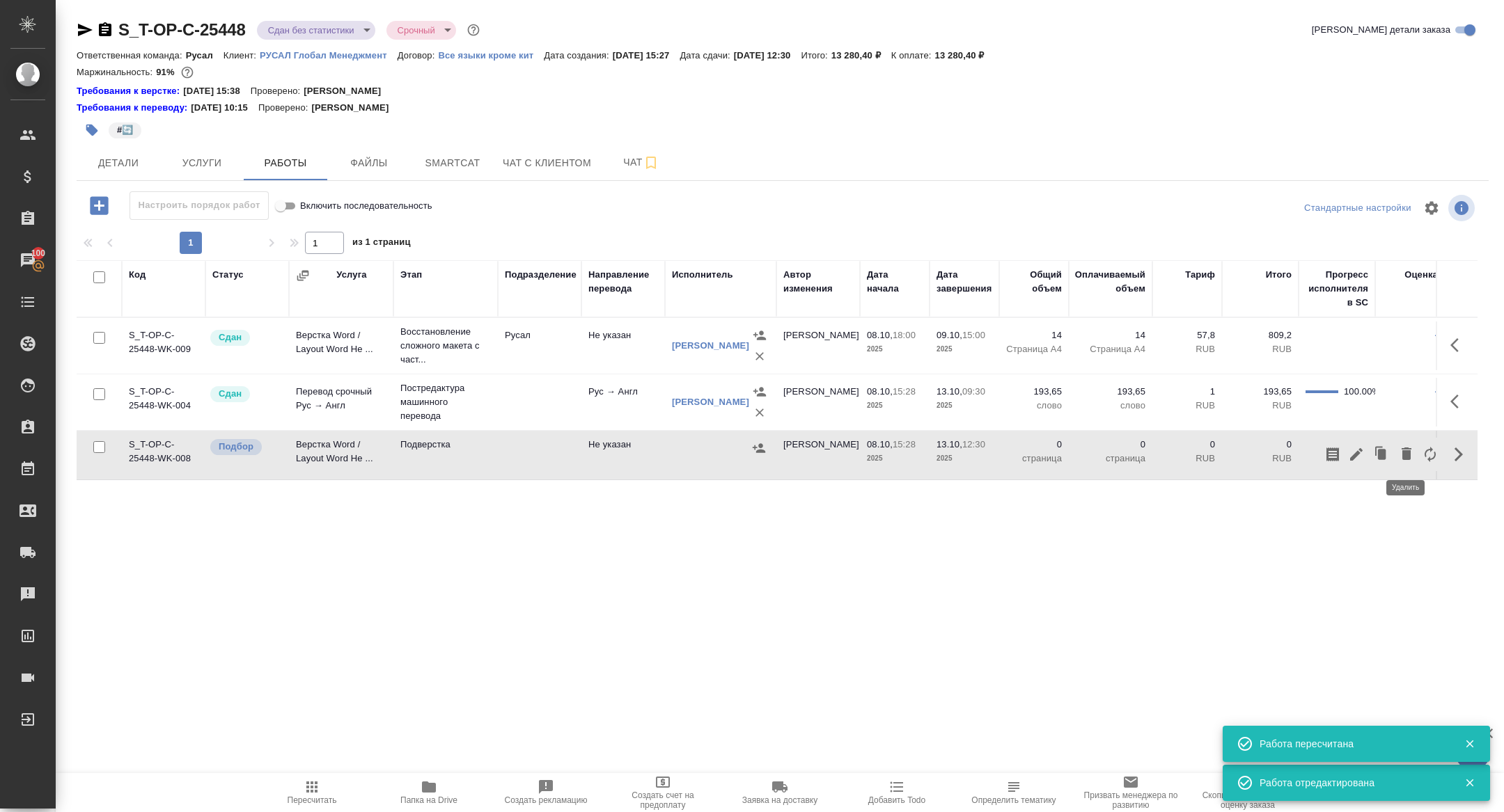
click at [1405, 458] on icon "button" at bounding box center [1406, 453] width 9 height 12
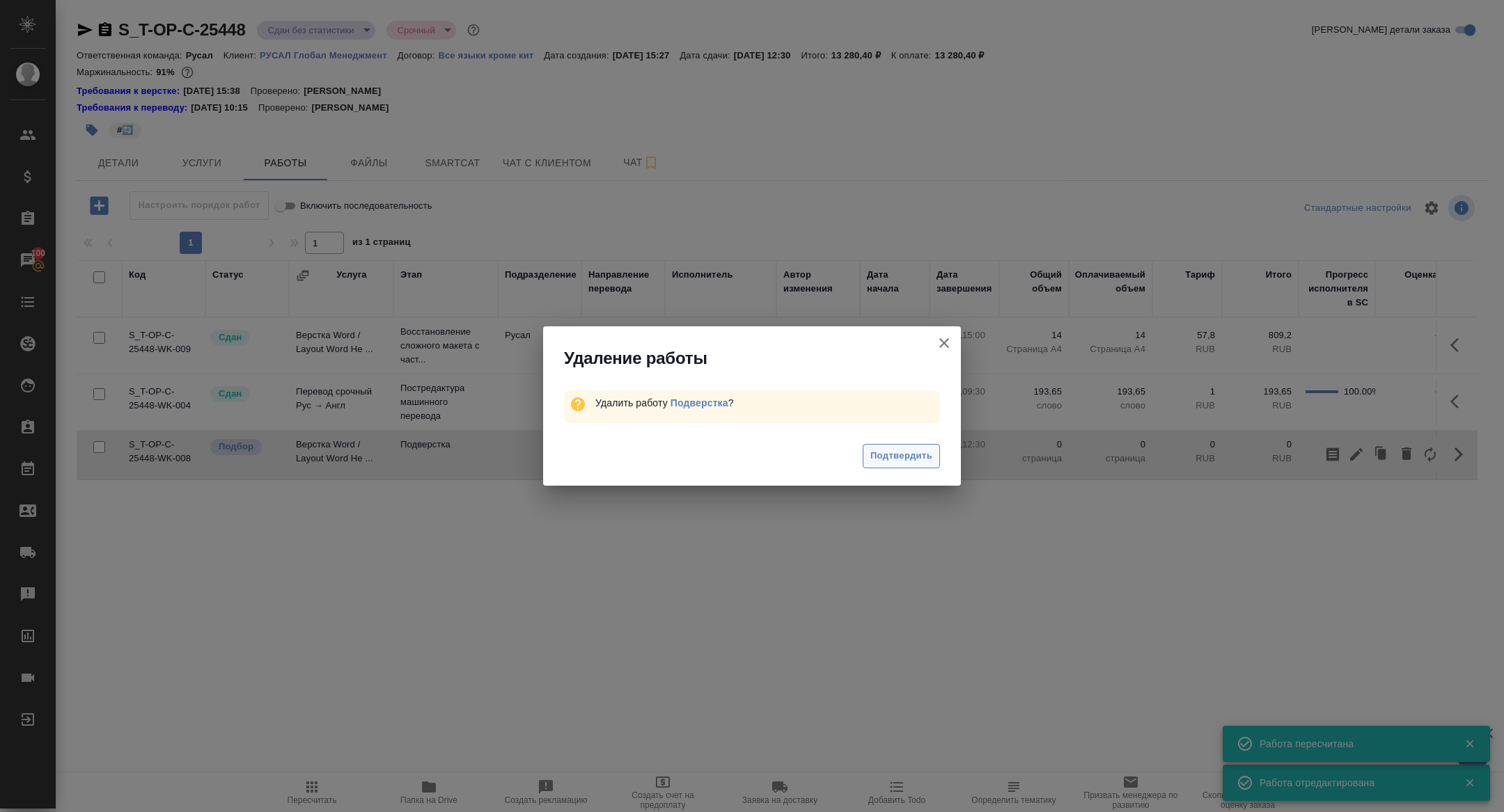
click at [927, 453] on span "Подтвердить" at bounding box center [901, 456] width 62 height 16
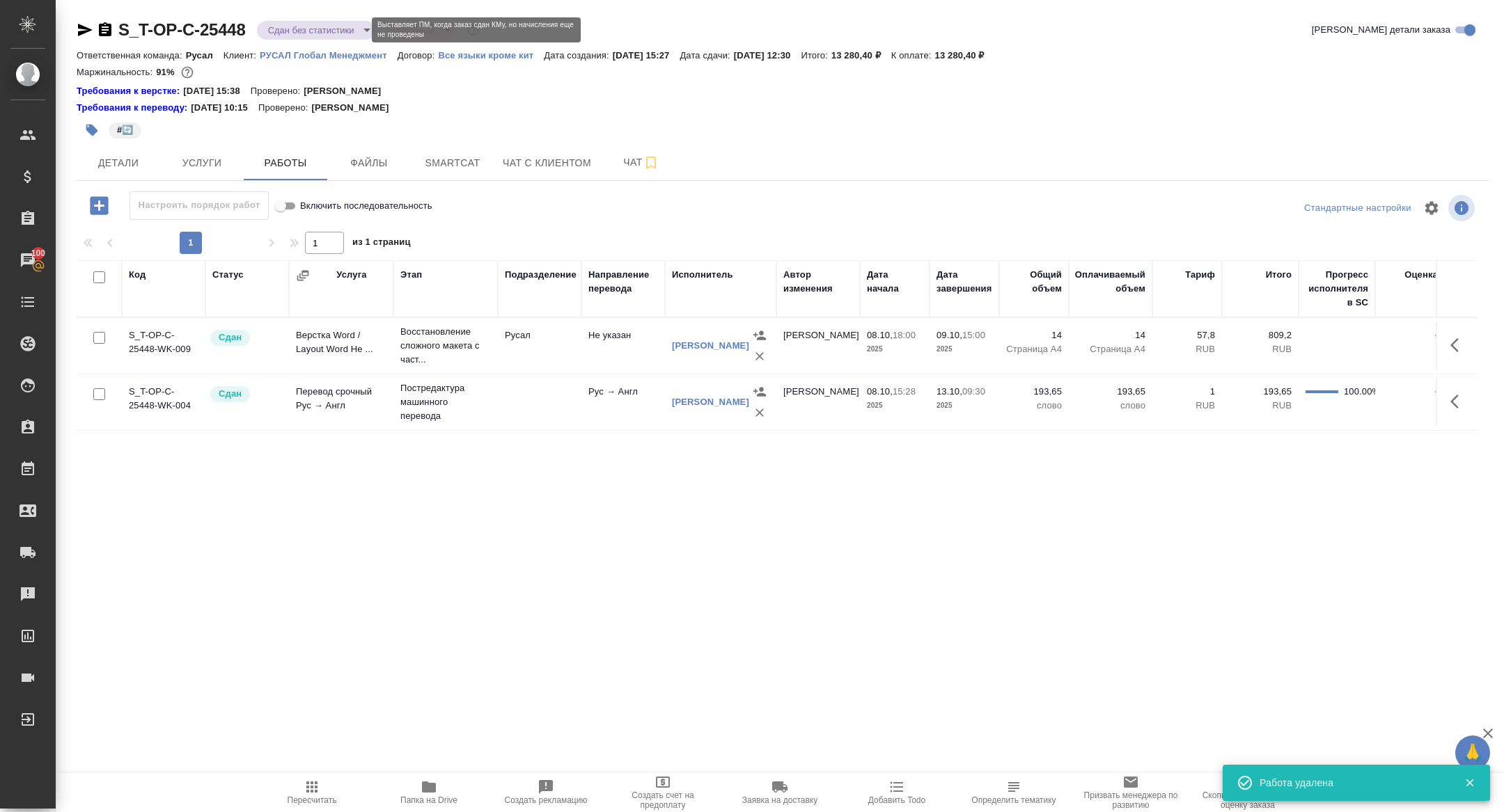
click at [304, 28] on body "🙏 .cls-1 fill:#fff; AWATERA Zhuravleva Alexandra Клиенты Спецификации Заказы 10…" at bounding box center [752, 406] width 1504 height 812
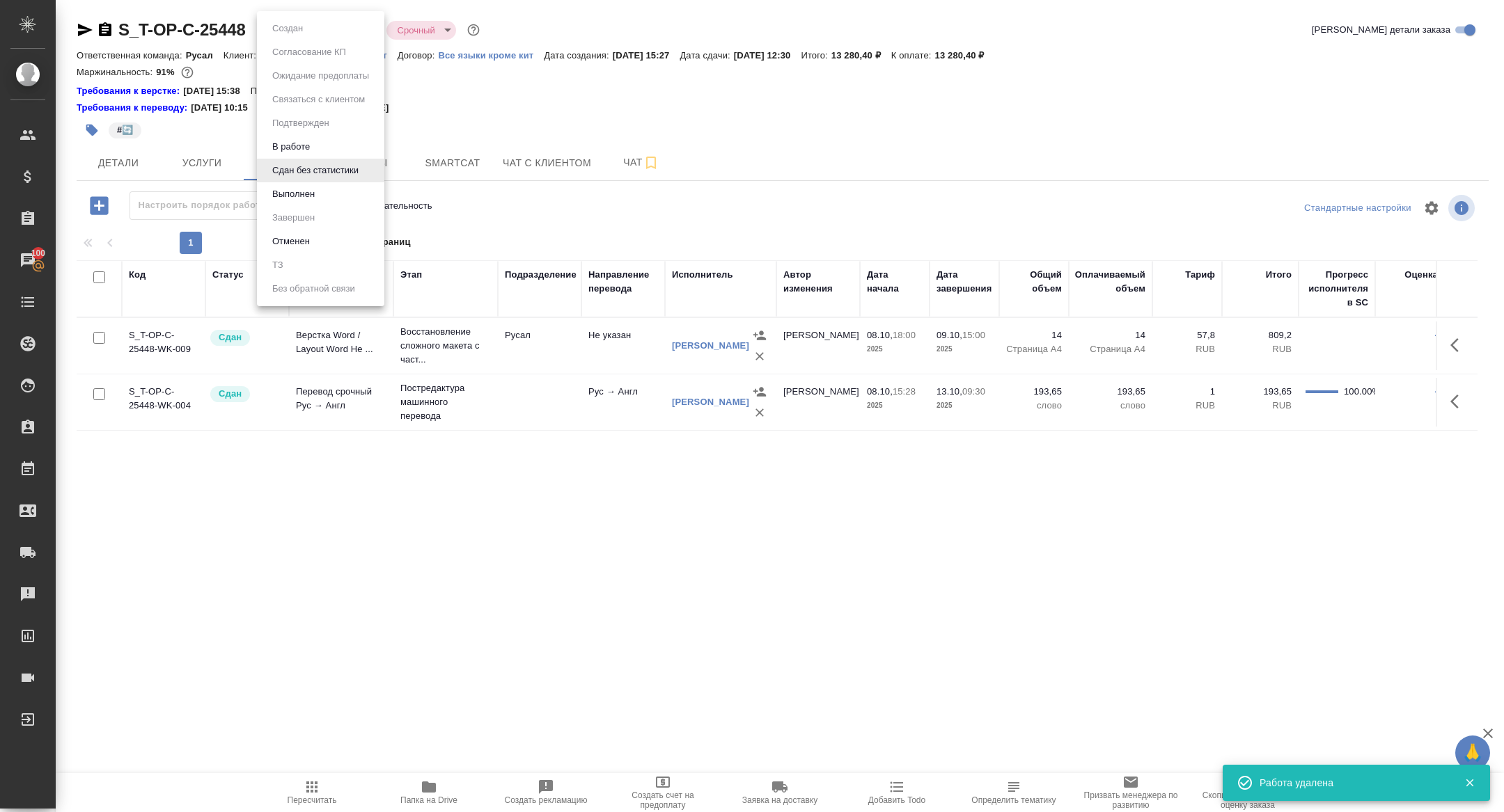
click at [298, 194] on button "Выполнен" at bounding box center [294, 194] width 51 height 15
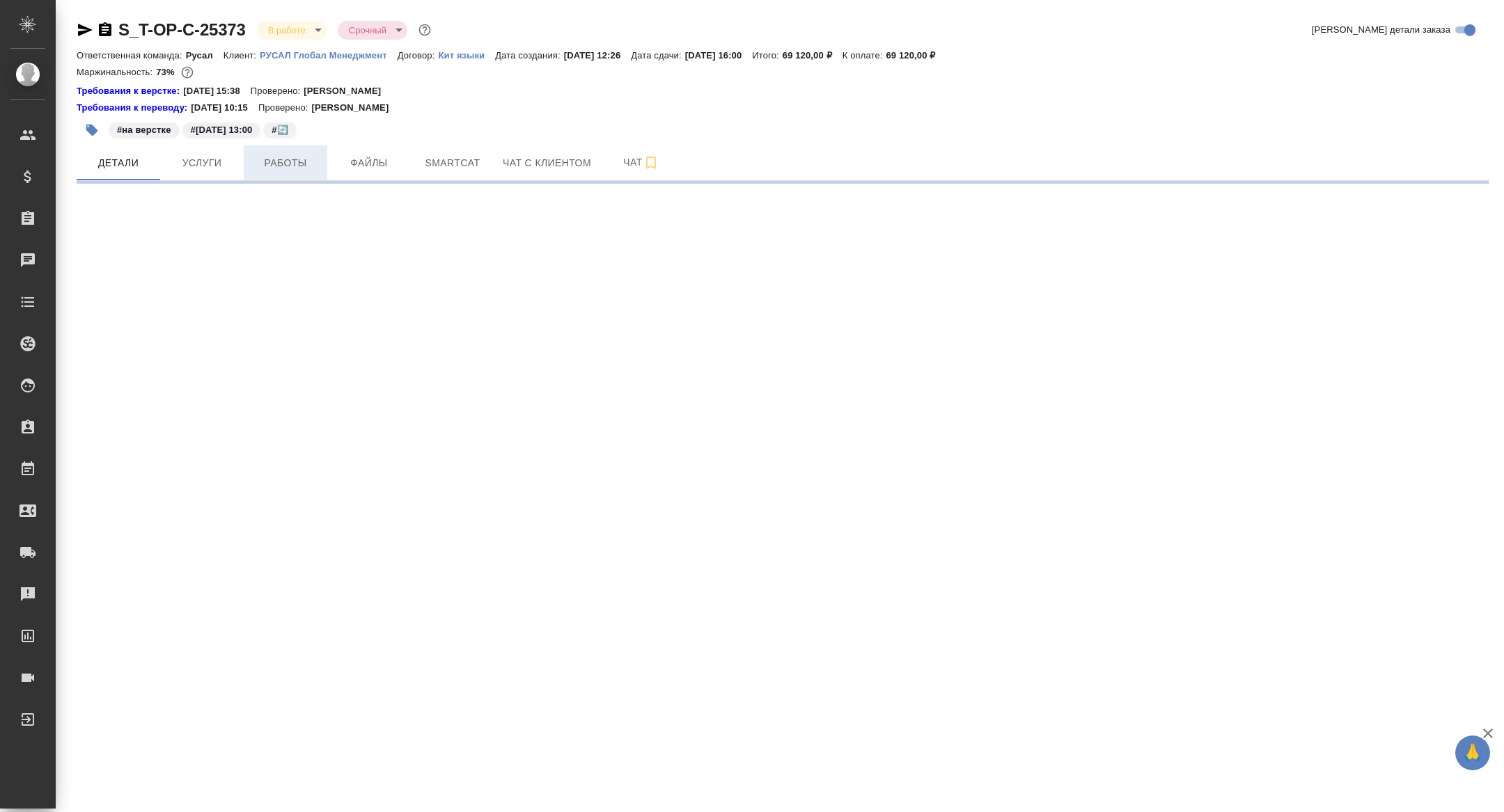
click at [294, 174] on button "Работы" at bounding box center [286, 163] width 83 height 35
select select "RU"
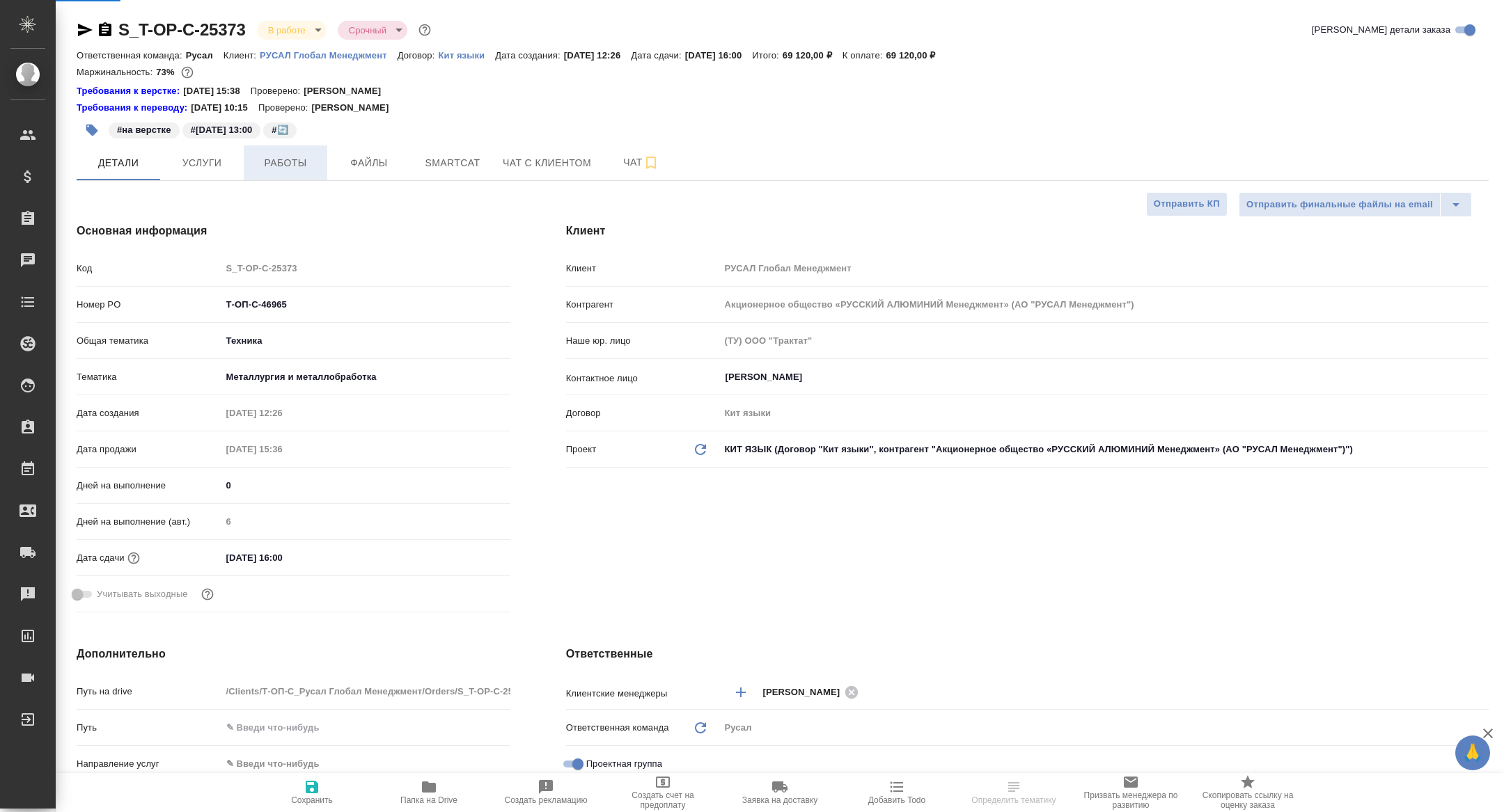
type textarea "x"
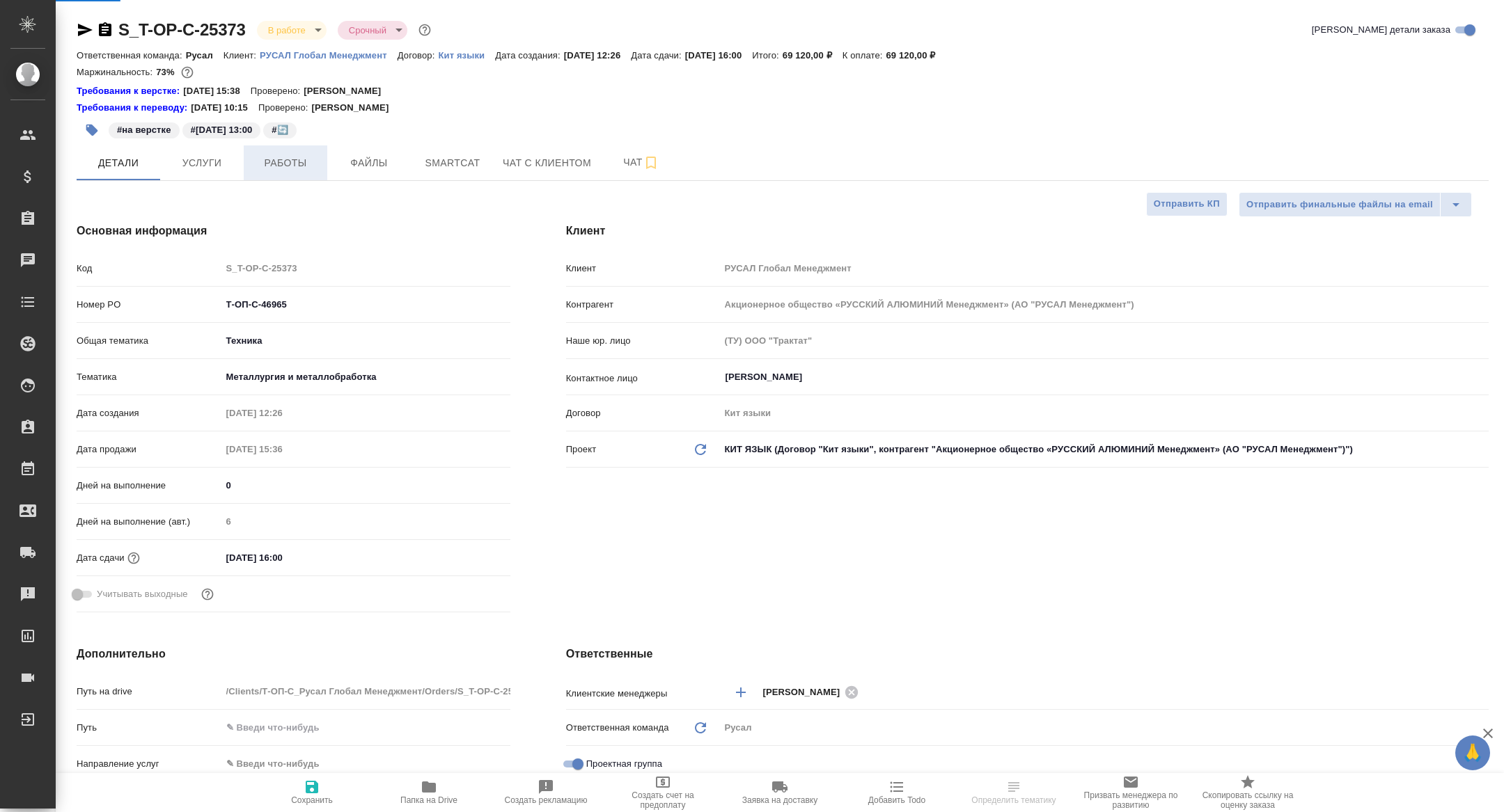
type textarea "x"
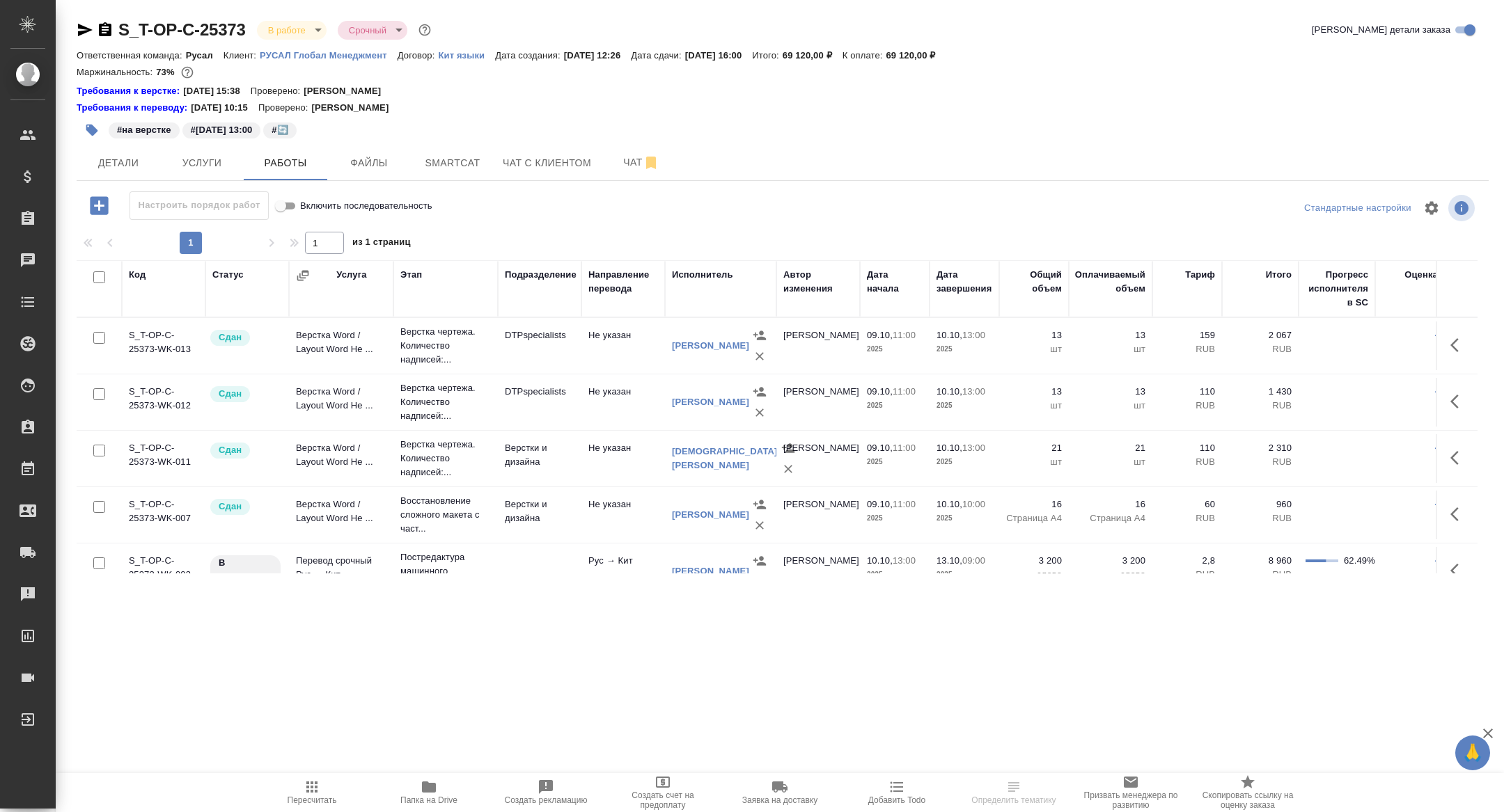
scroll to position [74, 0]
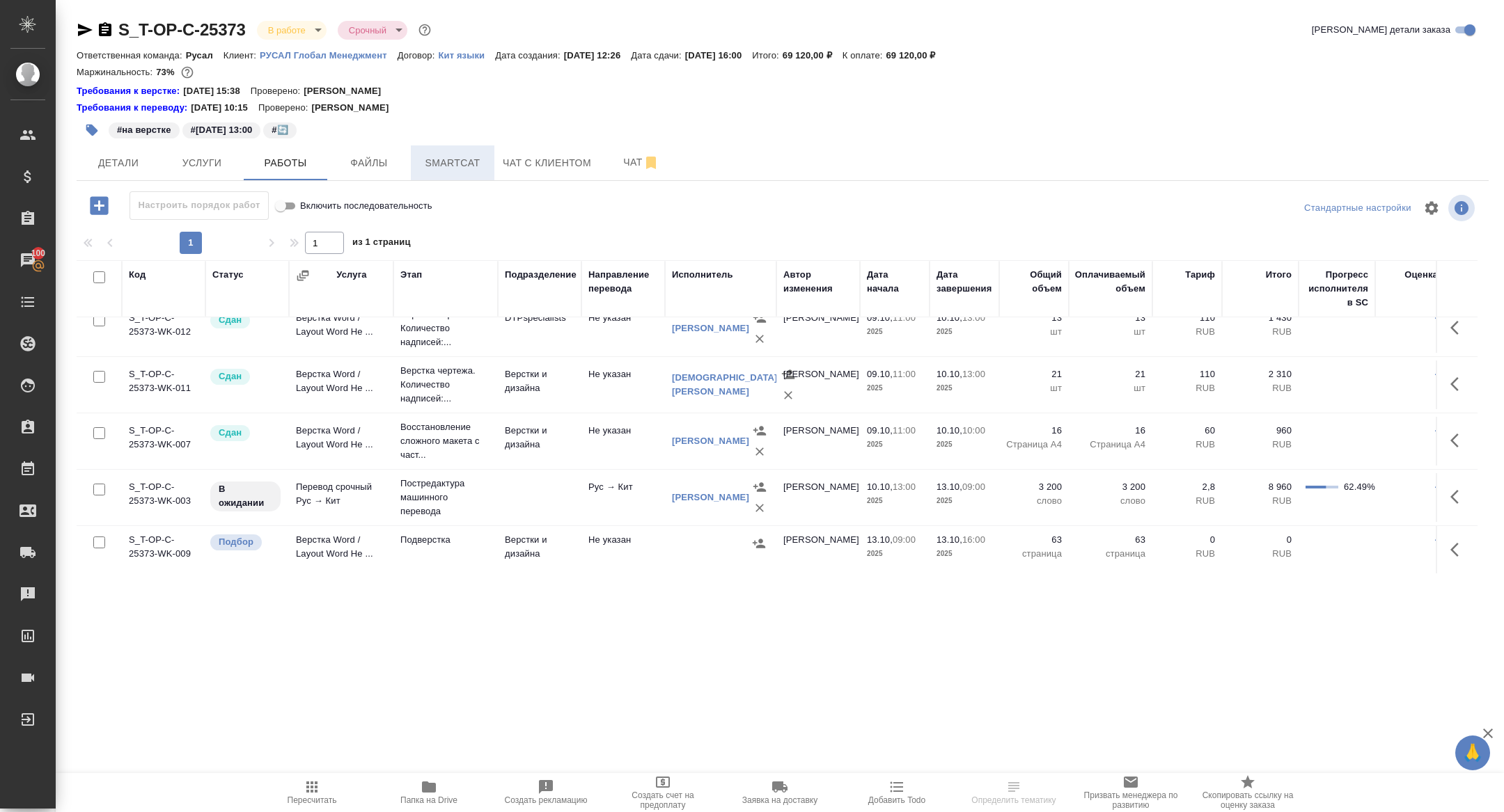
click at [462, 166] on span "Smartcat" at bounding box center [453, 164] width 67 height 18
